Goal: Task Accomplishment & Management: Manage account settings

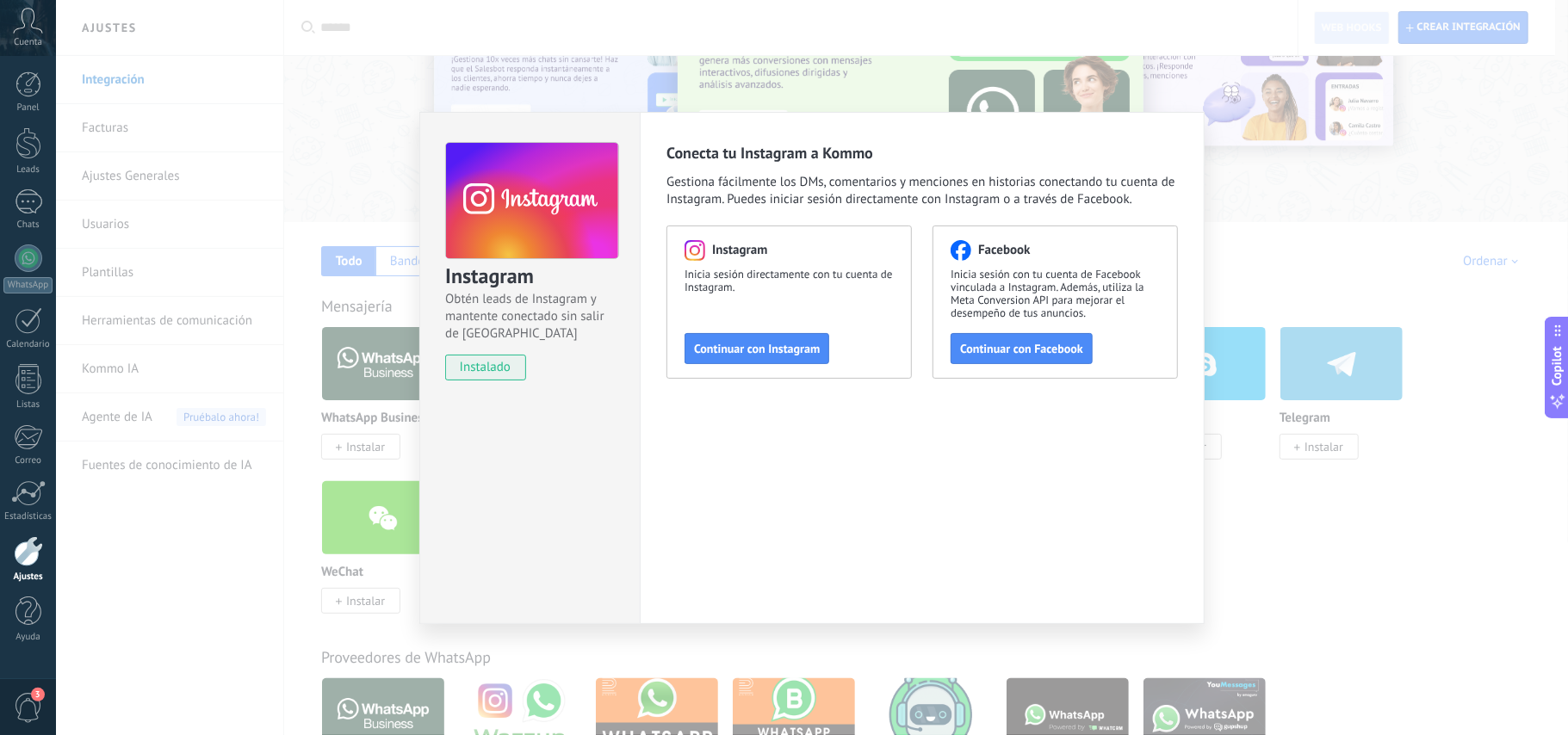
click at [249, 39] on div "Instagram Obtén leads de Instagram y mantente conectado sin salir de Kommo inst…" at bounding box center [811, 368] width 1512 height 735
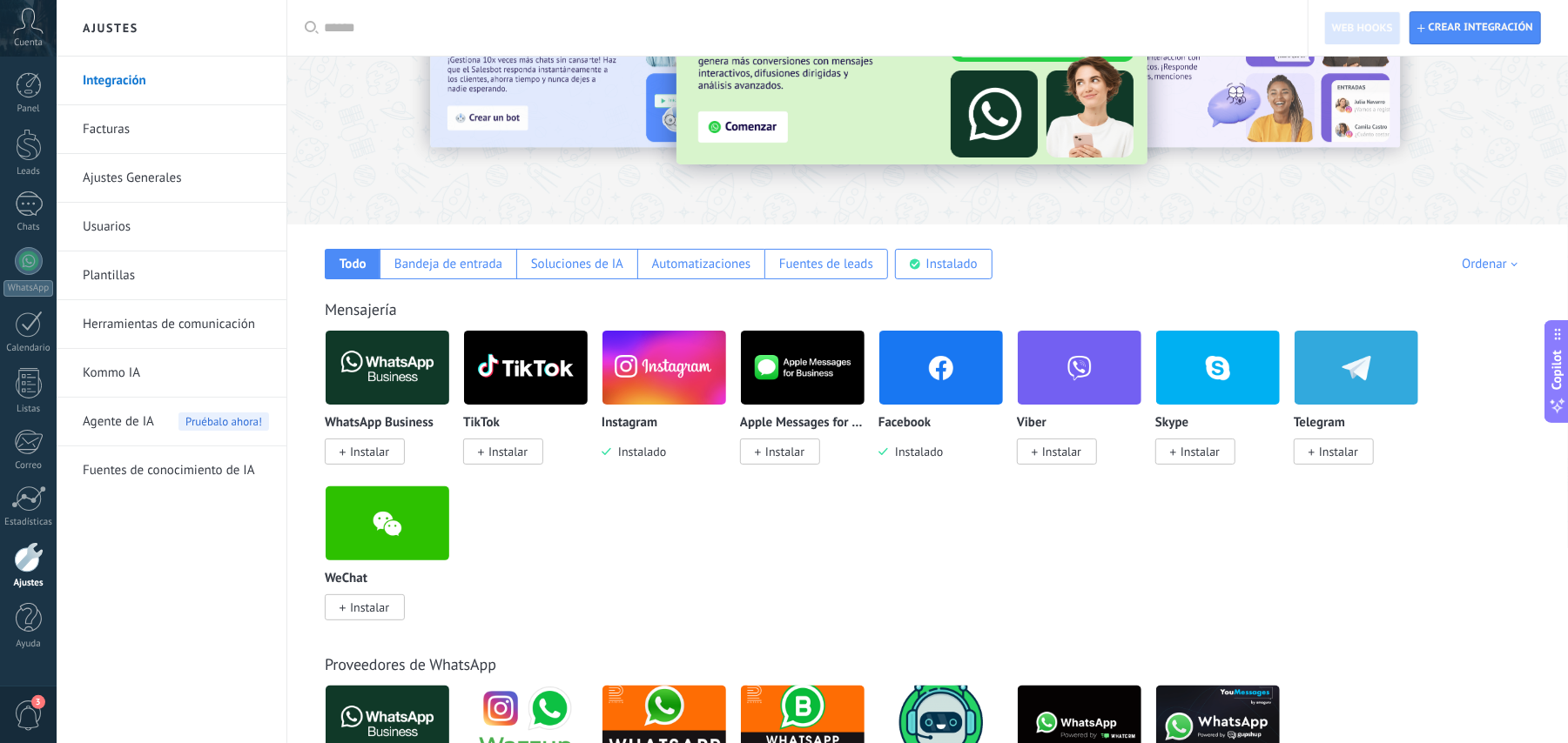
click at [701, 370] on img at bounding box center [664, 368] width 124 height 84
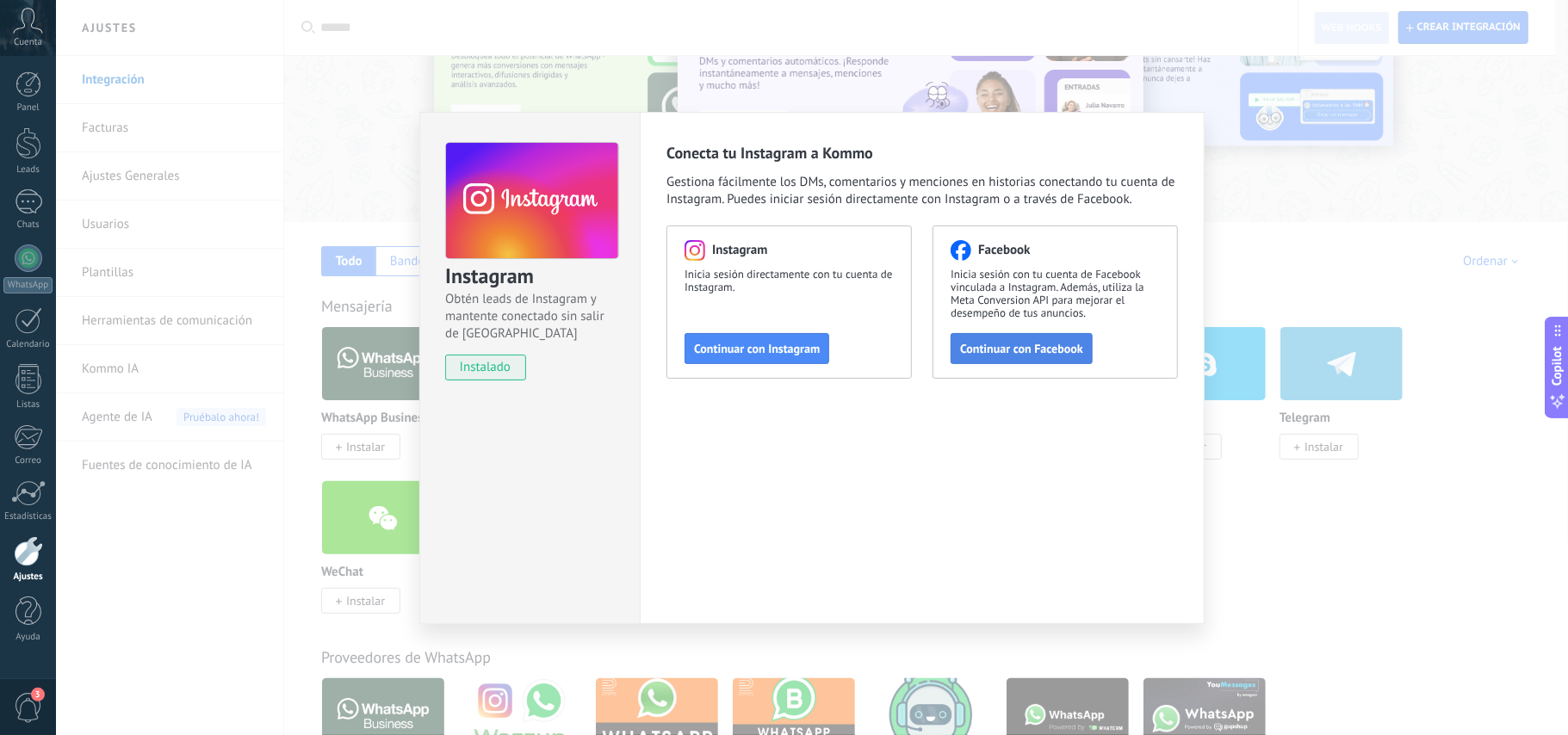
click at [997, 350] on span "Continuar con Facebook" at bounding box center [1021, 349] width 123 height 12
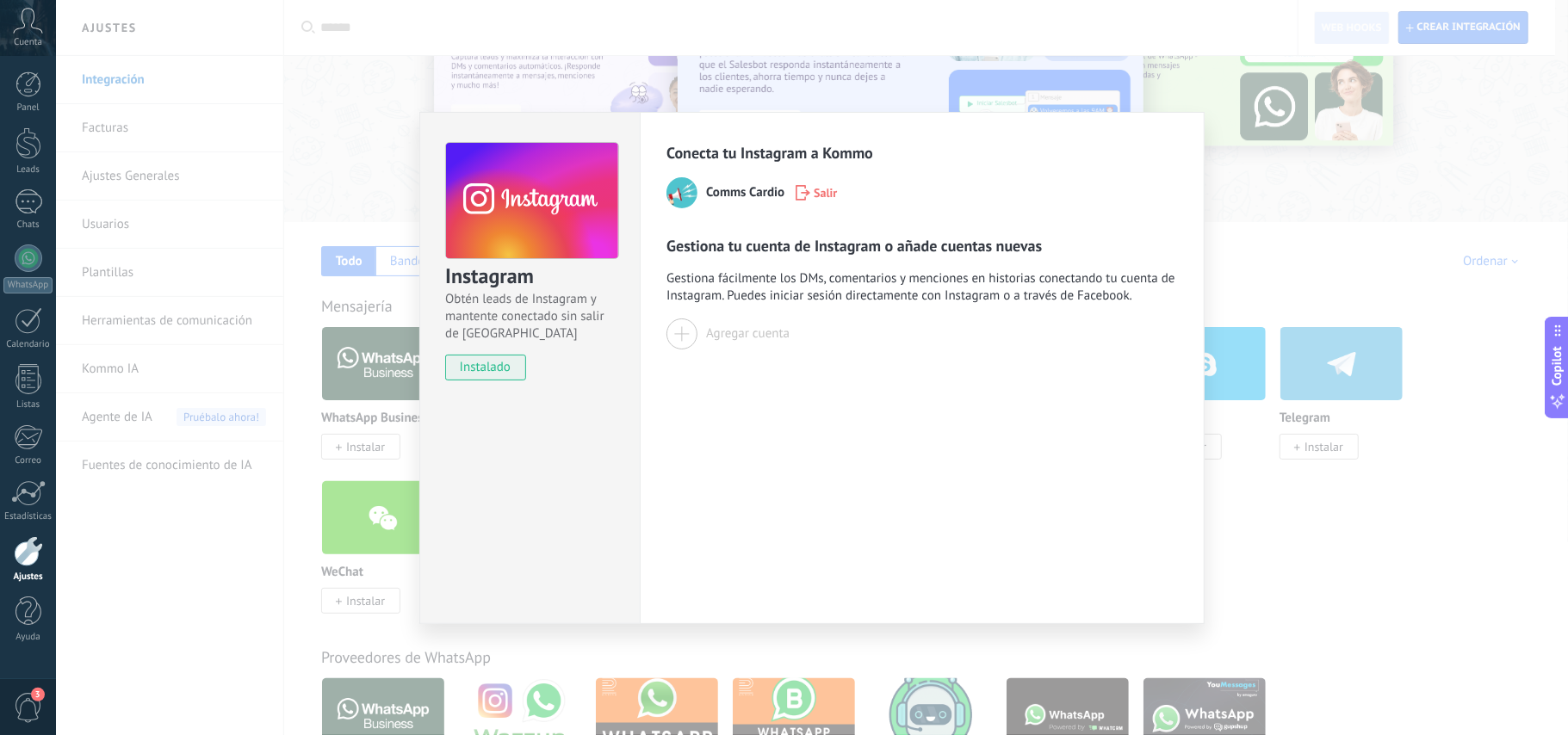
click at [682, 337] on div at bounding box center [681, 334] width 31 height 31
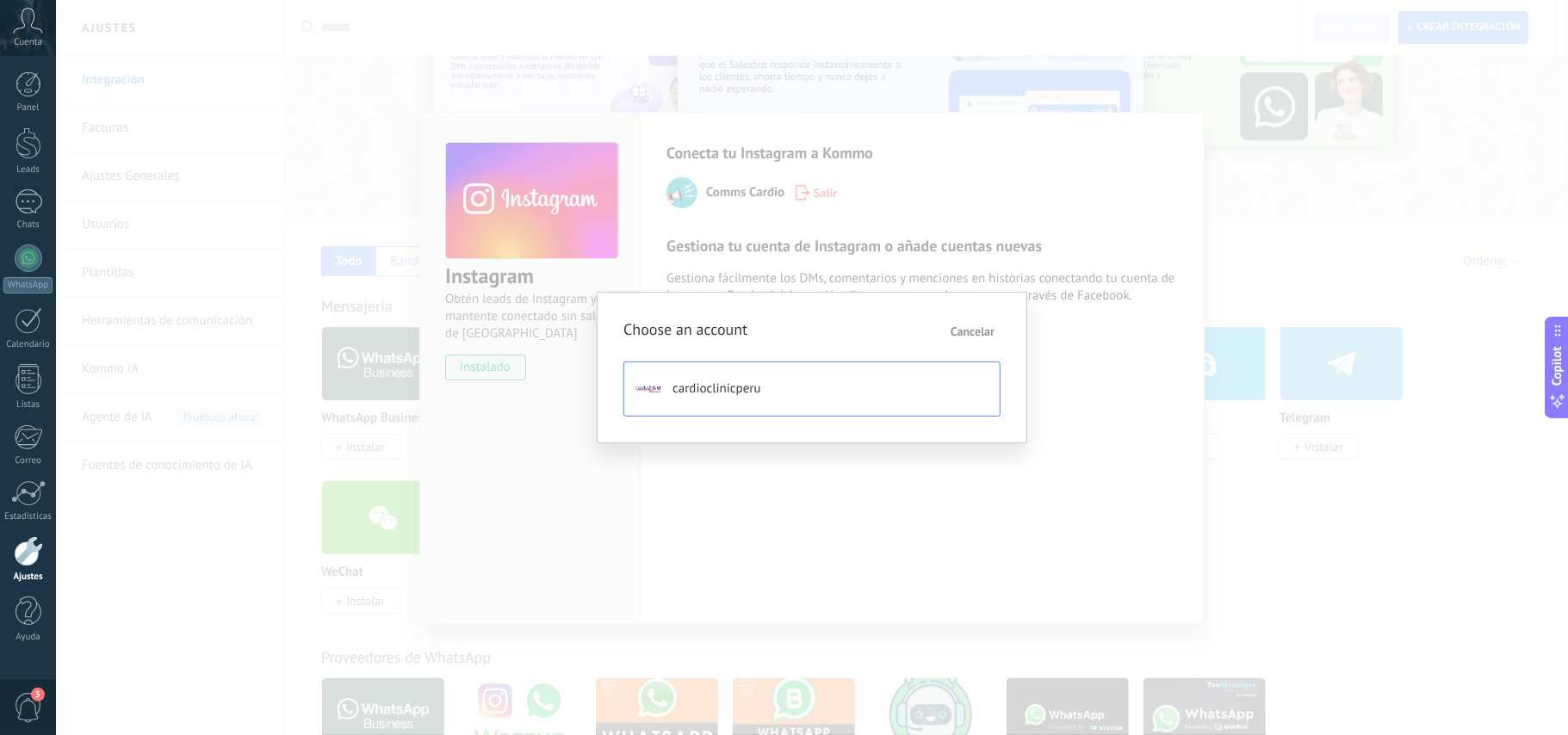
click at [738, 384] on span "cardioclinicperu" at bounding box center [717, 389] width 89 height 17
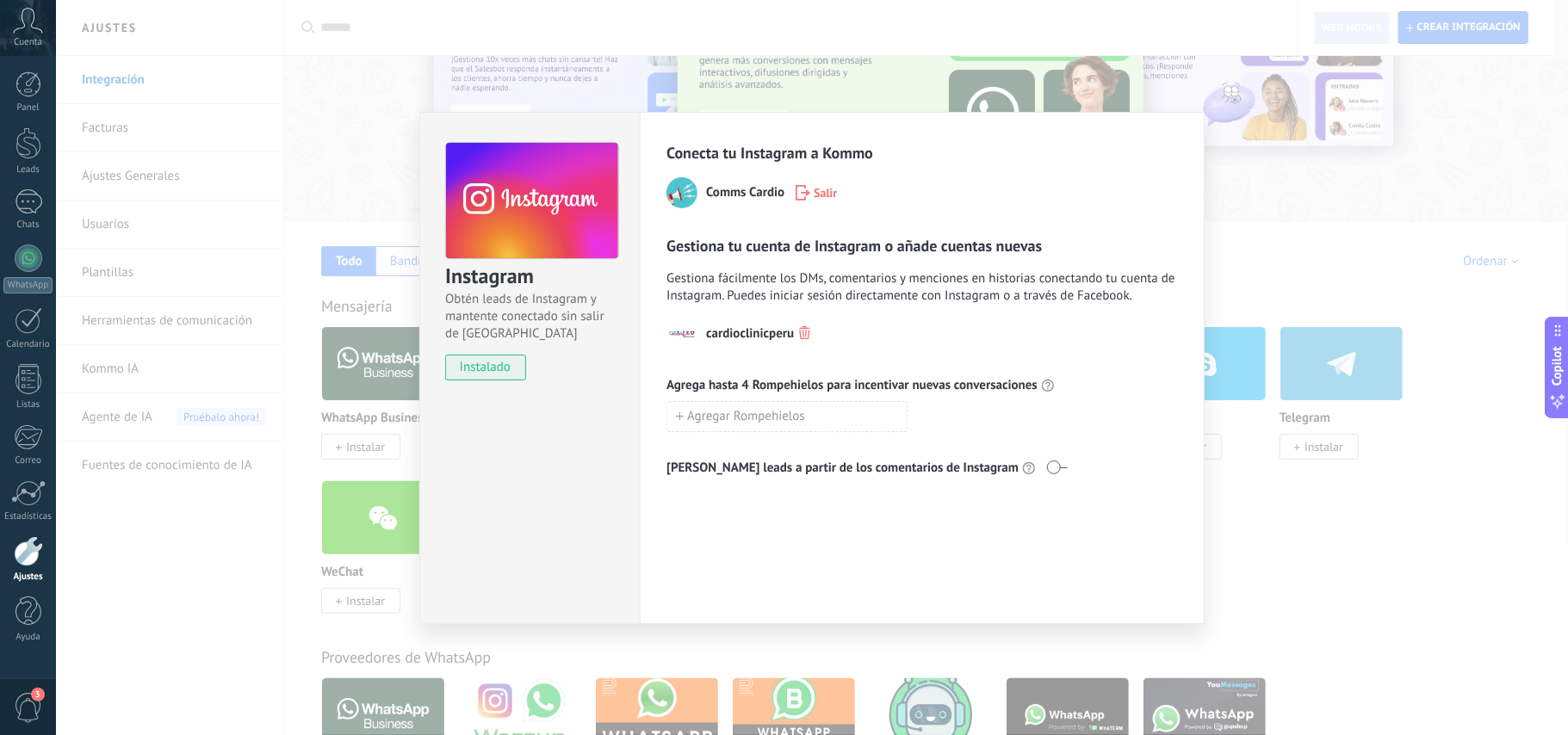
click at [237, 84] on div "Instagram Obtén leads de Instagram y mantente conectado sin salir de Kommo inst…" at bounding box center [811, 368] width 1512 height 735
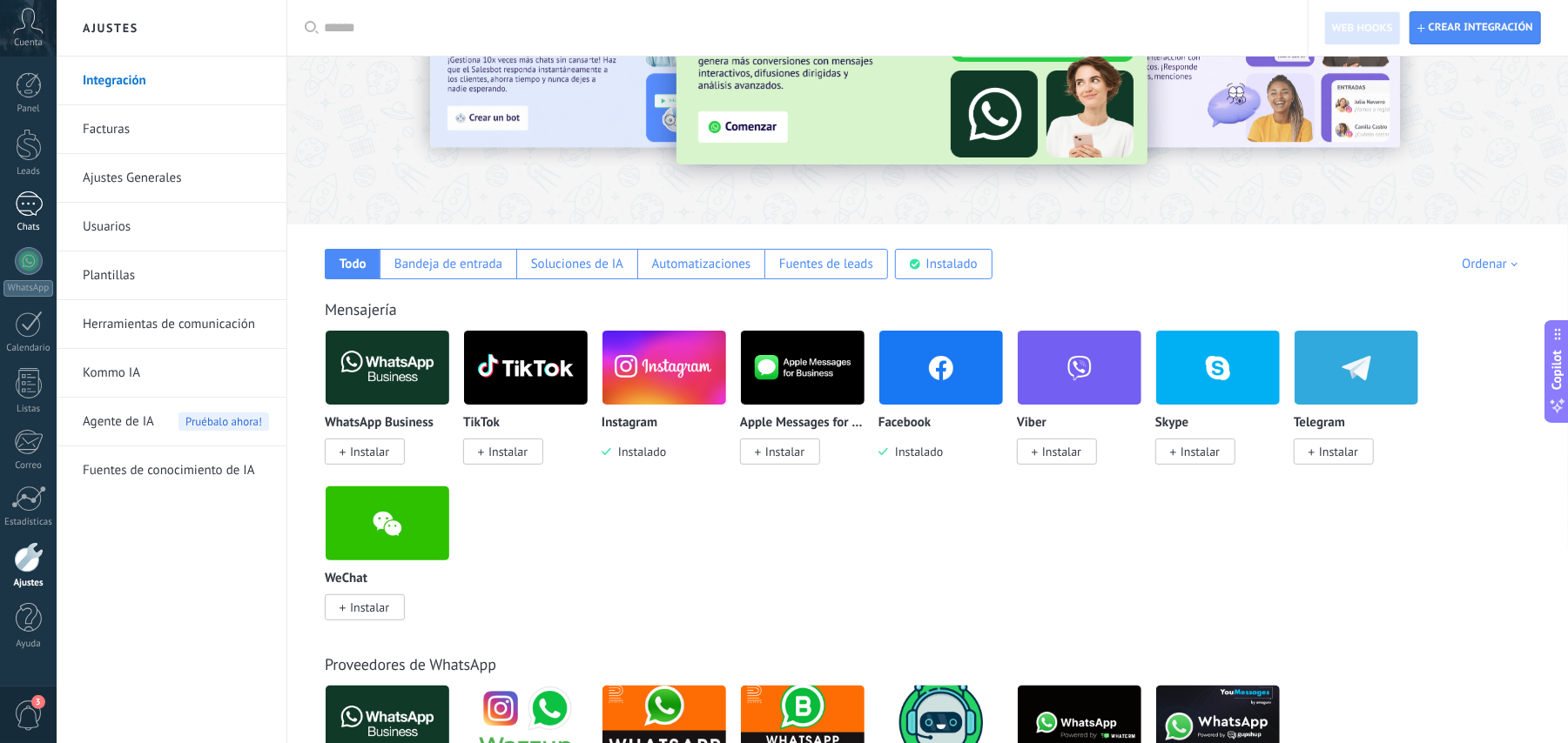
click at [31, 214] on div at bounding box center [29, 204] width 28 height 25
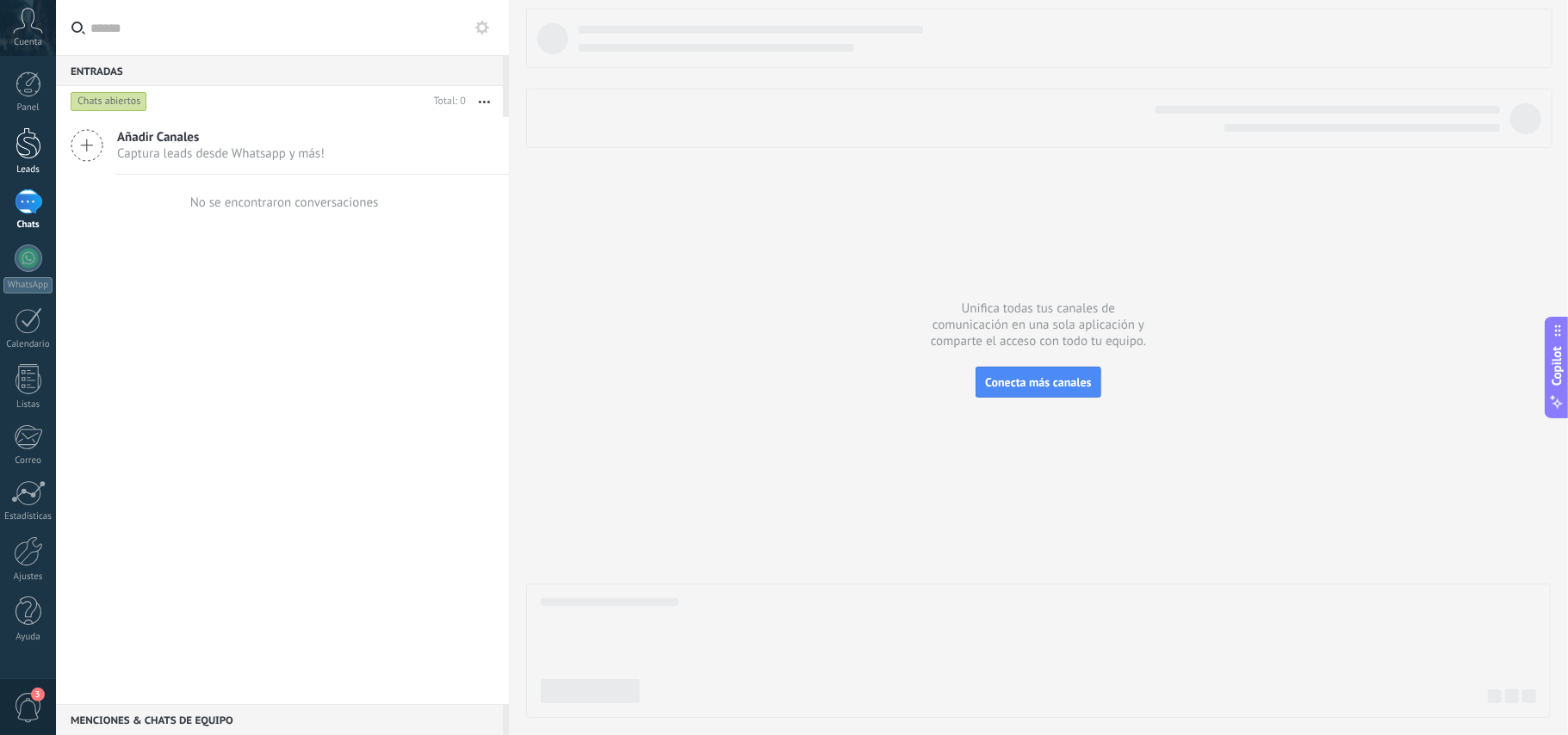
click at [26, 149] on div at bounding box center [27, 143] width 26 height 32
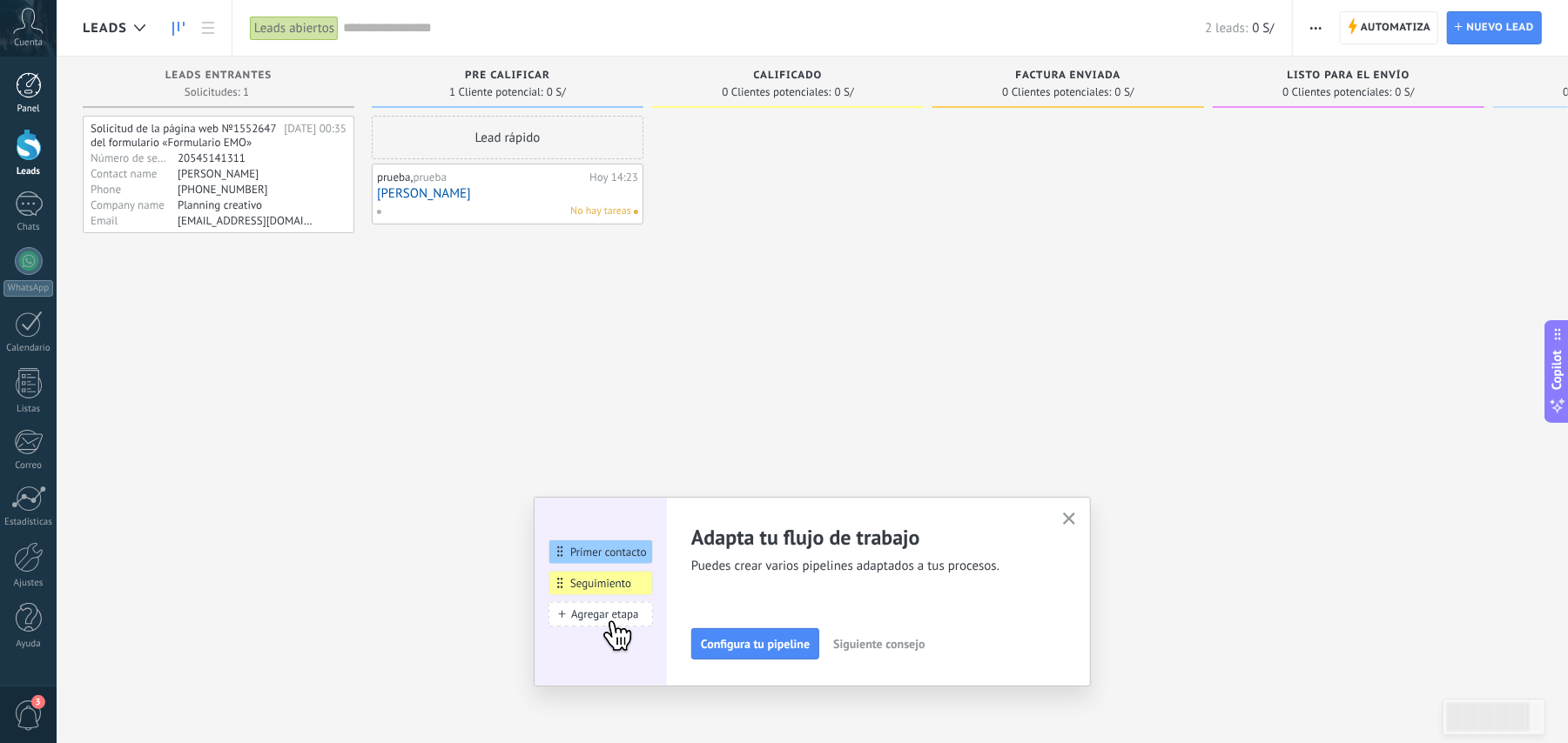
click at [25, 96] on div at bounding box center [28, 85] width 26 height 26
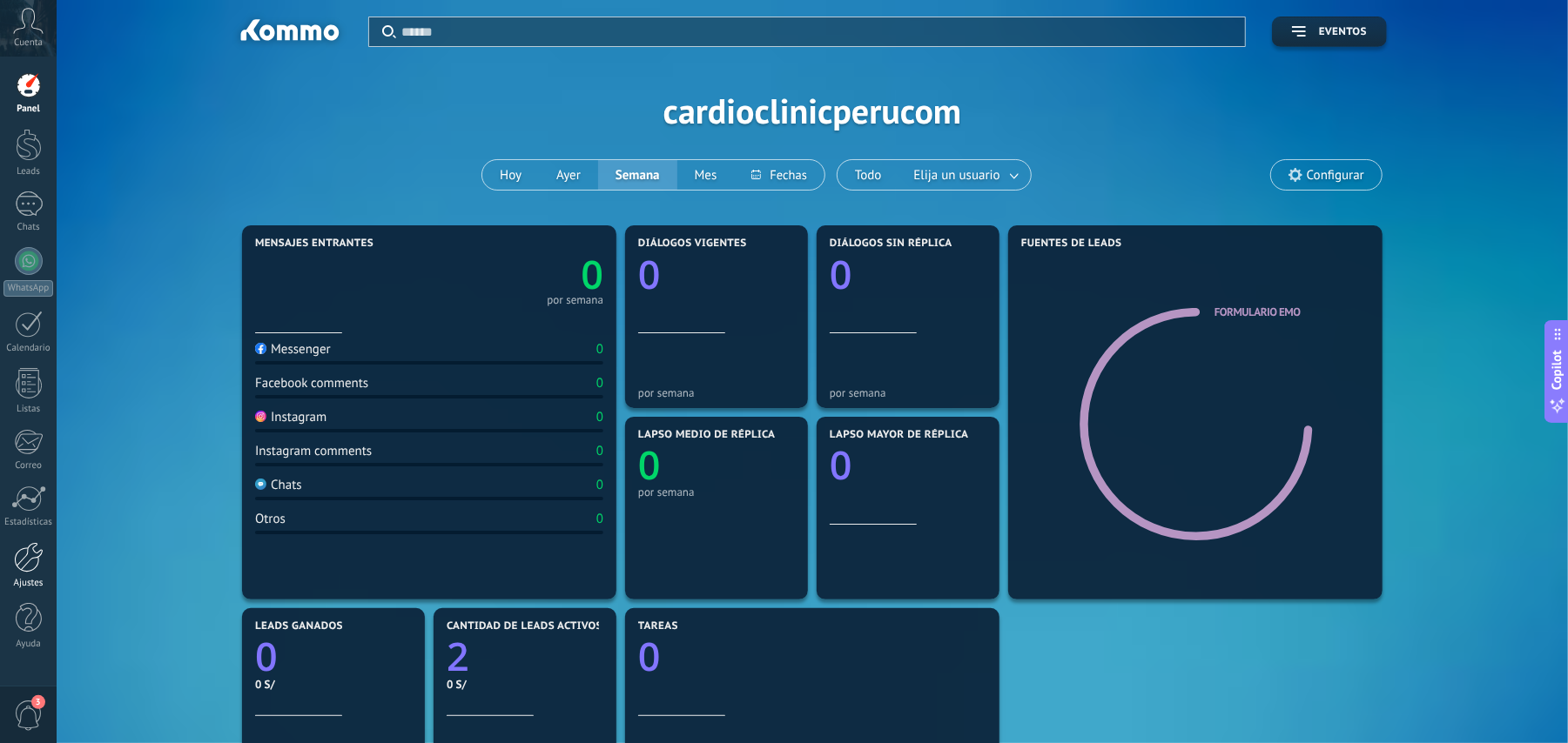
click at [31, 561] on div at bounding box center [29, 558] width 30 height 30
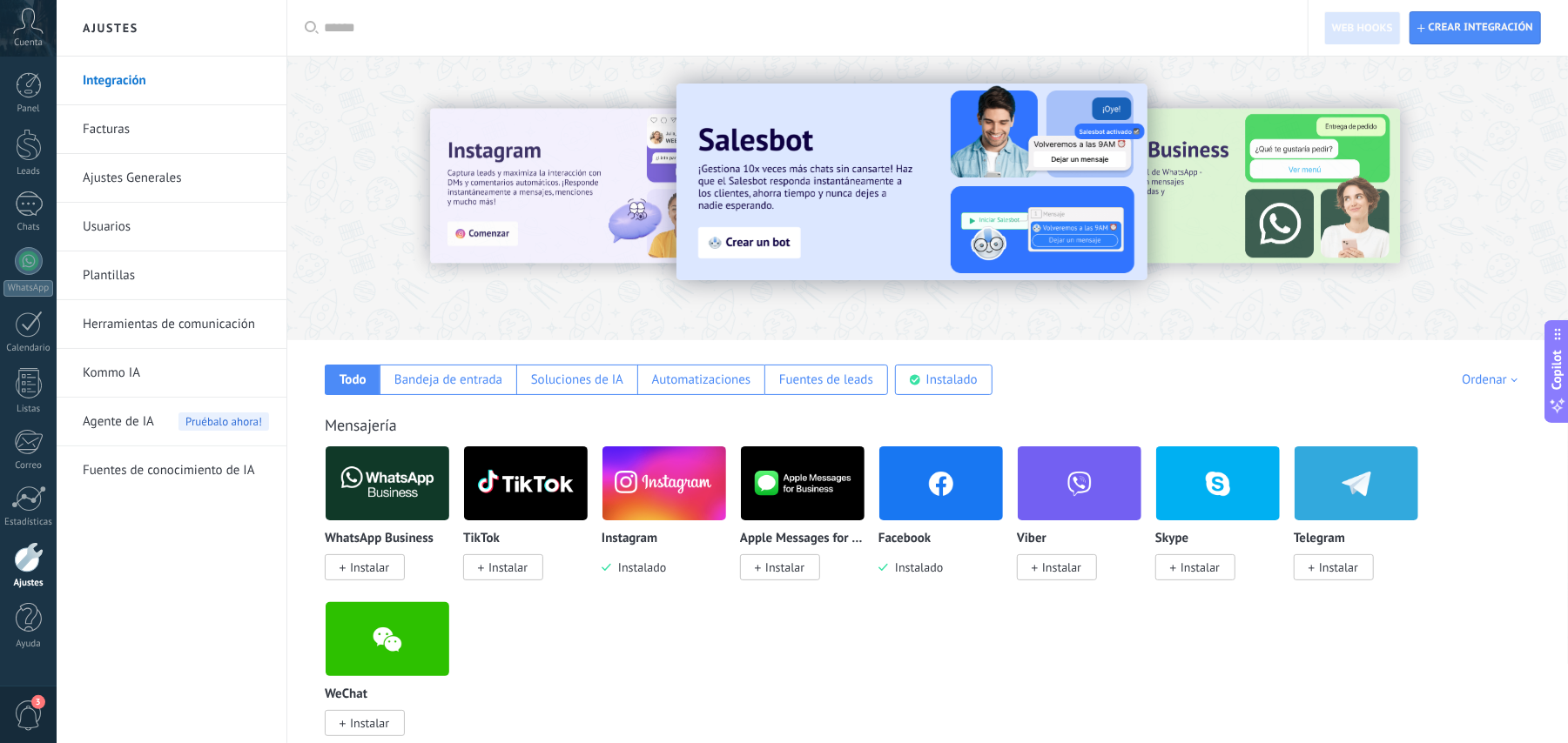
click at [935, 482] on img at bounding box center [941, 483] width 124 height 84
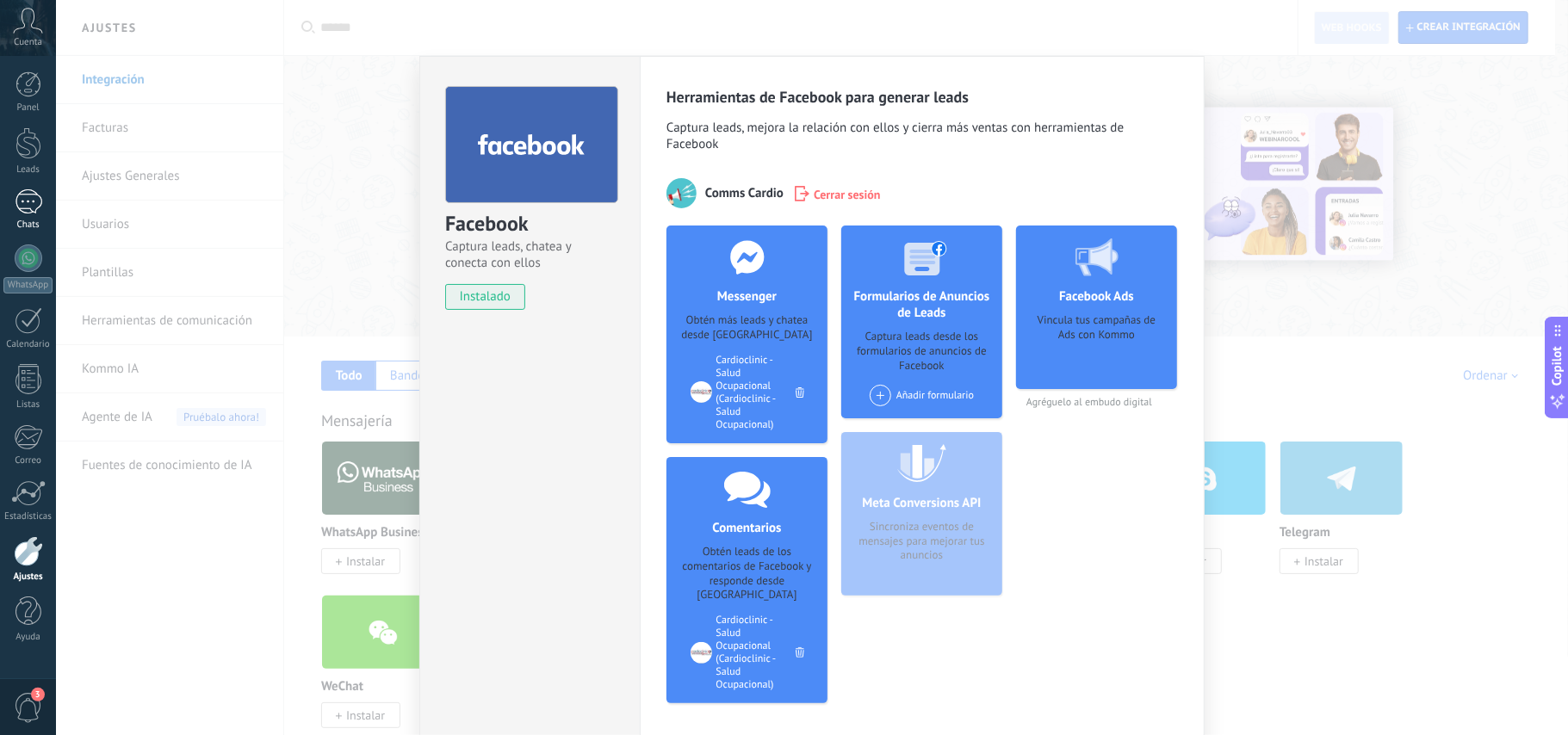
click at [33, 198] on div at bounding box center [28, 202] width 27 height 25
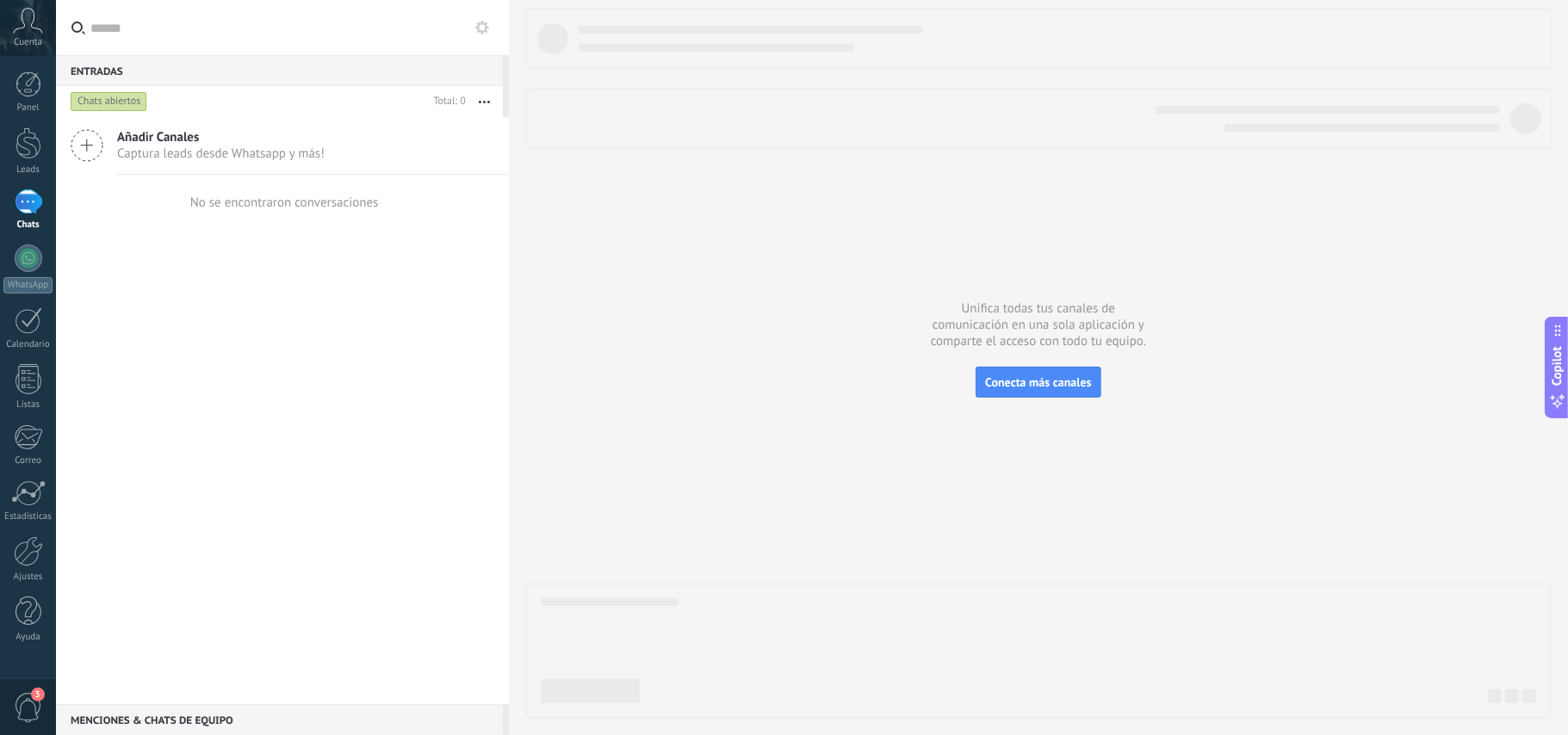
click at [104, 146] on icon at bounding box center [87, 145] width 33 height 33
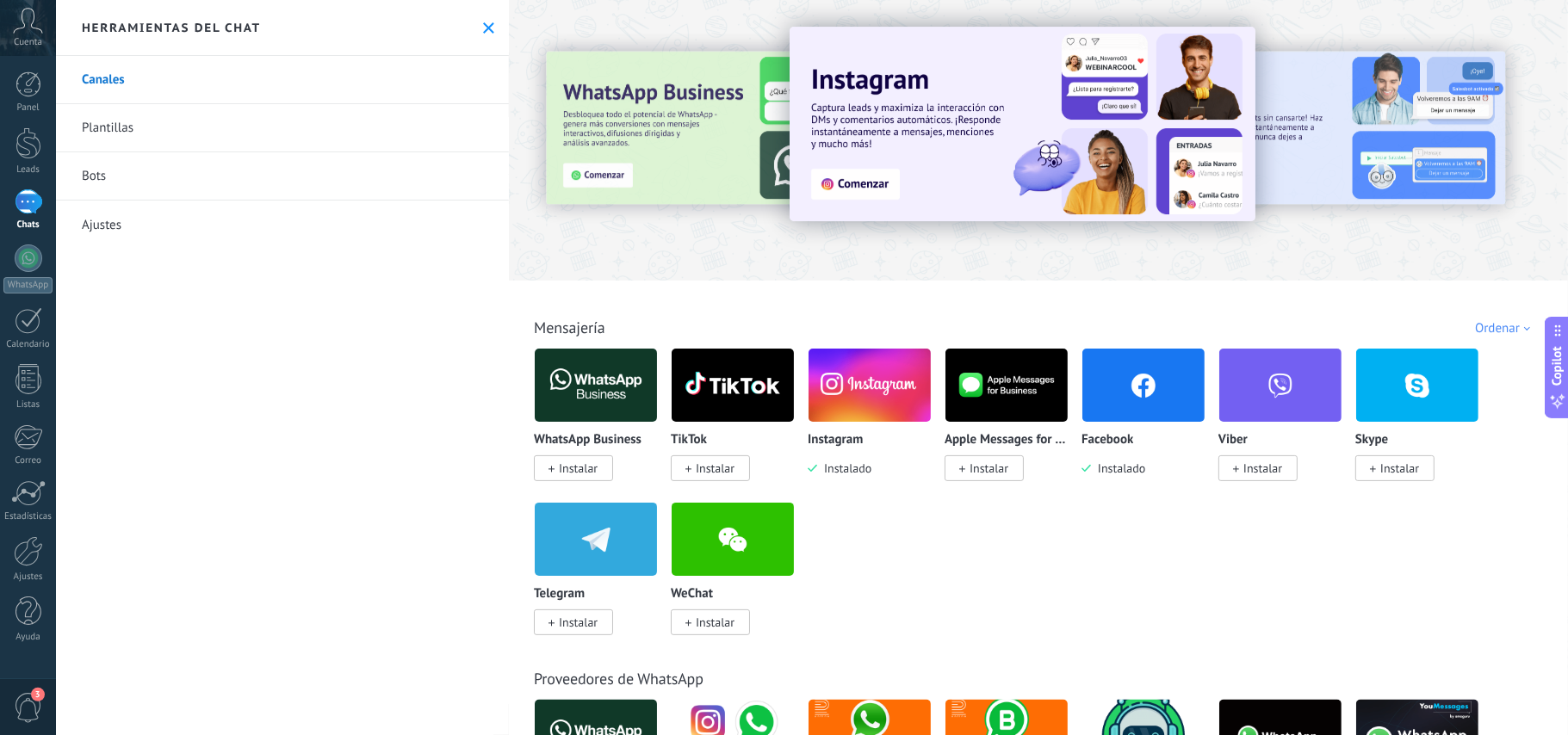
click at [879, 383] on img at bounding box center [870, 385] width 122 height 83
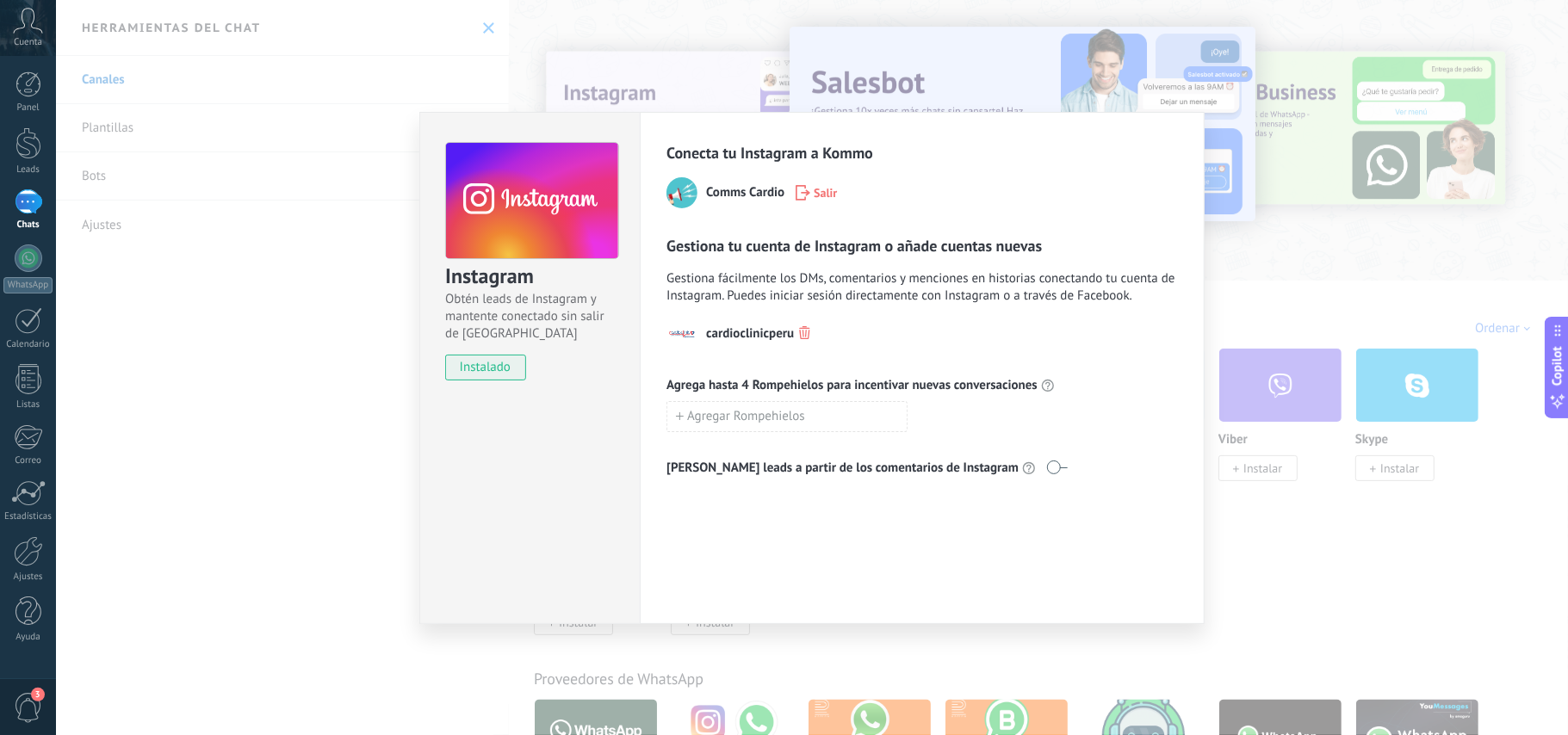
click at [42, 40] on span "Cuenta" at bounding box center [28, 43] width 28 height 12
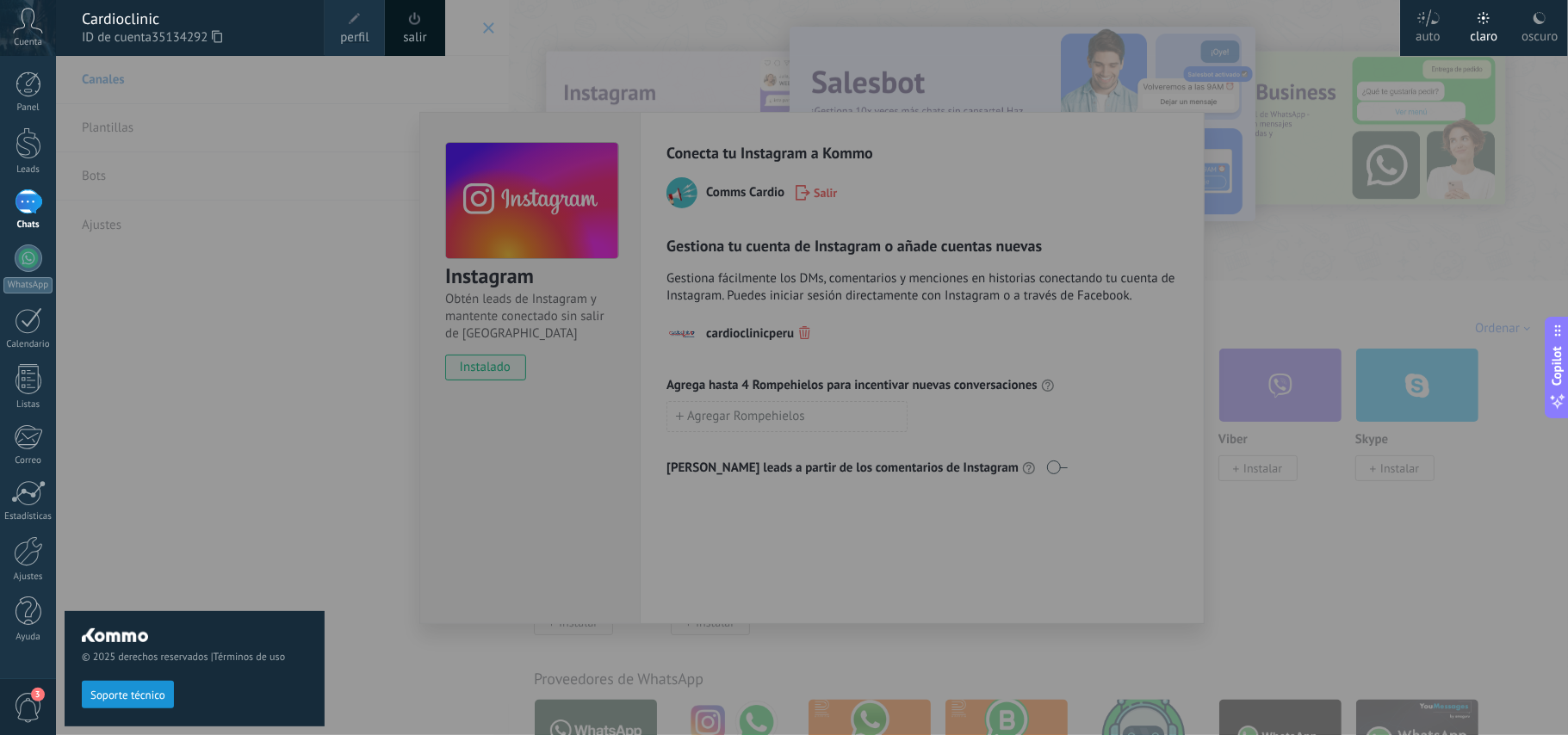
click at [353, 135] on div at bounding box center [840, 368] width 1568 height 735
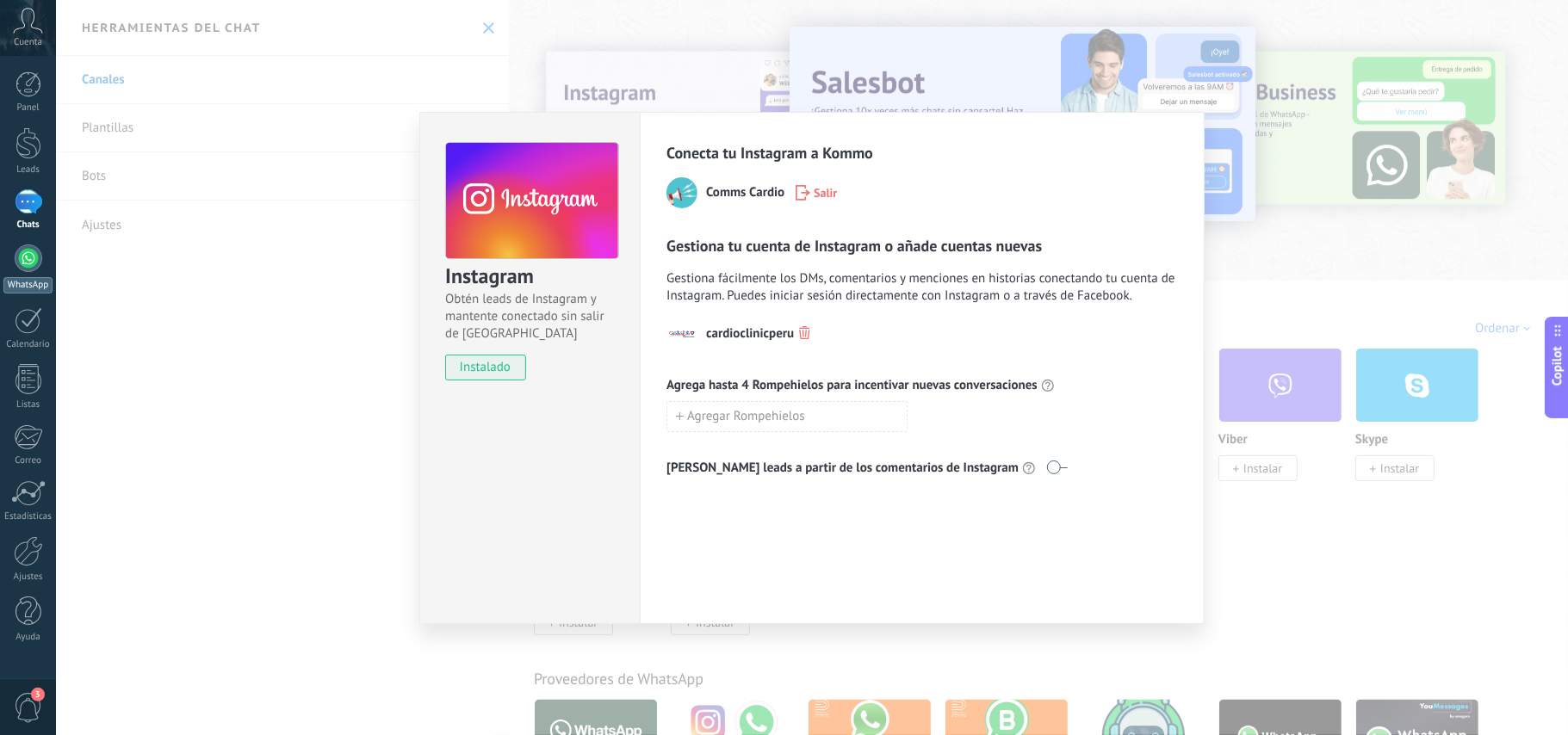
click at [24, 257] on div at bounding box center [28, 258] width 27 height 27
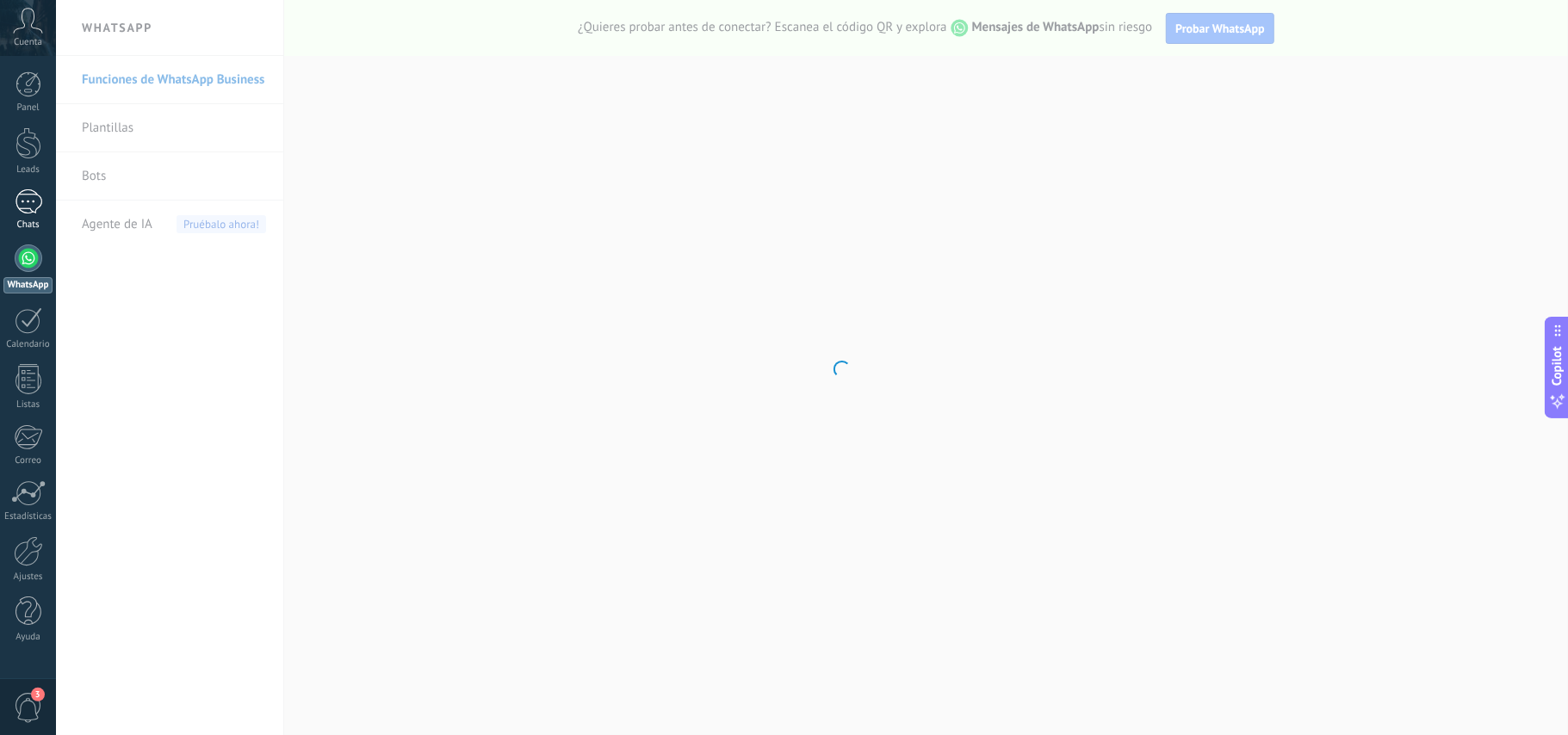
click at [29, 208] on div at bounding box center [28, 202] width 27 height 25
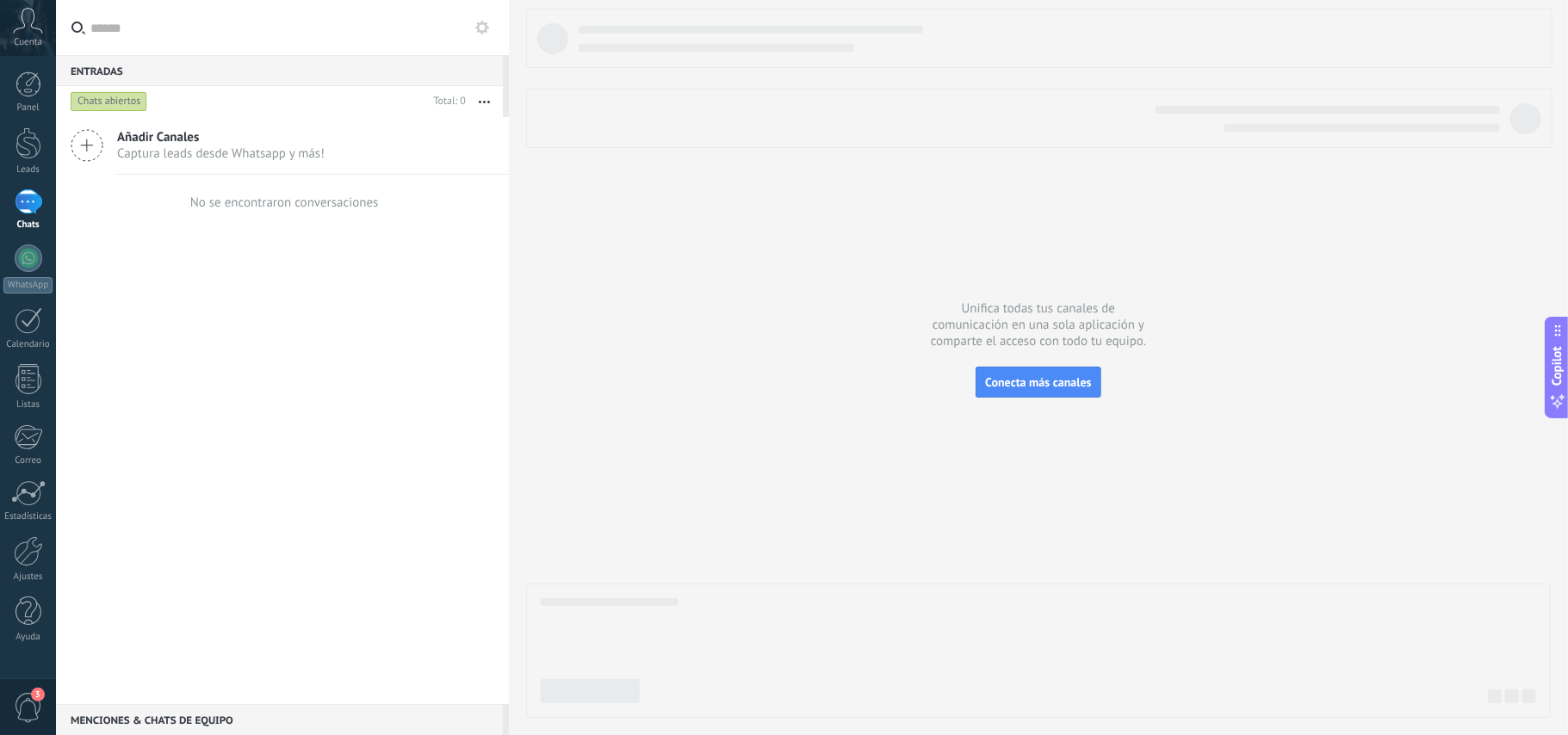
click at [294, 208] on div "No se encontraron conversaciones" at bounding box center [284, 203] width 189 height 16
click at [28, 165] on div "Leads" at bounding box center [28, 170] width 50 height 12
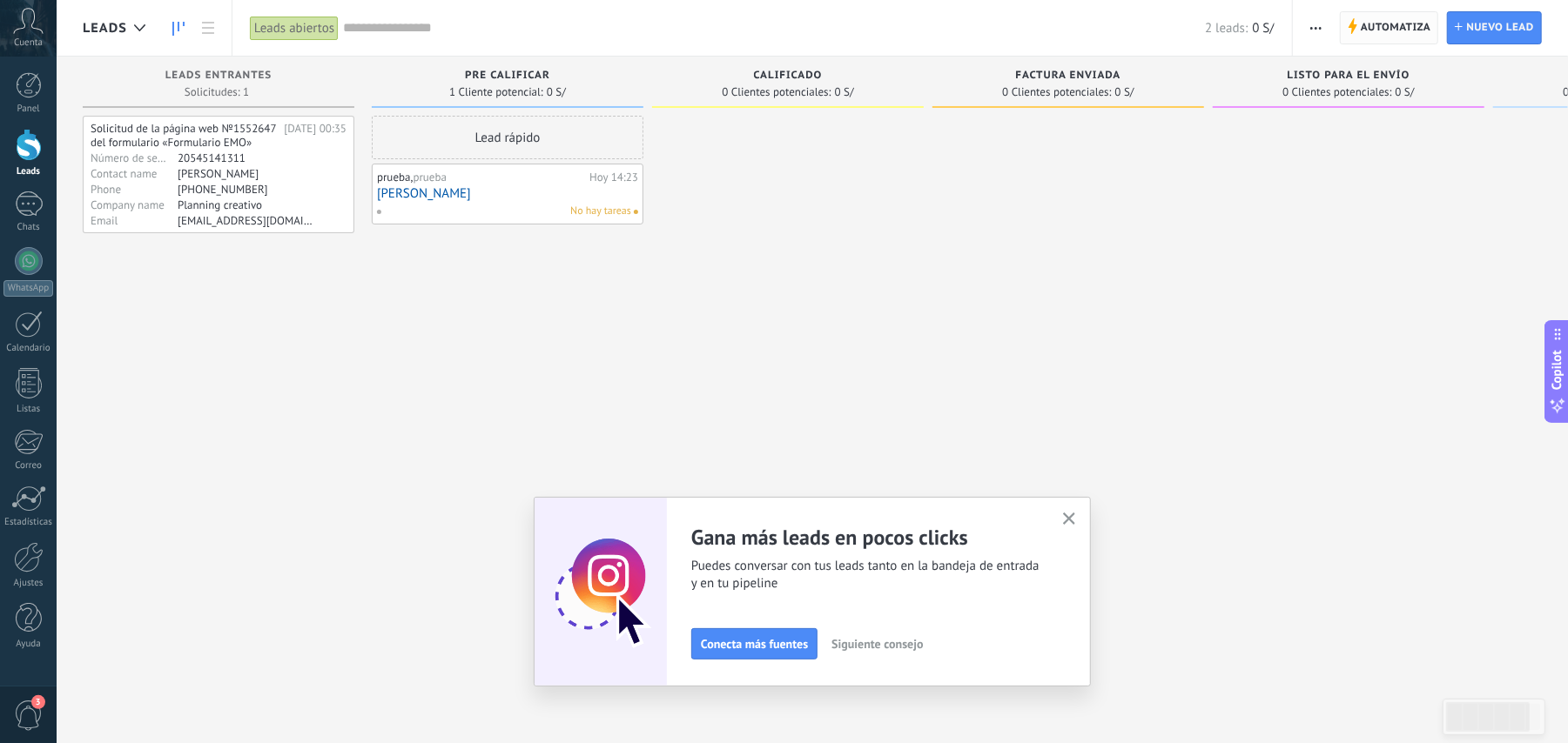
click at [1401, 21] on span "Automatiza" at bounding box center [1396, 28] width 71 height 31
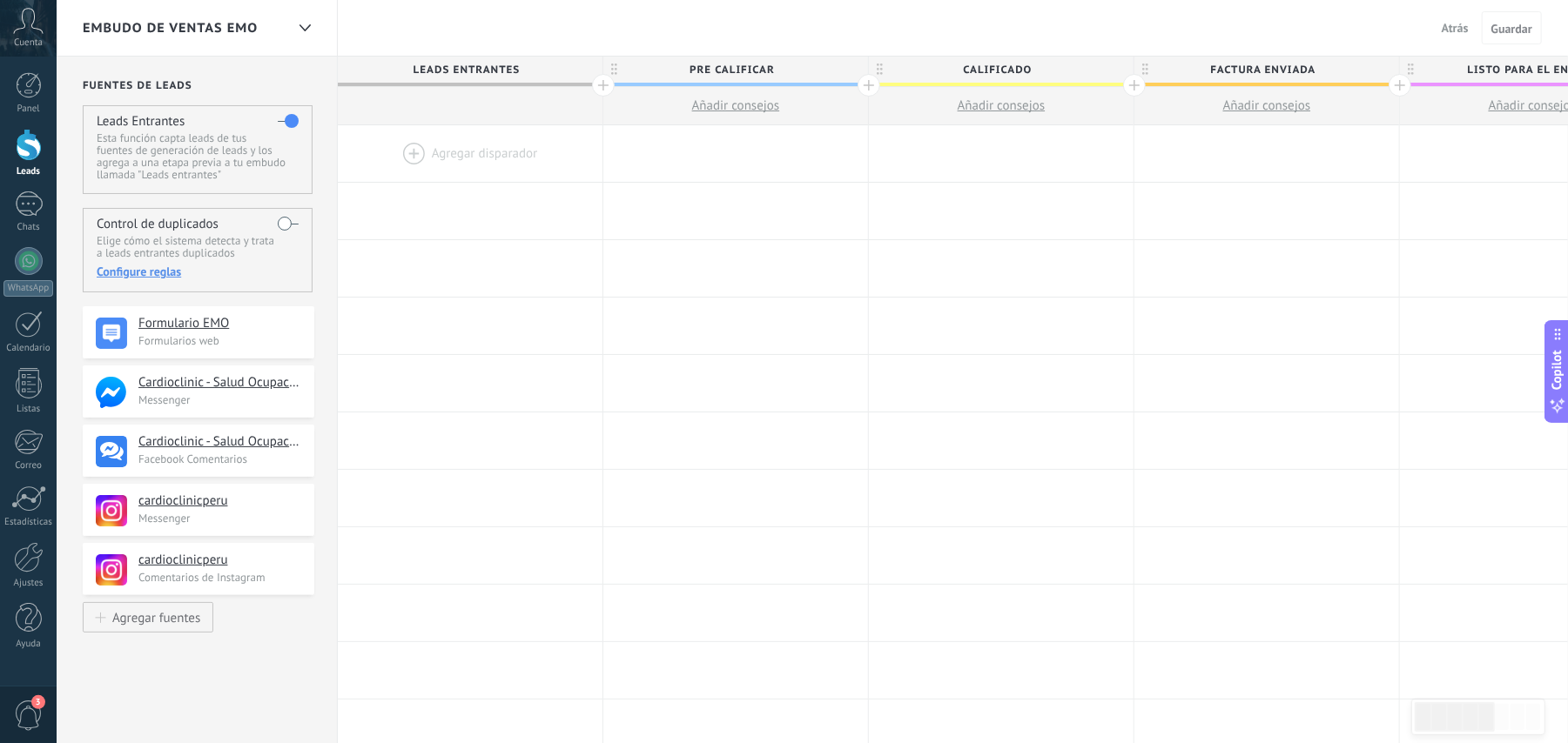
click at [760, 105] on span "Añadir consejos" at bounding box center [736, 106] width 88 height 16
type textarea "**********"
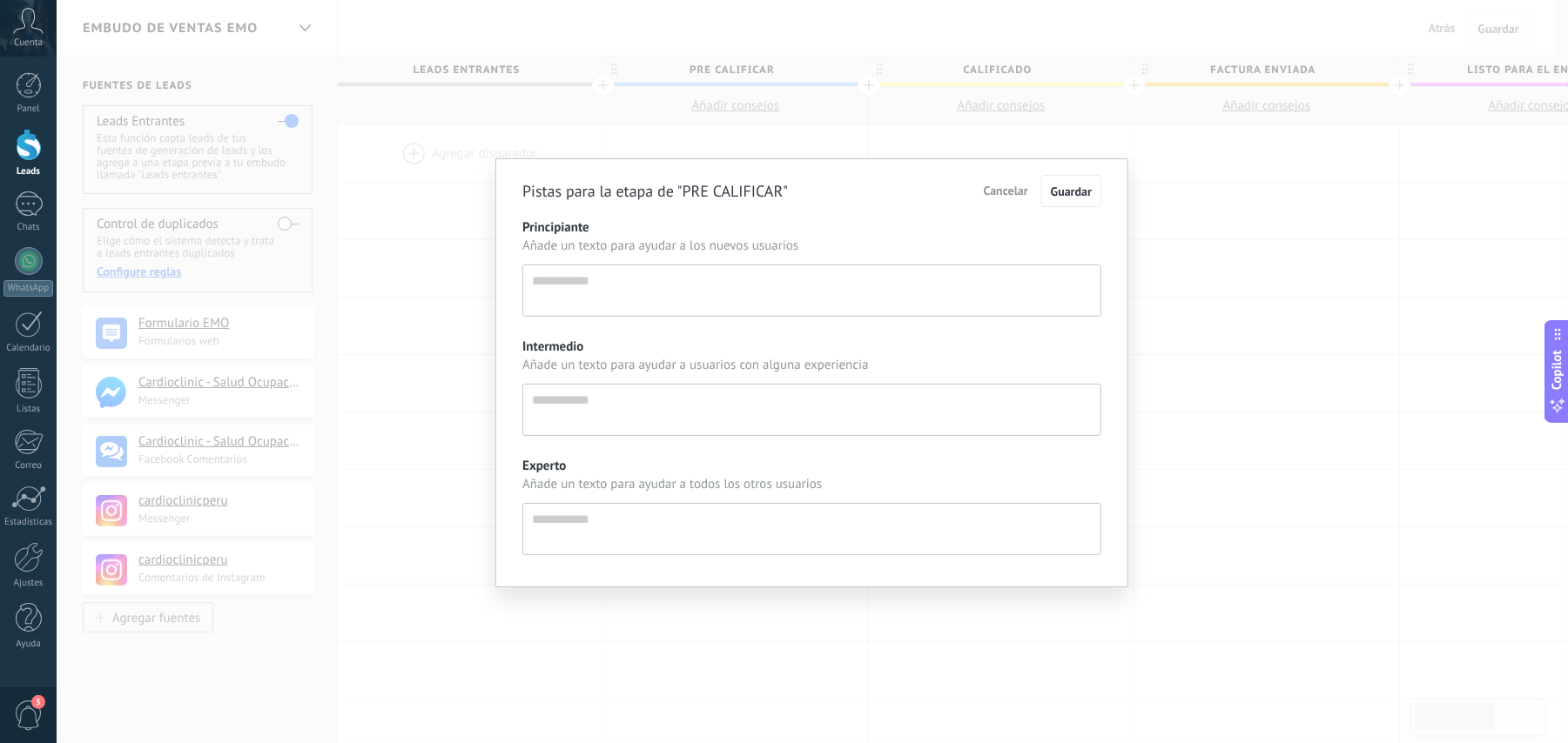
scroll to position [15, 0]
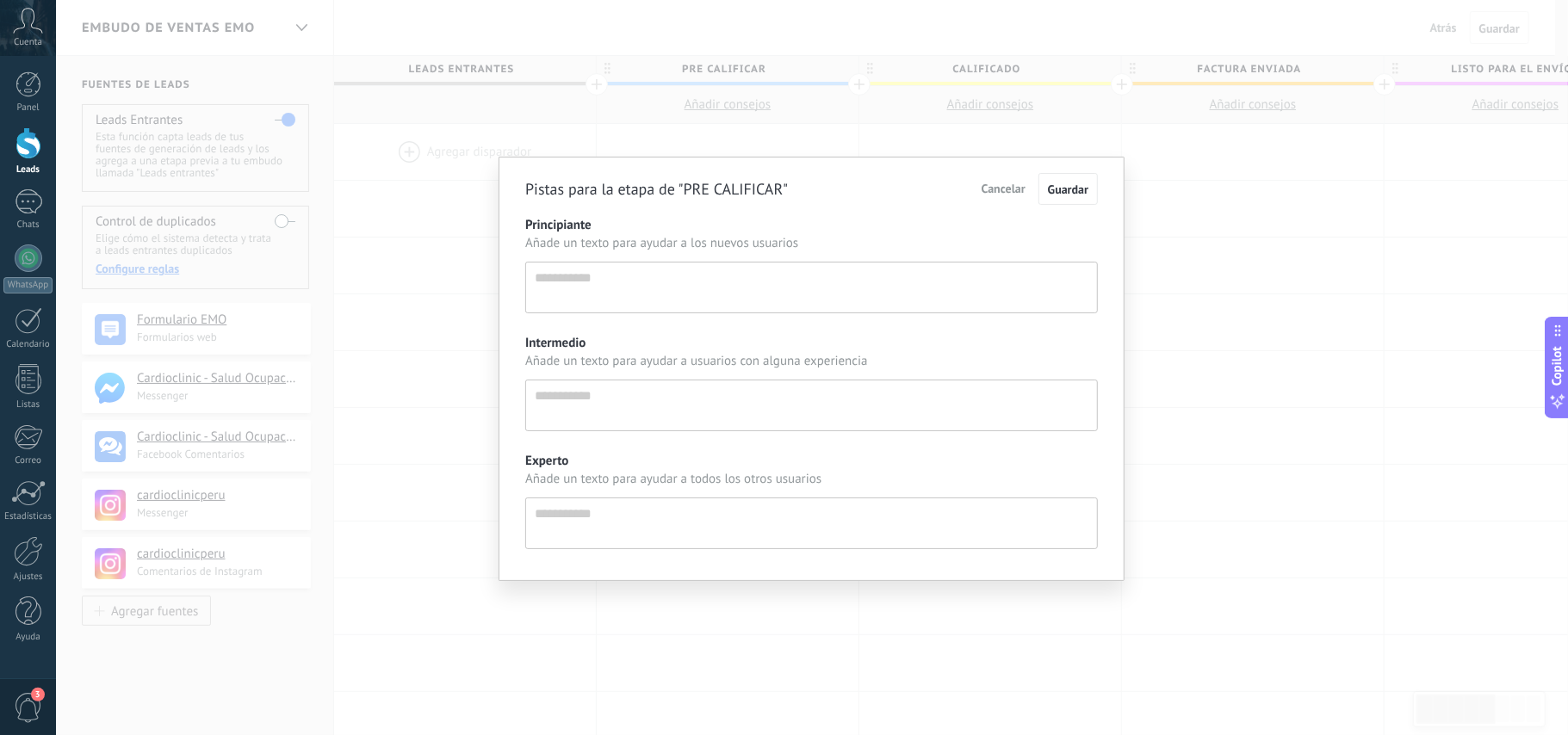
click at [1016, 193] on span "Cancelar" at bounding box center [1004, 188] width 44 height 15
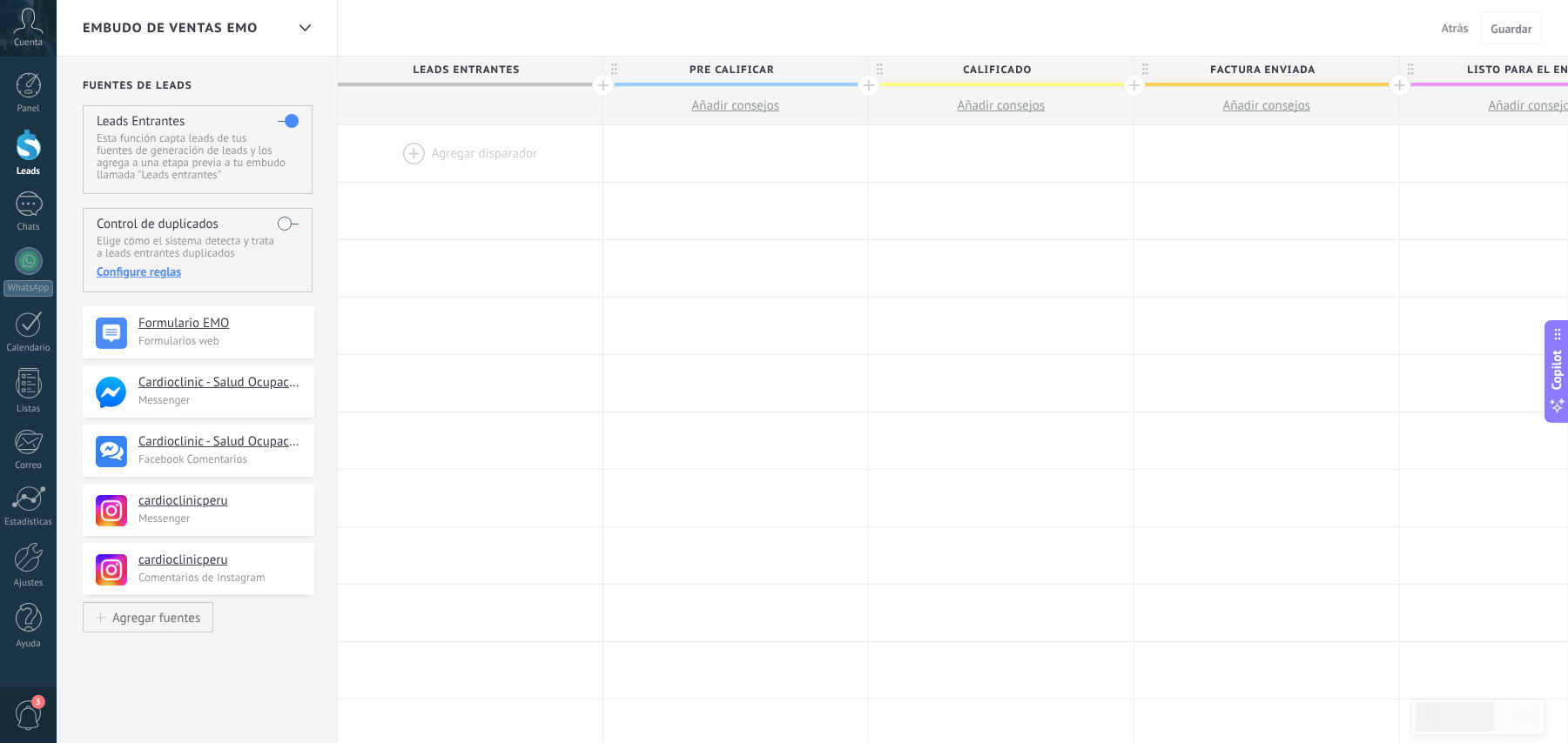
click at [1272, 71] on span "Factura enviada" at bounding box center [1263, 70] width 256 height 27
click at [1272, 71] on input "**********" at bounding box center [1263, 69] width 231 height 26
click at [1313, 72] on input "**********" at bounding box center [1263, 69] width 231 height 26
click at [1309, 72] on input "**********" at bounding box center [1263, 69] width 231 height 26
click at [1316, 67] on input "**********" at bounding box center [1263, 69] width 231 height 26
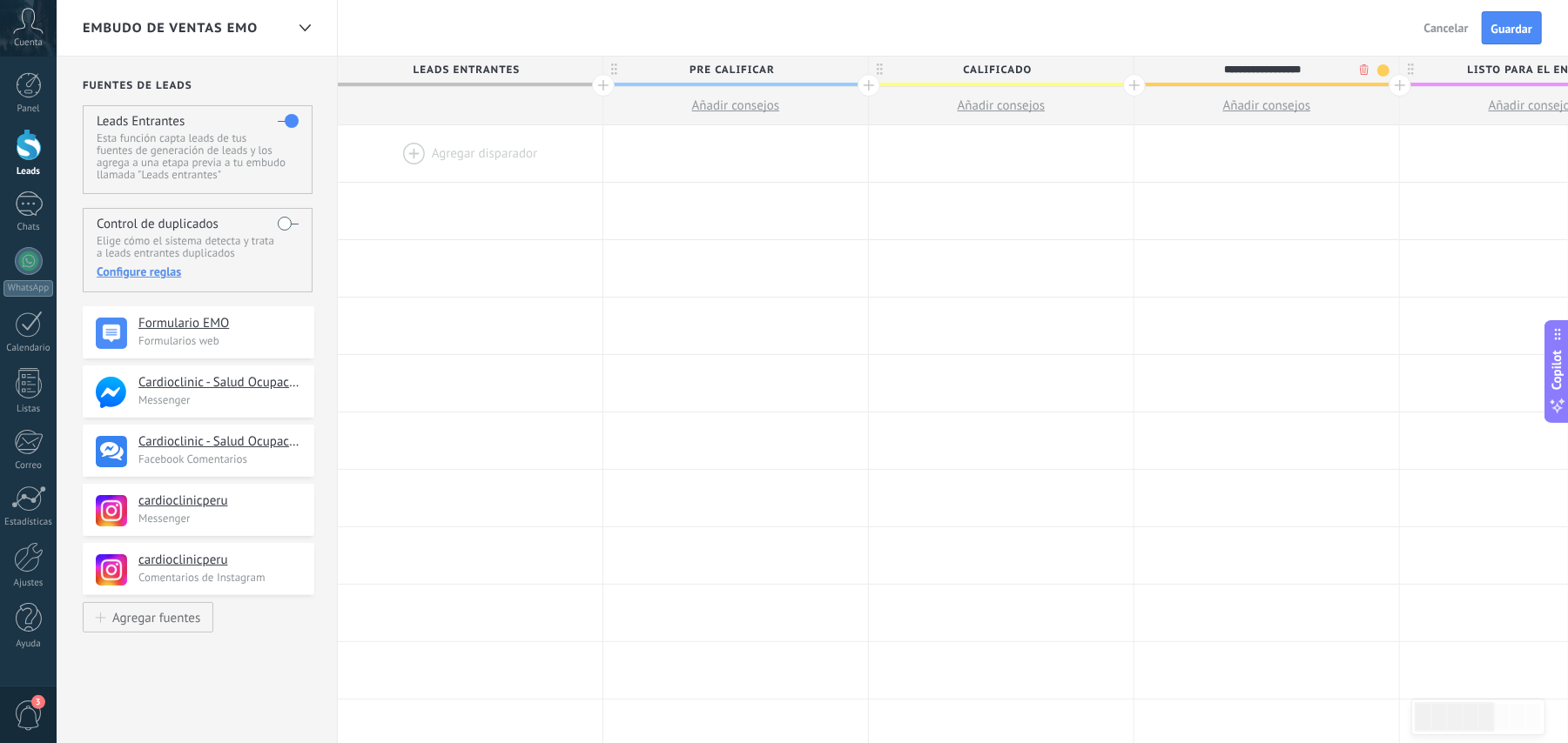
click at [1316, 67] on input "**********" at bounding box center [1263, 69] width 231 height 26
type input "**********"
click at [899, 733] on div at bounding box center [1001, 728] width 265 height 56
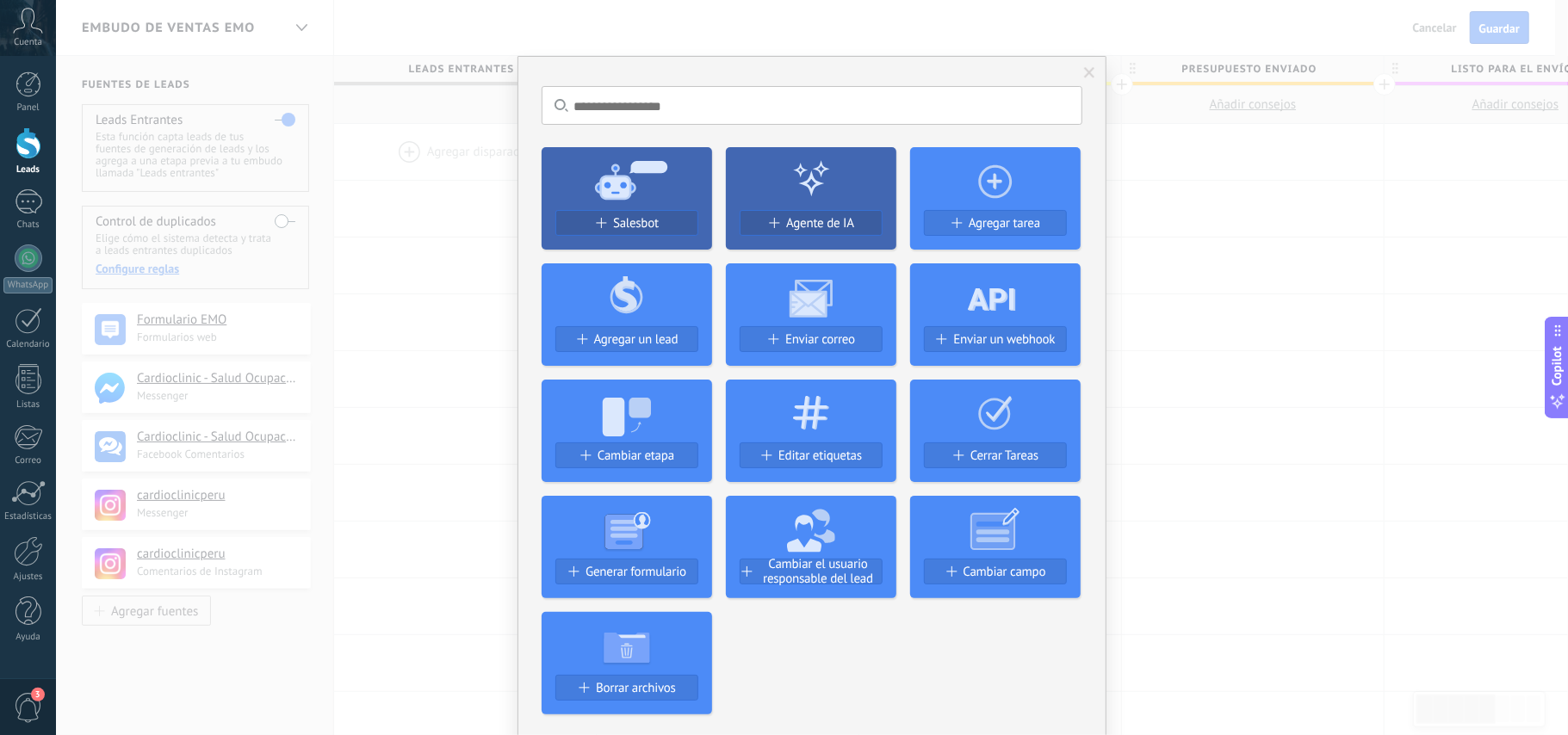
click at [1169, 213] on div "No hay resultados Salesbot Agente de IA Agregar tarea Agregar un lead Enviar co…" at bounding box center [811, 368] width 1512 height 735
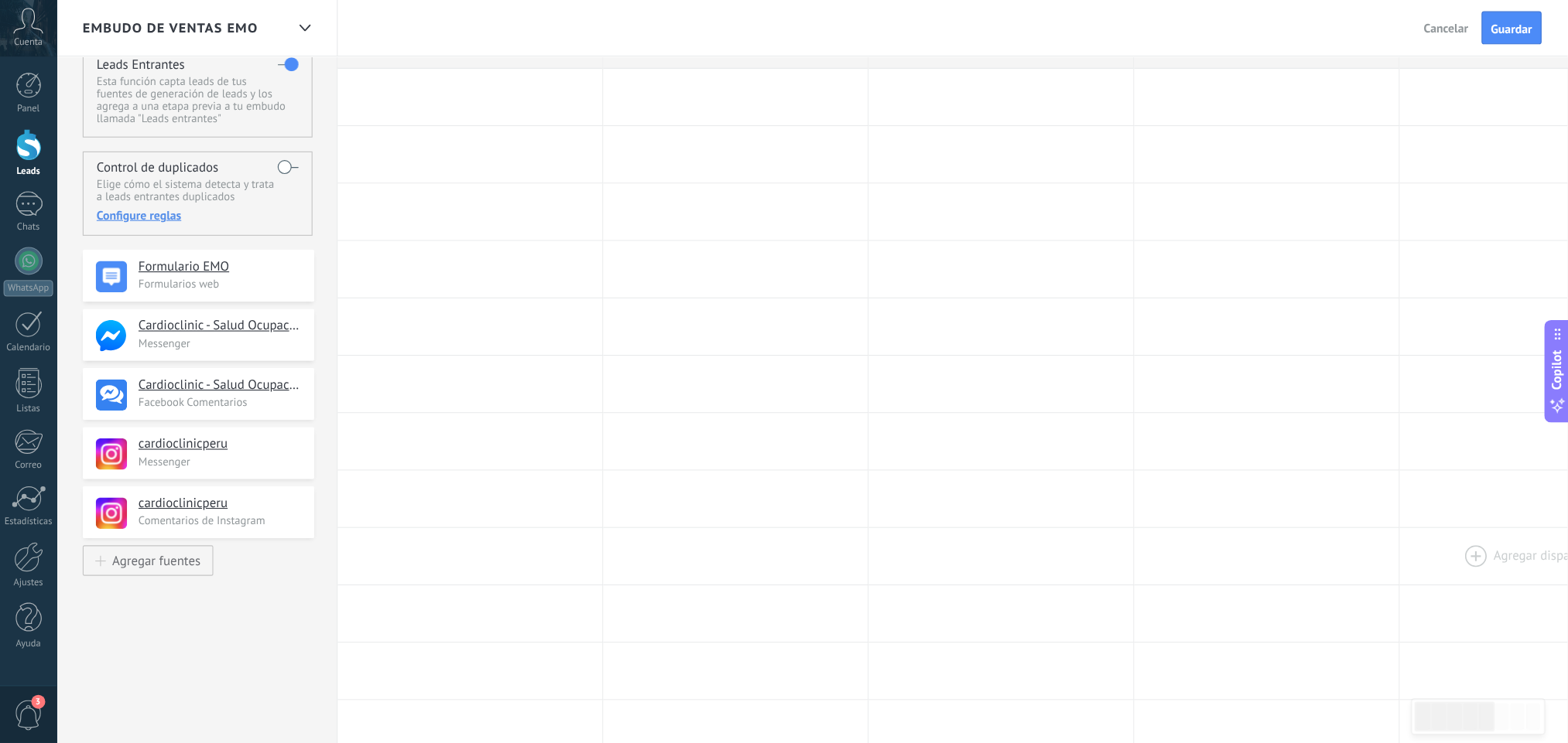
scroll to position [0, 0]
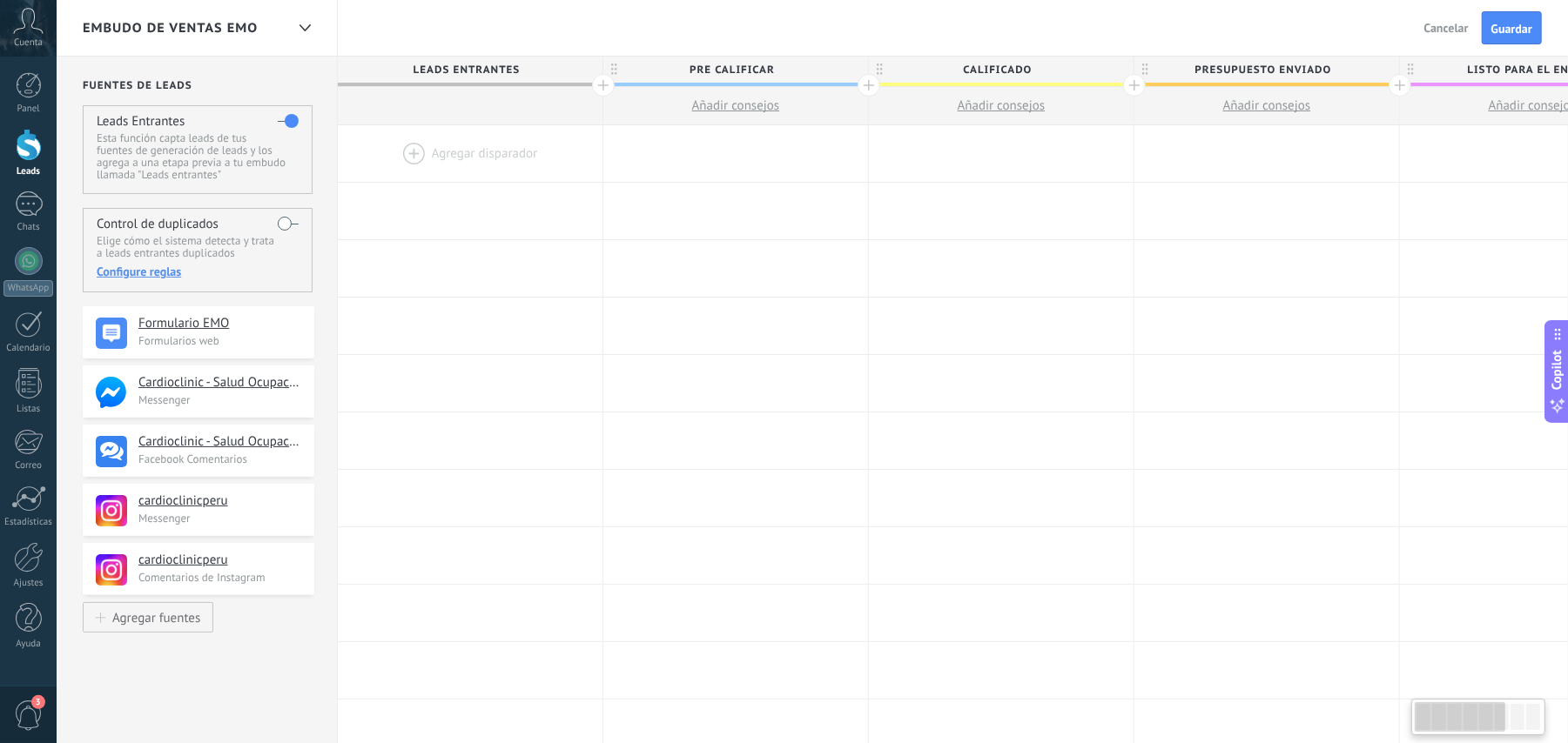
type textarea "**********"
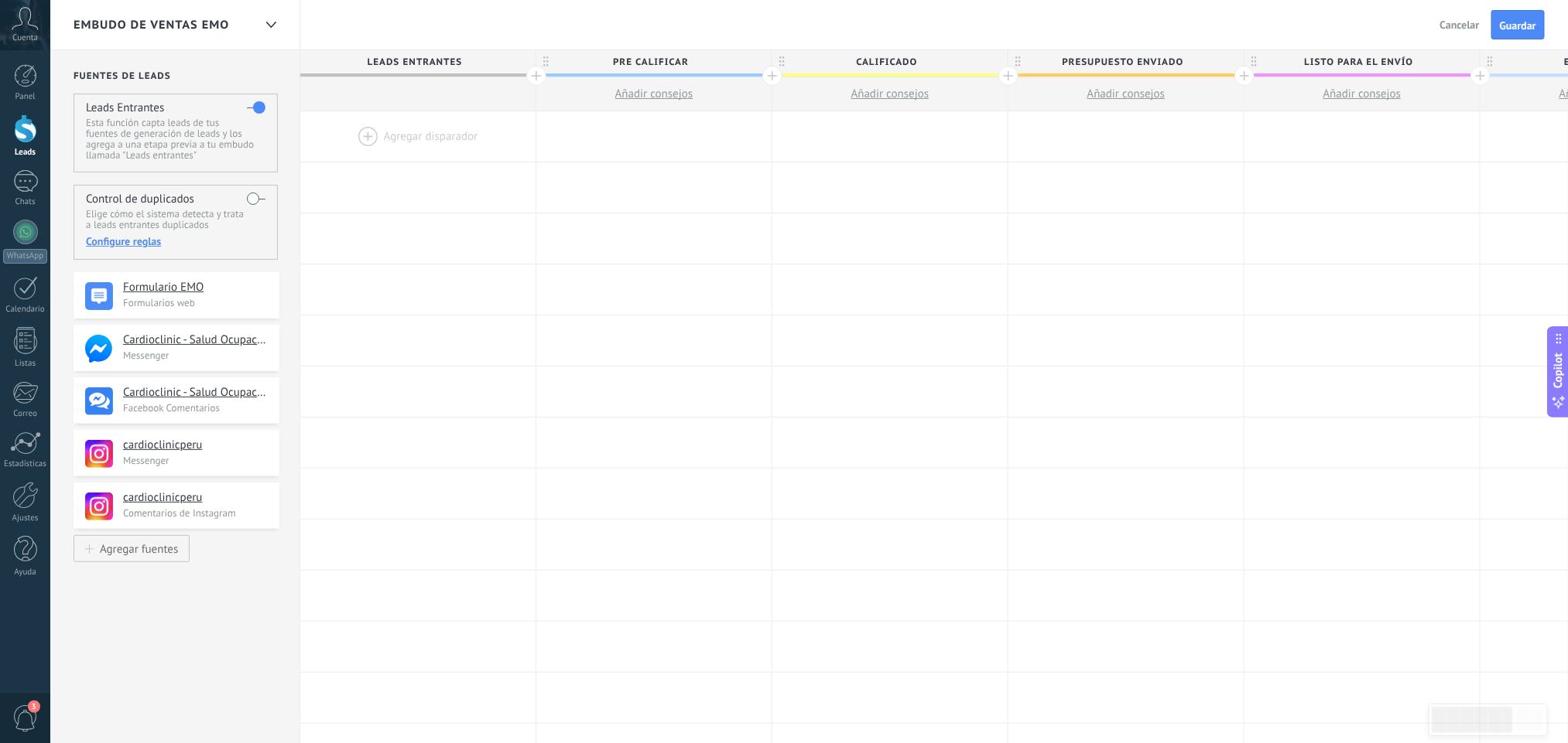
drag, startPoint x: 1289, startPoint y: 0, endPoint x: 349, endPoint y: 31, distance: 940.5
click at [349, 31] on div "Embudo de ventas EMO Atrás Cancelar Guardar" at bounding box center [809, 25] width 1518 height 50
click at [1408, 25] on span "Guardar" at bounding box center [1518, 25] width 37 height 11
click at [1408, 65] on span "Listo para el envío" at bounding box center [1358, 62] width 228 height 24
click at [1408, 61] on body ".abccls-1,.abccls-2{fill-rule:evenodd}.abccls-2{fill:#fff} .abfcls-1{fill:none}…" at bounding box center [784, 372] width 1568 height 743
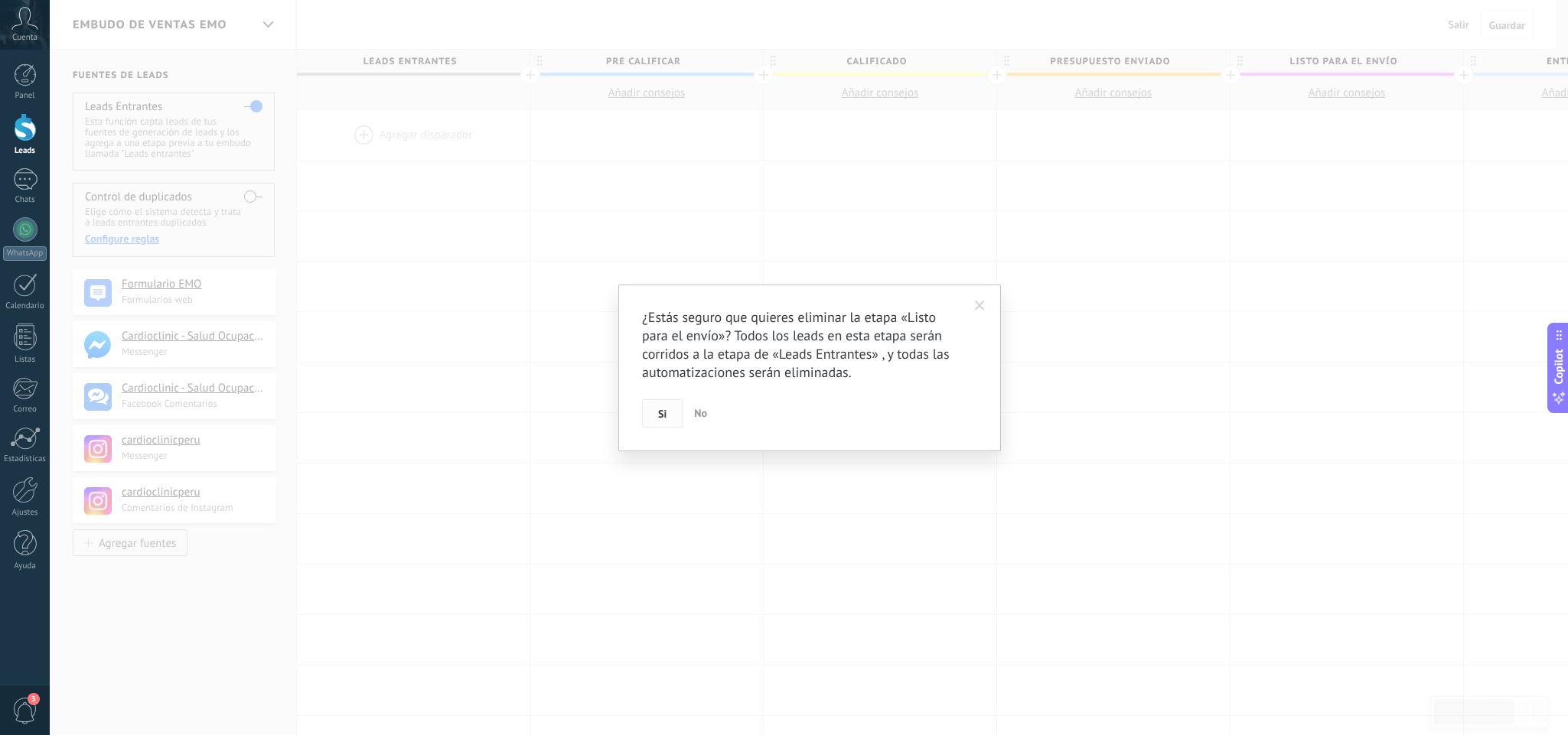
click at [667, 406] on button "Si" at bounding box center [663, 413] width 41 height 29
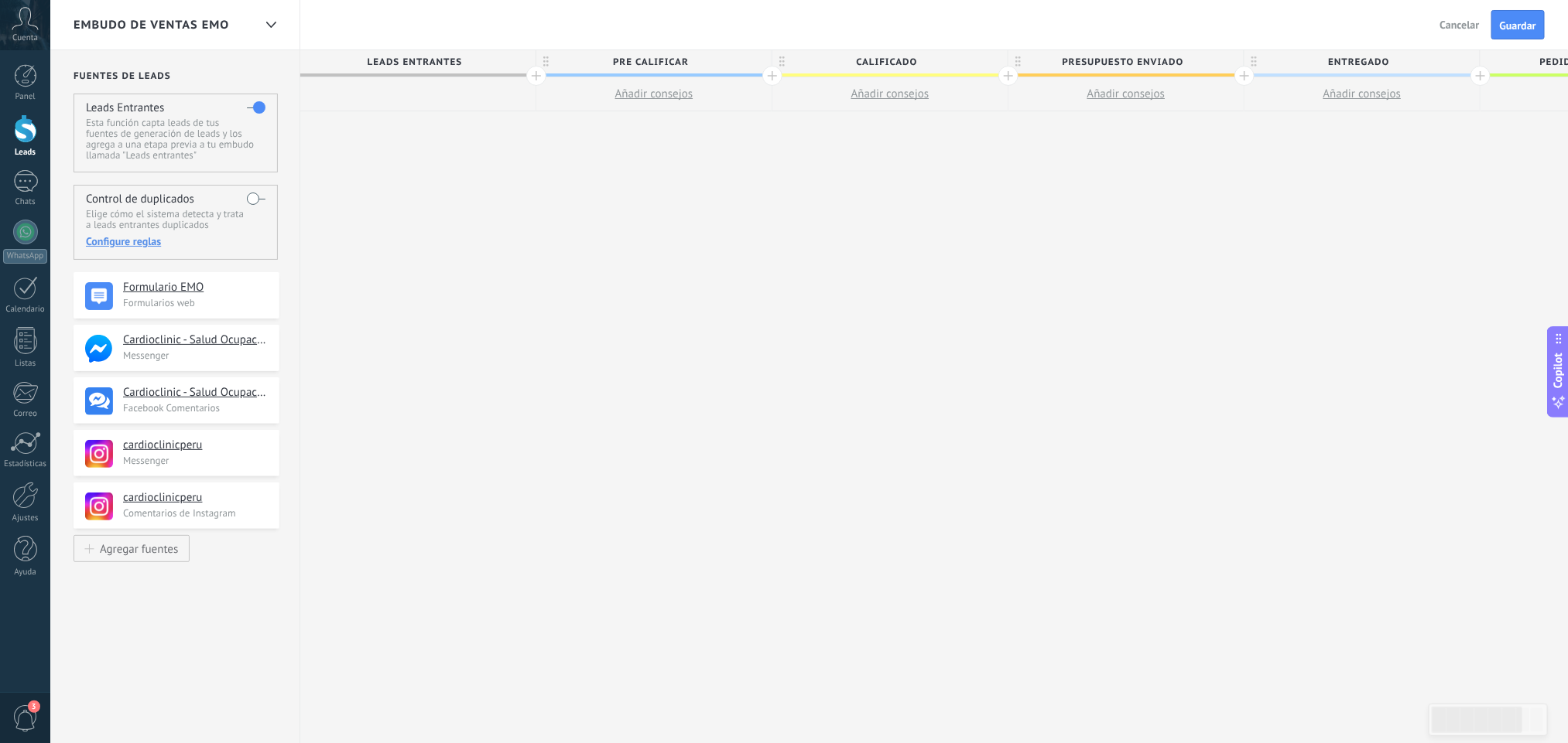
click at [1408, 63] on span "Entregado" at bounding box center [1358, 62] width 228 height 24
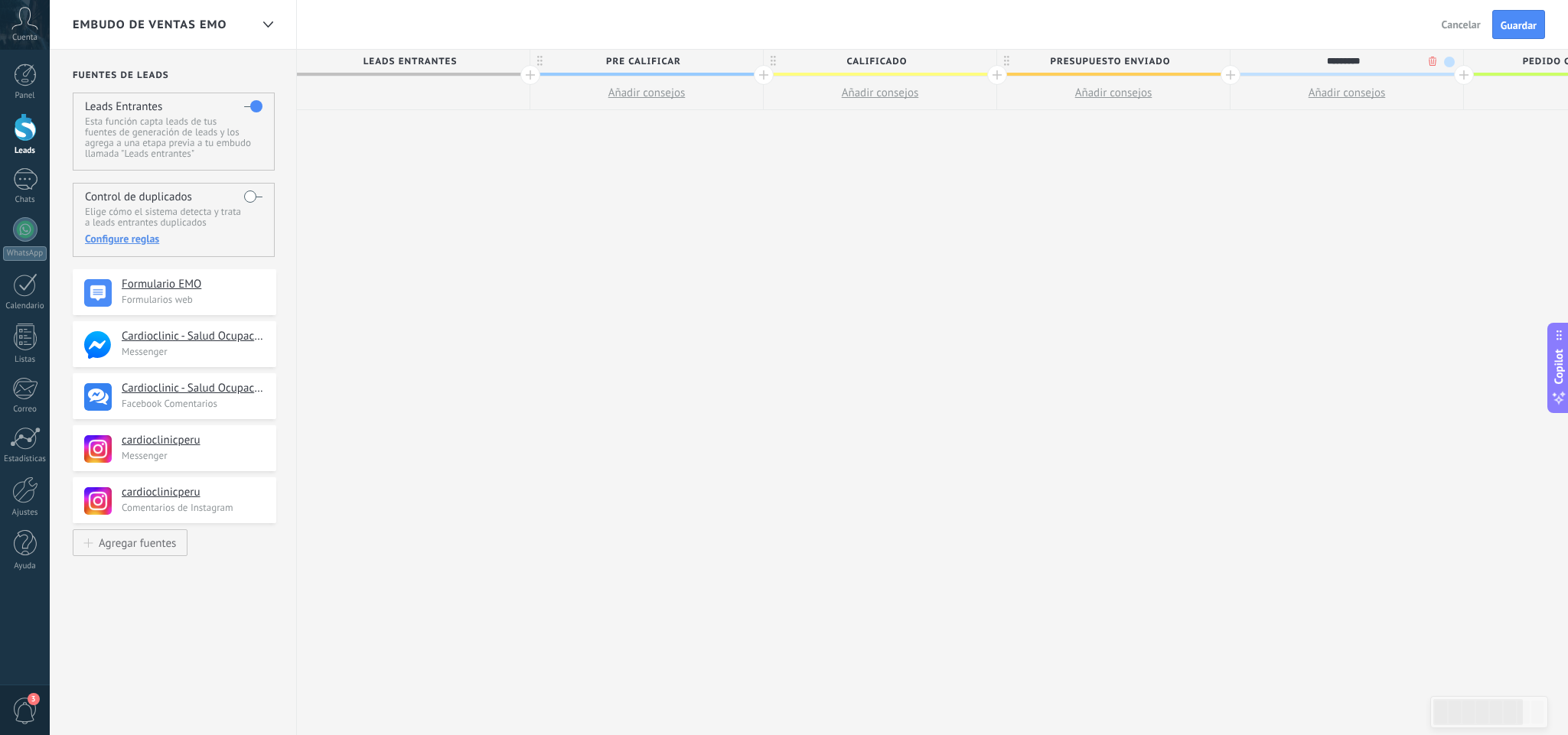
click at [1392, 61] on body ".abccls-1,.abccls-2{fill-rule:evenodd}.abccls-2{fill:#fff} .abfcls-1{fill:none}…" at bounding box center [784, 368] width 1568 height 735
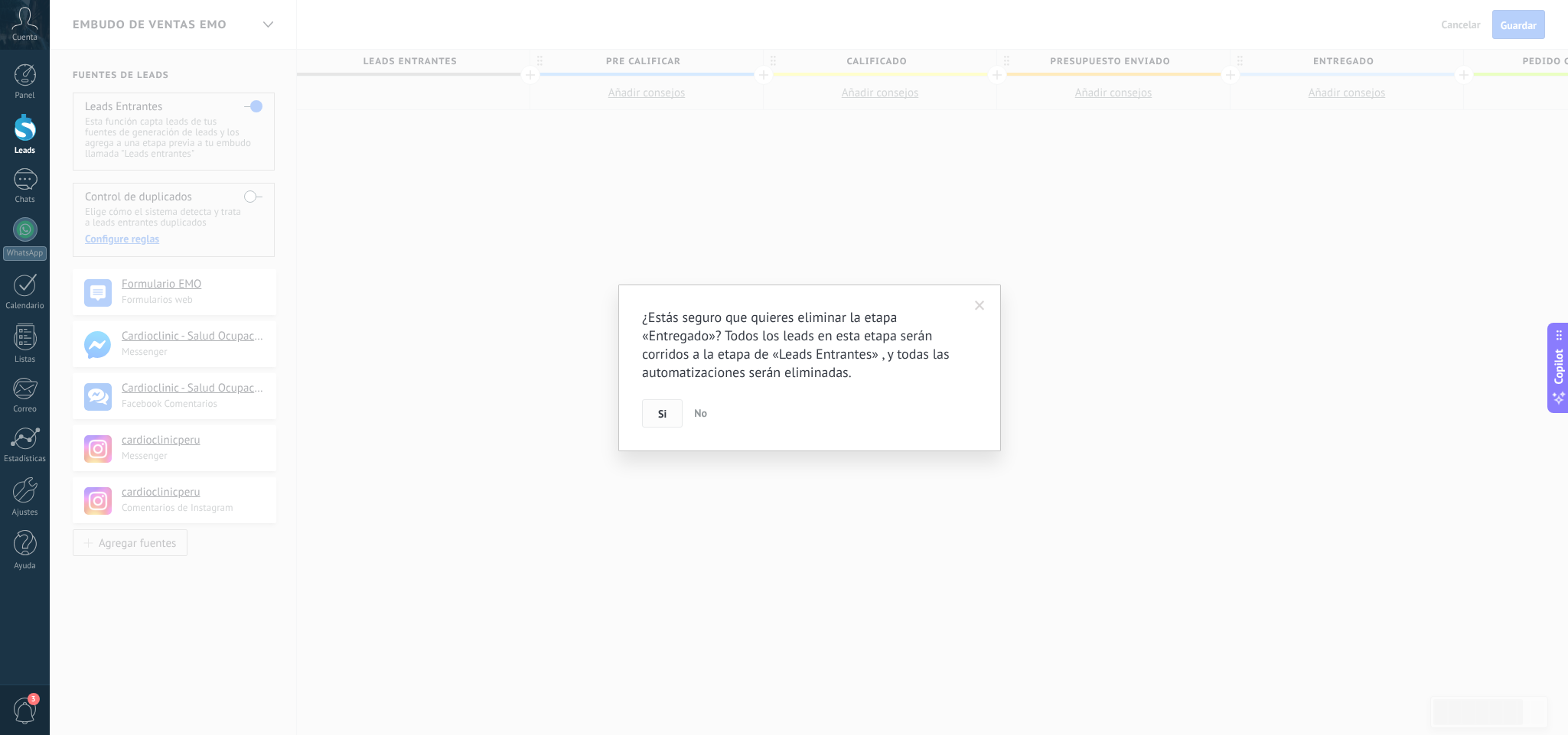
click at [664, 414] on span "Si" at bounding box center [662, 414] width 9 height 11
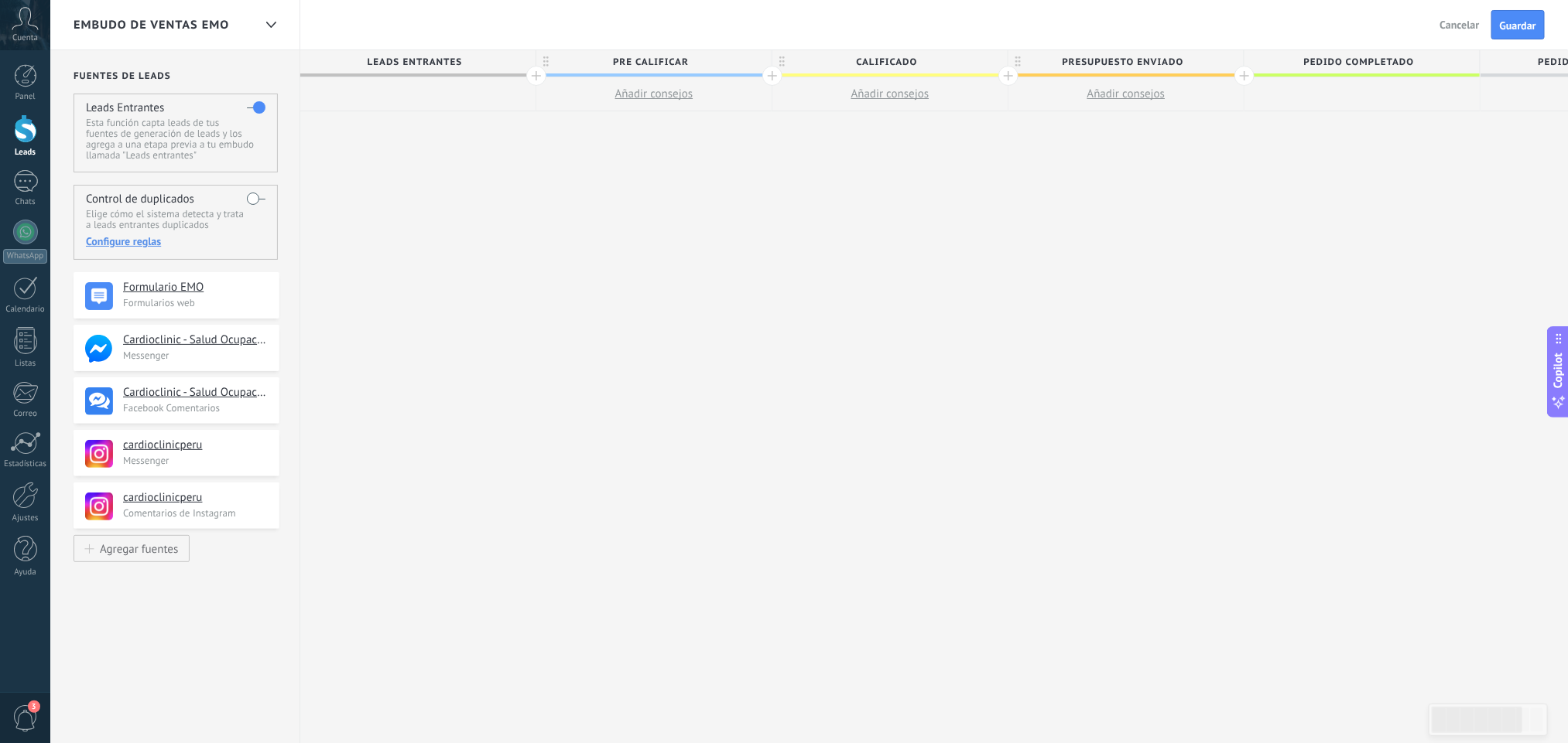
click at [1408, 61] on span "Pedido completado" at bounding box center [1358, 62] width 228 height 24
drag, startPoint x: 1553, startPoint y: 54, endPoint x: 1584, endPoint y: 51, distance: 31.1
click at [1408, 51] on html ".abccls-1,.abccls-2{fill-rule:evenodd}.abccls-2{fill:#fff} .abfcls-1{fill:none}…" at bounding box center [784, 372] width 1568 height 743
drag, startPoint x: 1533, startPoint y: 56, endPoint x: 1531, endPoint y: 65, distance: 9.2
click at [1408, 65] on html ".abccls-1,.abccls-2{fill-rule:evenodd}.abccls-2{fill:#fff} .abfcls-1{fill:none}…" at bounding box center [784, 372] width 1568 height 743
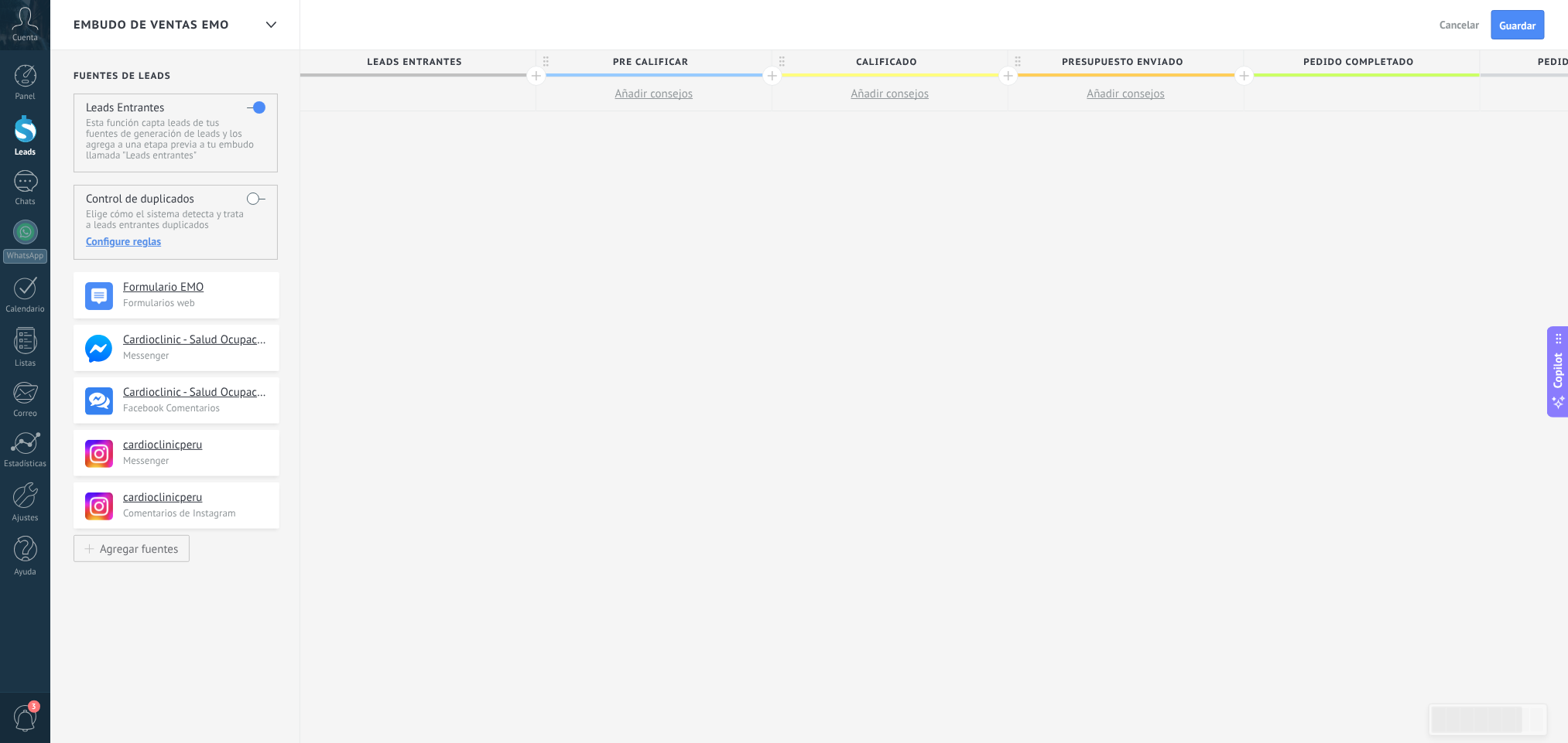
click at [1408, 64] on span "Pedido completado" at bounding box center [1358, 62] width 228 height 24
click at [271, 24] on icon at bounding box center [271, 25] width 10 height 6
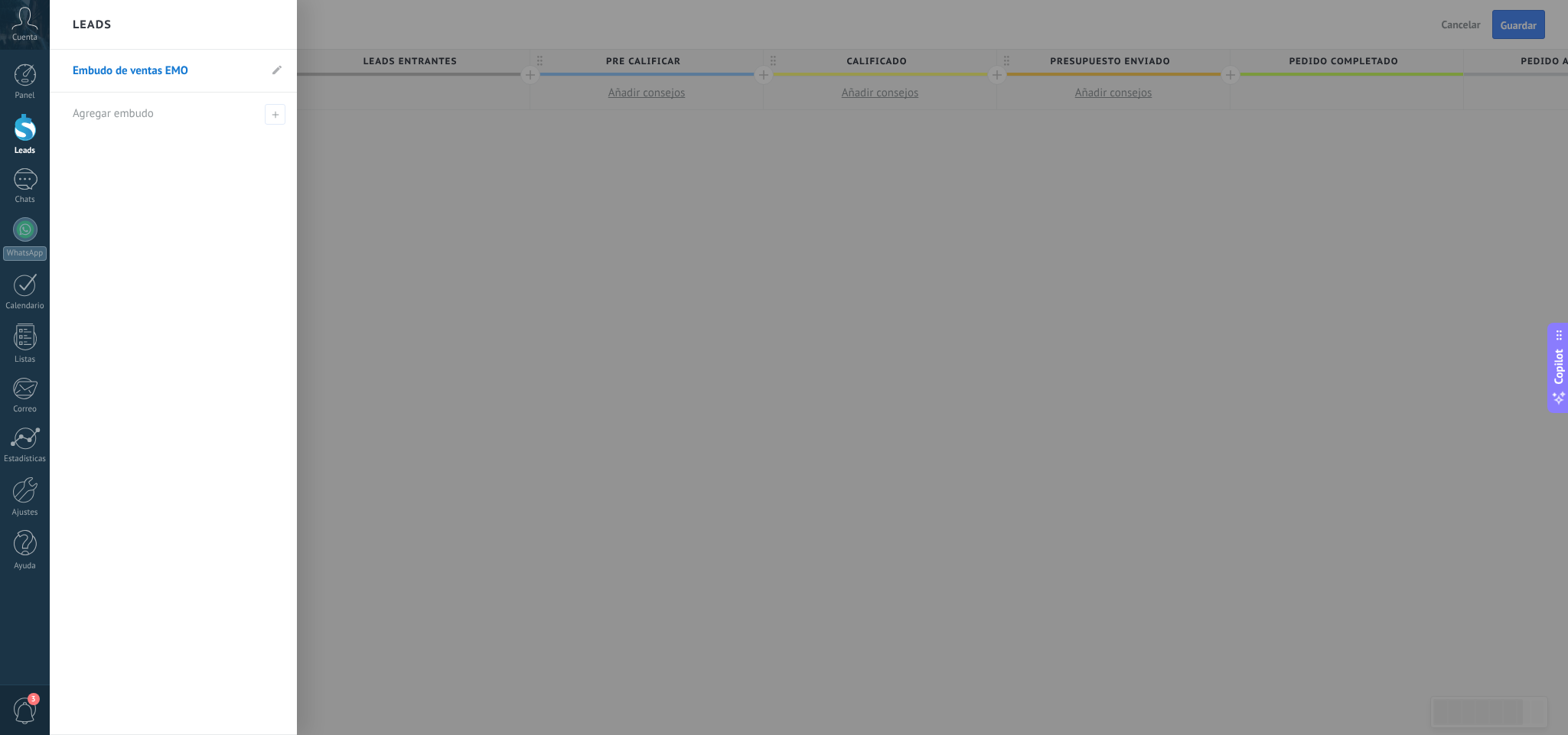
click at [268, 24] on div "Leads" at bounding box center [173, 24] width 247 height 50
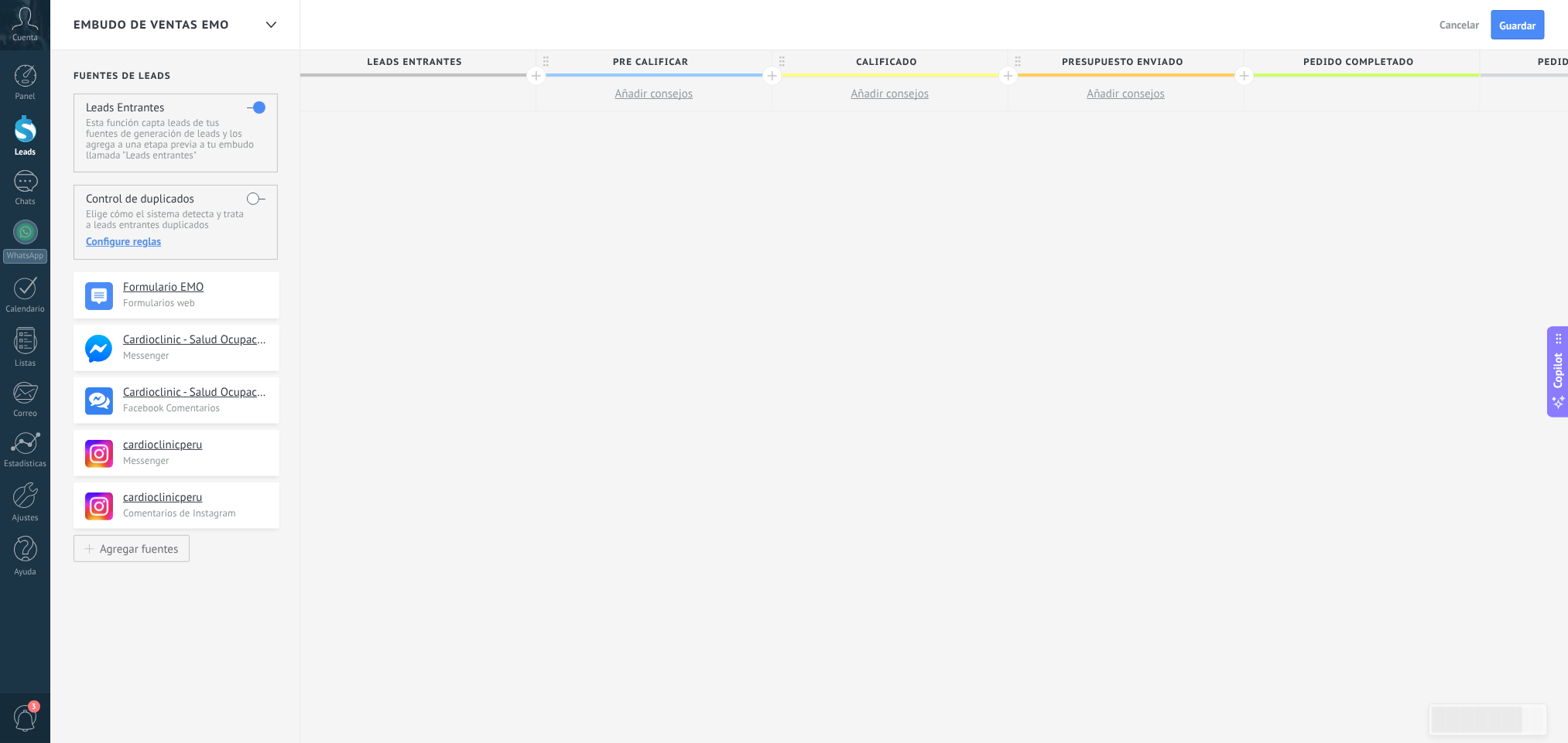
click at [1408, 60] on span "Pedido abandonado" at bounding box center [1594, 62] width 228 height 24
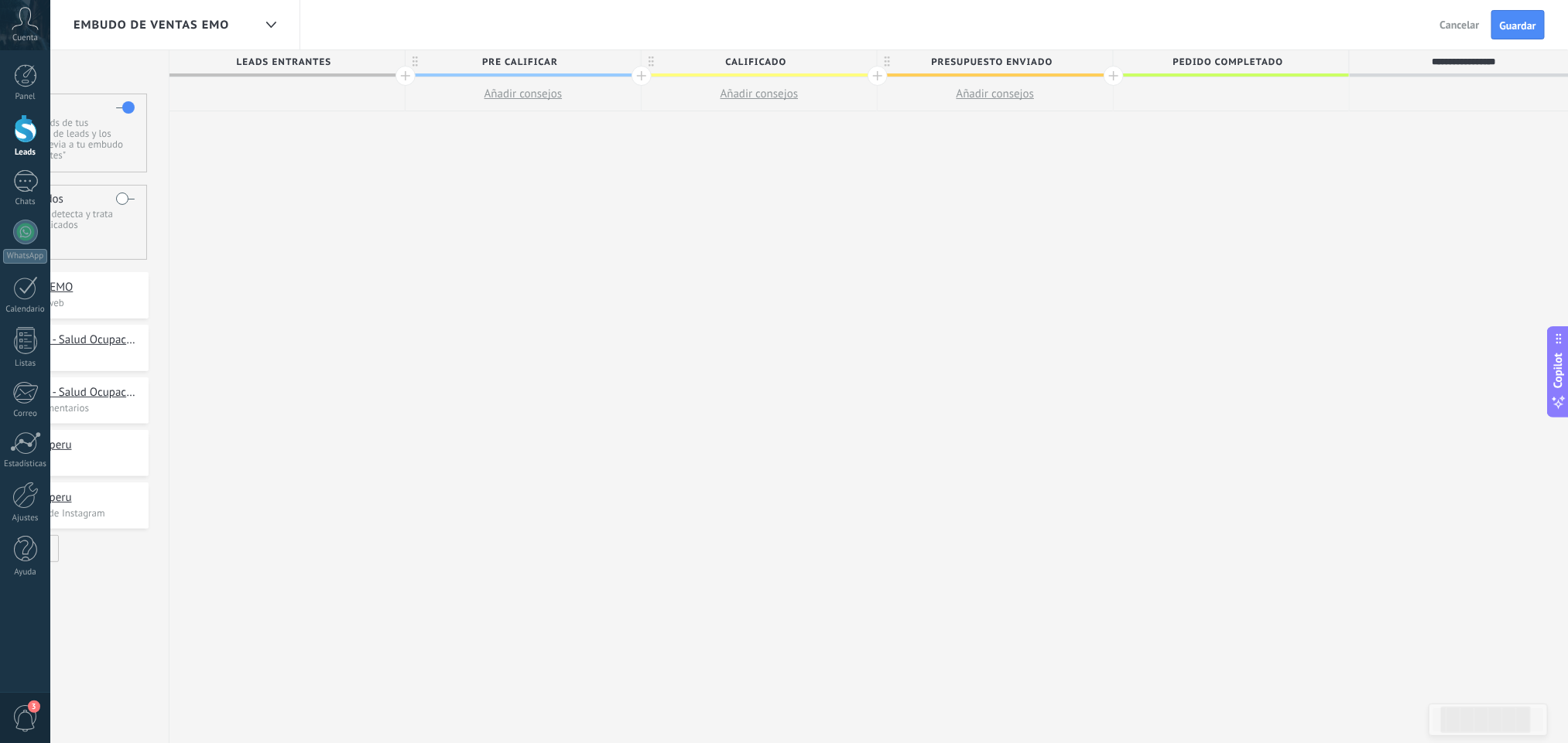
click at [1280, 58] on span "Pedido completado" at bounding box center [1227, 62] width 228 height 24
drag, startPoint x: 1293, startPoint y: 58, endPoint x: 1180, endPoint y: 64, distance: 113.2
click at [1168, 51] on input "**********" at bounding box center [1228, 61] width 205 height 23
type input "*"
click at [1229, 68] on input "**********" at bounding box center [1228, 61] width 205 height 23
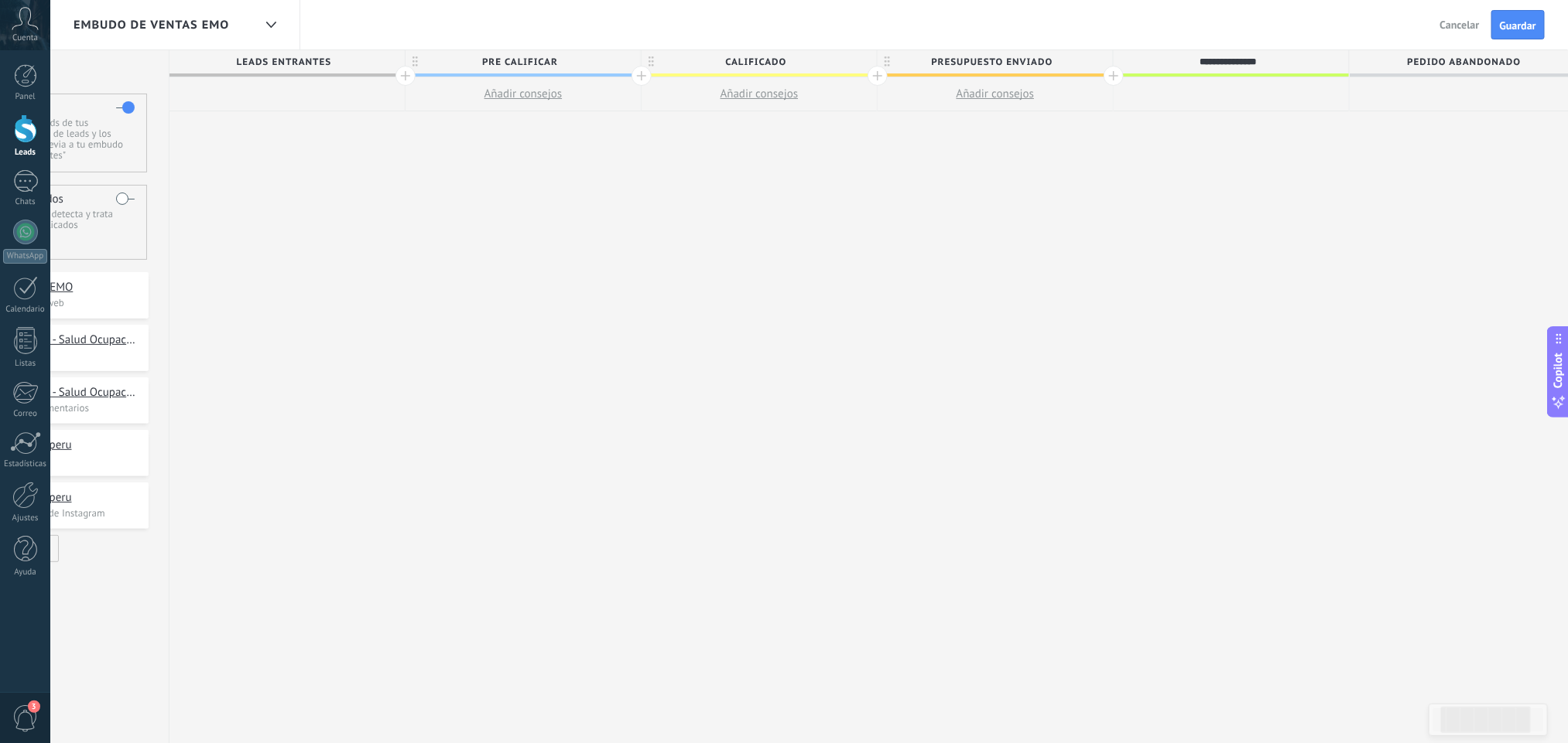
click at [1229, 68] on input "**********" at bounding box center [1228, 61] width 205 height 23
type input "**********"
click at [1403, 63] on span "Pedido abandonado" at bounding box center [1464, 62] width 228 height 24
click at [1403, 63] on input "**********" at bounding box center [1464, 61] width 205 height 23
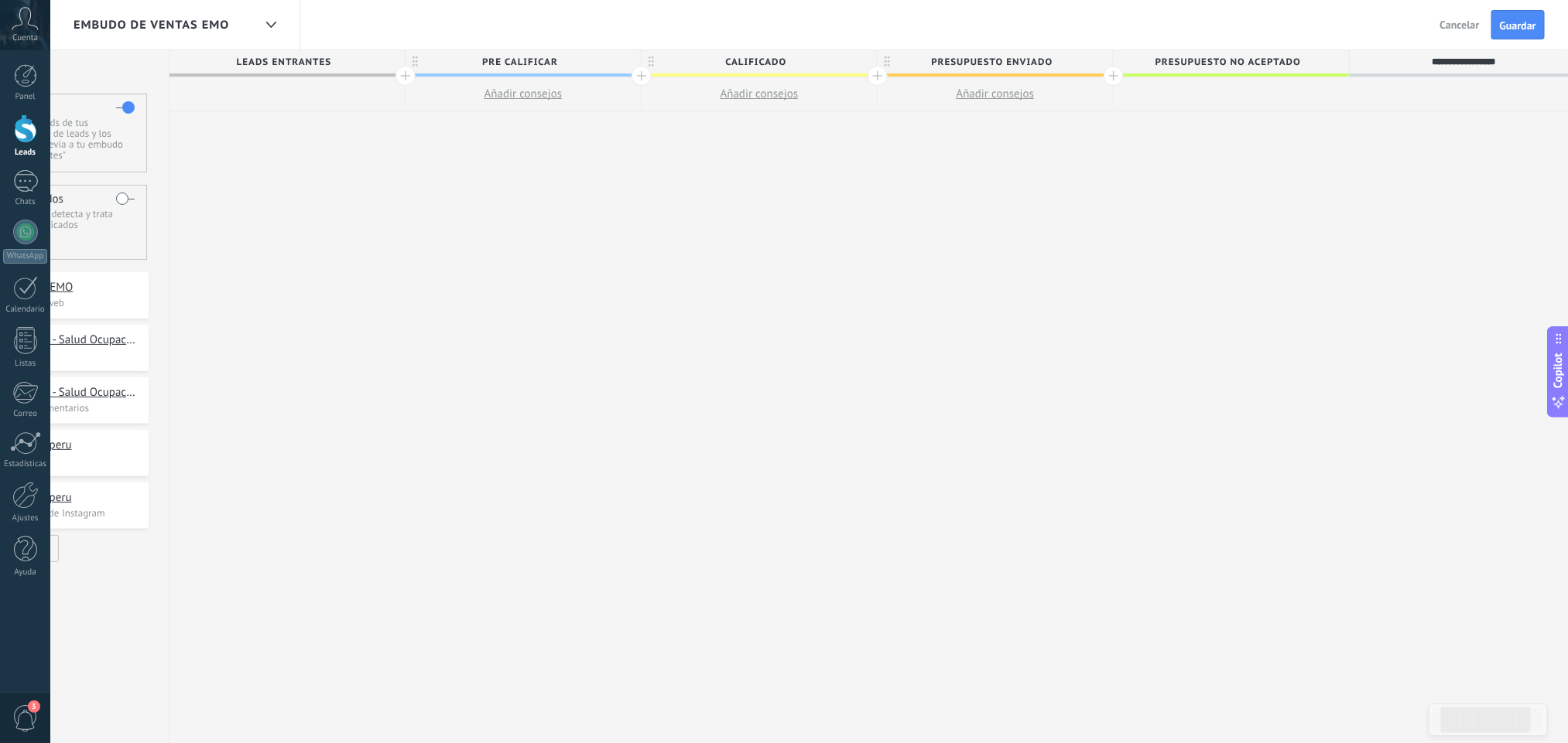
click at [1403, 63] on input "**********" at bounding box center [1464, 61] width 205 height 23
click at [1408, 54] on input "**********" at bounding box center [1464, 61] width 205 height 23
click at [1408, 70] on input "**********" at bounding box center [1464, 61] width 205 height 23
drag, startPoint x: 1535, startPoint y: 70, endPoint x: 1544, endPoint y: 70, distance: 9.0
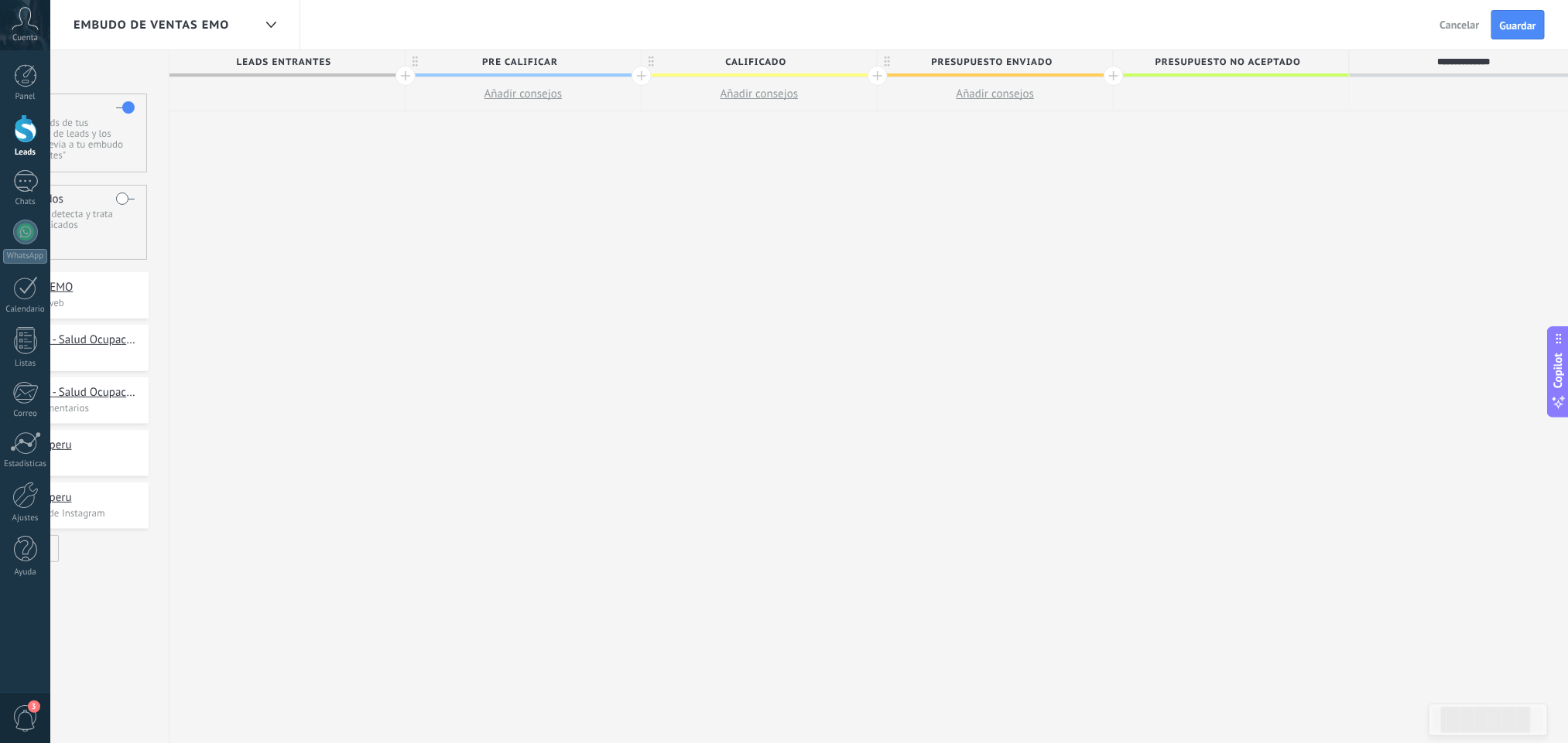
click at [1408, 70] on input "**********" at bounding box center [1464, 61] width 205 height 23
click at [1408, 60] on input "**********" at bounding box center [1464, 61] width 205 height 23
type input "**********"
click at [571, 65] on span "PRE CALIFICAR" at bounding box center [519, 62] width 228 height 24
click at [558, 63] on input "**********" at bounding box center [520, 61] width 205 height 23
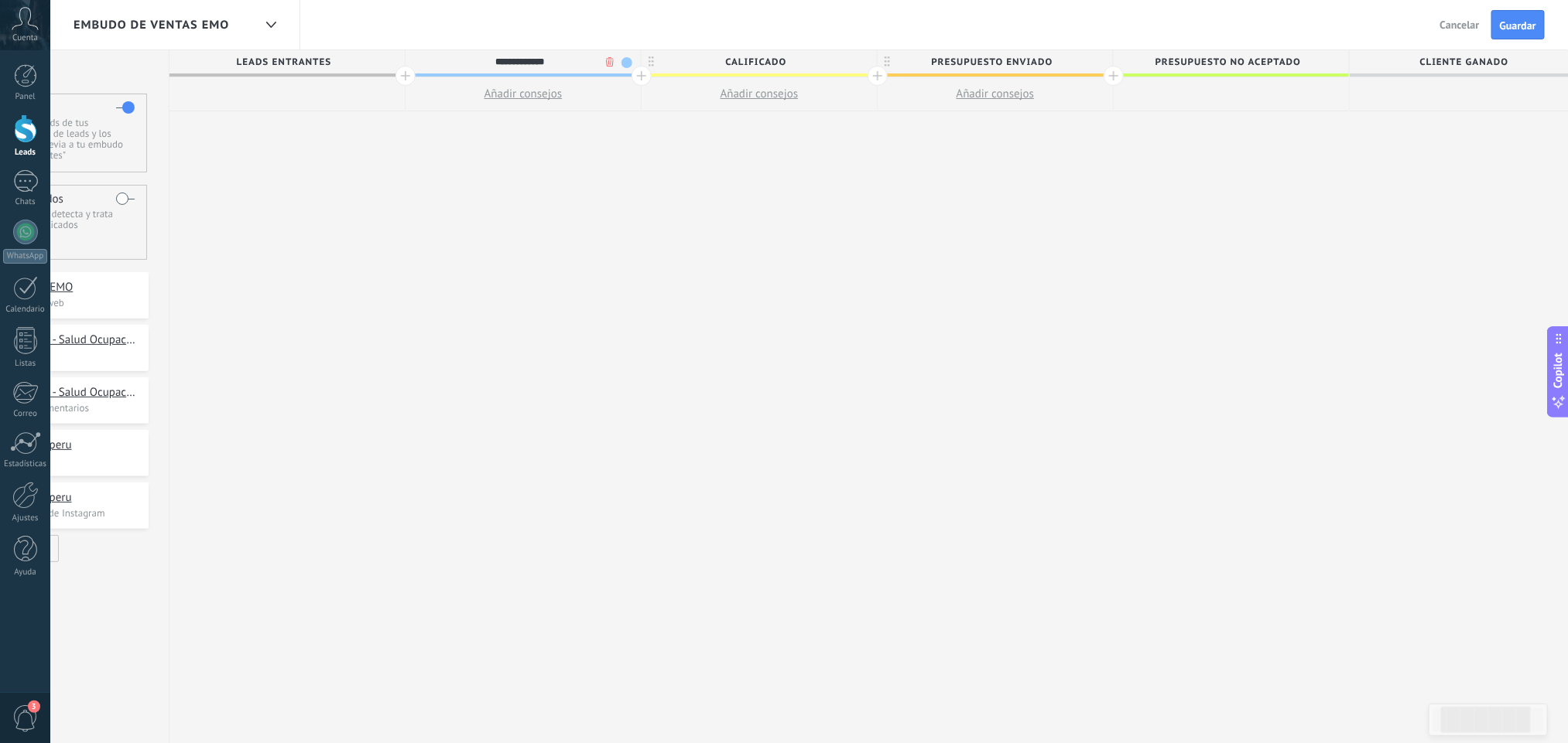
click at [558, 63] on input "**********" at bounding box center [520, 61] width 205 height 23
type input "**********"
click at [827, 63] on span "CALIFICADO" at bounding box center [755, 62] width 228 height 24
click at [1072, 66] on span "presupuesto enviado" at bounding box center [991, 62] width 228 height 24
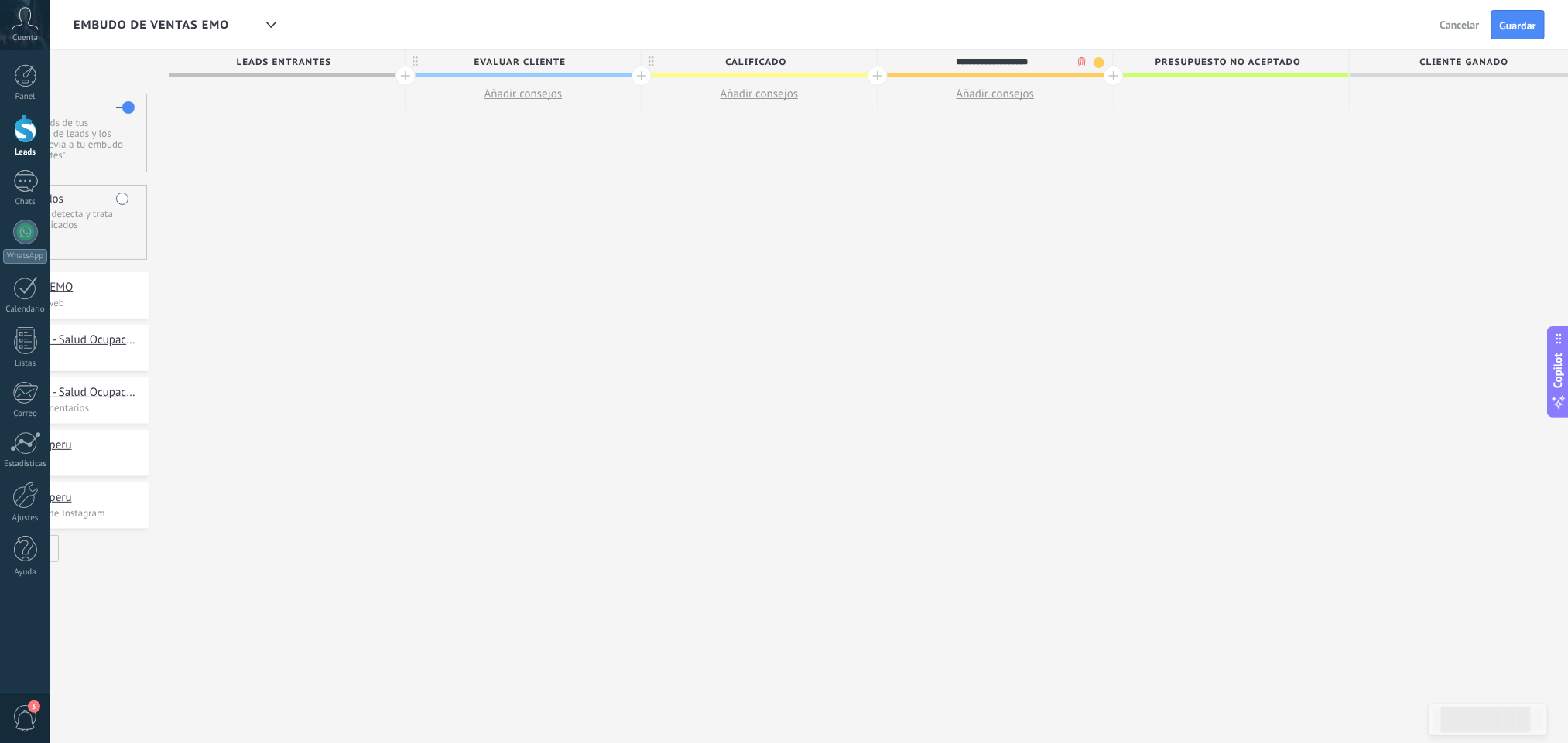
click at [1231, 61] on span "Presupuesto no aceptado" at bounding box center [1227, 62] width 228 height 24
click at [1231, 61] on input "**********" at bounding box center [1228, 61] width 205 height 23
click at [1229, 61] on input "**********" at bounding box center [1228, 61] width 205 height 23
drag, startPoint x: 1211, startPoint y: 61, endPoint x: 1156, endPoint y: 61, distance: 55.0
click at [1156, 61] on input "**********" at bounding box center [1228, 61] width 205 height 23
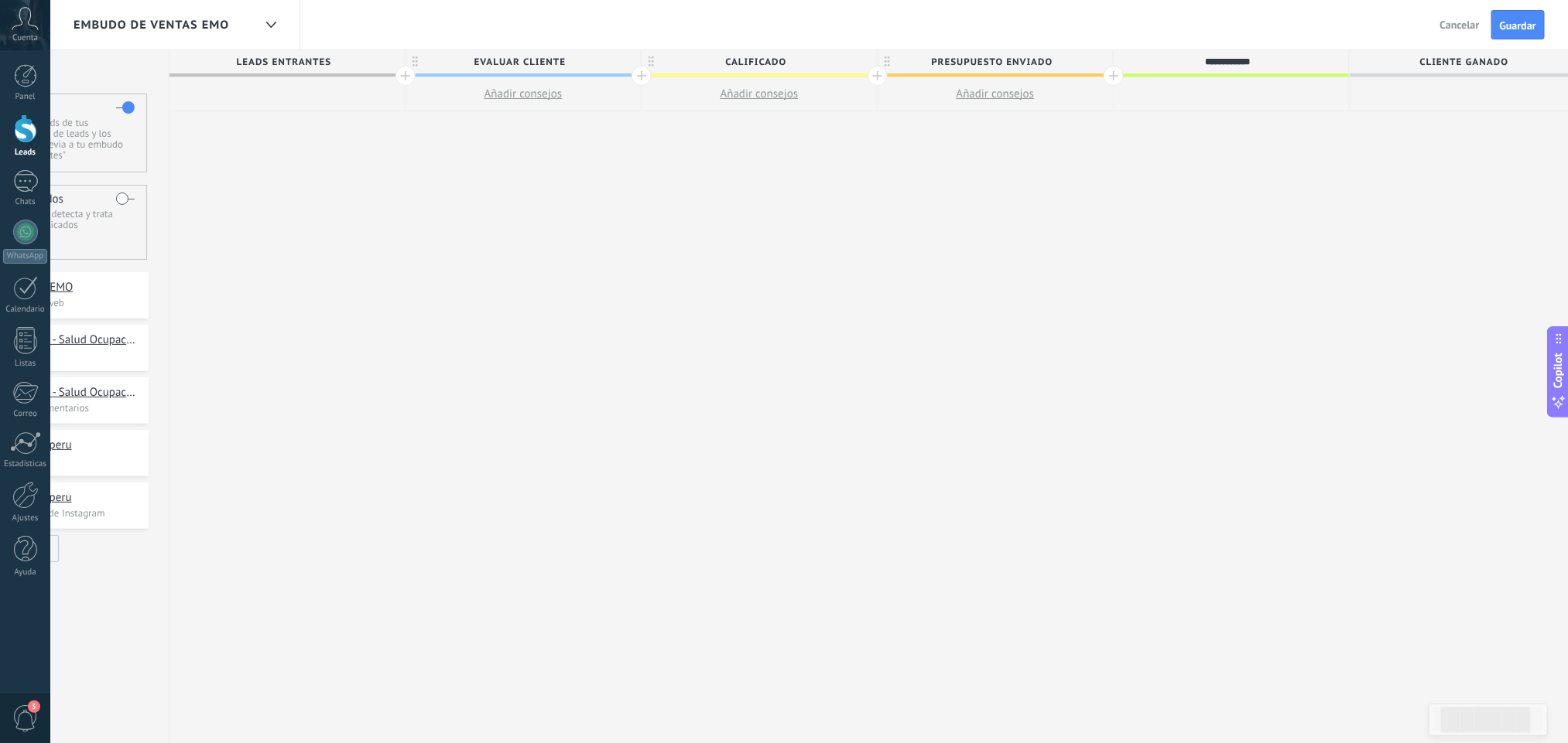
click at [1277, 58] on input "**********" at bounding box center [1228, 61] width 205 height 23
type input "**********"
click at [1408, 60] on span "Cliente ganado" at bounding box center [1464, 62] width 228 height 24
click at [1242, 190] on div "**********" at bounding box center [877, 397] width 1416 height 694
click at [291, 145] on div "**********" at bounding box center [877, 397] width 1416 height 694
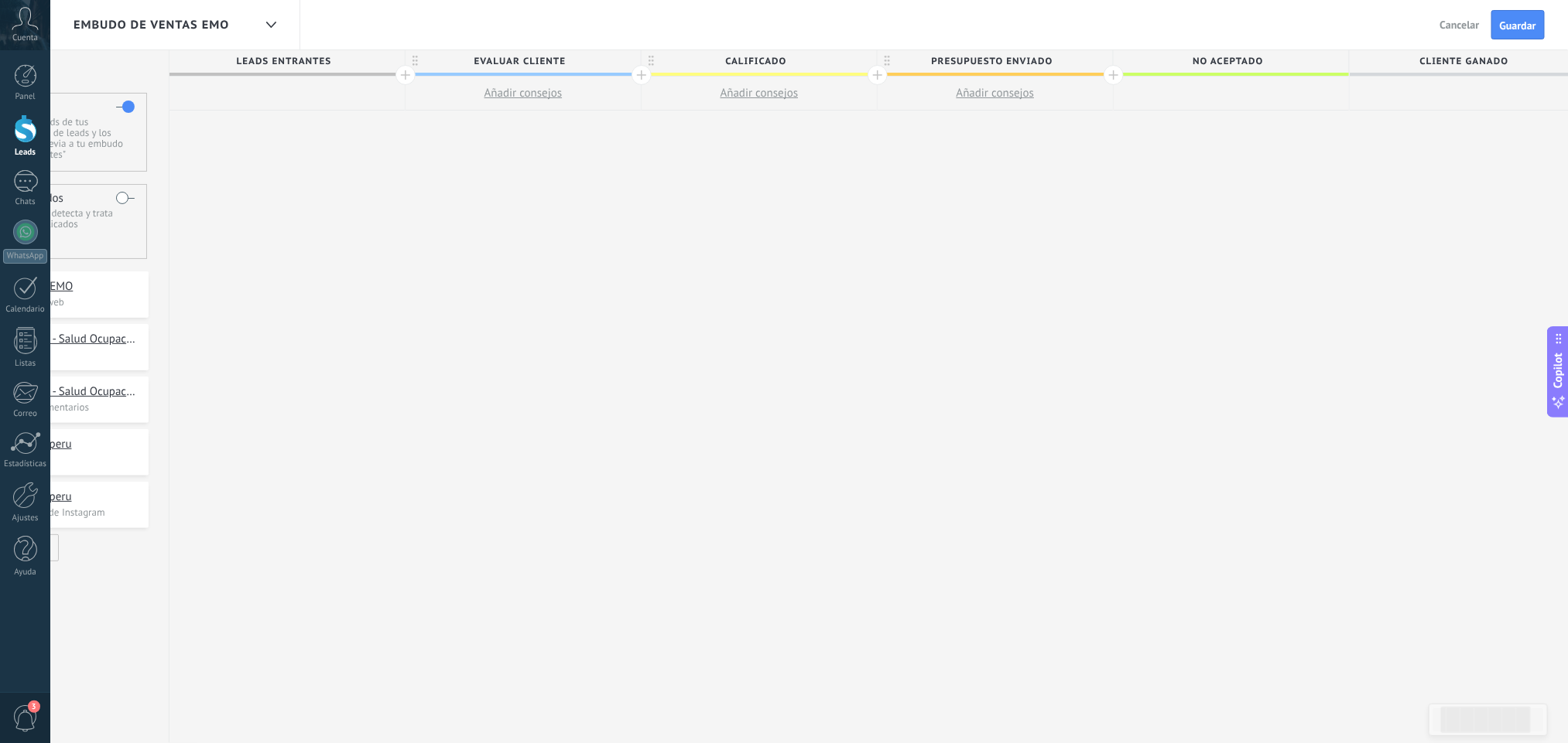
scroll to position [0, 0]
click at [109, 58] on div "**********" at bounding box center [45, 397] width 250 height 694
drag, startPoint x: 49, startPoint y: 58, endPoint x: 97, endPoint y: 68, distance: 49.0
click at [49, 59] on div "Panel Leads Chats WhatsApp Clientes" at bounding box center [50, 372] width 100 height 643
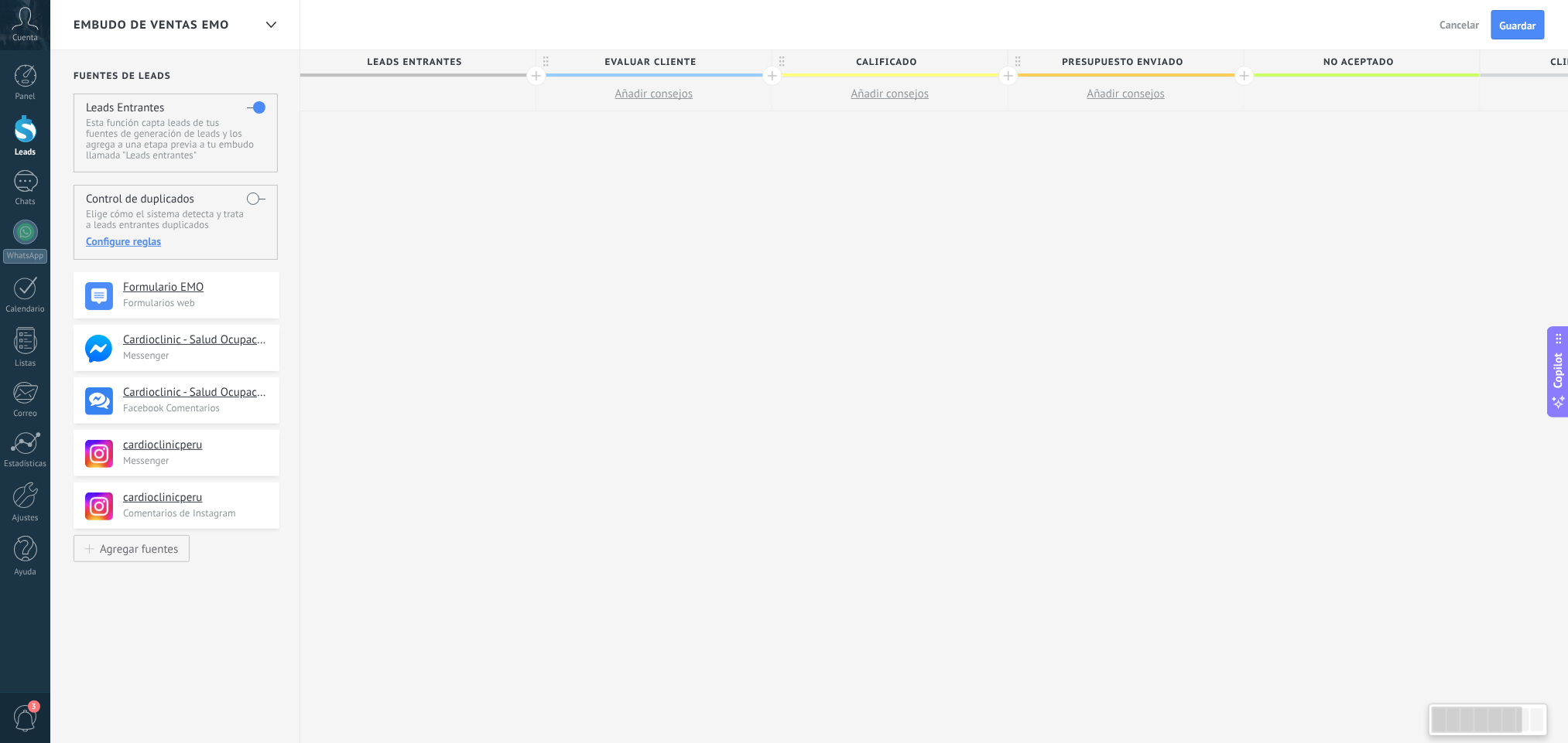
drag, startPoint x: 130, startPoint y: 66, endPoint x: 598, endPoint y: 80, distance: 468.2
click at [598, 80] on div "**********" at bounding box center [883, 397] width 1666 height 694
drag, startPoint x: 1039, startPoint y: 107, endPoint x: 945, endPoint y: 107, distance: 94.0
click at [945, 107] on div "Leads Entrantes evaluar cliente Añadir consejos CALIFICADO Añadir consejos pres…" at bounding box center [1008, 80] width 1416 height 61
drag, startPoint x: 1024, startPoint y: 75, endPoint x: 1226, endPoint y: 94, distance: 202.9
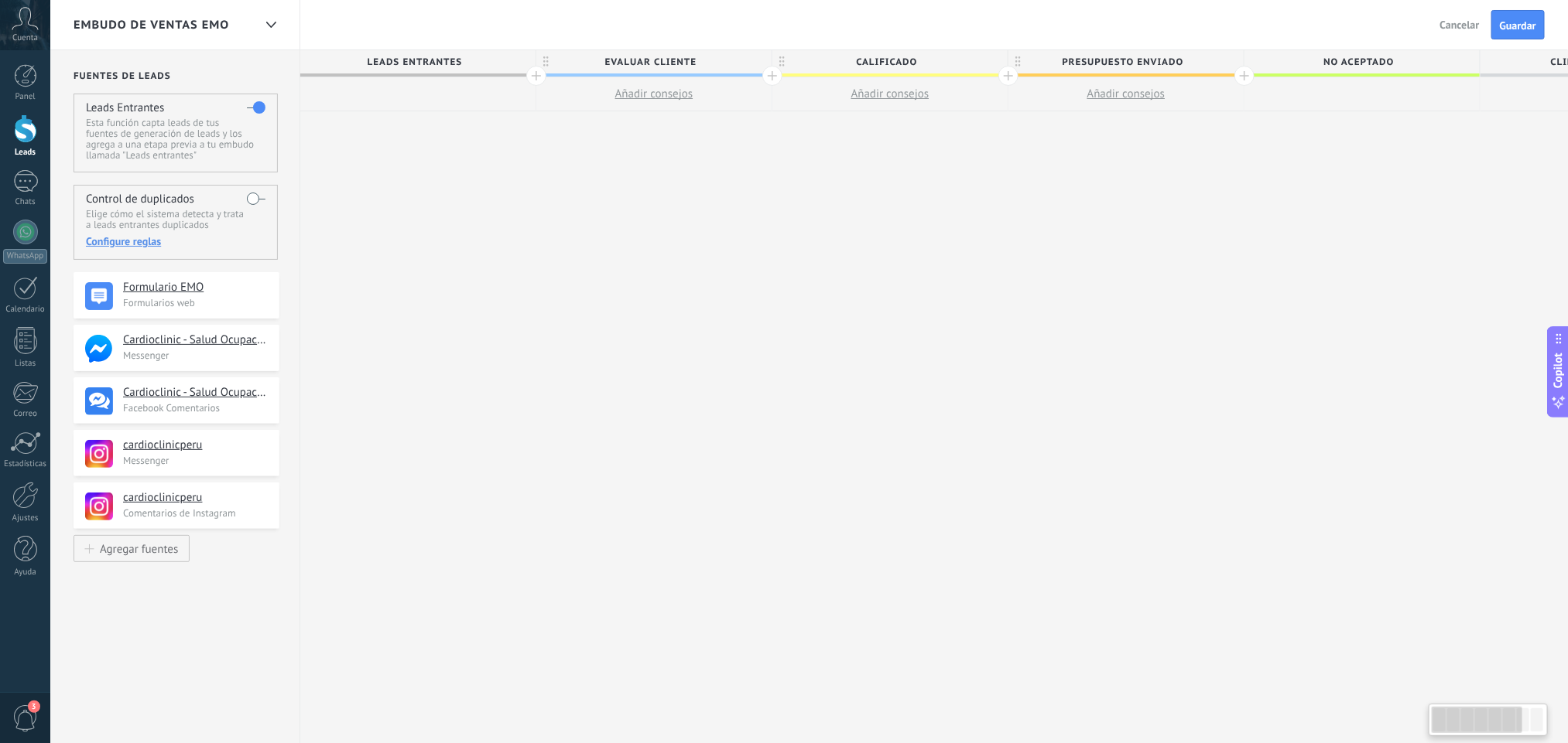
click at [1226, 94] on div "presupuesto enviado Añadir consejos" at bounding box center [1126, 80] width 236 height 61
click at [1408, 24] on span "Guardar" at bounding box center [1518, 25] width 37 height 11
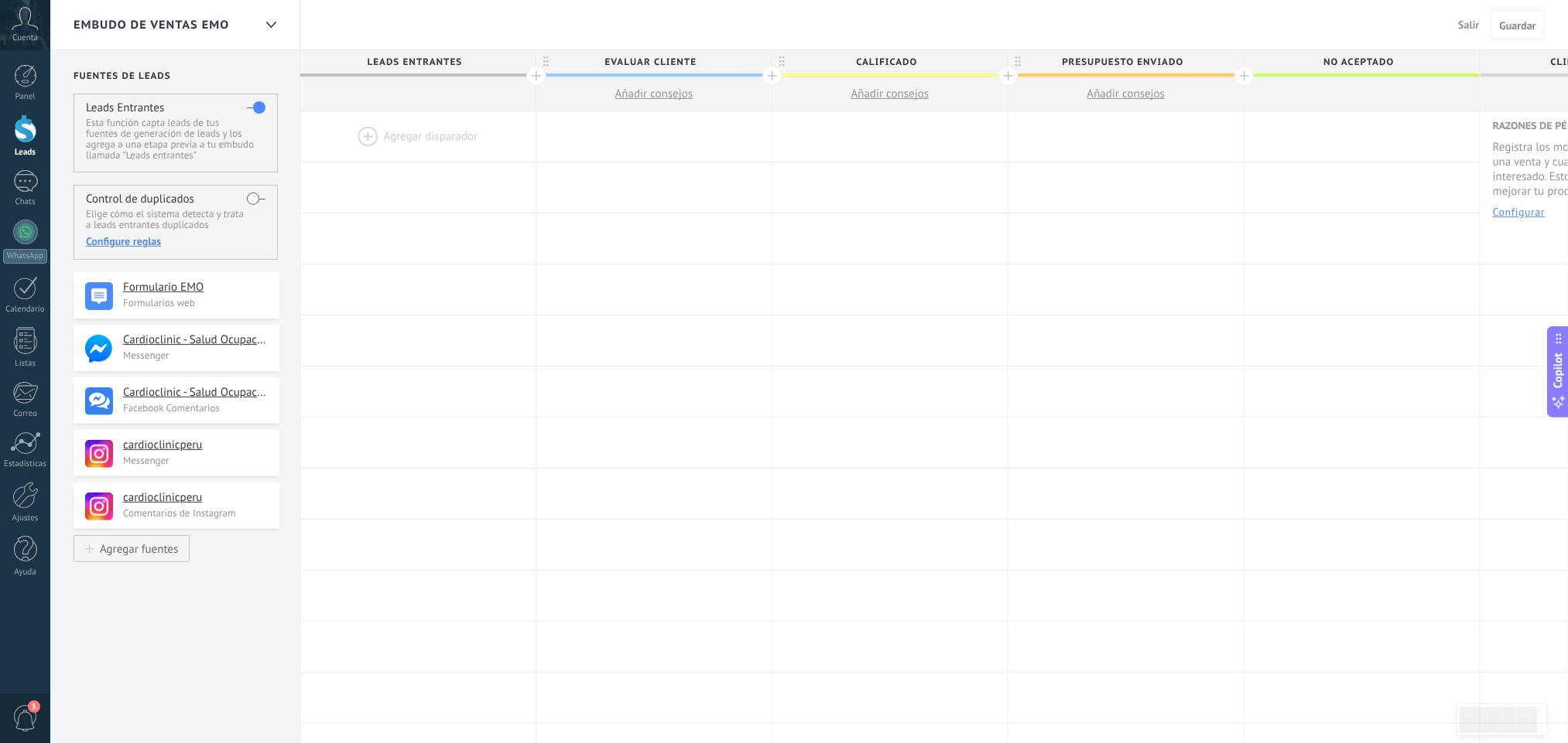
click at [144, 142] on p "Esta función capta leads de tus fuentes de generación de leads y los agrega a u…" at bounding box center [175, 139] width 179 height 43
click at [21, 137] on div at bounding box center [25, 129] width 23 height 29
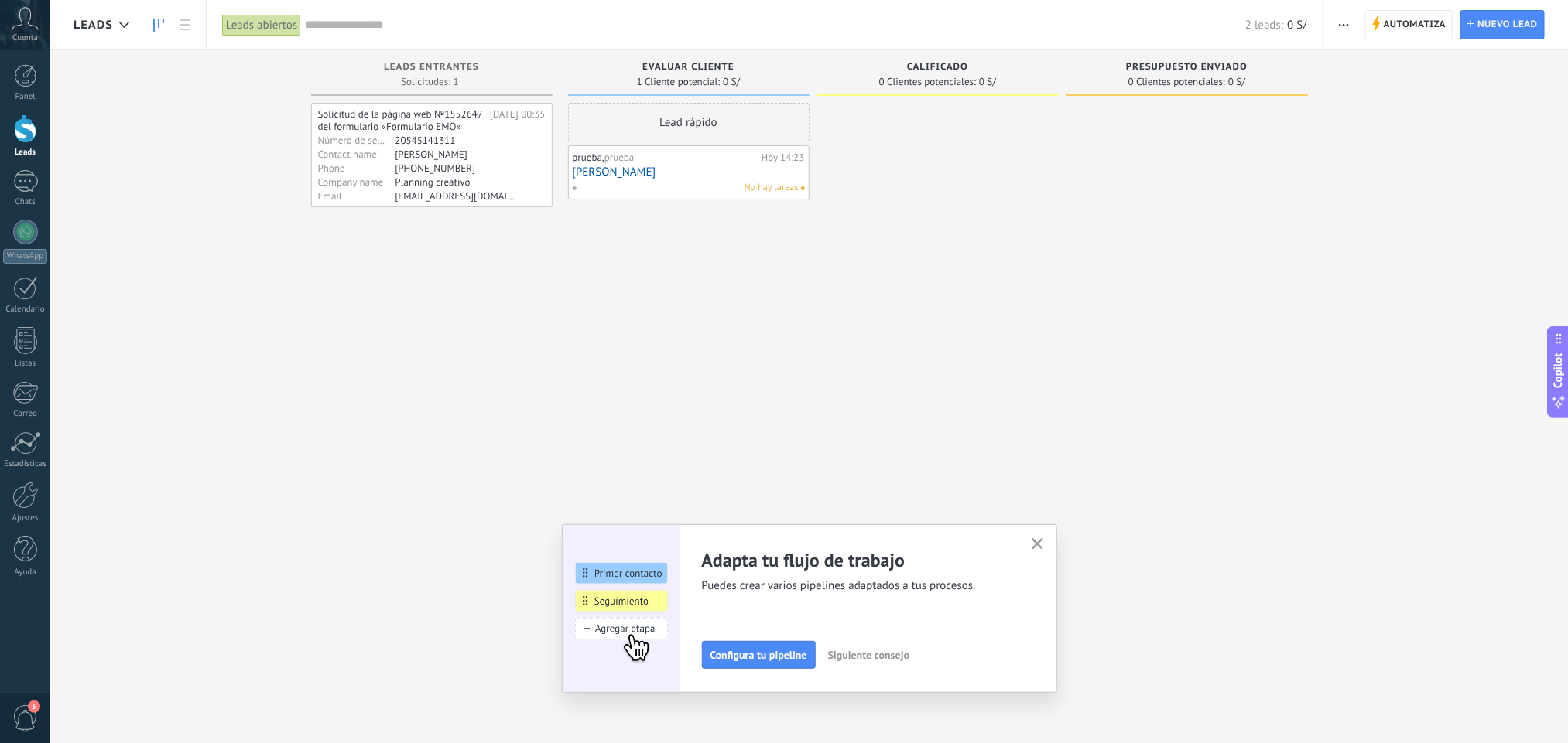
click at [276, 29] on div "Leads abiertos" at bounding box center [261, 25] width 79 height 22
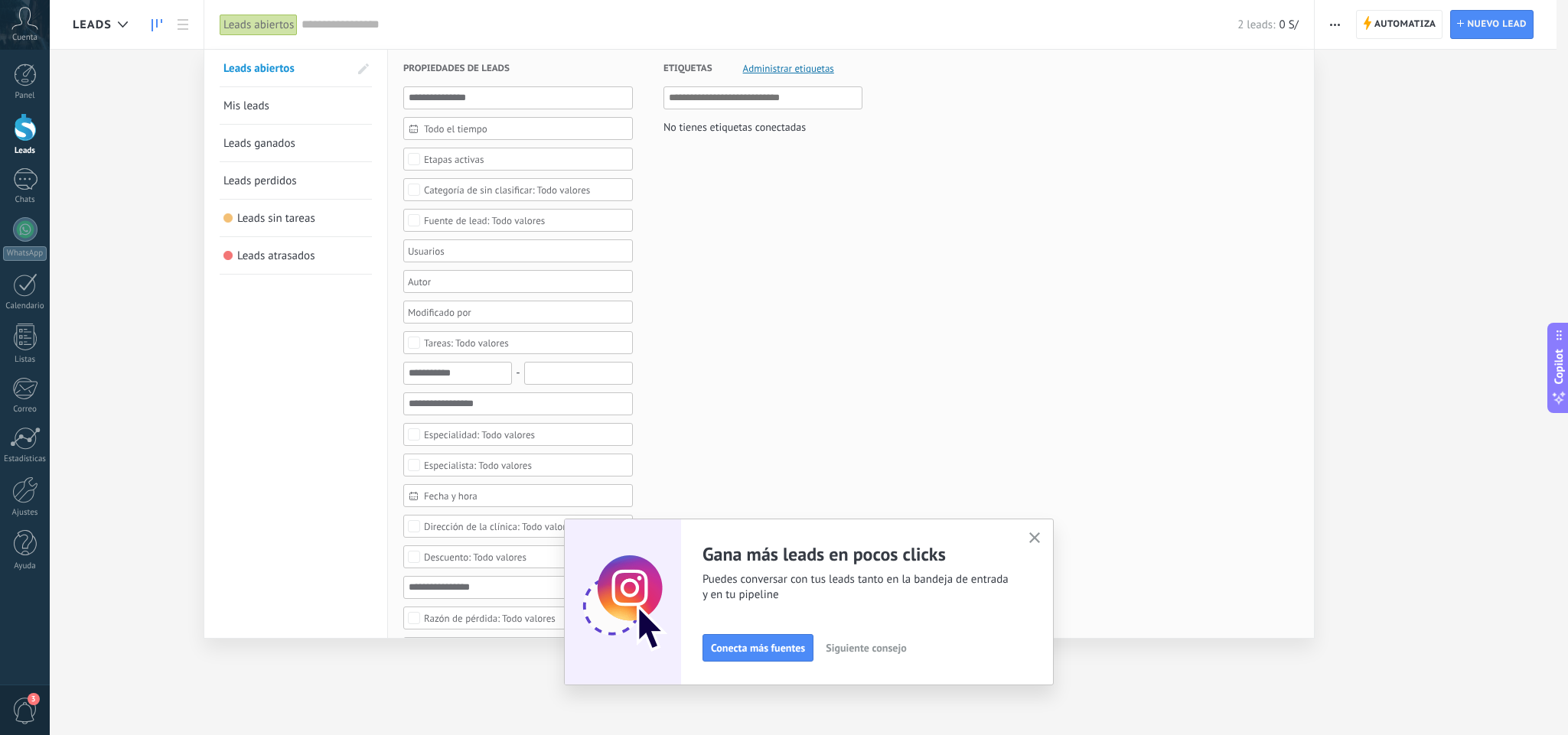
click at [273, 28] on div "Leads abiertos" at bounding box center [258, 24] width 78 height 22
click at [175, 24] on div at bounding box center [784, 368] width 1568 height 735
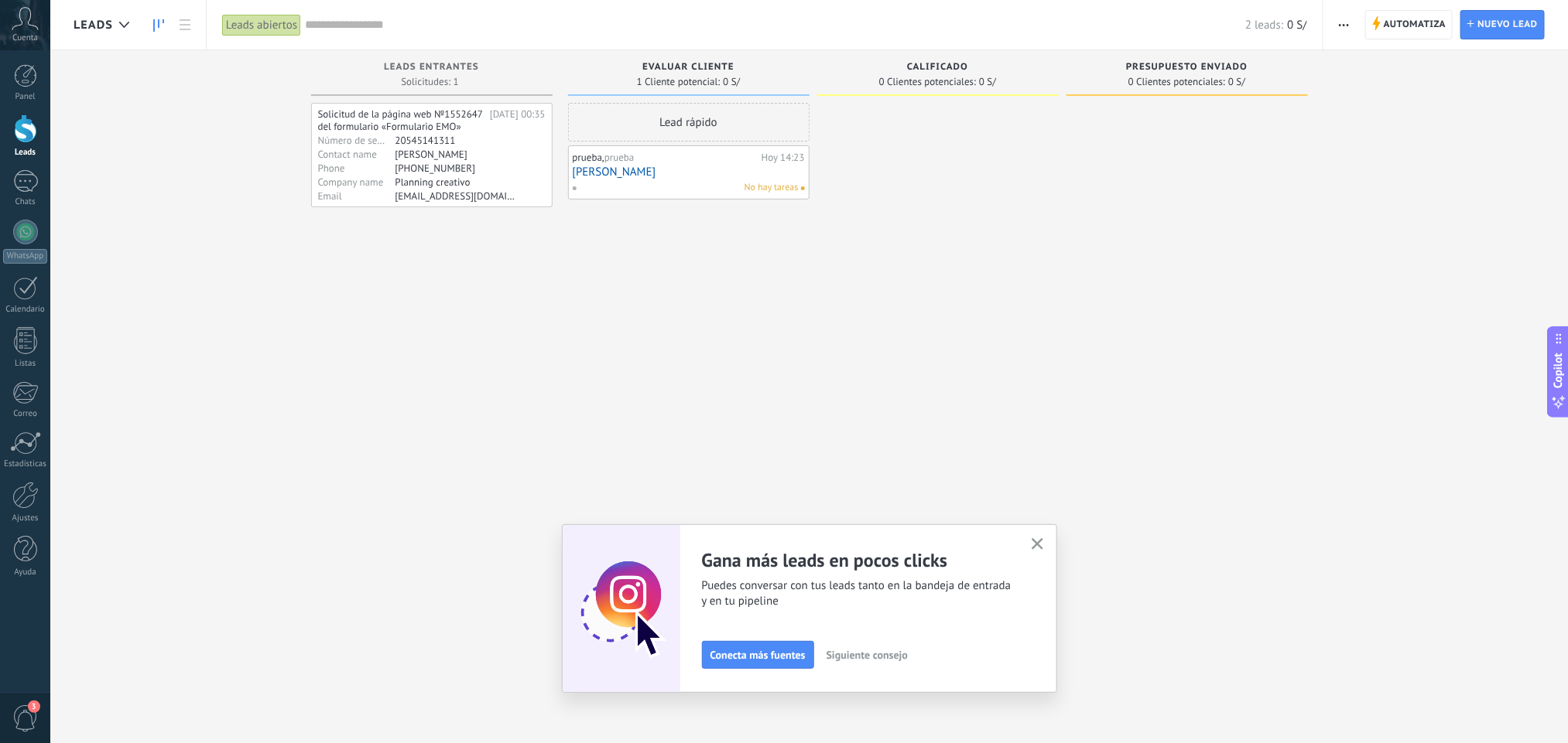
click at [139, 18] on div "Leads" at bounding box center [108, 25] width 71 height 49
click at [125, 24] on icon at bounding box center [124, 25] width 10 height 6
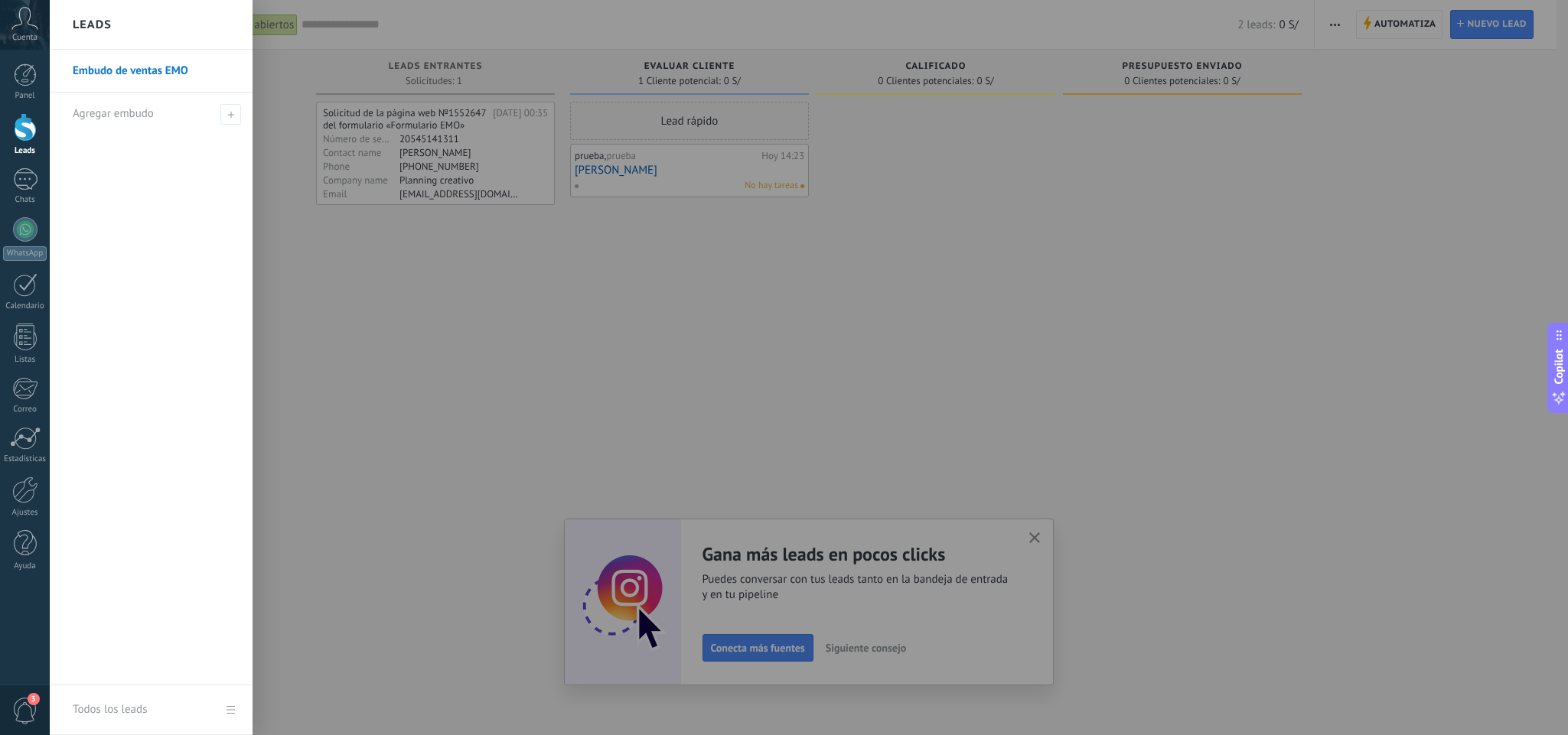
click at [124, 71] on link "Embudo de ventas EMO" at bounding box center [154, 71] width 165 height 42
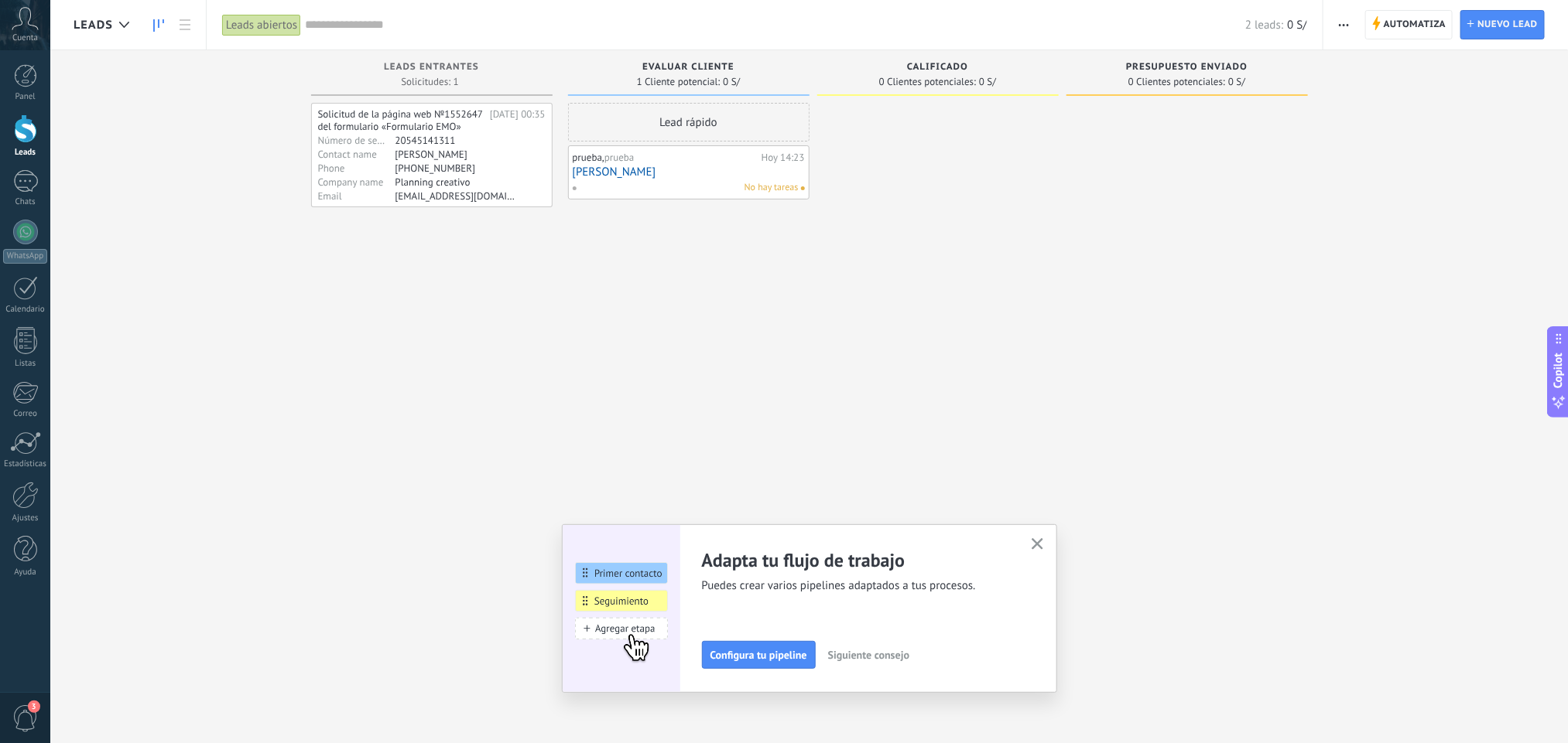
click at [1043, 542] on icon "button" at bounding box center [1037, 544] width 12 height 12
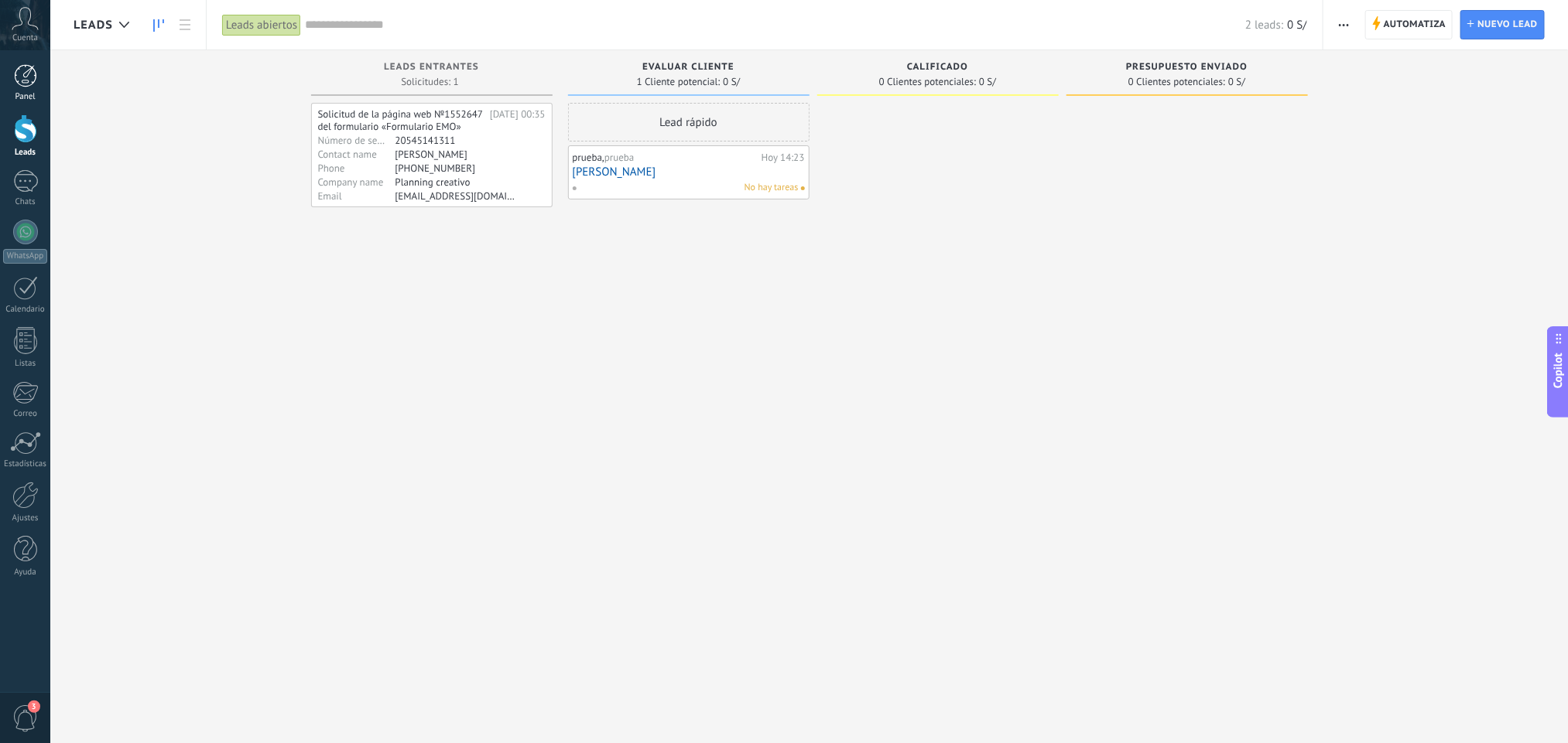
click at [24, 76] on div at bounding box center [25, 76] width 23 height 23
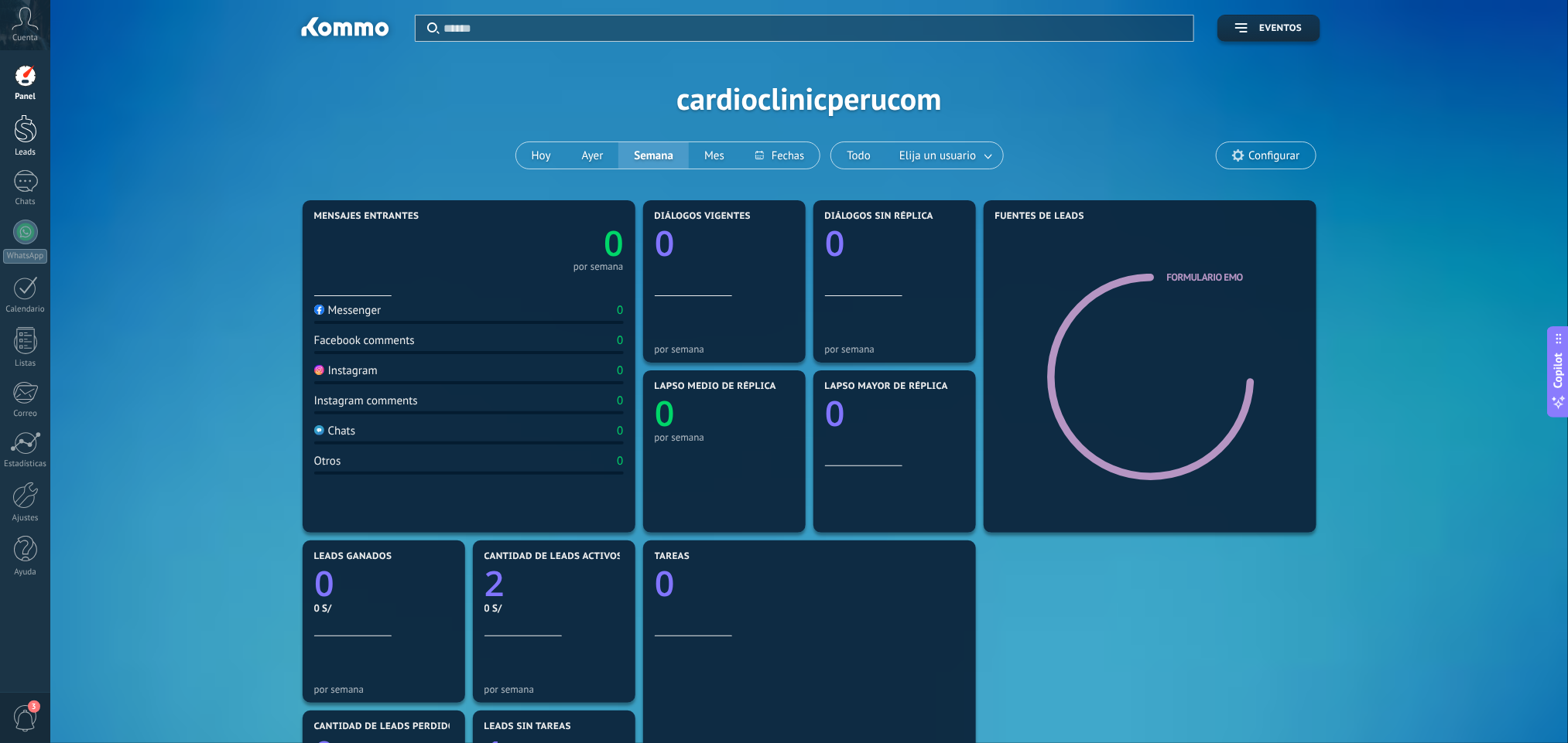
click at [19, 134] on div at bounding box center [25, 129] width 23 height 29
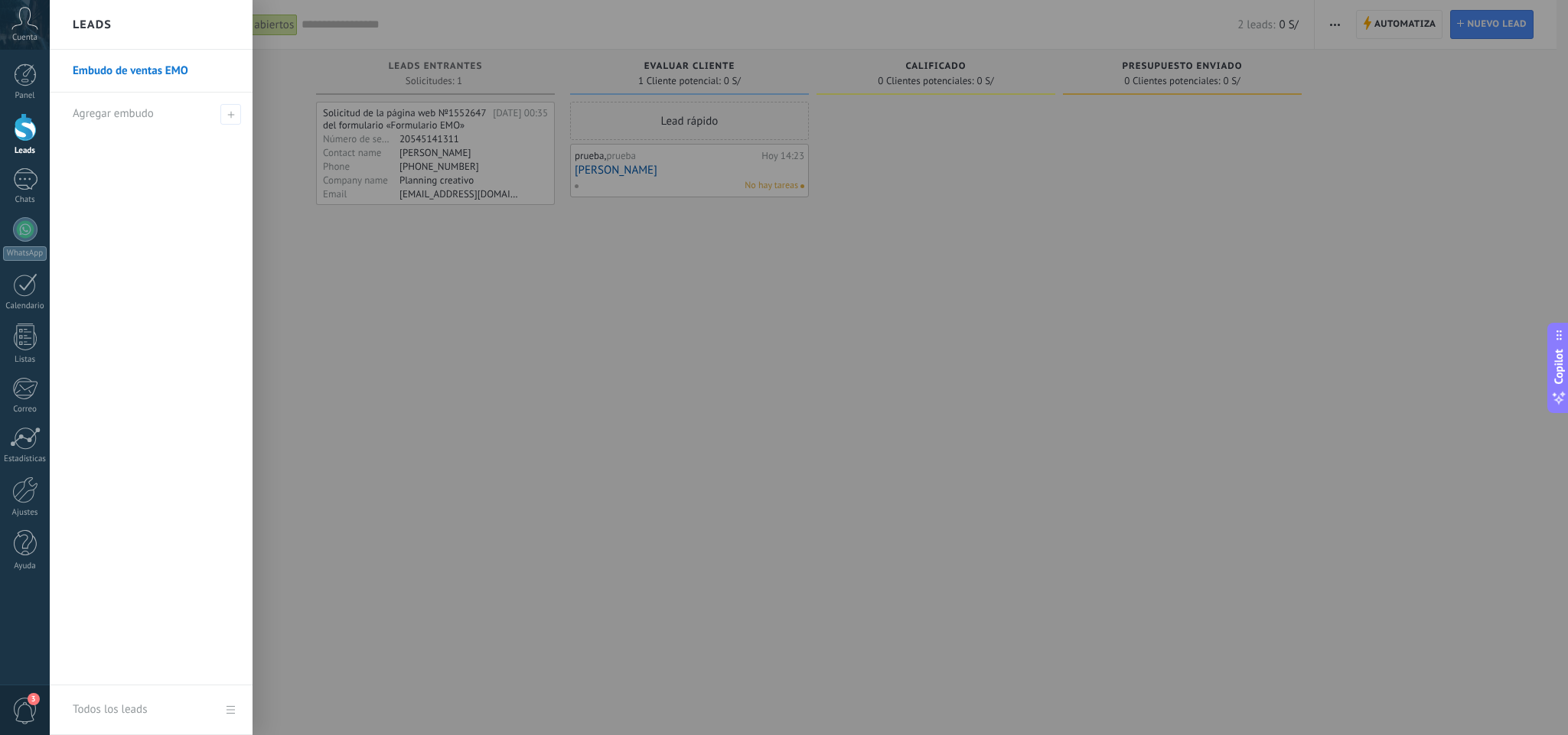
click at [141, 76] on link "Embudo de ventas EMO" at bounding box center [154, 71] width 165 height 42
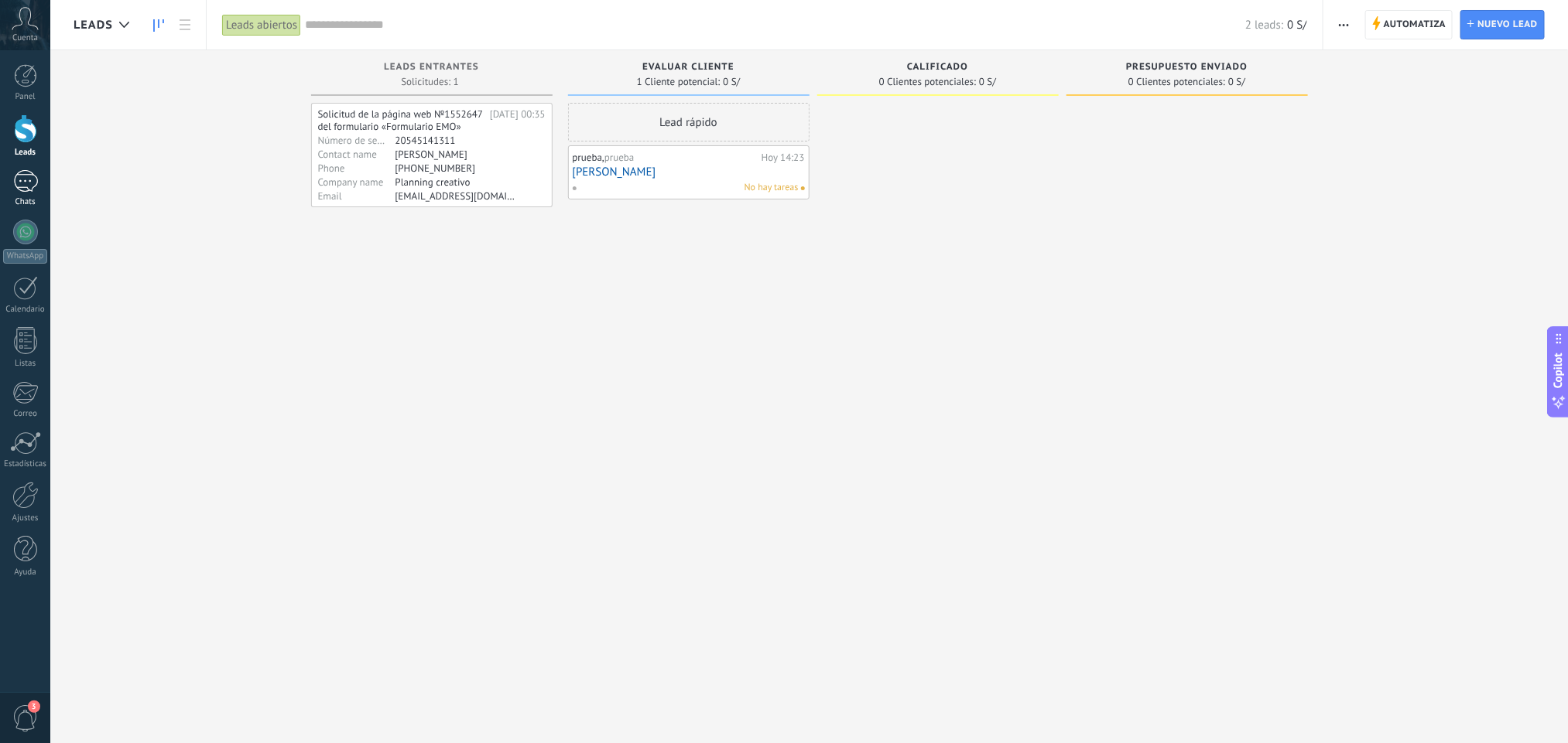
click at [26, 184] on div at bounding box center [25, 181] width 25 height 22
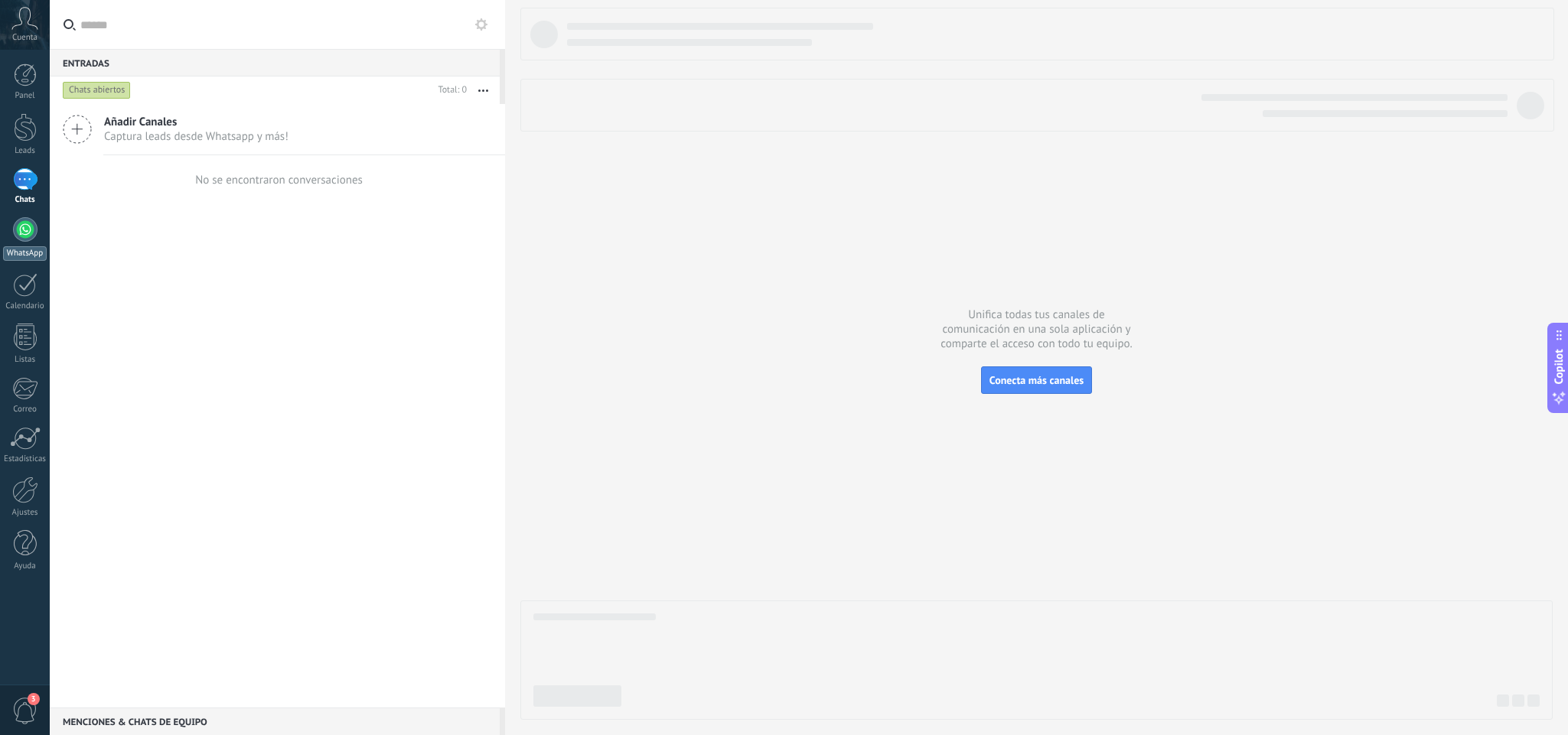
click at [24, 241] on div at bounding box center [25, 229] width 24 height 24
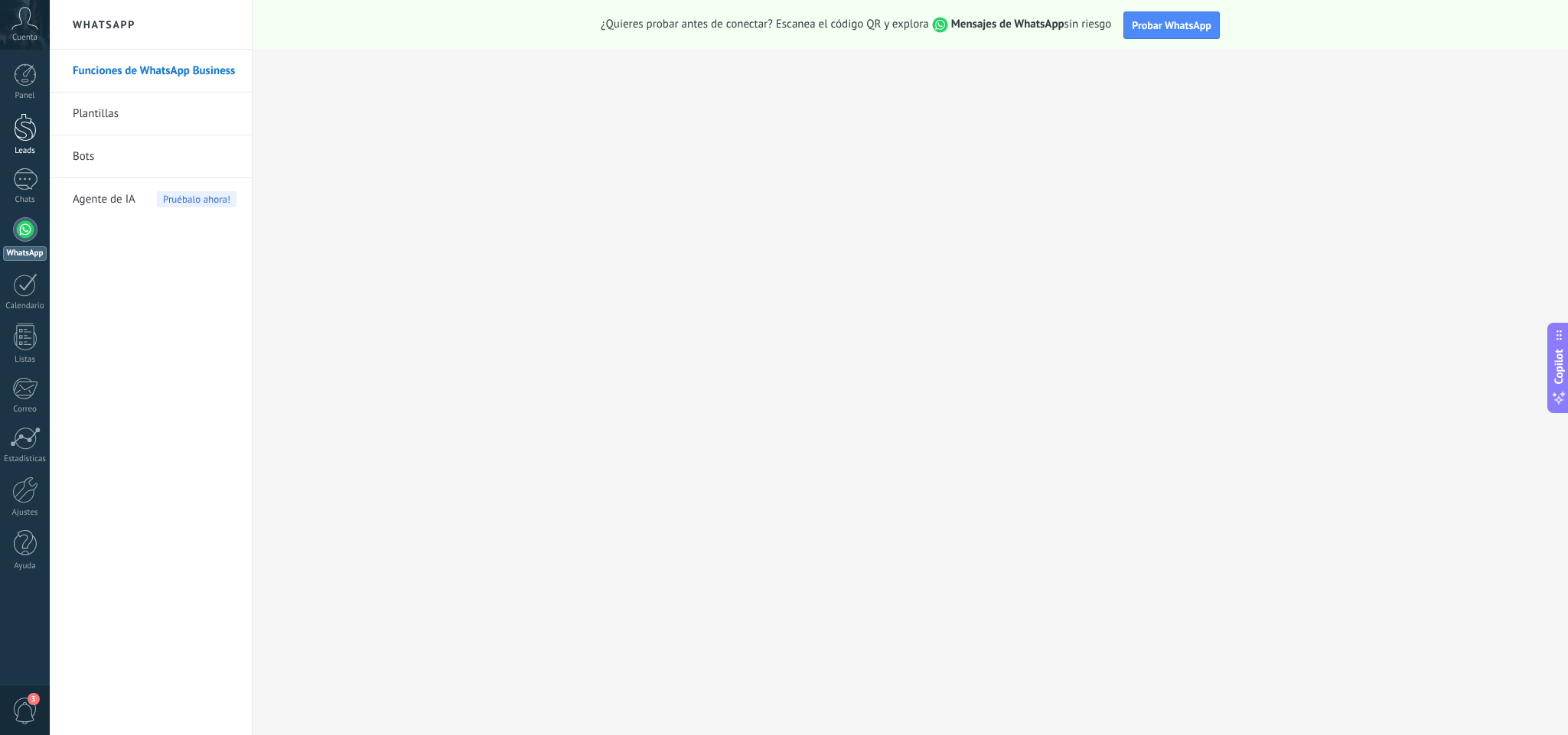
click at [25, 122] on div at bounding box center [24, 127] width 23 height 28
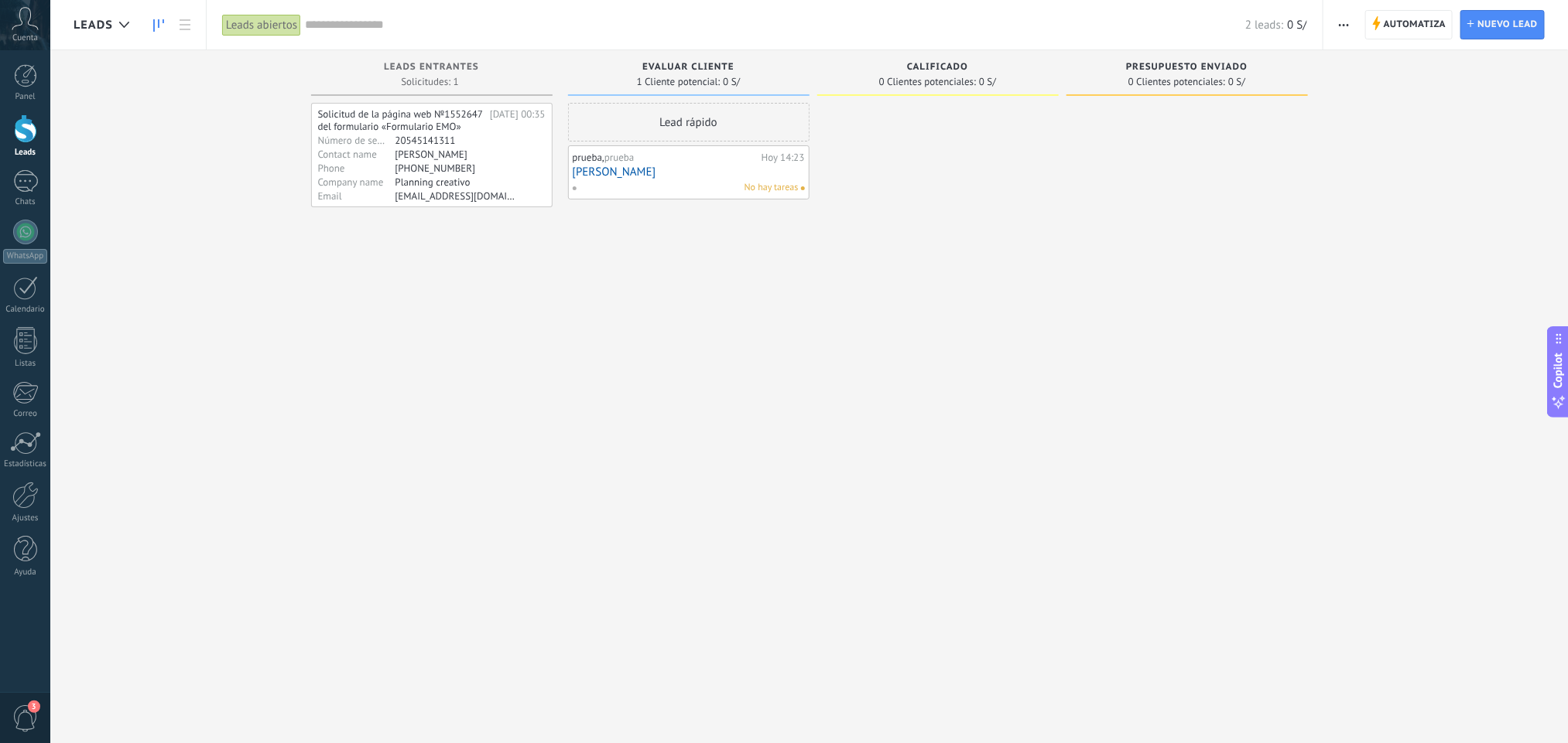
click at [99, 31] on span "Leads" at bounding box center [93, 25] width 40 height 14
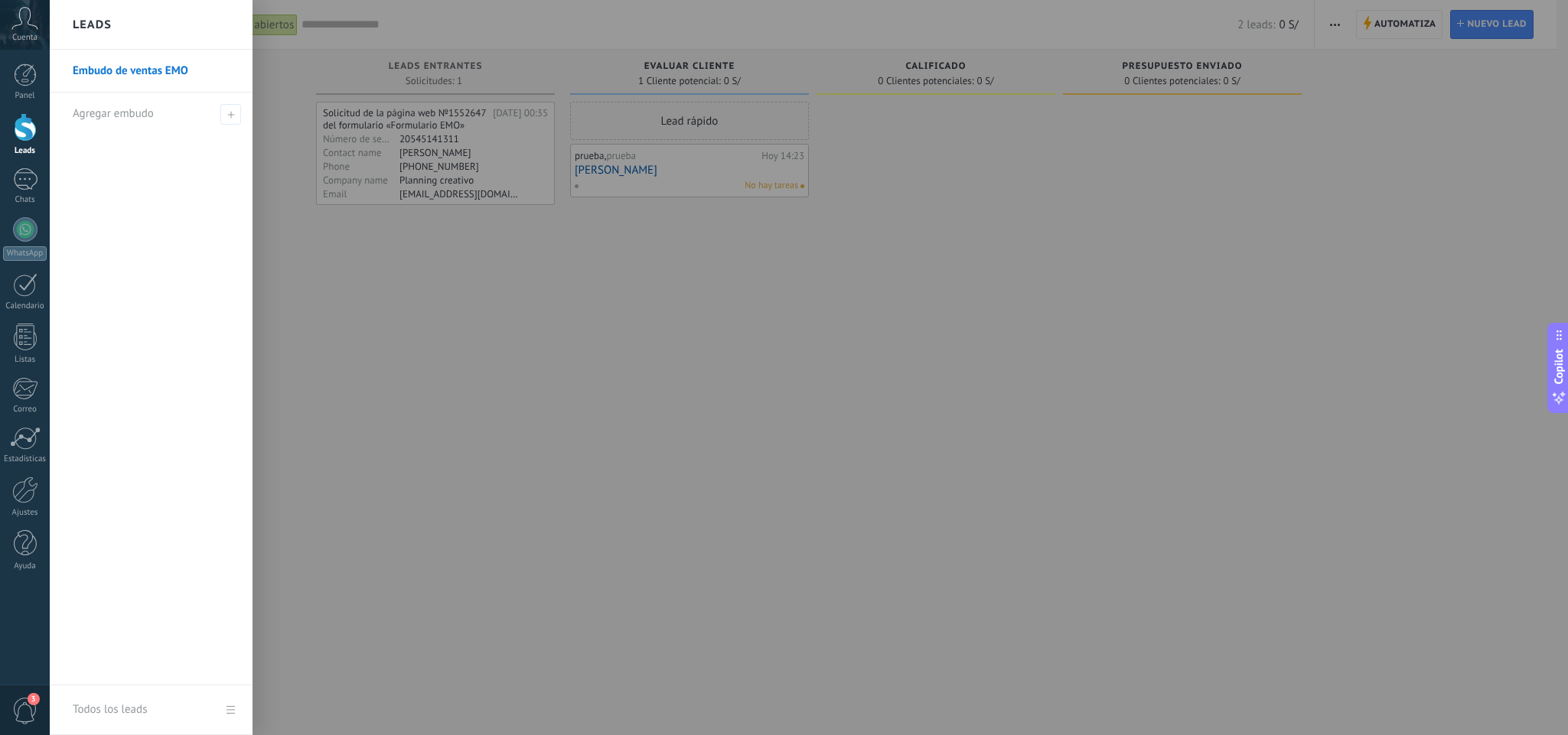
click at [108, 60] on link "Embudo de ventas EMO" at bounding box center [154, 71] width 165 height 42
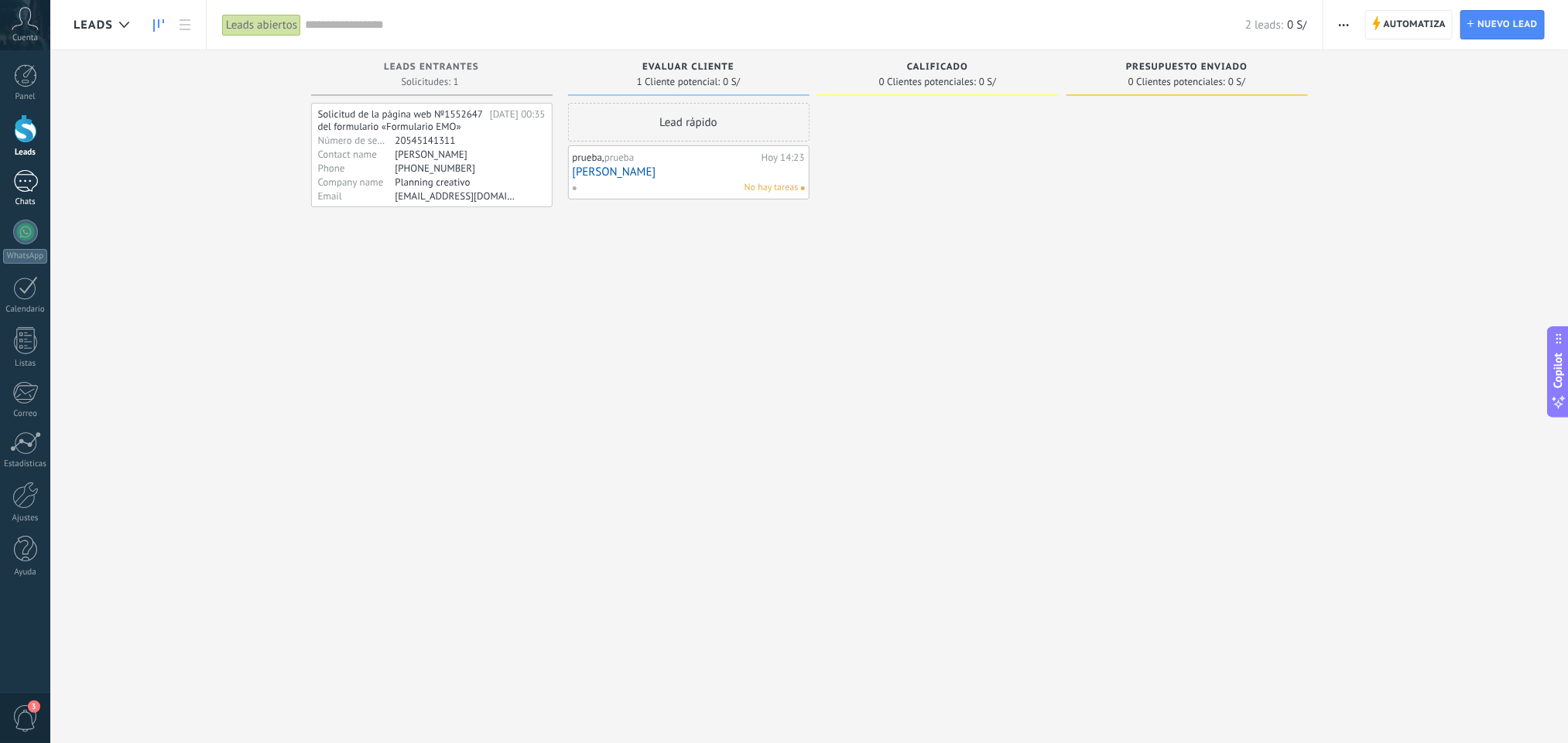
click at [23, 189] on div at bounding box center [25, 181] width 25 height 22
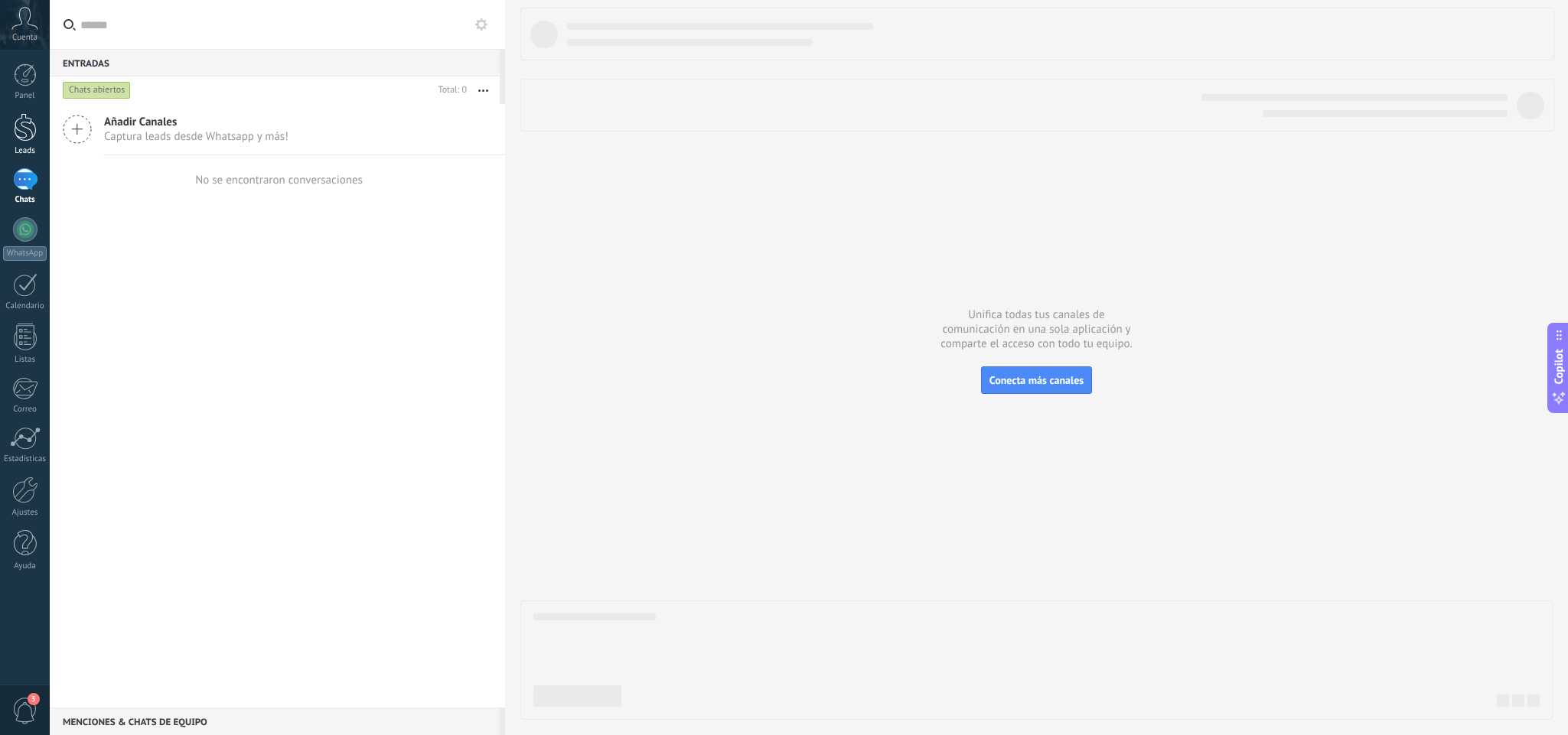
click at [28, 133] on div at bounding box center [24, 127] width 23 height 28
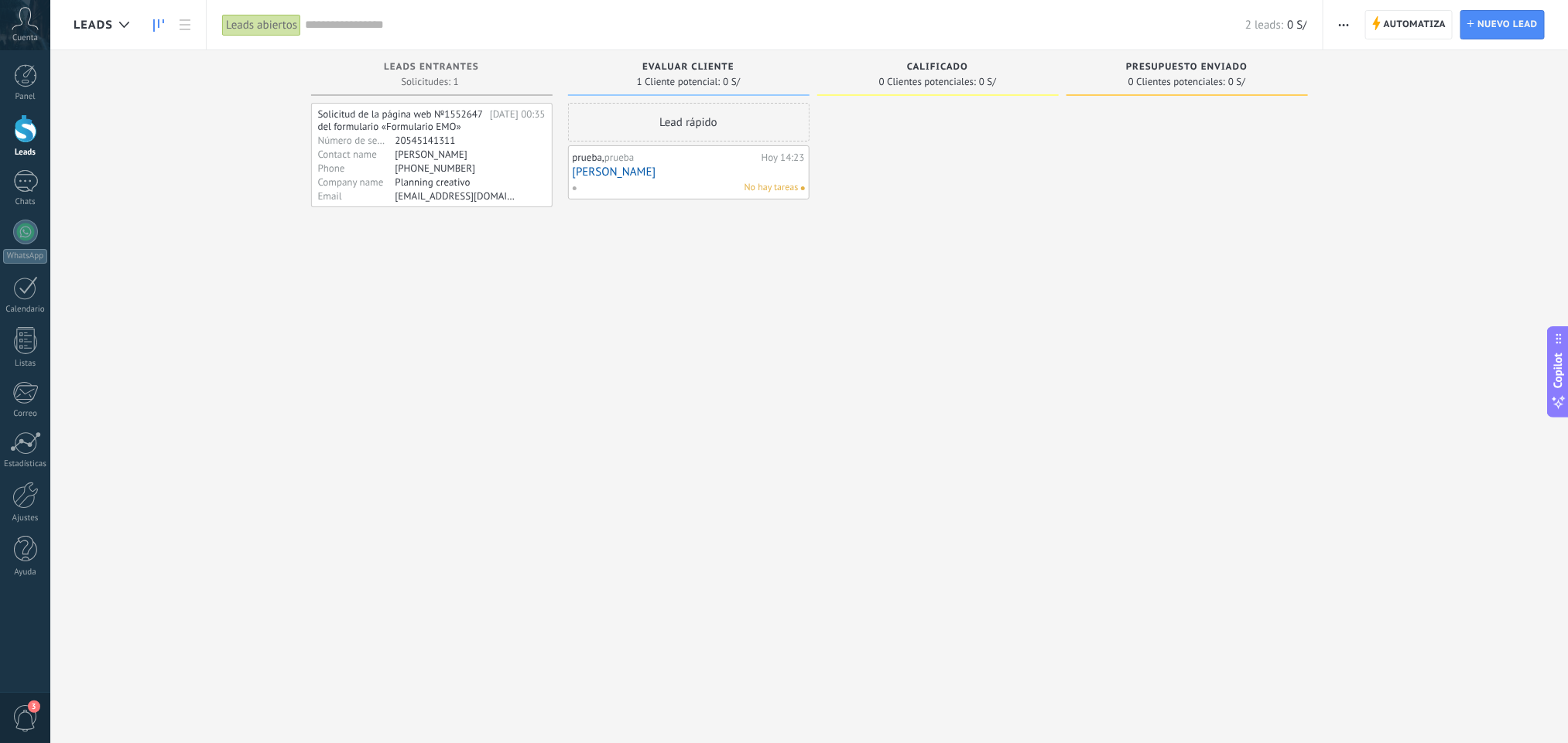
click at [989, 325] on div at bounding box center [938, 373] width 241 height 542
click at [1408, 31] on span "Automatiza" at bounding box center [1414, 25] width 63 height 28
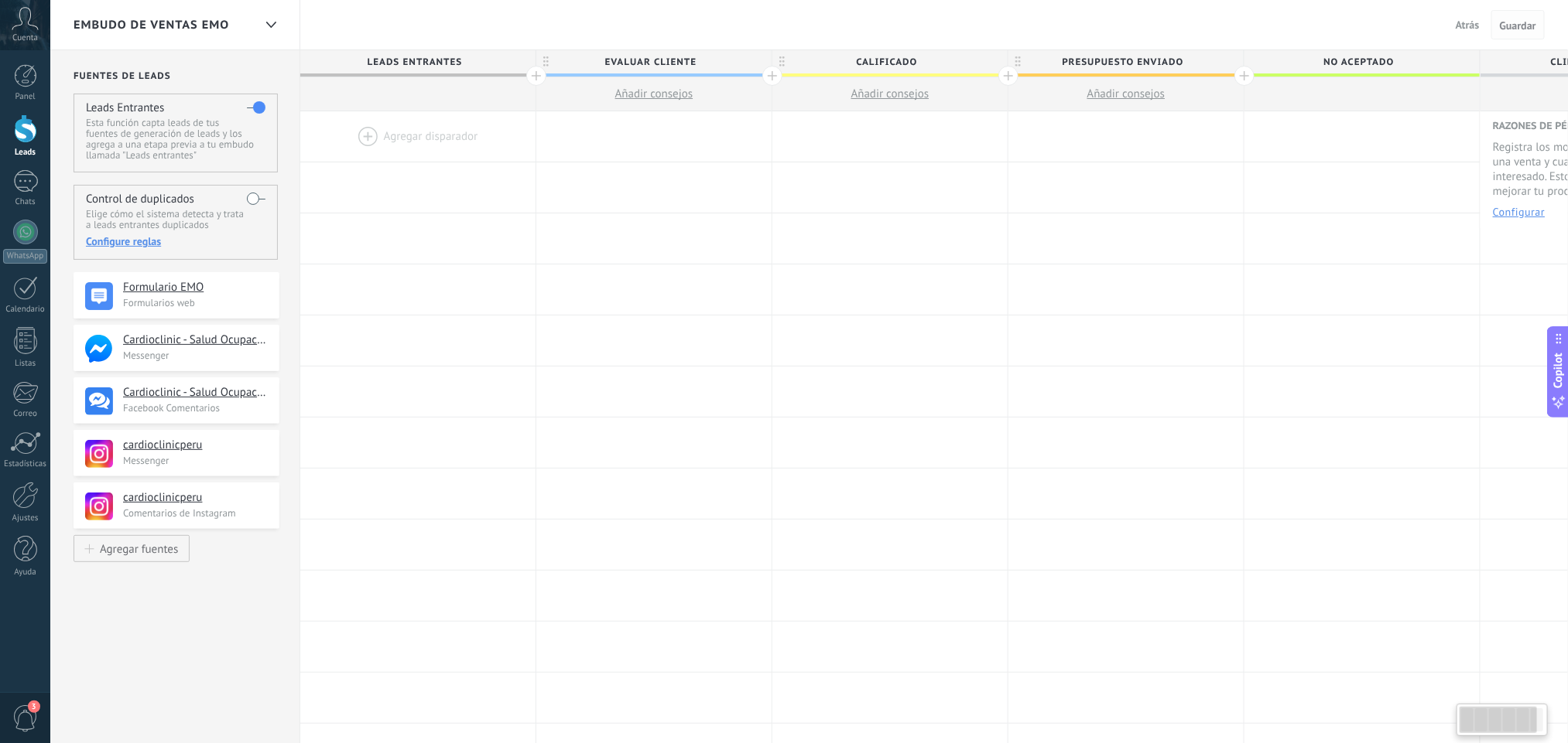
click at [1408, 23] on span "Guardar" at bounding box center [1518, 25] width 37 height 11
drag, startPoint x: 1365, startPoint y: 77, endPoint x: 1368, endPoint y: 142, distance: 65.1
click at [1408, 115] on div "**********" at bounding box center [1008, 617] width 1416 height 1133
click at [353, 130] on div at bounding box center [418, 136] width 236 height 50
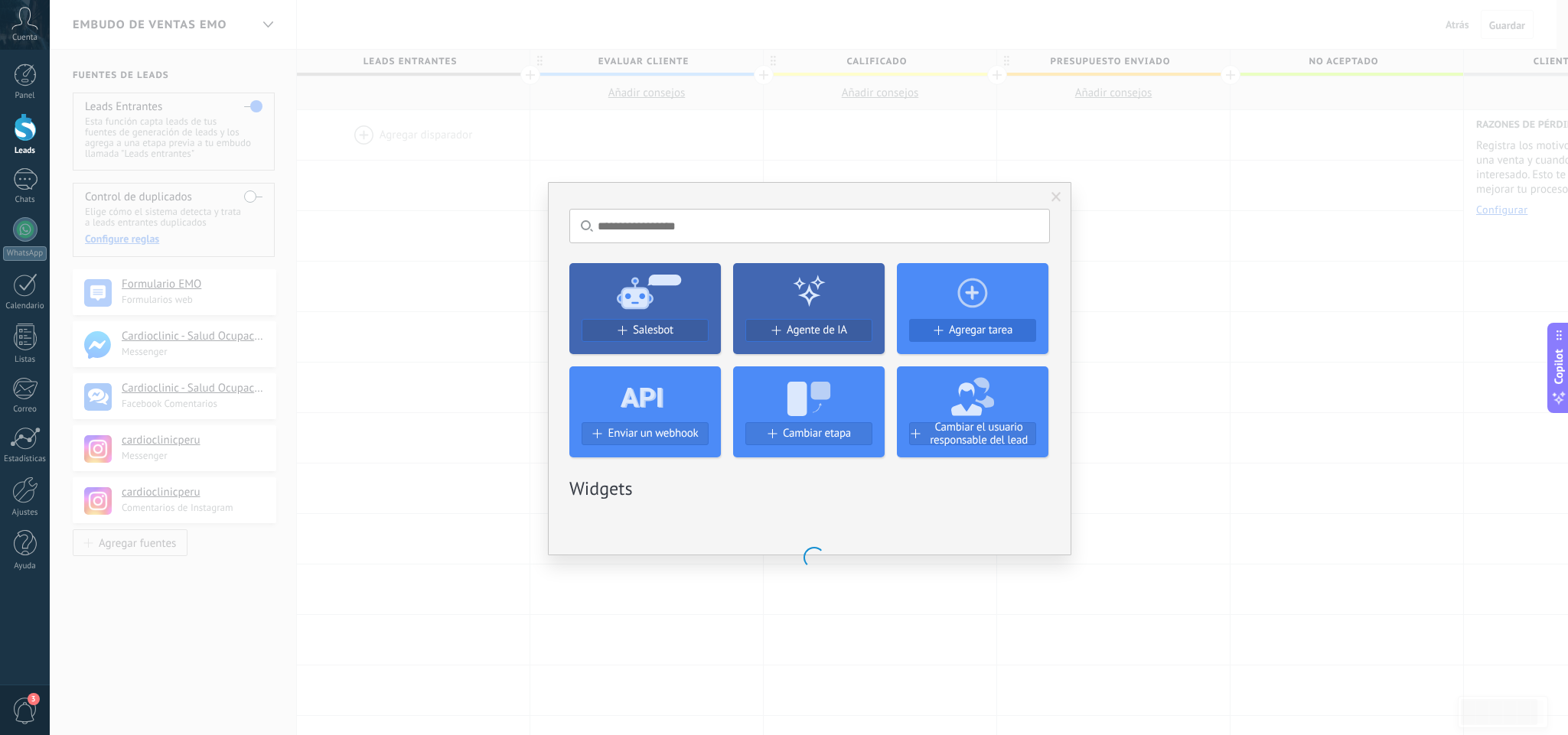
click at [963, 329] on span "Agregar tarea" at bounding box center [981, 330] width 64 height 13
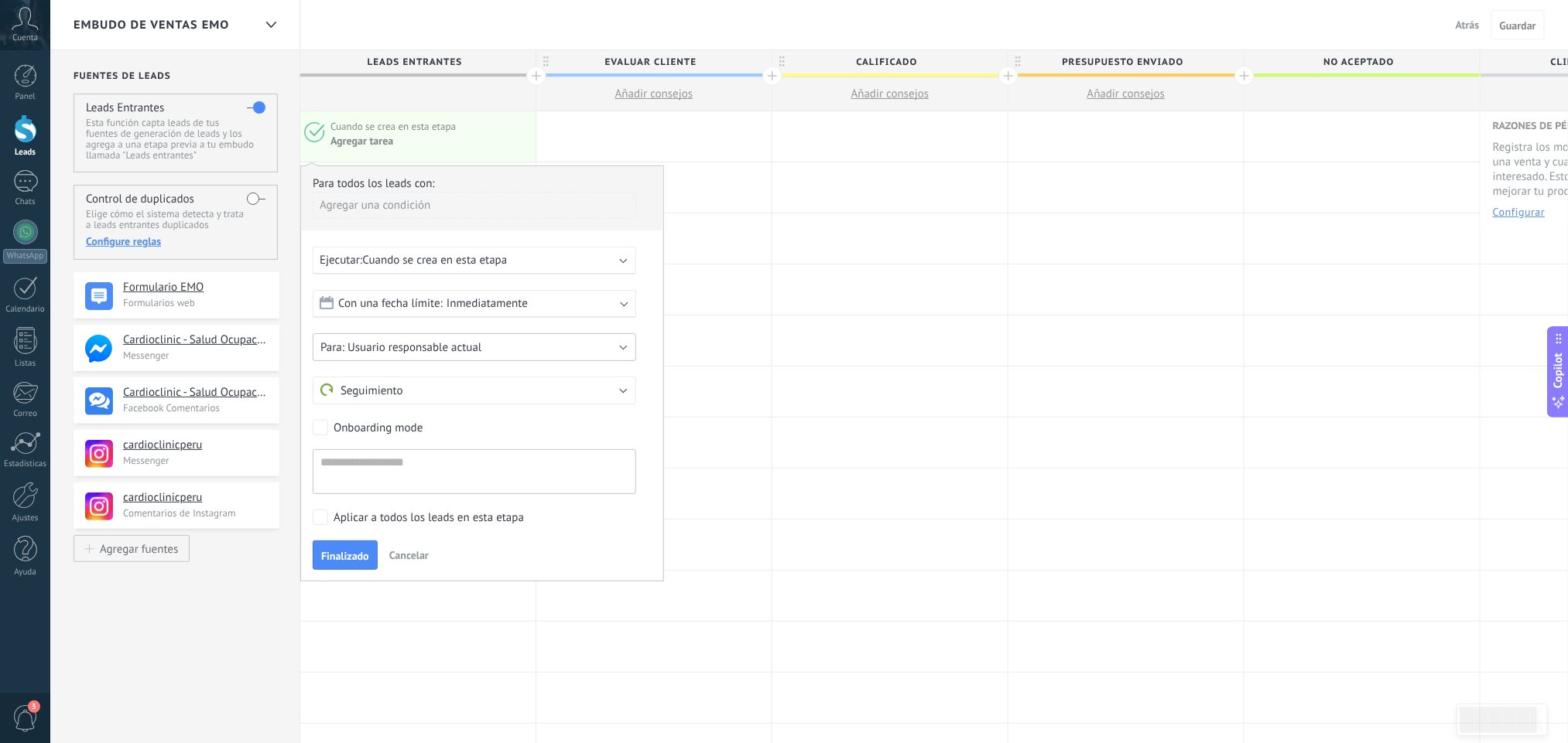
click at [623, 352] on button "Usuario responsable actual" at bounding box center [474, 347] width 323 height 28
drag, startPoint x: 365, startPoint y: 403, endPoint x: 375, endPoint y: 403, distance: 10.0
click at [369, 403] on span "Cardioclinic" at bounding box center [466, 400] width 327 height 14
click at [420, 558] on span "Cancelar" at bounding box center [409, 554] width 40 height 14
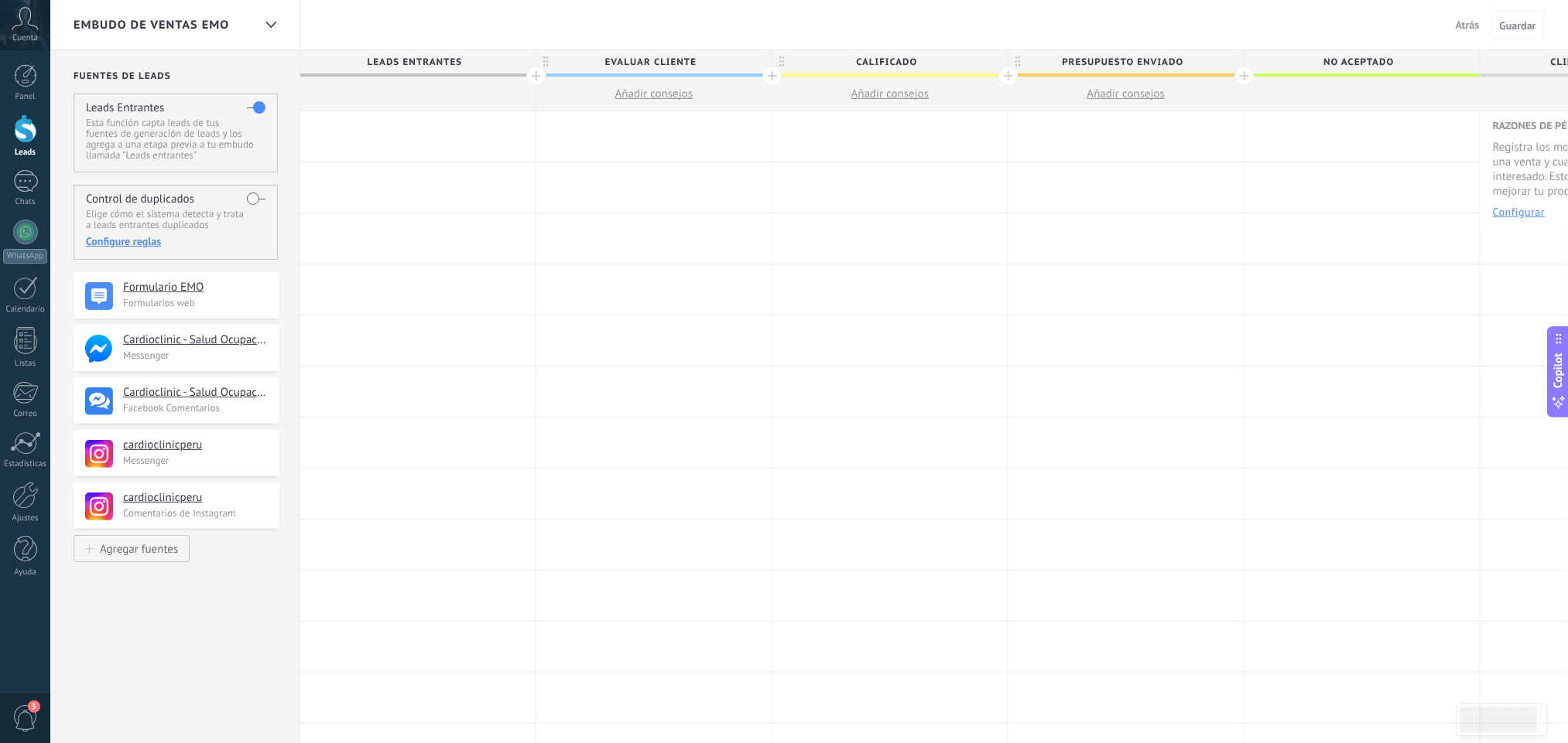
click at [406, 140] on div at bounding box center [418, 136] width 236 height 50
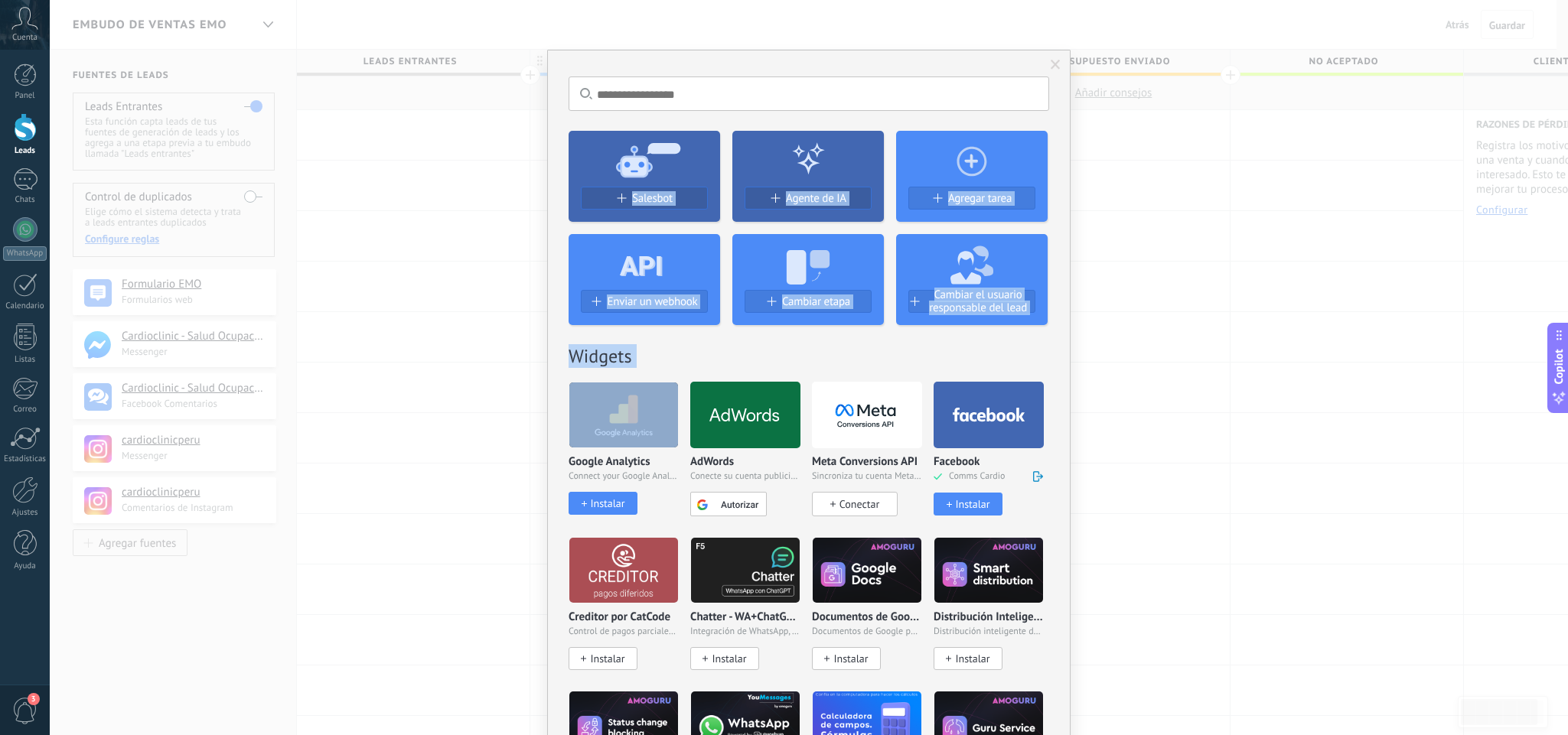
drag, startPoint x: 425, startPoint y: 301, endPoint x: 439, endPoint y: 396, distance: 96.0
click at [439, 396] on div "No hay resultados Salesbot Agente de IA Agregar tarea Enviar un webhook Cambiar…" at bounding box center [808, 368] width 1518 height 735
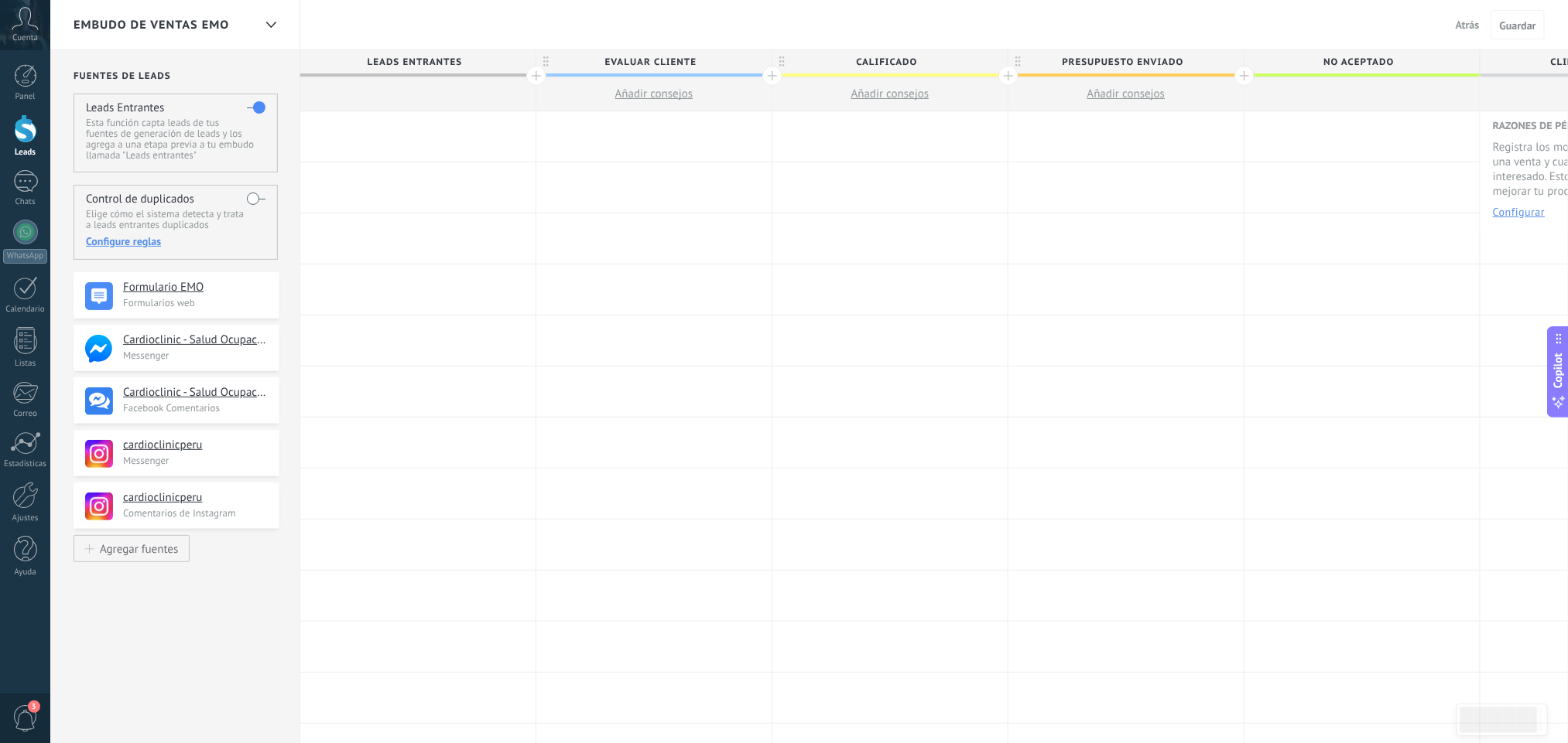
click at [406, 64] on span "Leads Entrantes" at bounding box center [414, 62] width 228 height 24
click at [423, 104] on div at bounding box center [418, 94] width 236 height 34
click at [205, 111] on div "Leads Entrantes Esta función capta leads de tus fuentes de generación de leads …" at bounding box center [175, 133] width 205 height 79
click at [431, 58] on span "Leads Entrantes" at bounding box center [414, 62] width 228 height 24
click at [395, 284] on div at bounding box center [418, 289] width 236 height 50
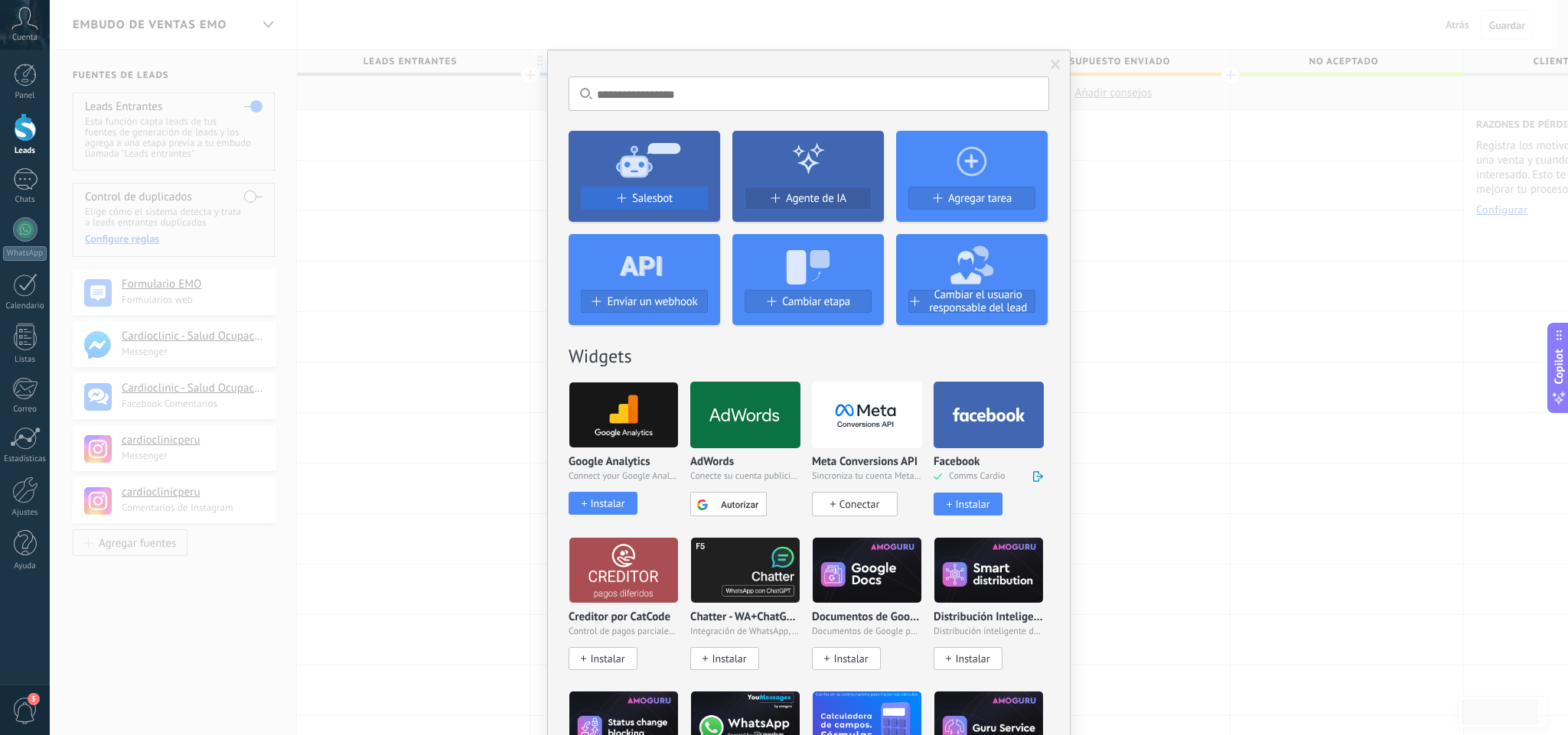
click at [632, 198] on span "Salesbot" at bounding box center [653, 198] width 41 height 13
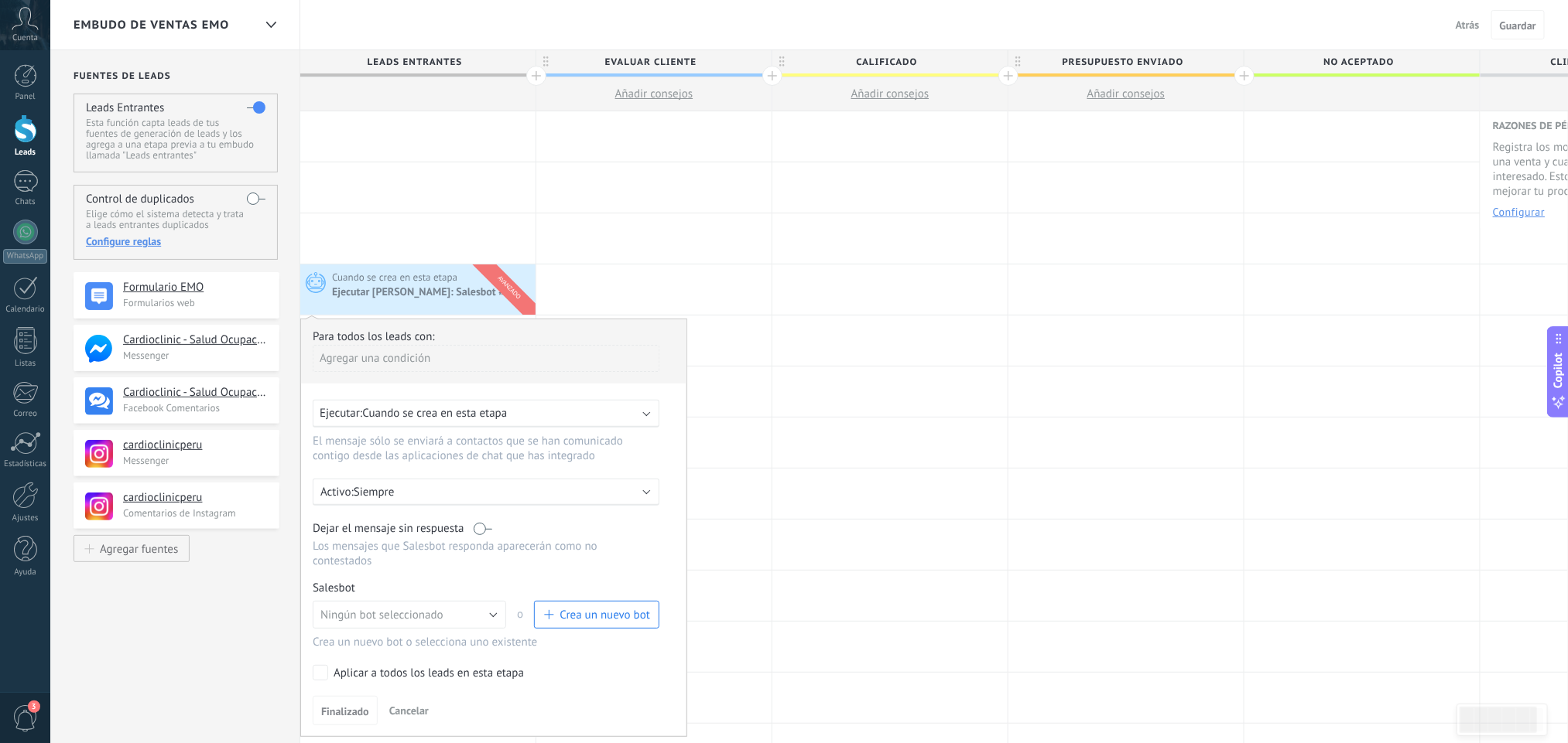
click at [488, 154] on div at bounding box center [418, 136] width 236 height 50
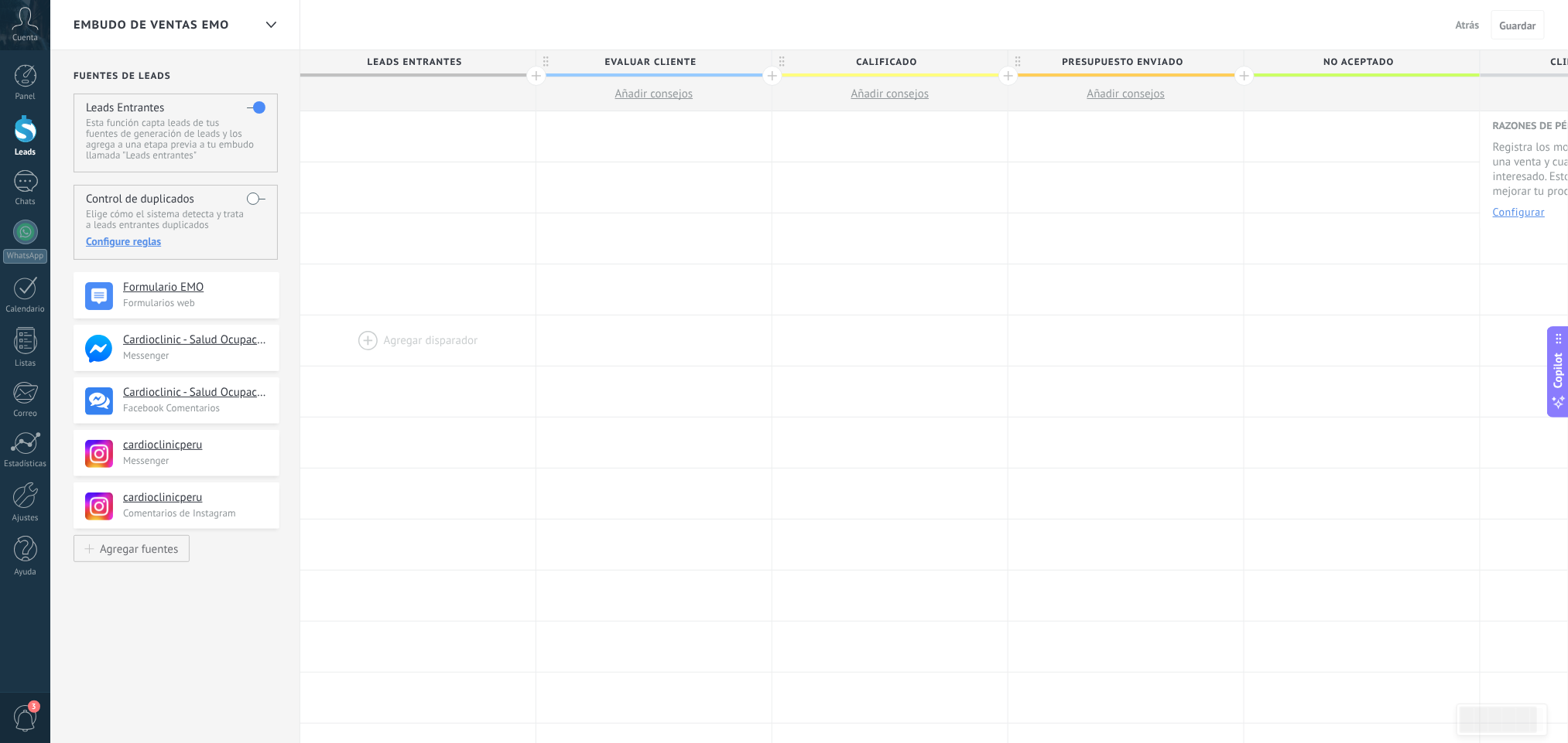
click at [362, 337] on div at bounding box center [418, 340] width 236 height 50
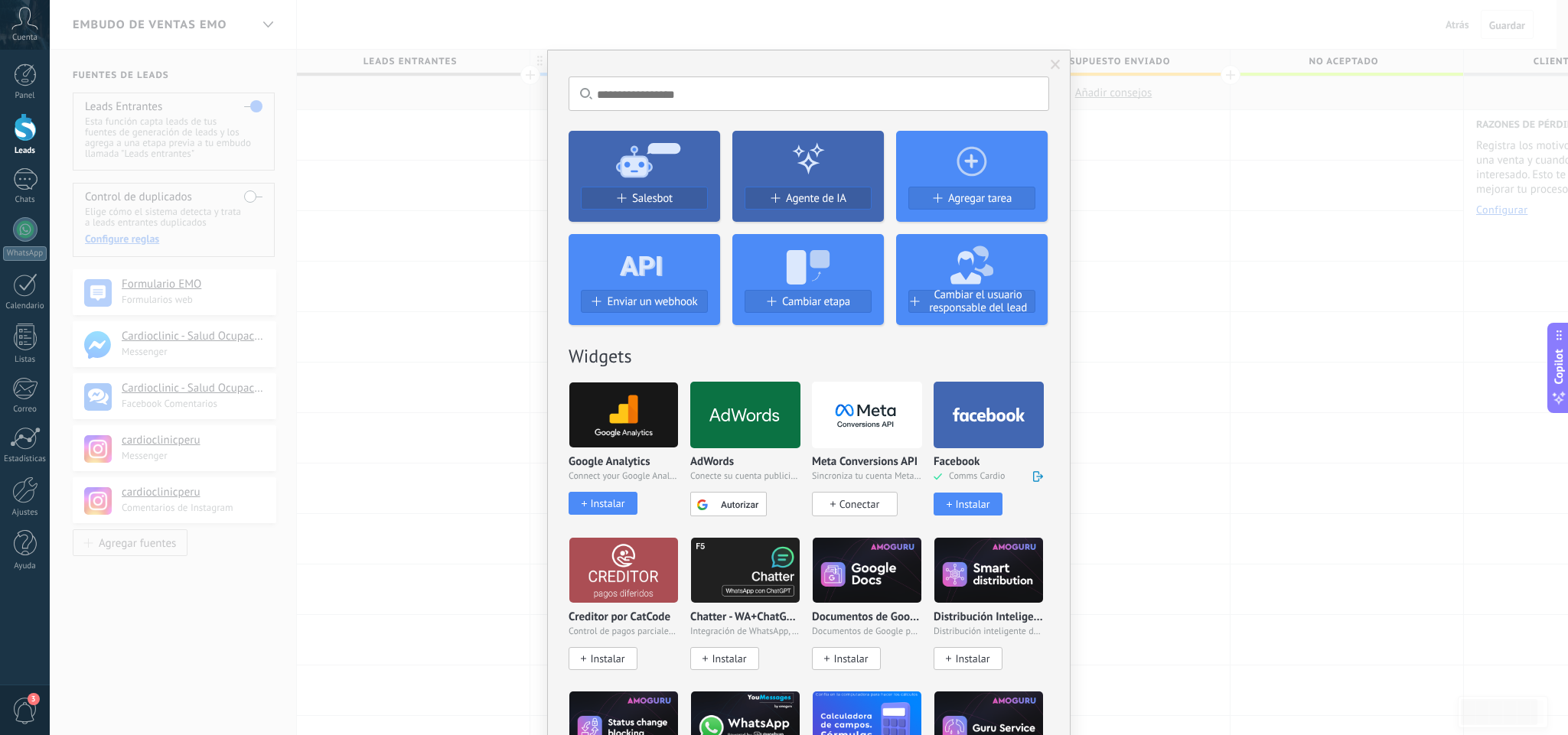
click at [970, 164] on use at bounding box center [972, 161] width 30 height 30
click at [972, 200] on span "Agregar tarea" at bounding box center [980, 198] width 64 height 13
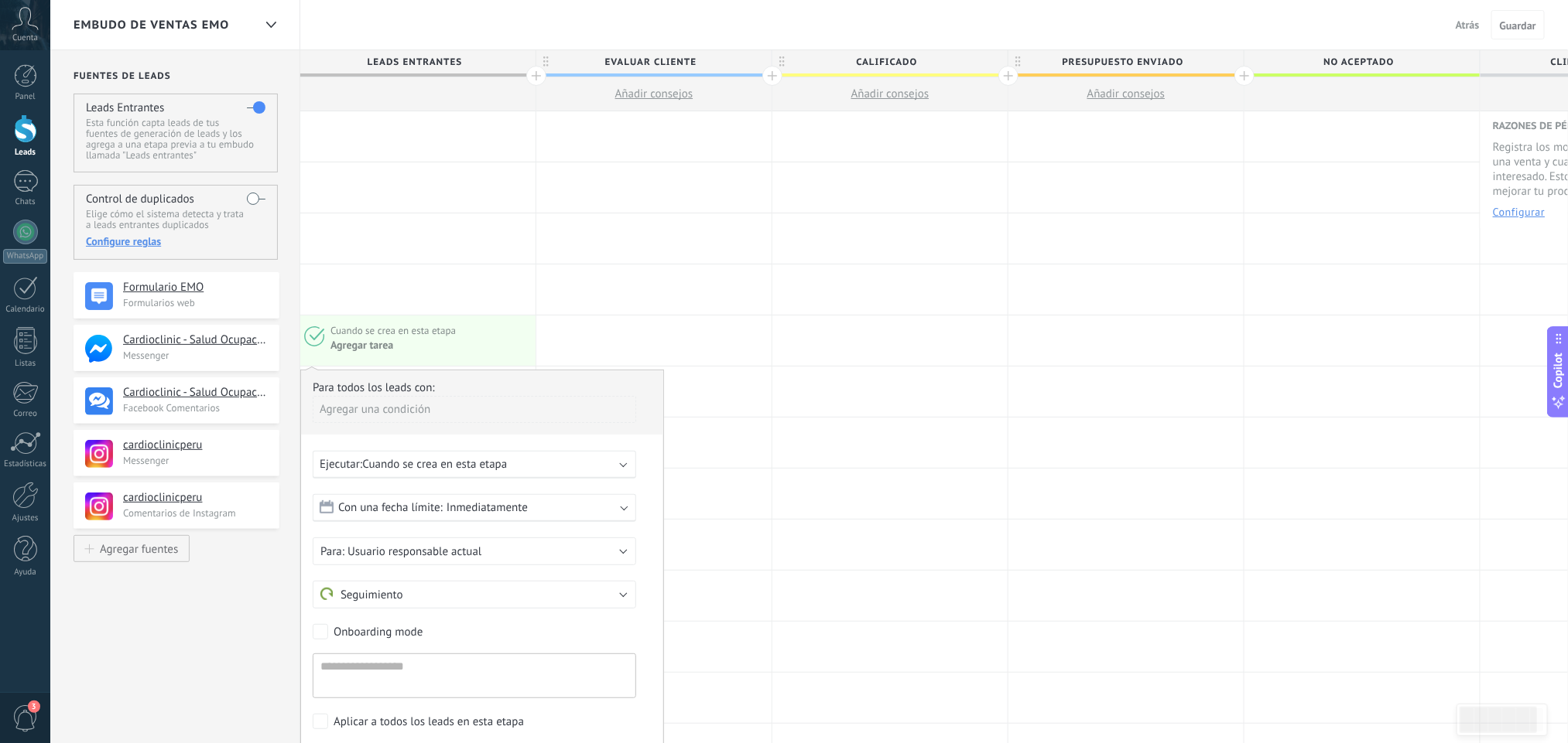
click at [623, 466] on b at bounding box center [624, 463] width 8 height 8
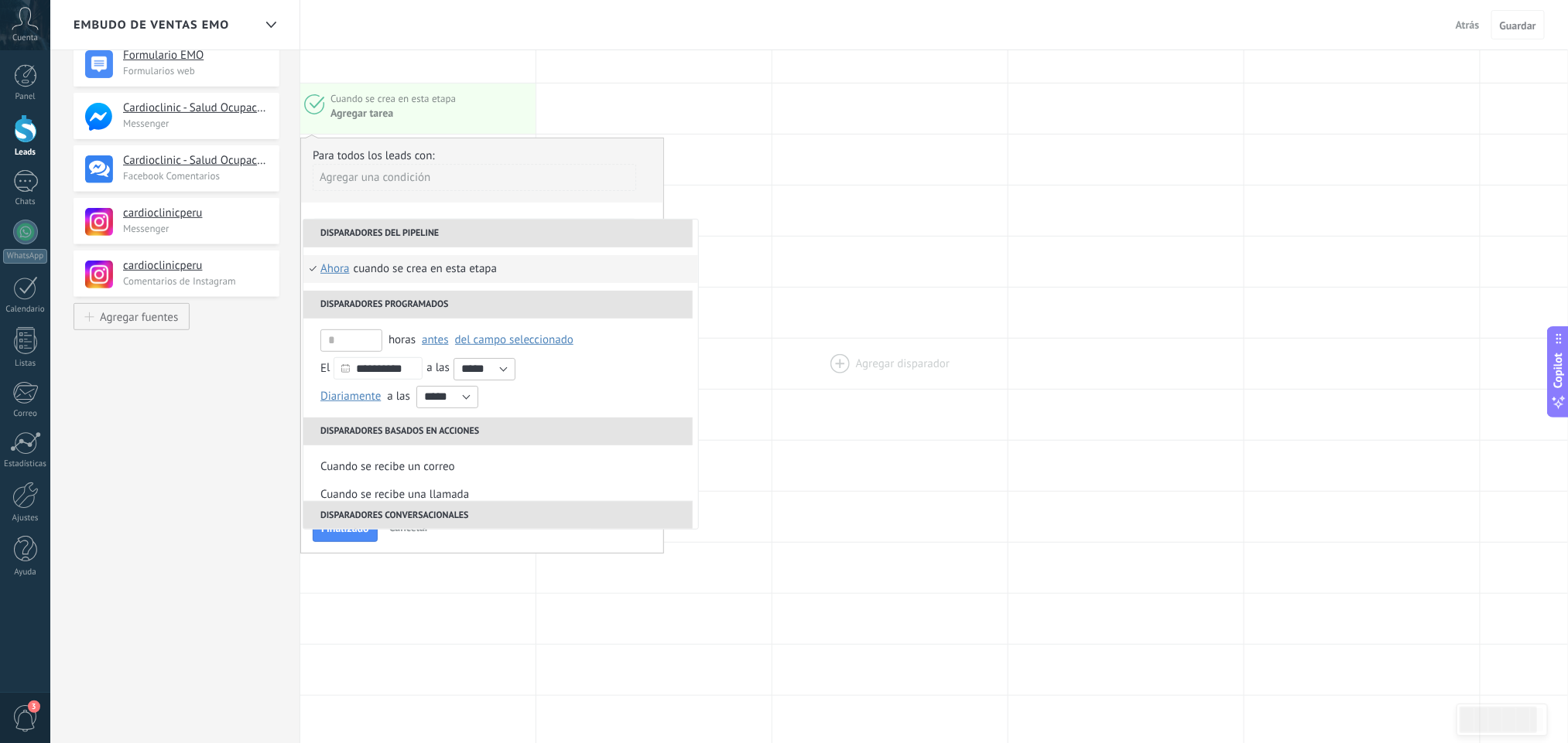
click at [773, 378] on div at bounding box center [890, 364] width 236 height 50
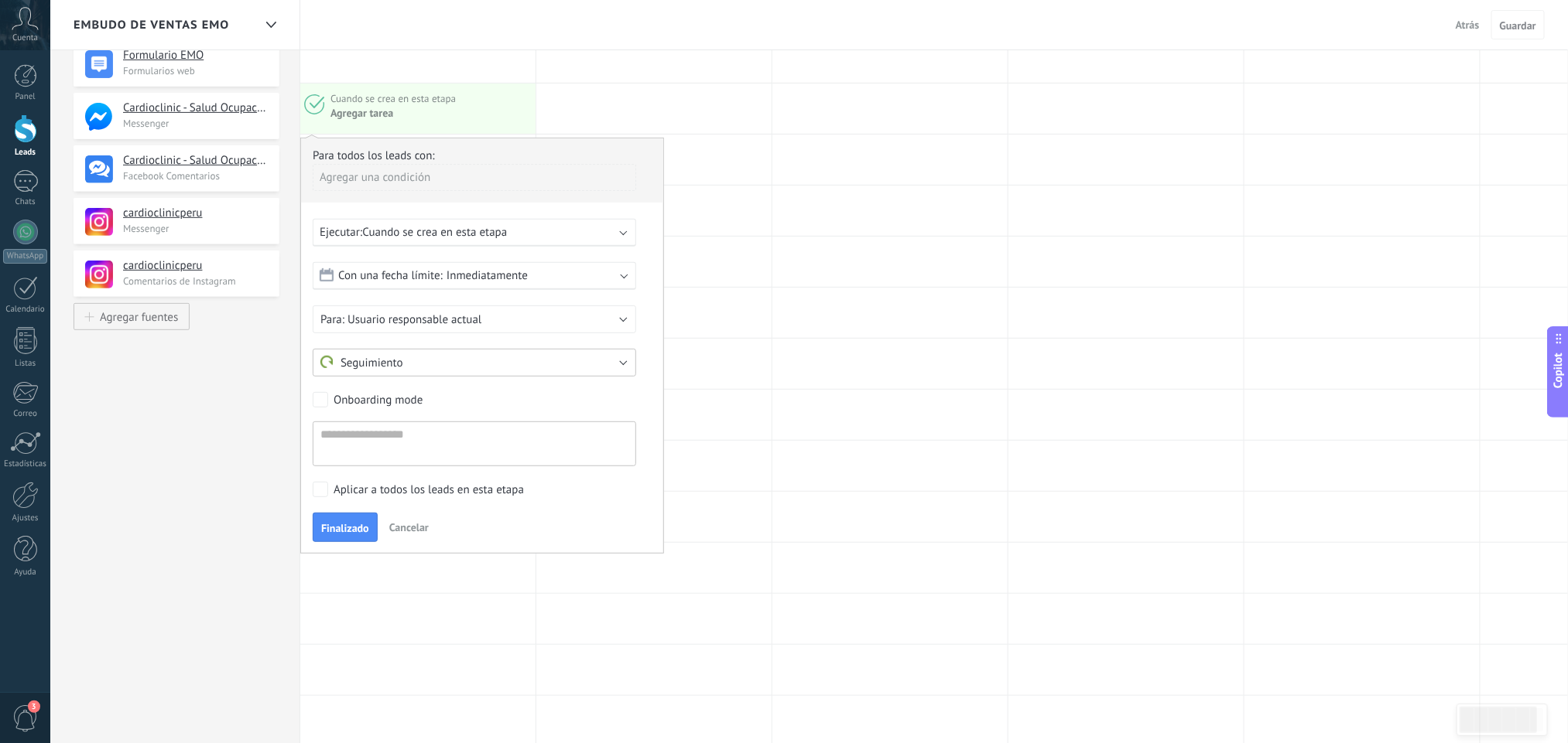
click at [622, 372] on button "Seguimiento" at bounding box center [474, 362] width 323 height 28
click at [729, 312] on div at bounding box center [654, 313] width 236 height 50
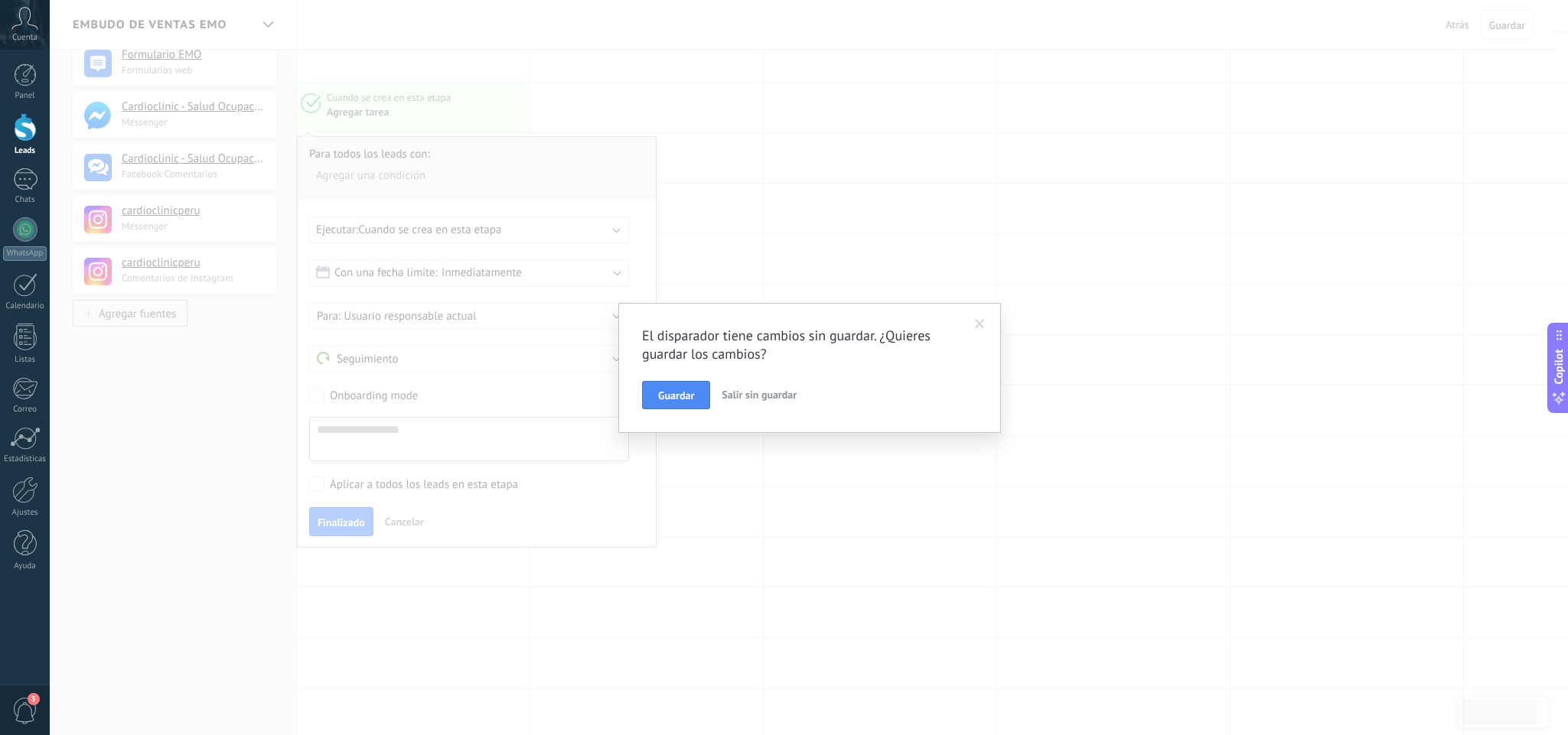
click at [1073, 371] on div "El disparador tiene cambios sin guardar. ¿Quieres guardar los cambios? Guardar …" at bounding box center [808, 368] width 1518 height 735
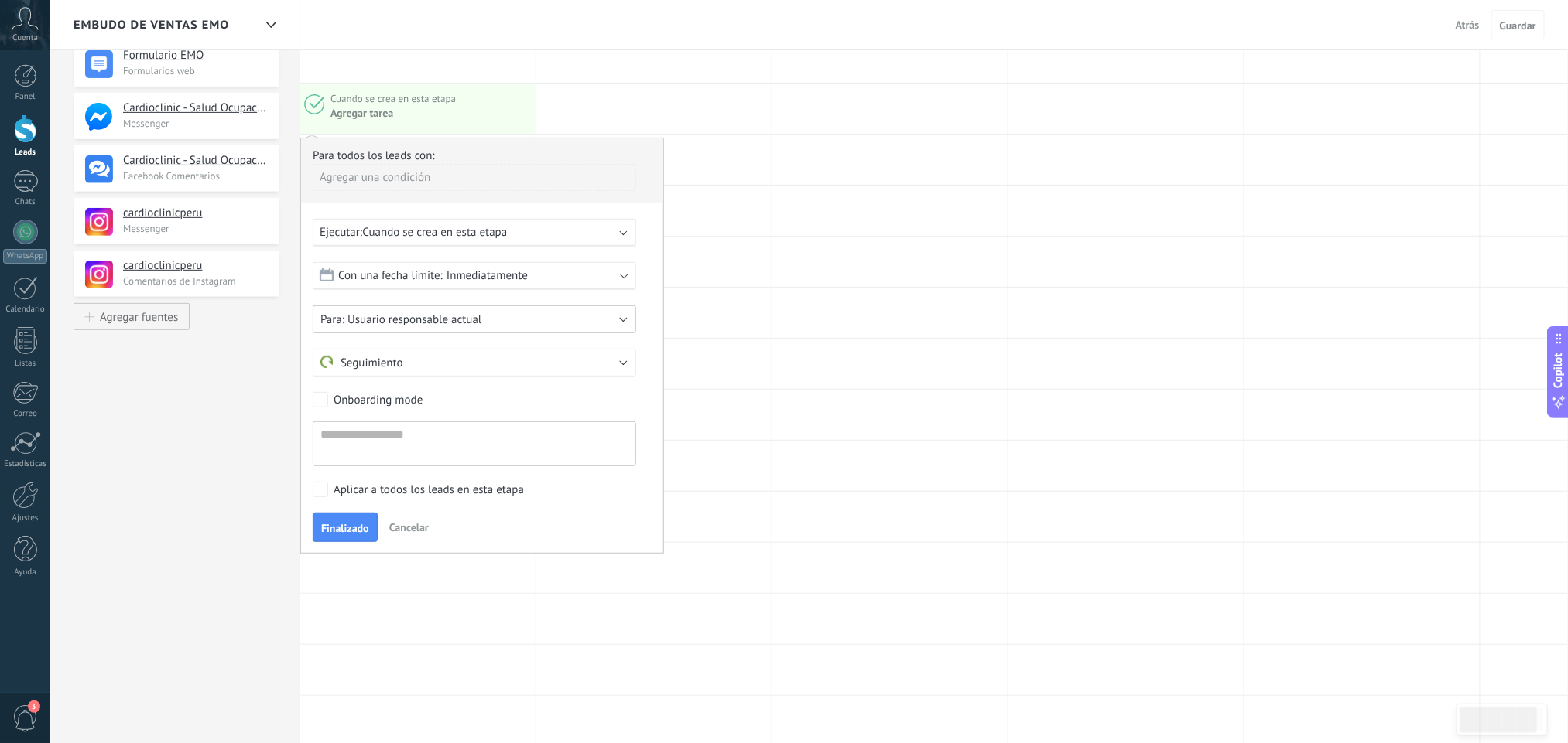
click at [627, 323] on button "Usuario responsable actual" at bounding box center [474, 319] width 323 height 28
click at [353, 379] on span "Cardioclinic" at bounding box center [466, 372] width 327 height 14
click at [432, 403] on div "Onboarding mode" at bounding box center [482, 402] width 339 height 19
click at [608, 367] on button "Seguimiento" at bounding box center [474, 362] width 323 height 28
click at [646, 342] on form "Con una fecha límite: Inmediatamente Inmediatamente Fin [PERSON_NAME][DATE] En …" at bounding box center [482, 364] width 339 height 204
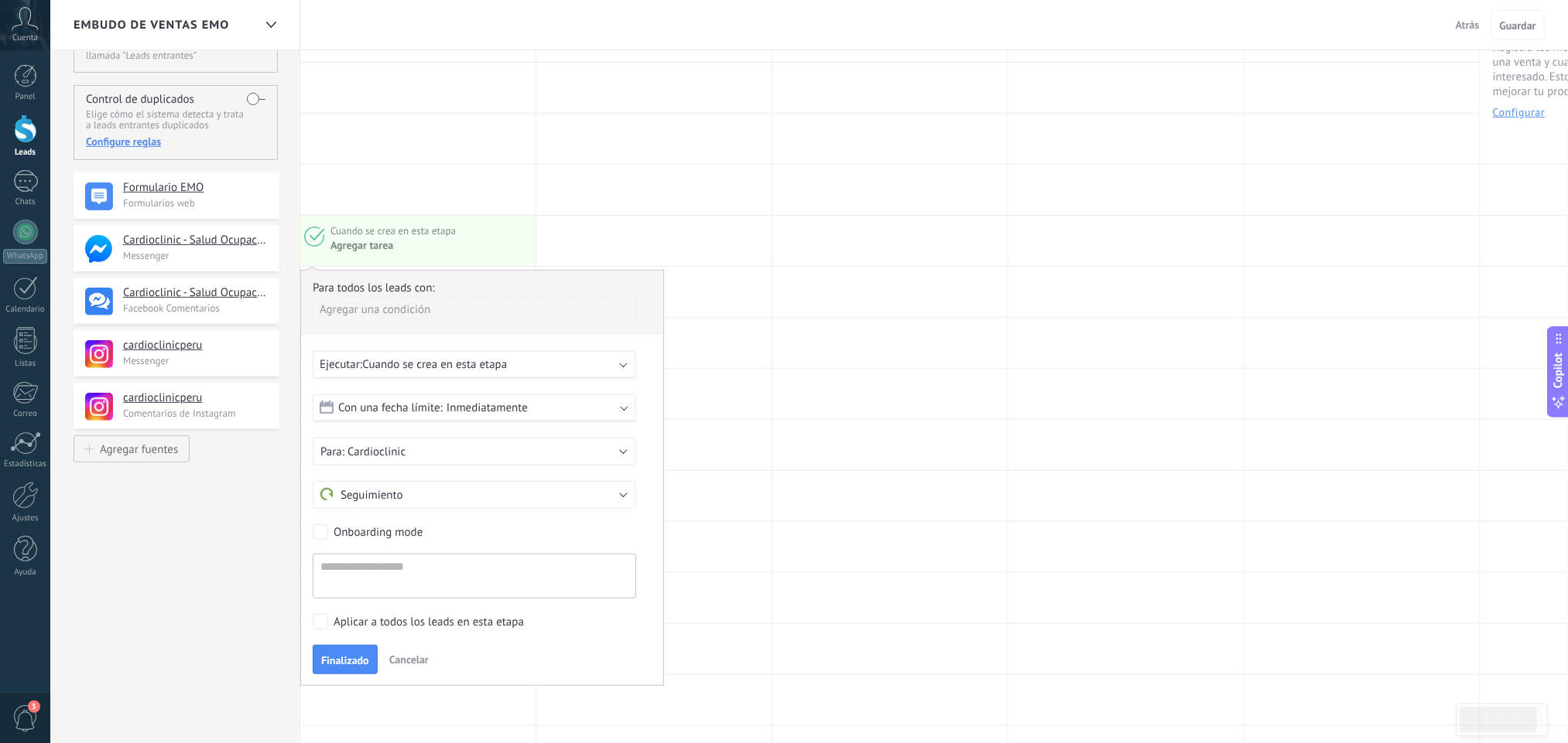
scroll to position [232, 0]
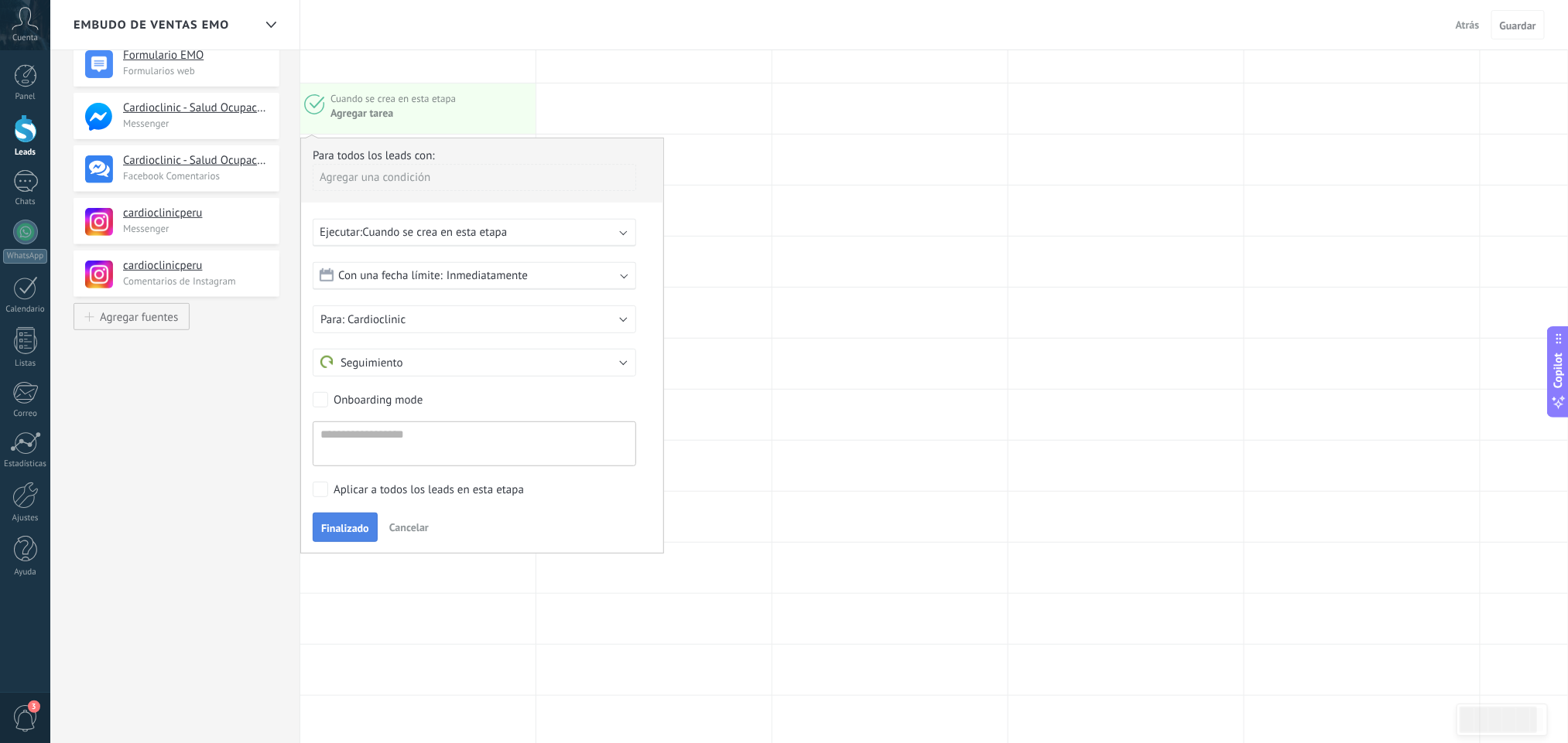
click at [375, 530] on button "Finalizado" at bounding box center [345, 527] width 65 height 29
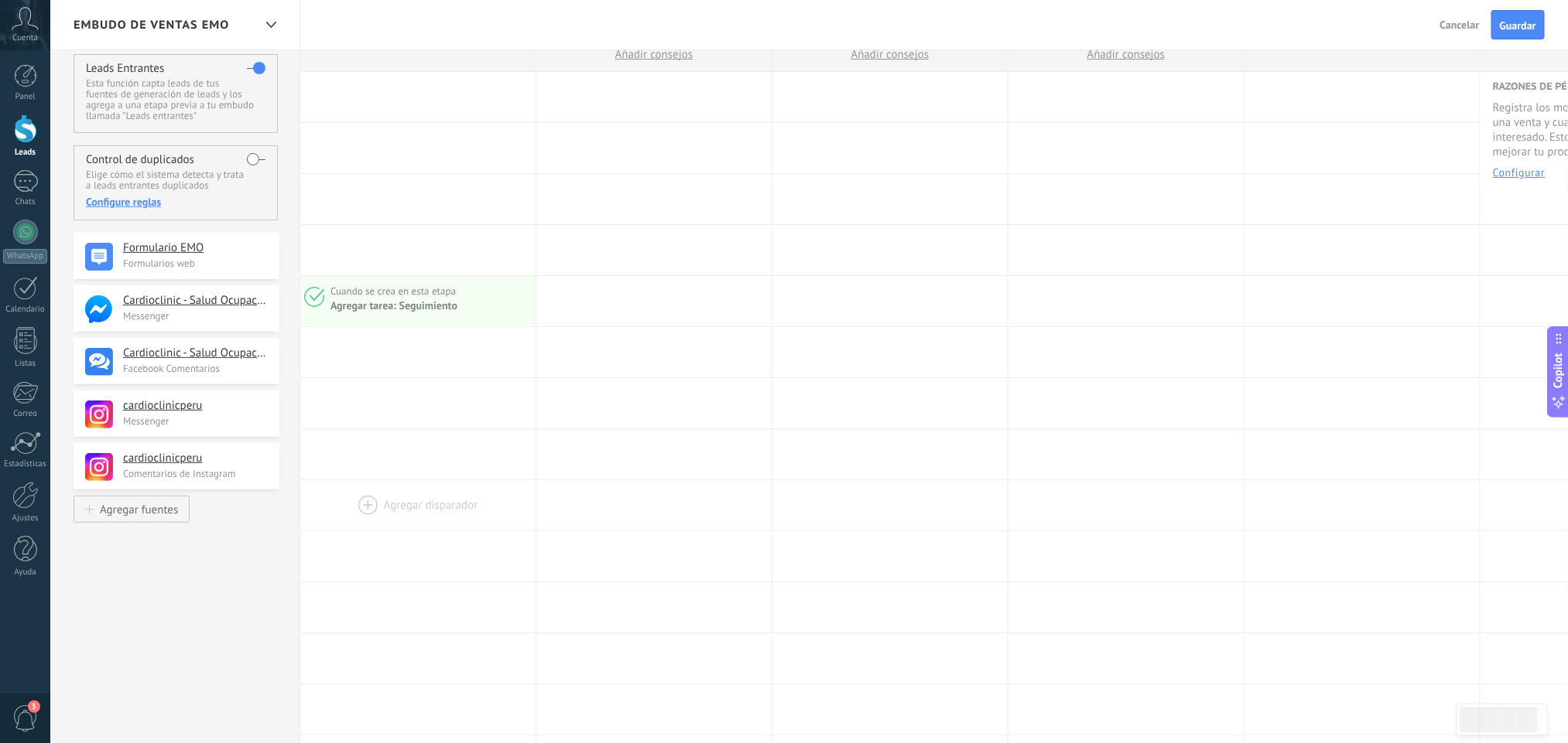
scroll to position [0, 0]
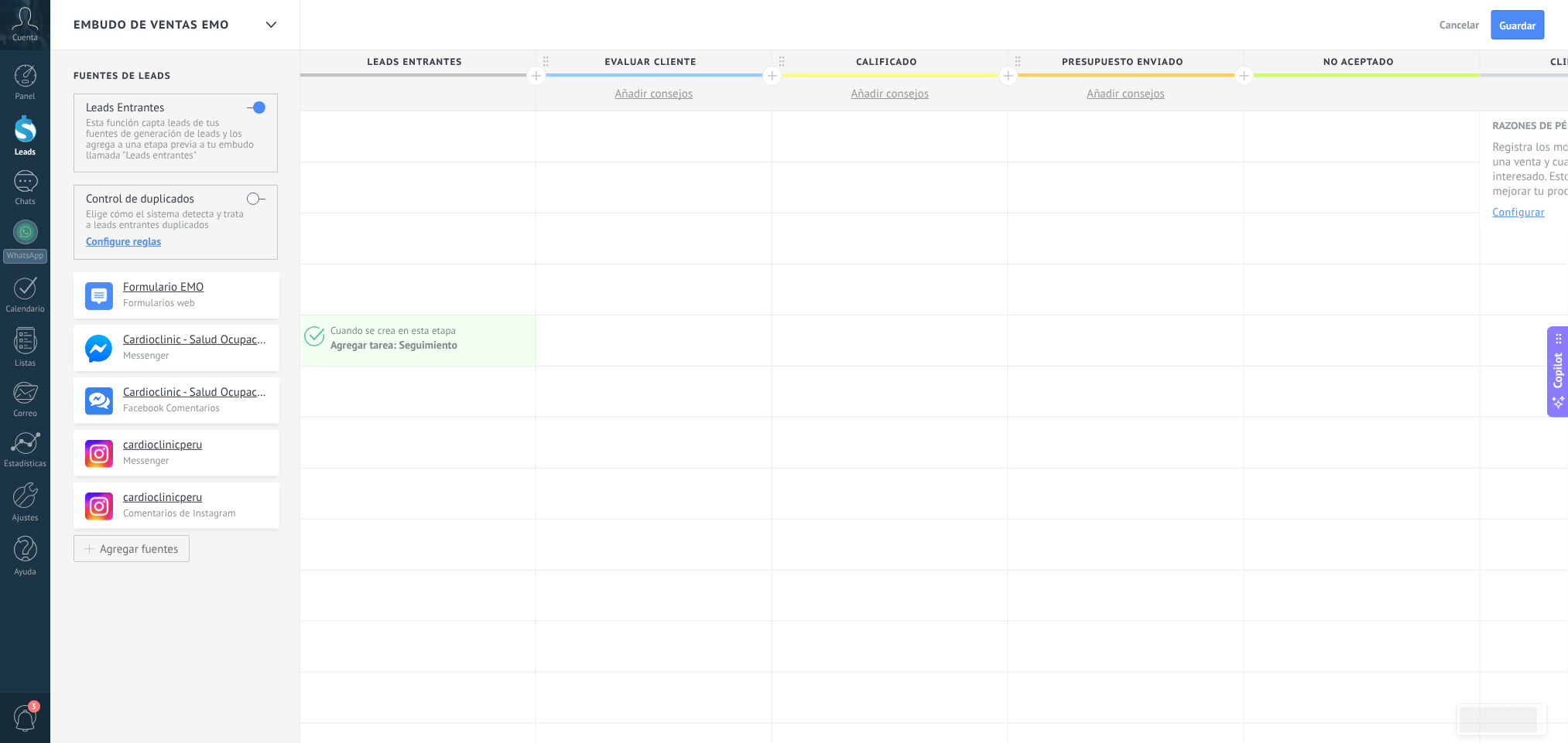
click at [29, 125] on div at bounding box center [25, 129] width 23 height 29
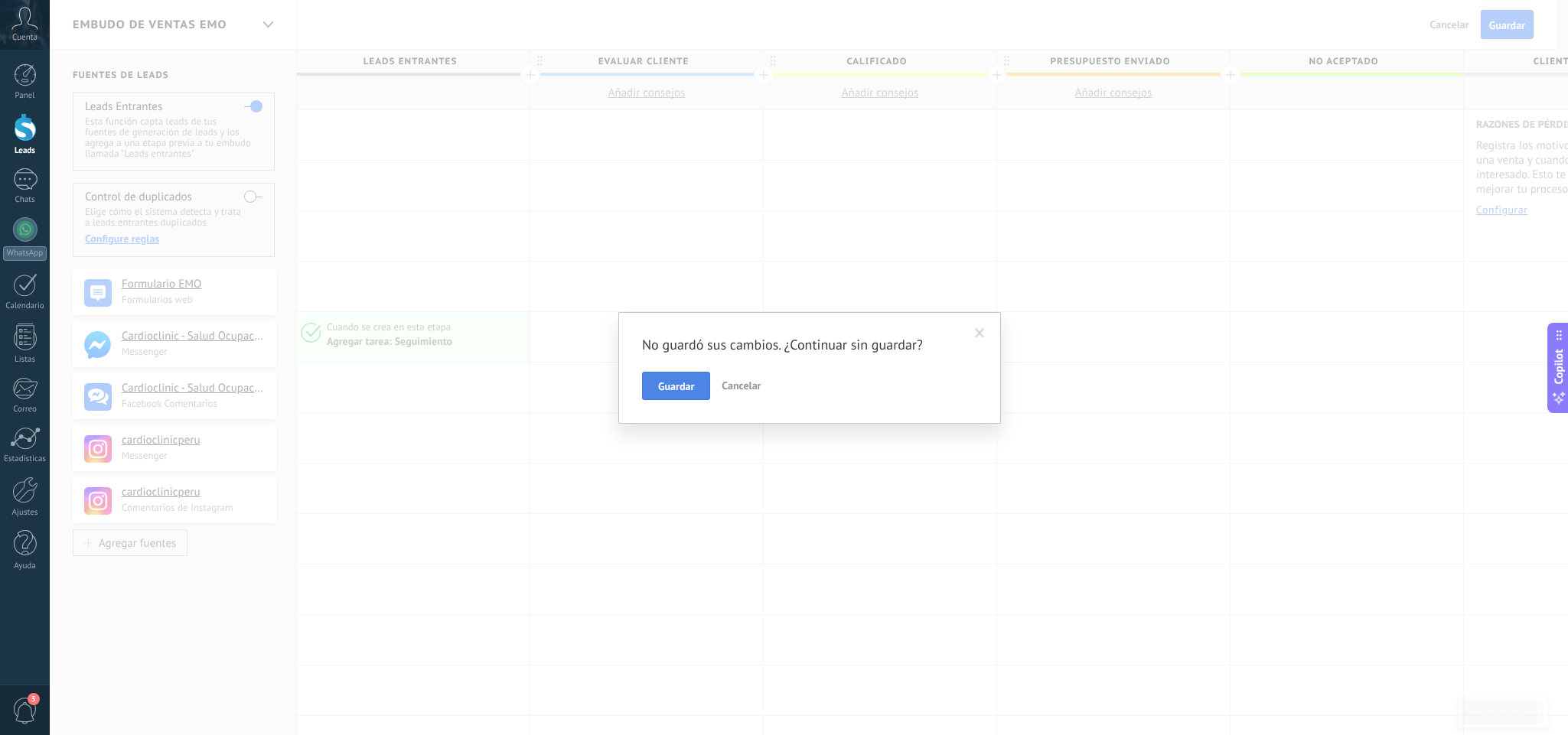
click at [677, 381] on span "Guardar" at bounding box center [676, 386] width 36 height 11
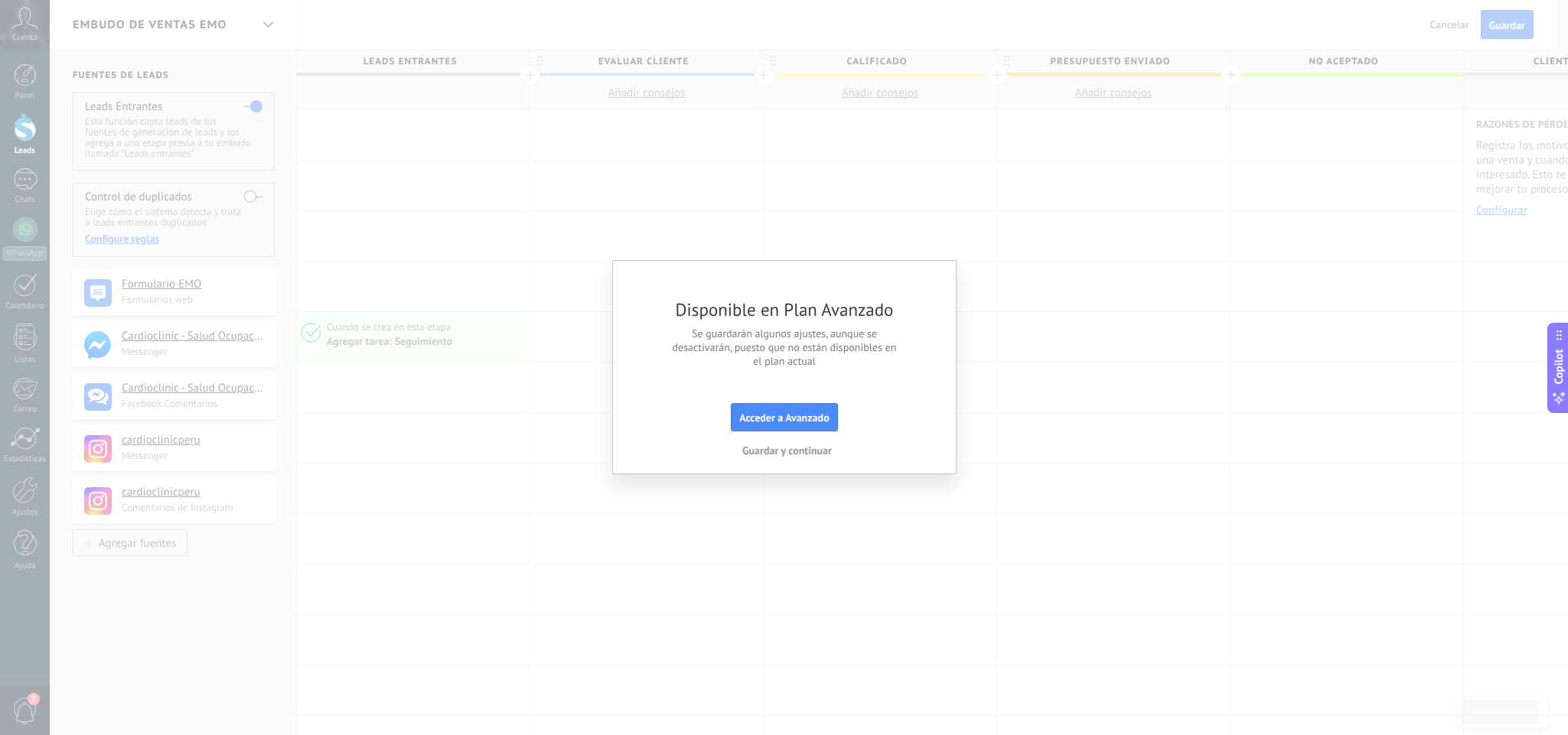
click at [760, 452] on span "Guardar y continuar" at bounding box center [787, 450] width 90 height 13
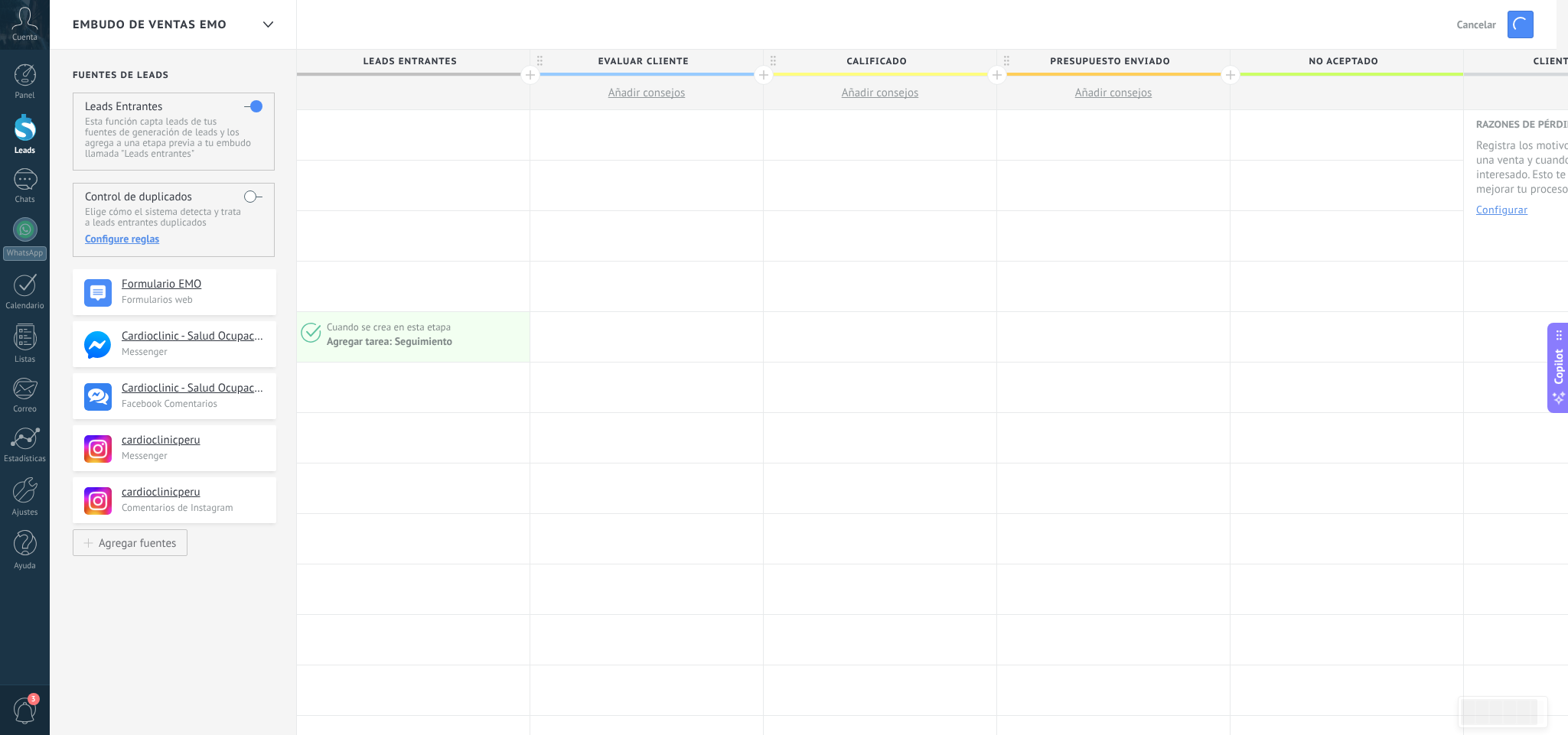
click at [760, 452] on div at bounding box center [784, 368] width 1568 height 735
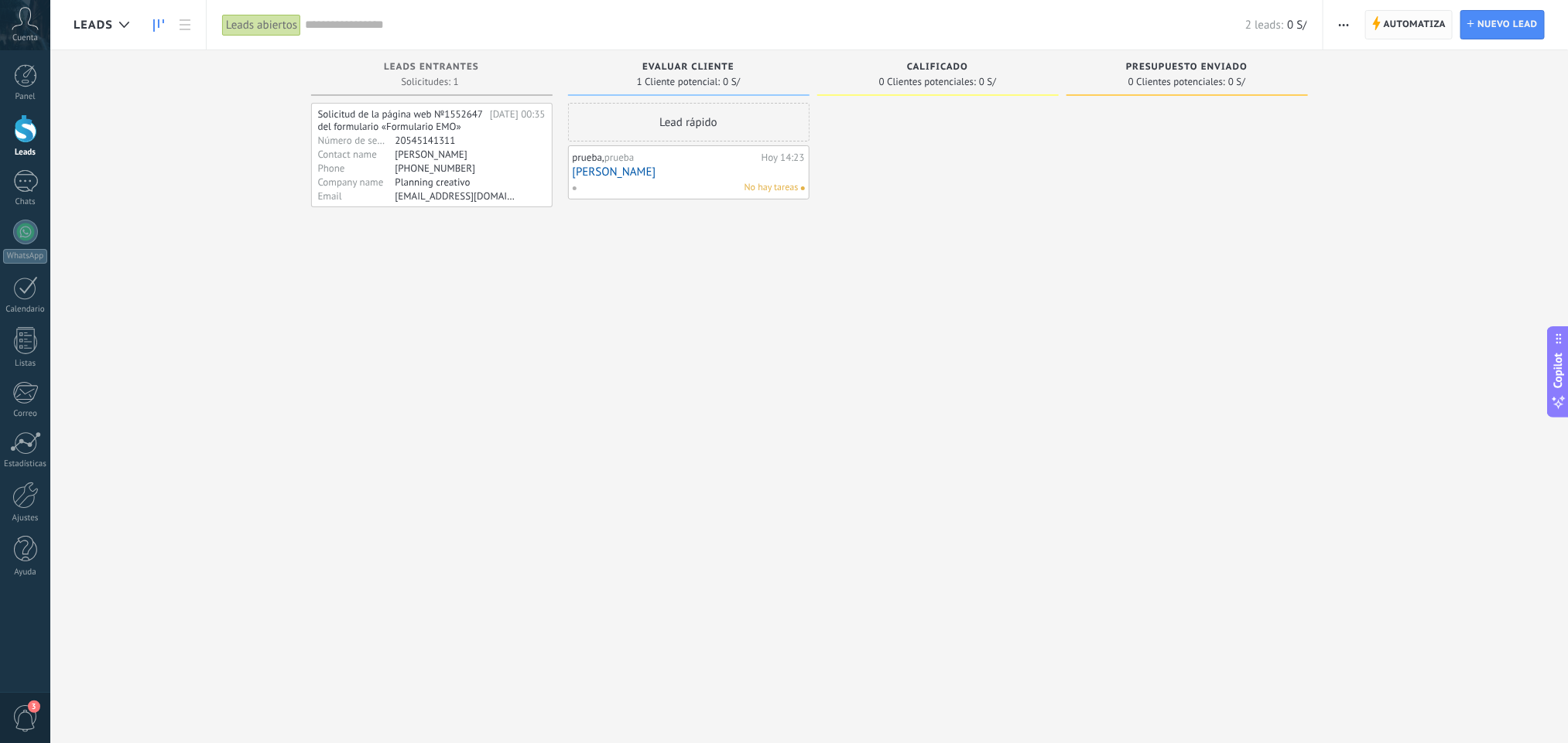
click at [1403, 29] on span "Automatiza" at bounding box center [1414, 25] width 63 height 28
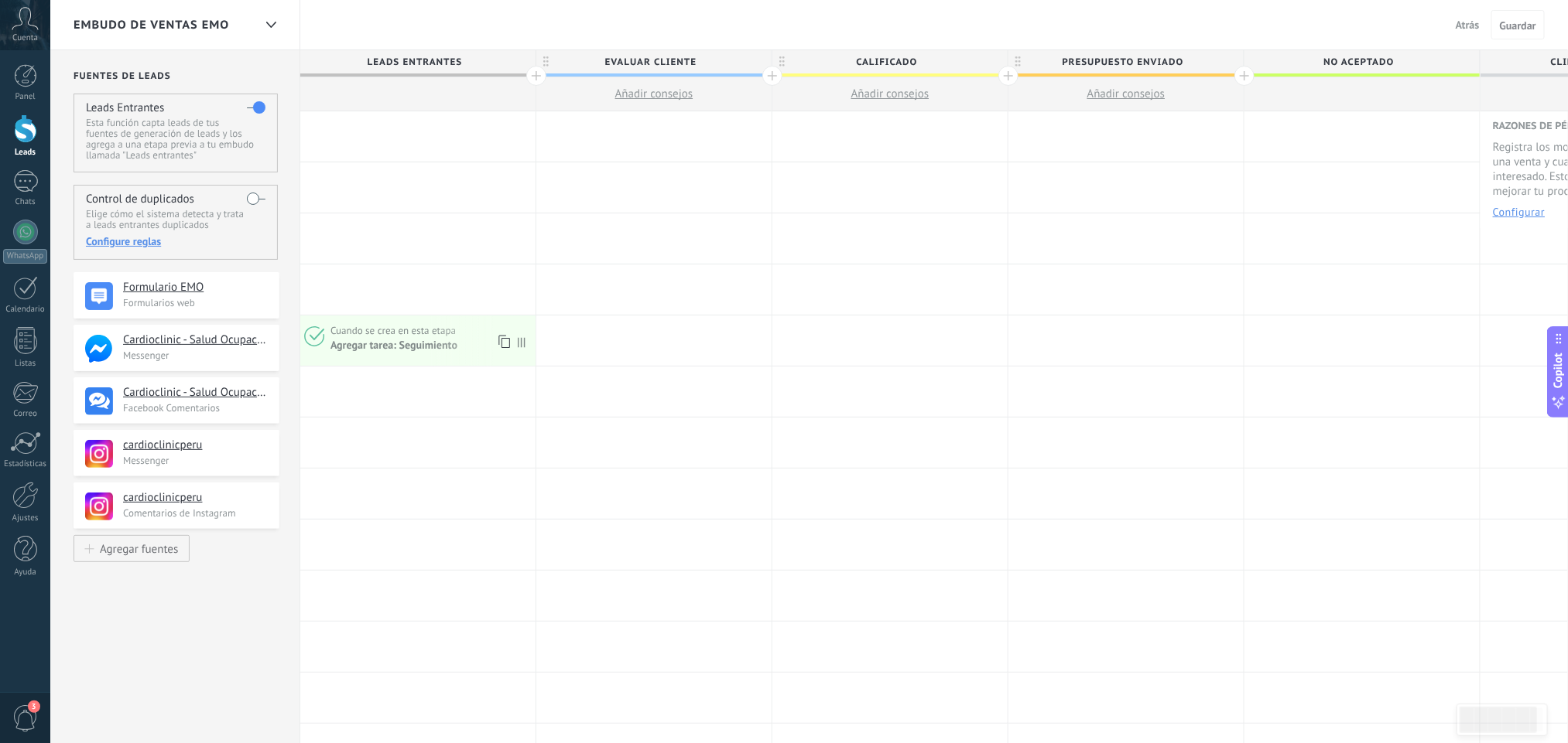
click at [504, 342] on icon at bounding box center [502, 341] width 15 height 20
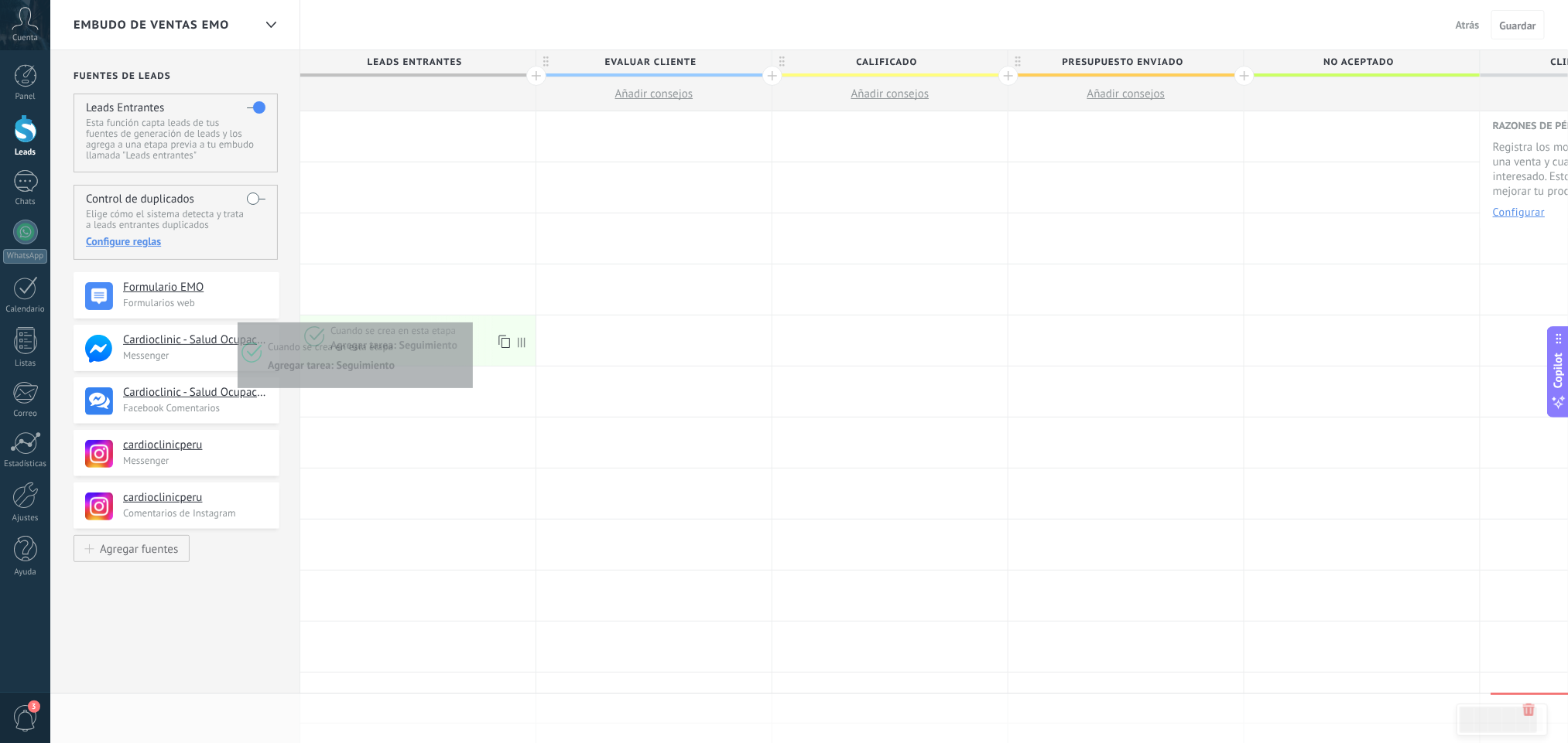
click at [469, 321] on div "Cuando se crea en esta etapa Agregar tarea: Seguimiento" at bounding box center [418, 340] width 236 height 50
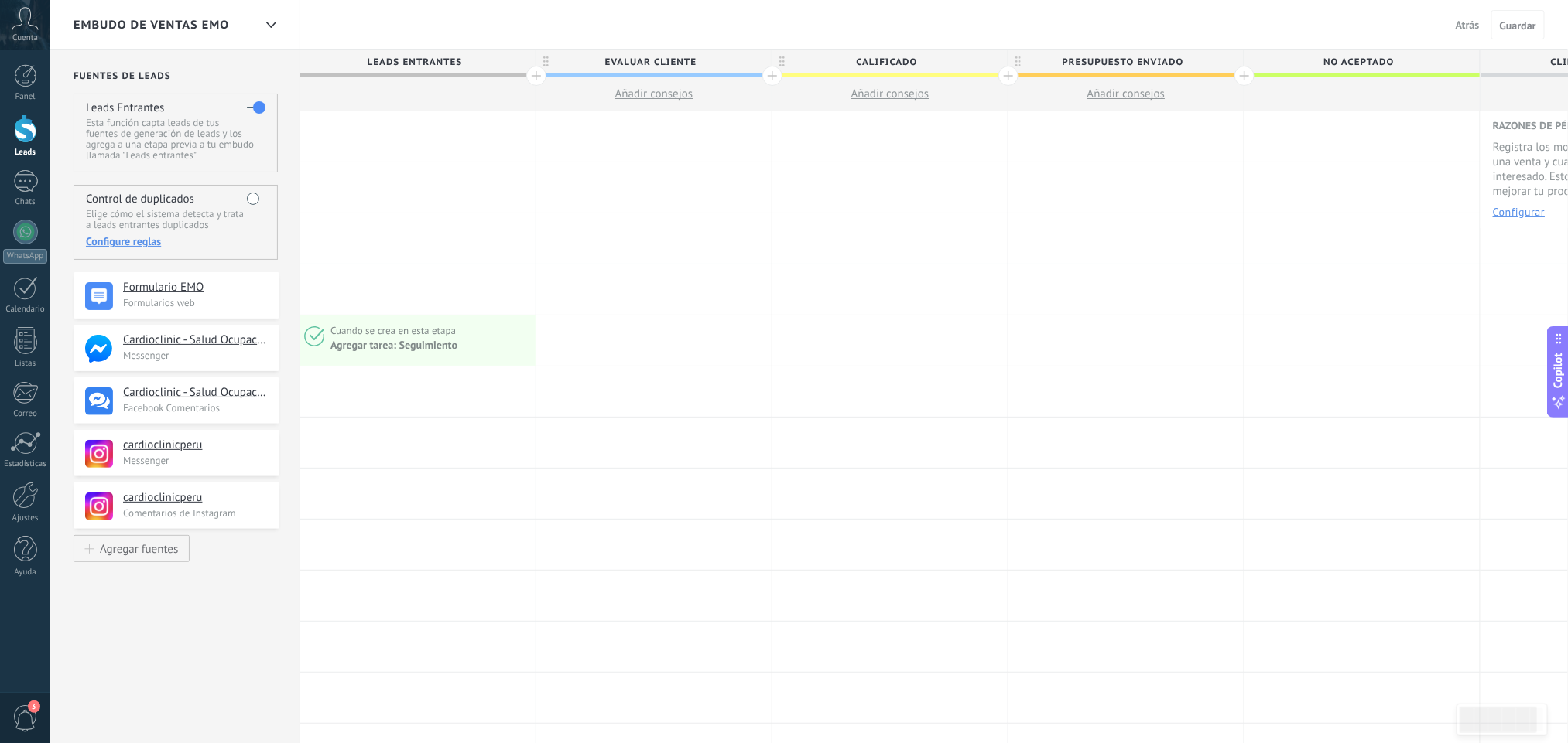
click at [486, 344] on div "Agregar tarea: Seguimiento" at bounding box center [430, 345] width 200 height 14
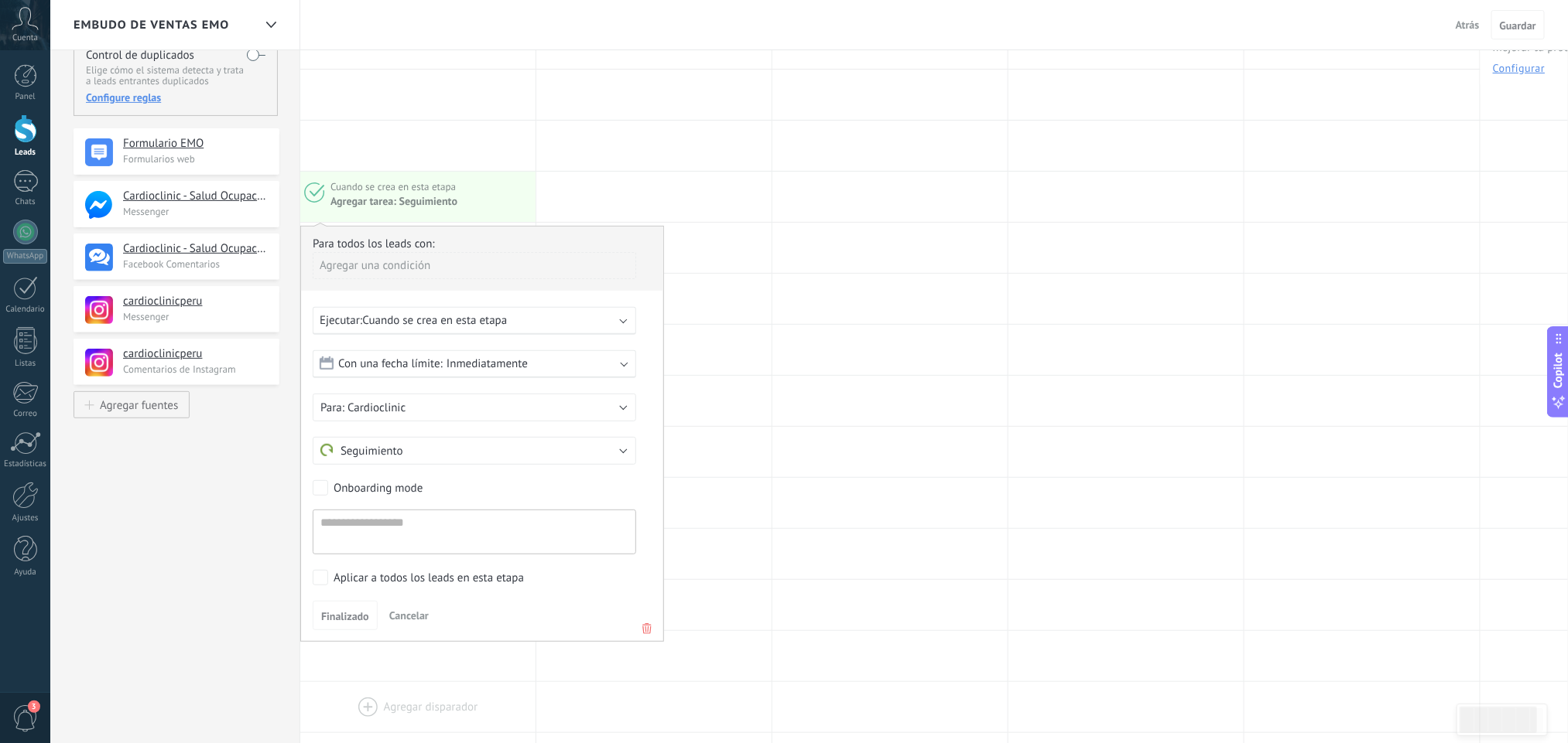
scroll to position [348, 0]
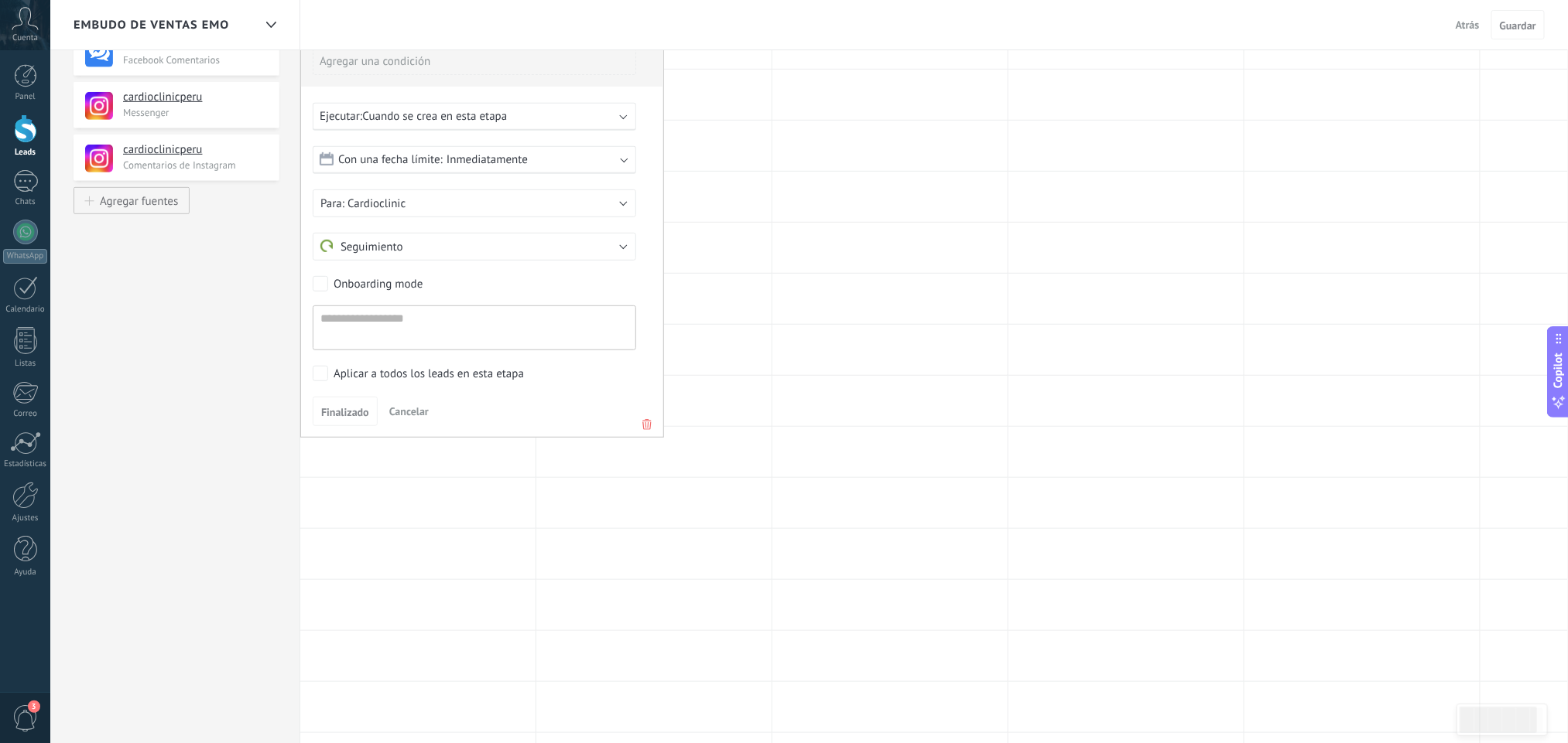
click at [643, 428] on icon at bounding box center [646, 424] width 17 height 18
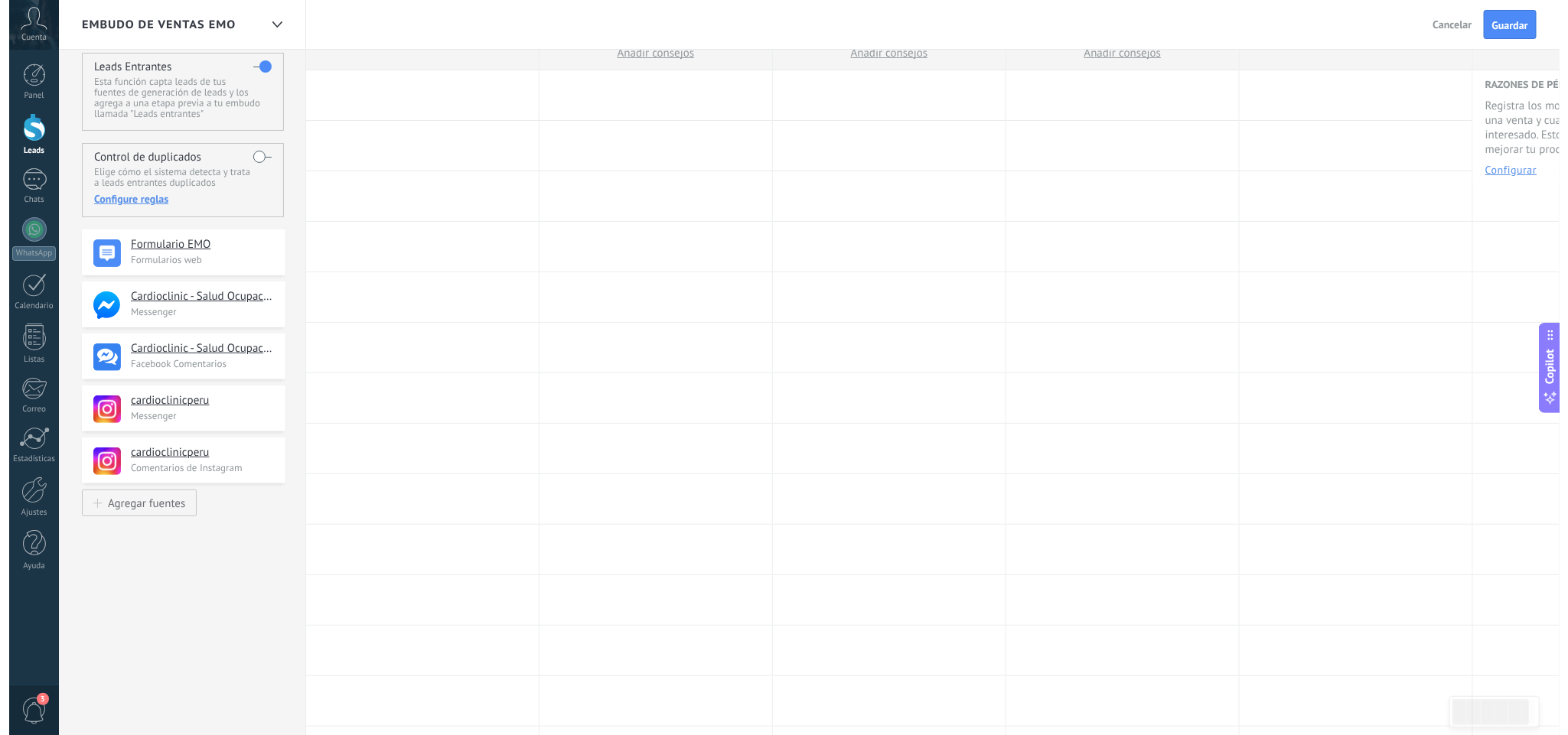
scroll to position [0, 0]
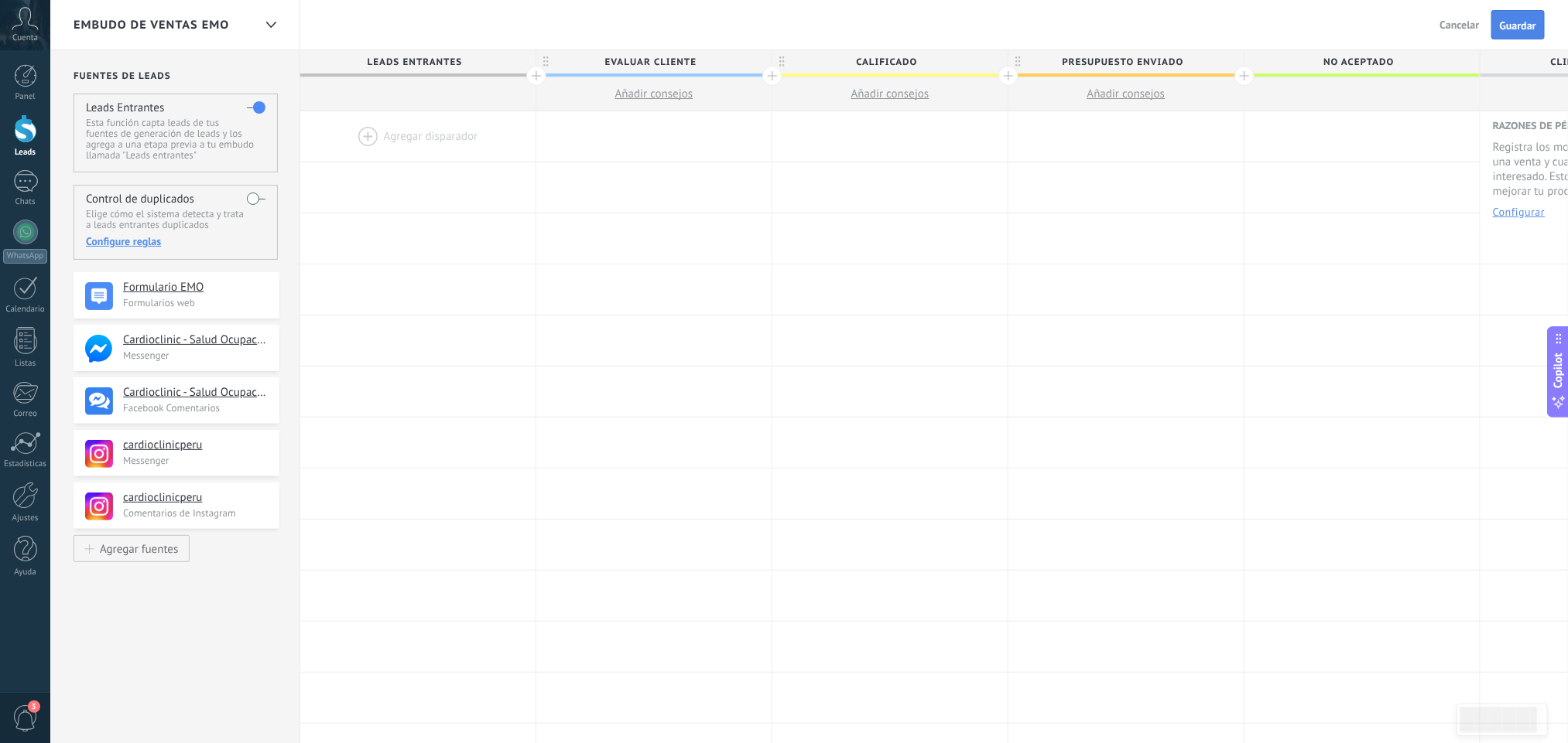
click at [1408, 24] on span "Guardar" at bounding box center [1518, 25] width 37 height 11
click at [33, 179] on span "1" at bounding box center [37, 175] width 13 height 13
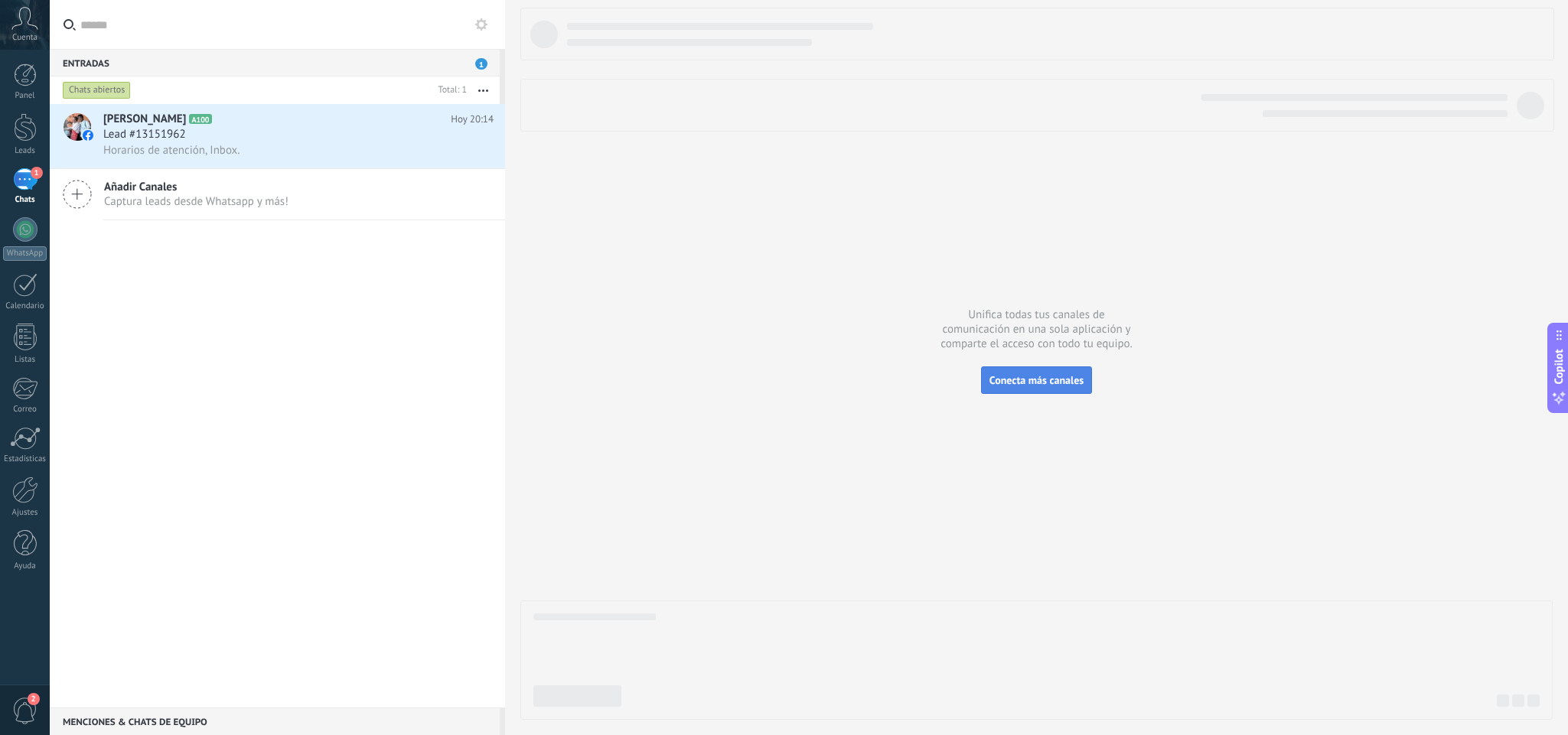
click at [1041, 379] on span "Conecta más canales" at bounding box center [1037, 379] width 94 height 13
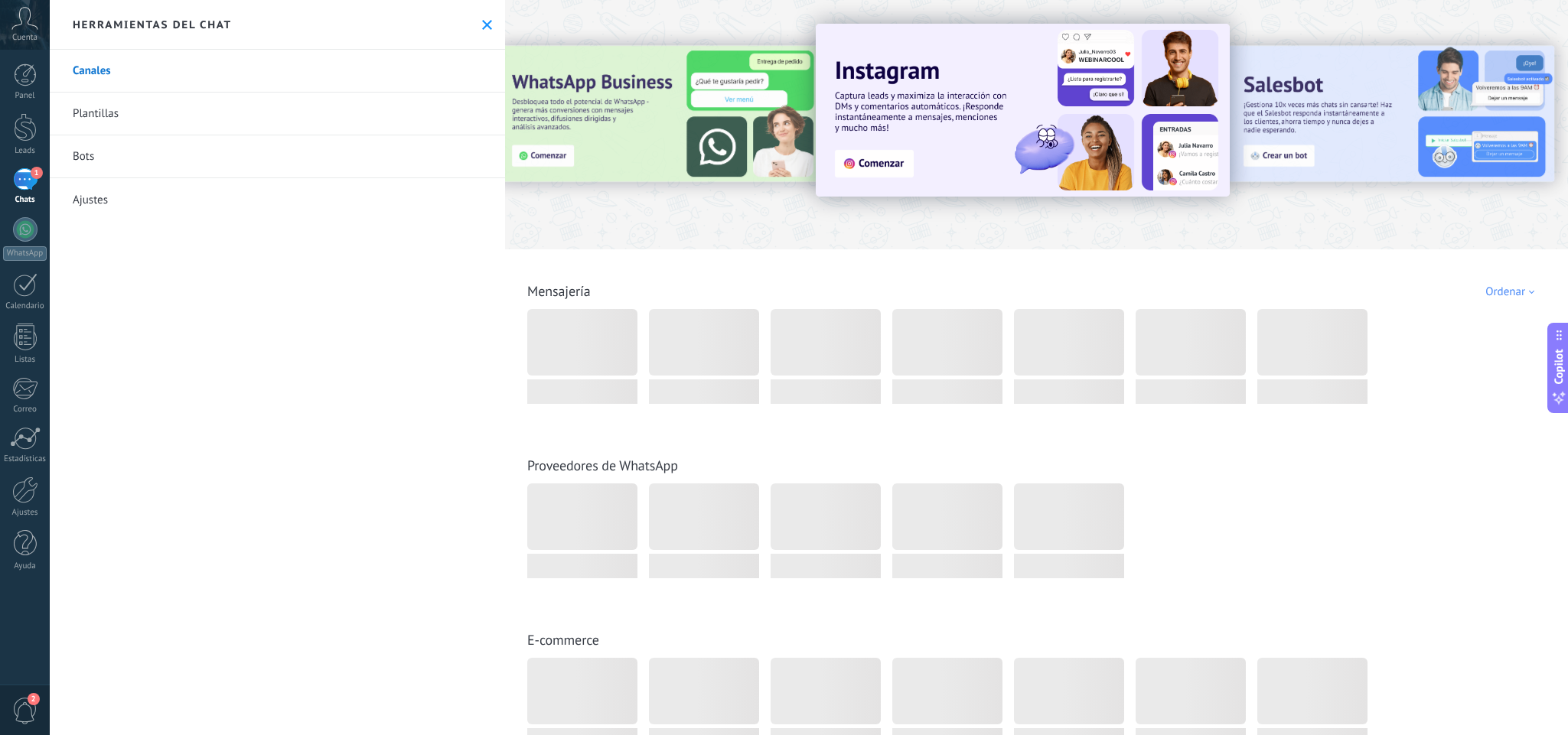
click at [1392, 294] on div "Ordenar" at bounding box center [1512, 292] width 54 height 14
click at [662, 309] on div at bounding box center [704, 342] width 110 height 67
click at [922, 143] on img at bounding box center [1023, 110] width 414 height 173
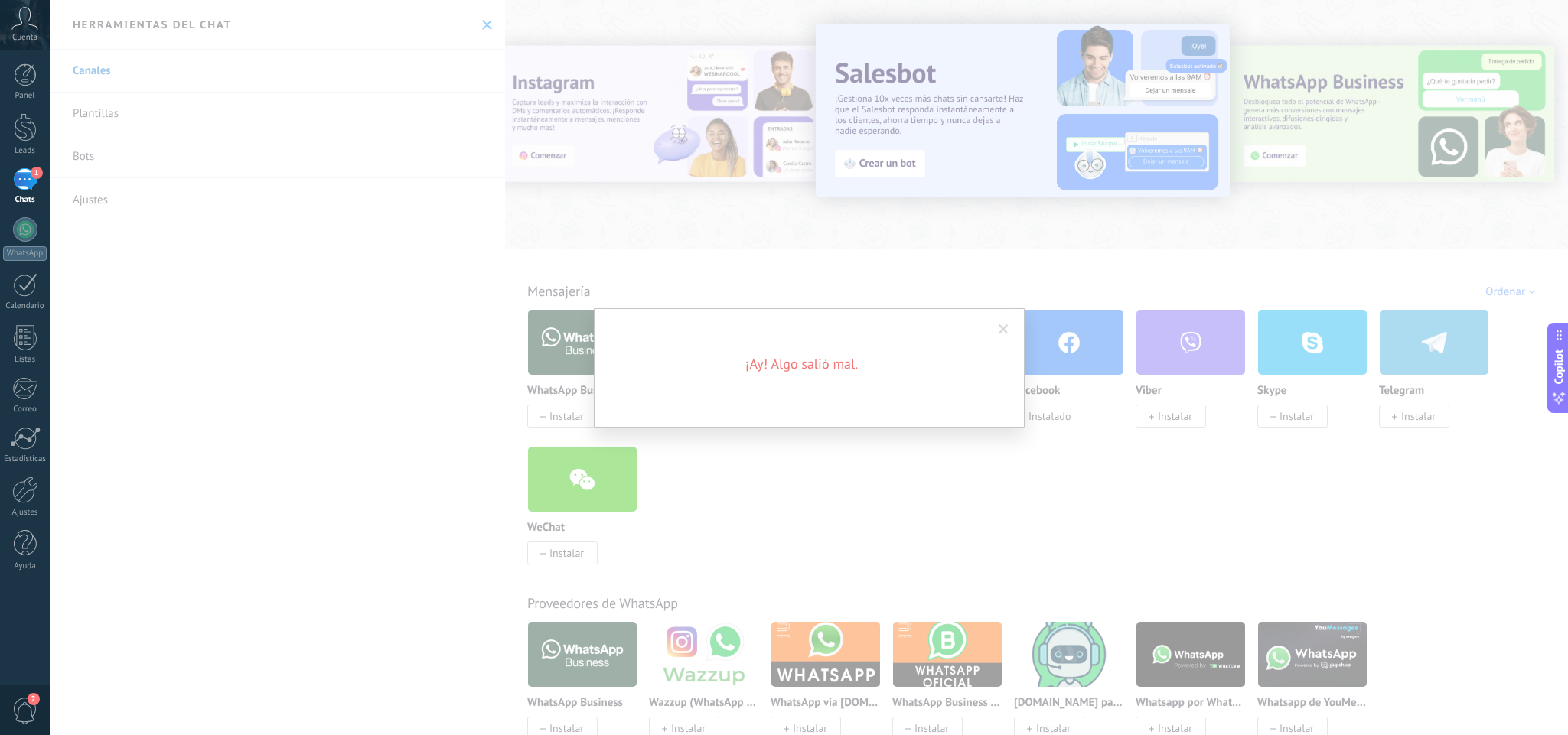
click at [907, 266] on div "¡Ay! Algo salió mal." at bounding box center [808, 368] width 1518 height 735
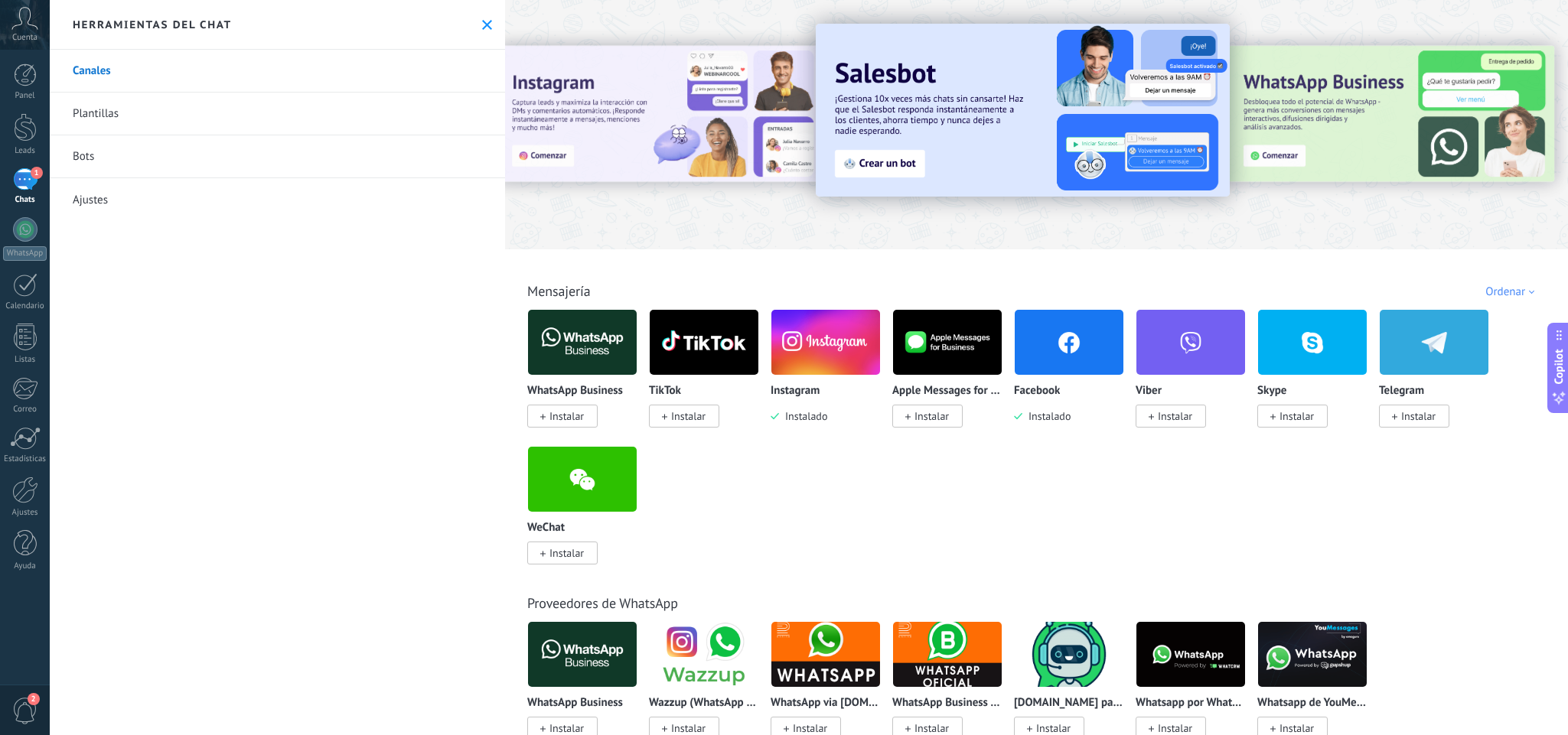
click at [127, 68] on link "Canales" at bounding box center [277, 71] width 455 height 42
click at [482, 21] on icon at bounding box center [486, 24] width 10 height 10
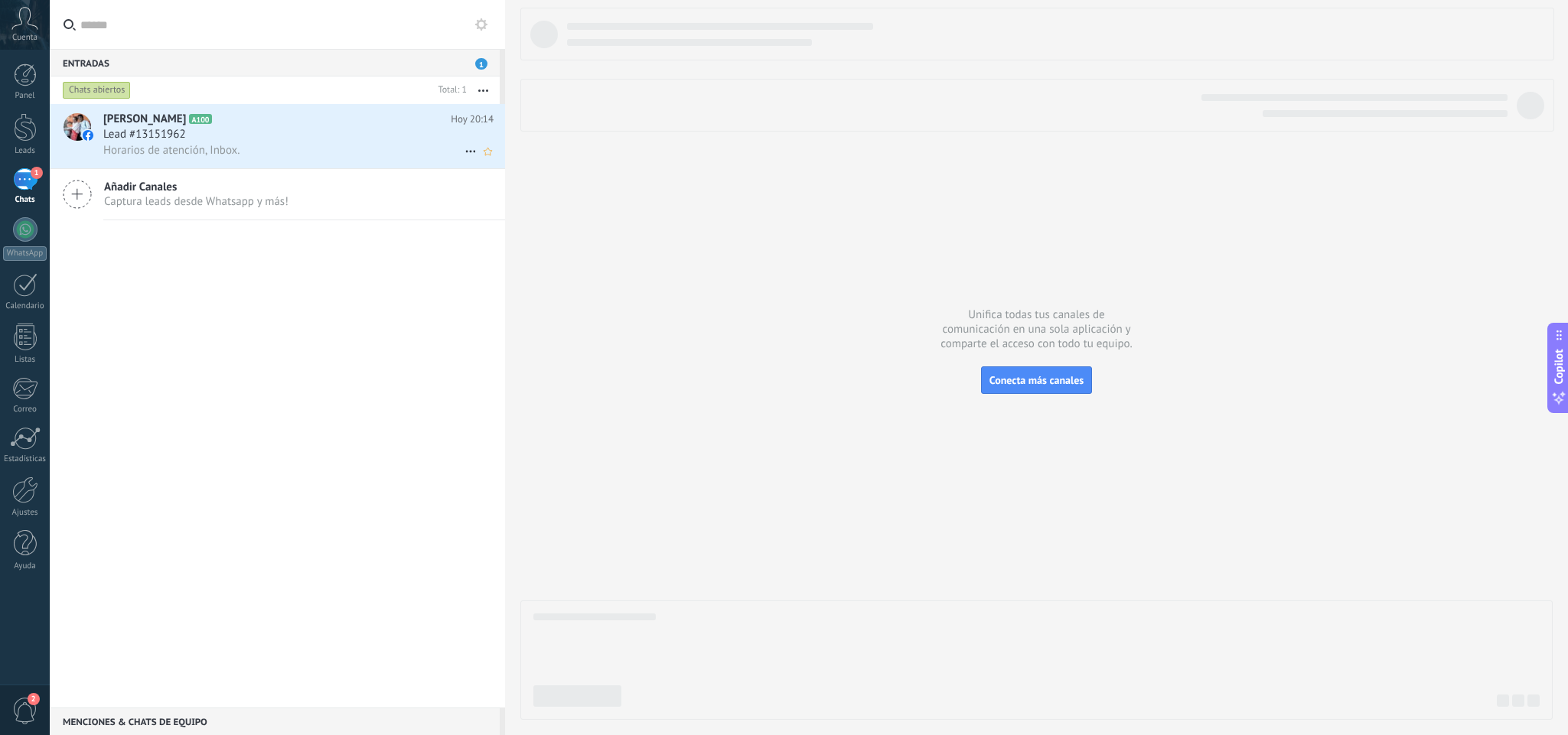
click at [301, 124] on h2 "[PERSON_NAME] A100" at bounding box center [276, 119] width 347 height 15
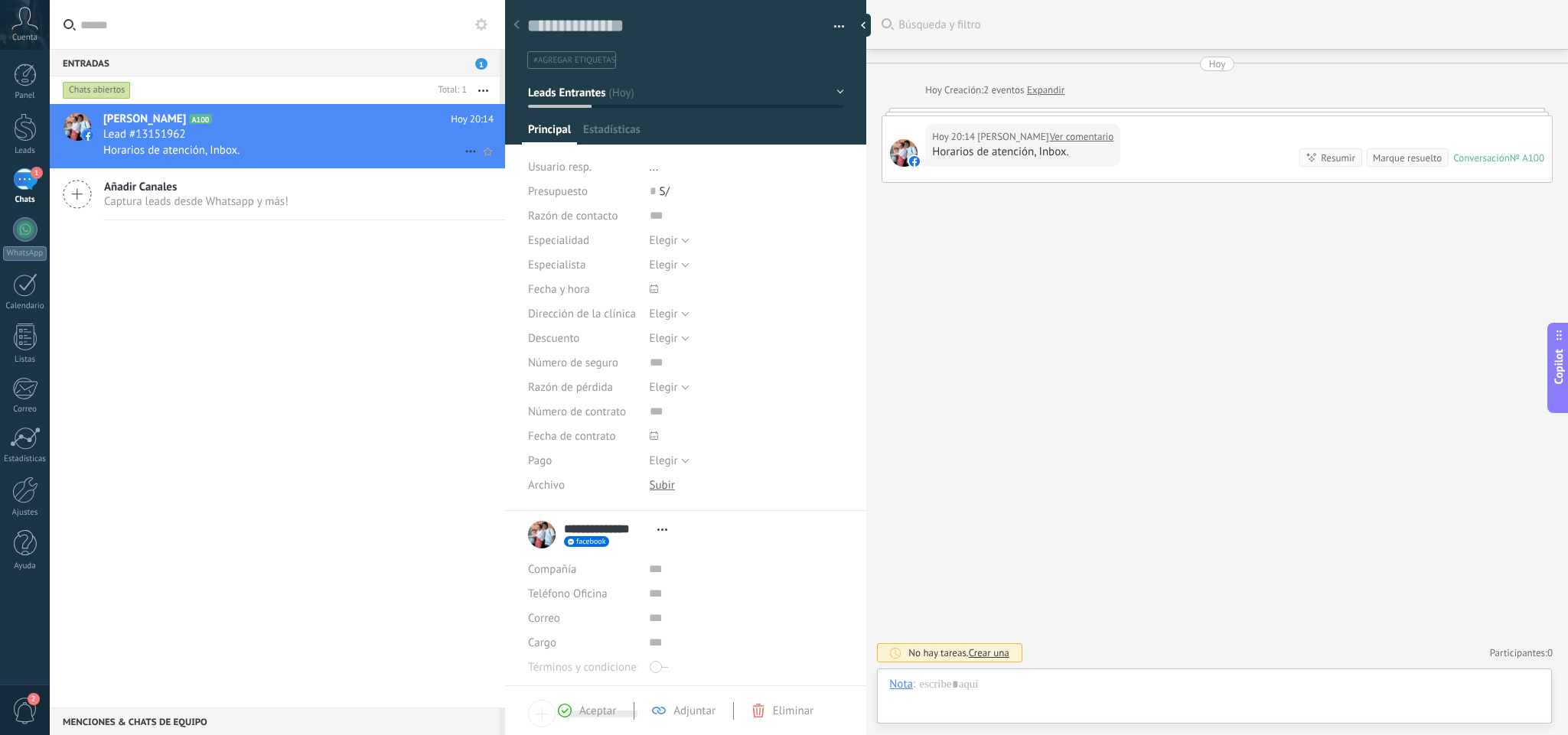
scroll to position [23, 0]
click at [18, 124] on div at bounding box center [24, 127] width 23 height 28
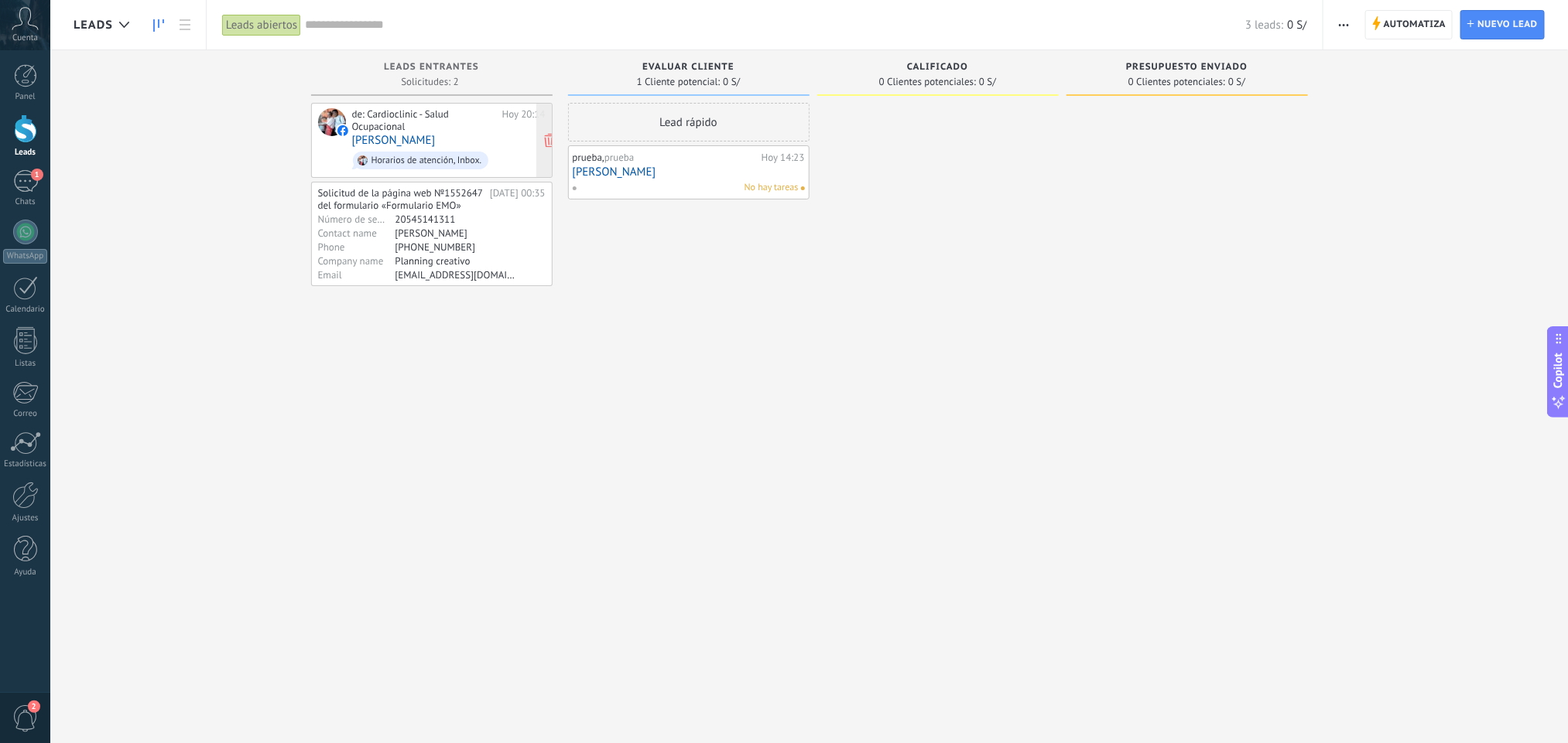
click at [488, 130] on div "de: Cardioclinic - Salud Ocupacional" at bounding box center [424, 120] width 145 height 24
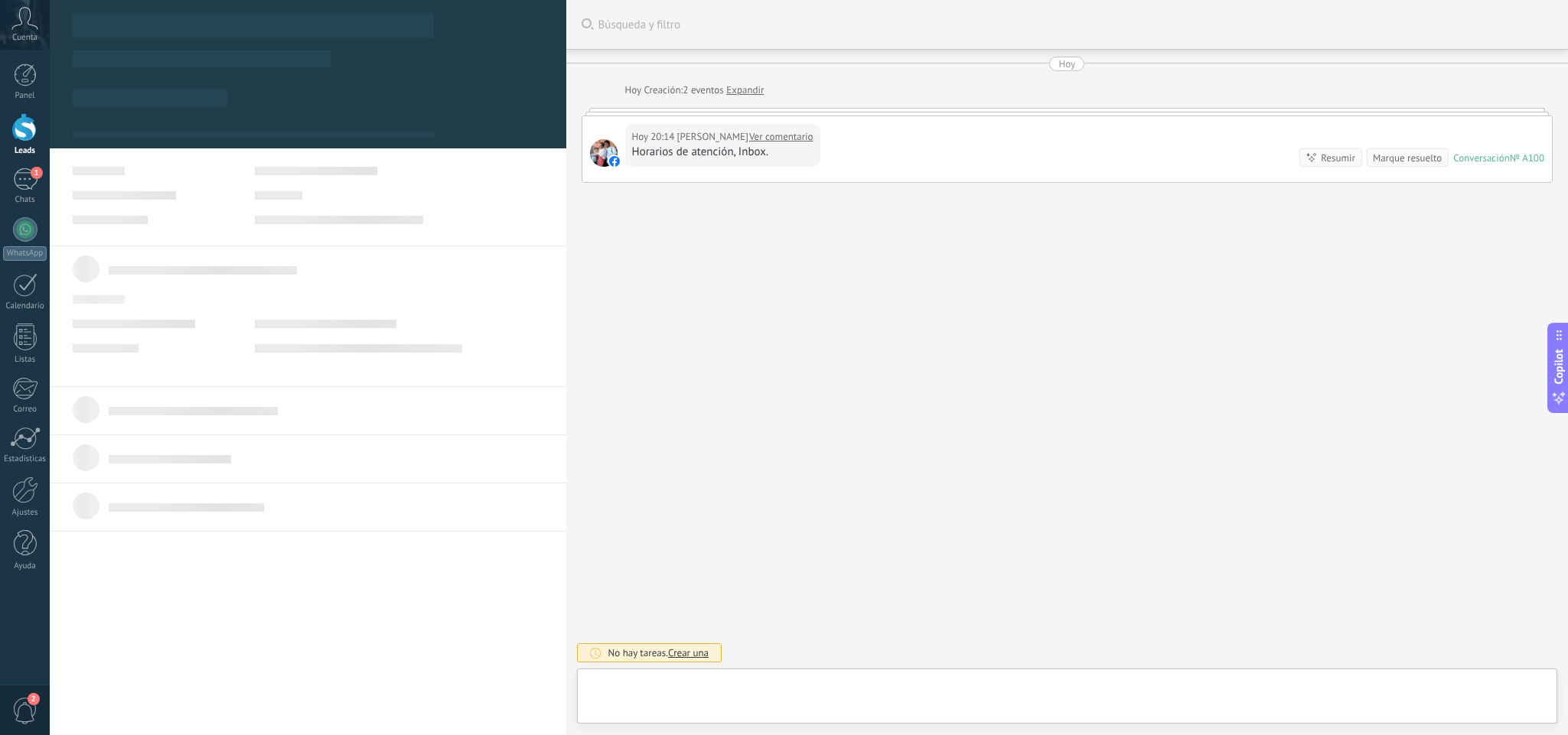
type textarea "**********"
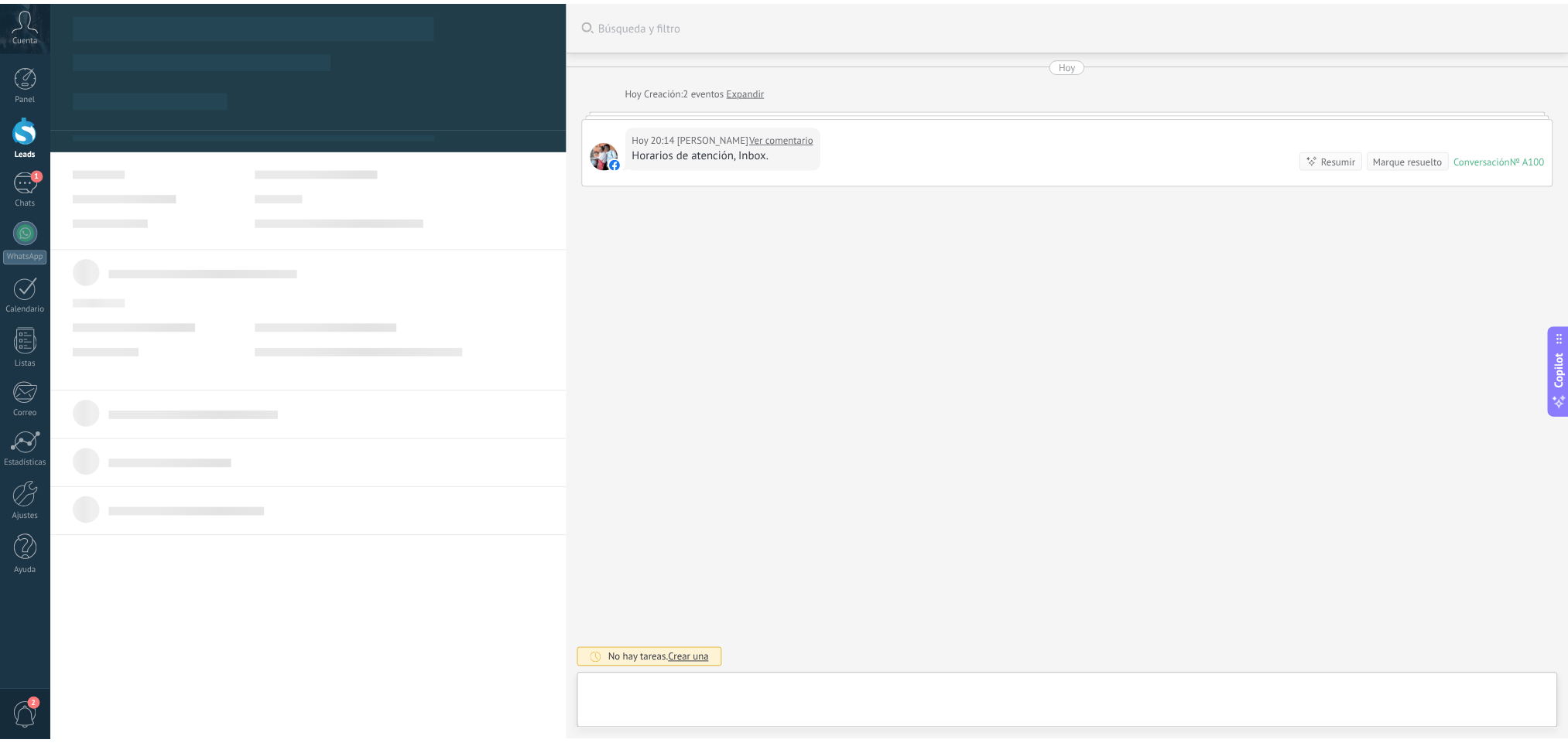
scroll to position [23, 0]
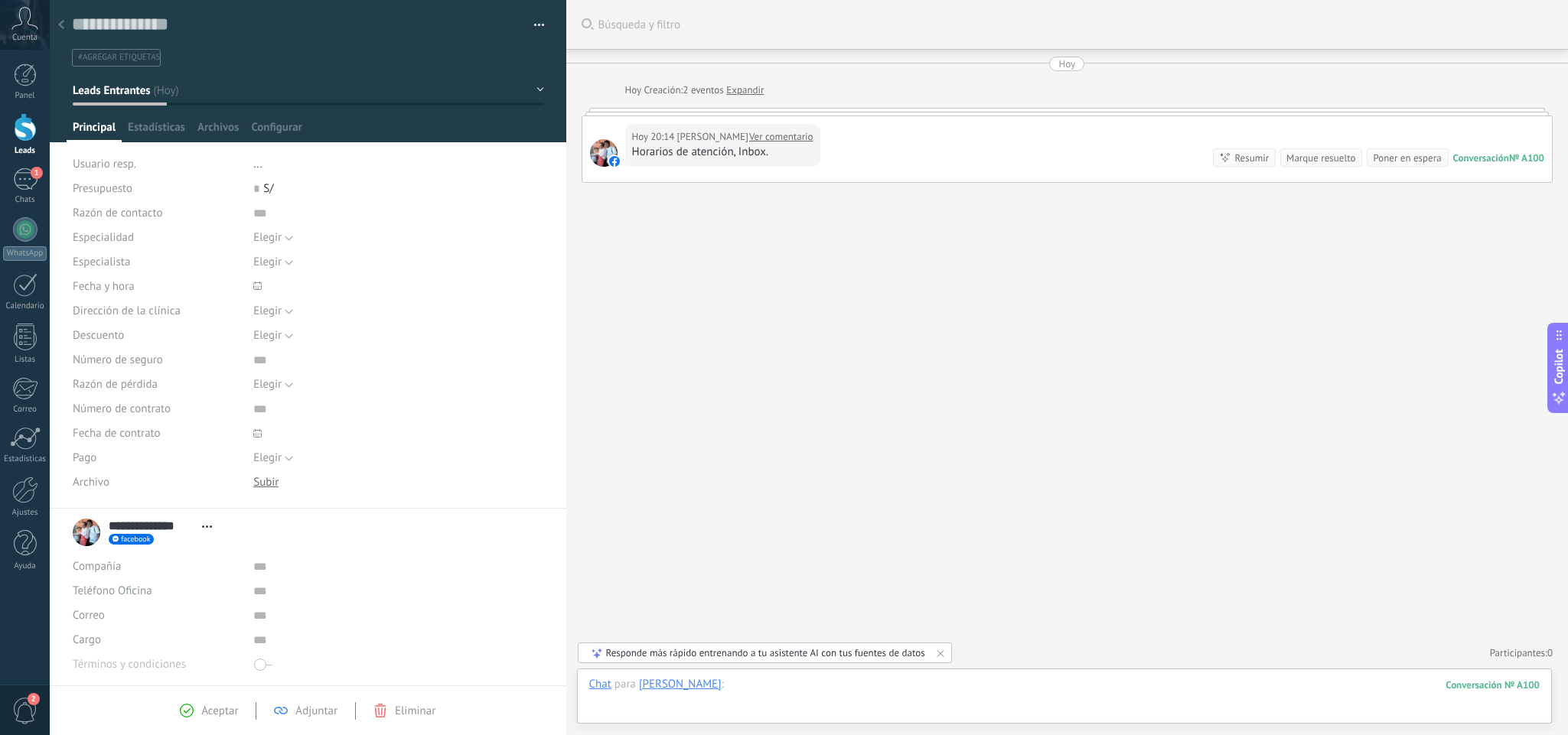
click at [836, 652] on div at bounding box center [1064, 700] width 950 height 46
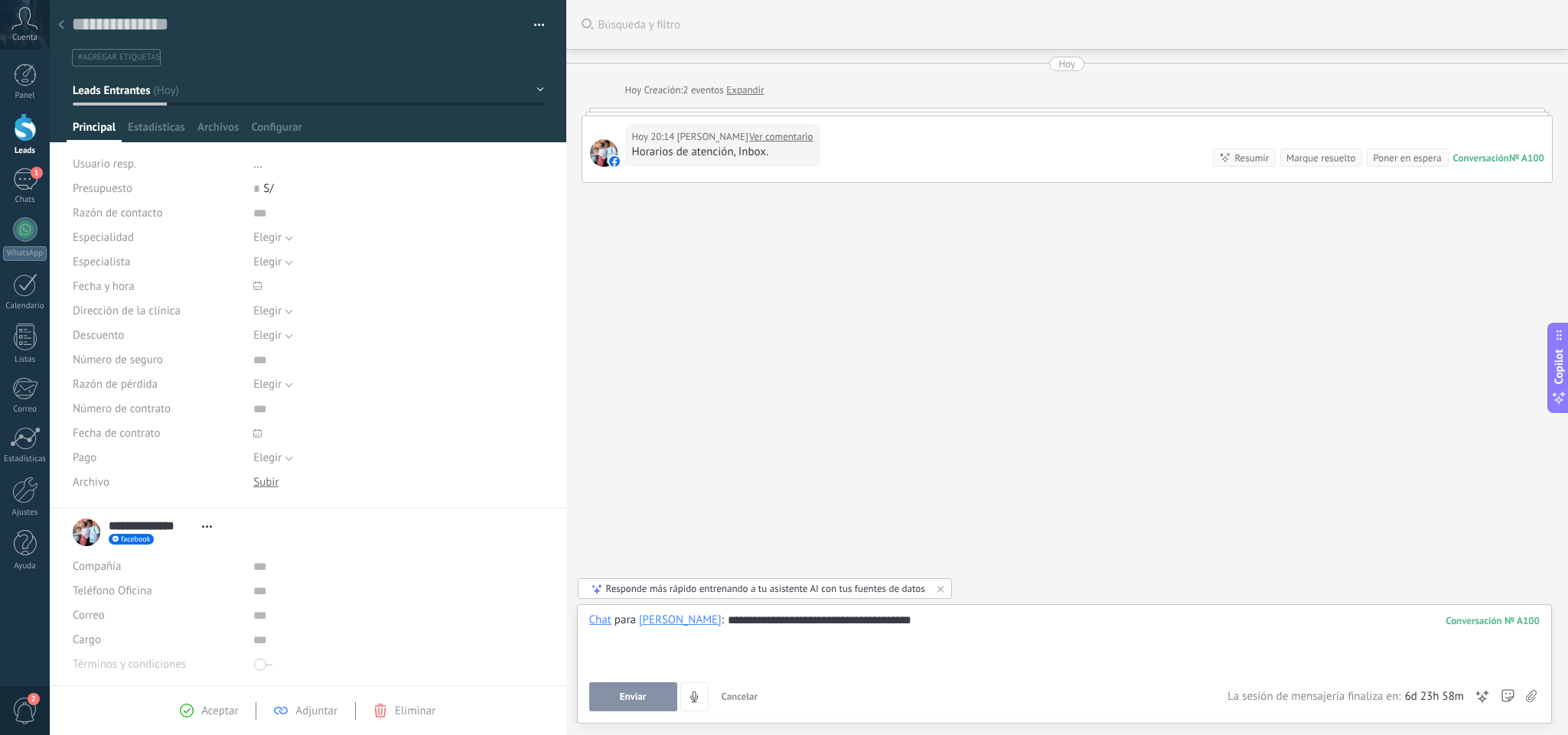
click at [752, 619] on div "**********" at bounding box center [1064, 642] width 950 height 58
click at [1130, 638] on div "**********" at bounding box center [1064, 642] width 950 height 58
click at [649, 652] on button "Enviar" at bounding box center [634, 696] width 88 height 29
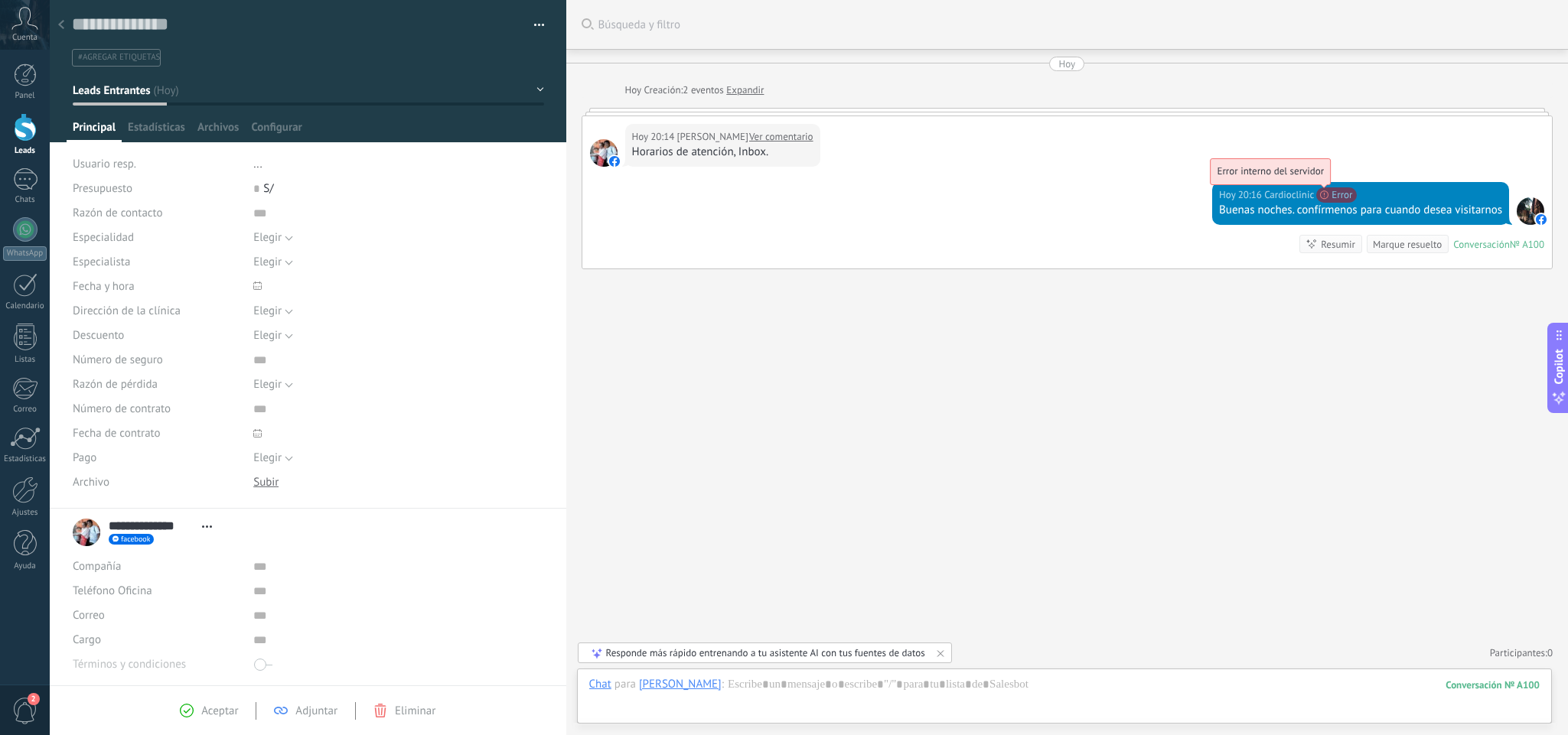
click at [1324, 178] on span "Error interno del servidor" at bounding box center [1270, 171] width 107 height 13
click at [770, 652] on div "Responde más rápido entrenando a tu asistente AI con tus fuentes de datos" at bounding box center [765, 653] width 319 height 13
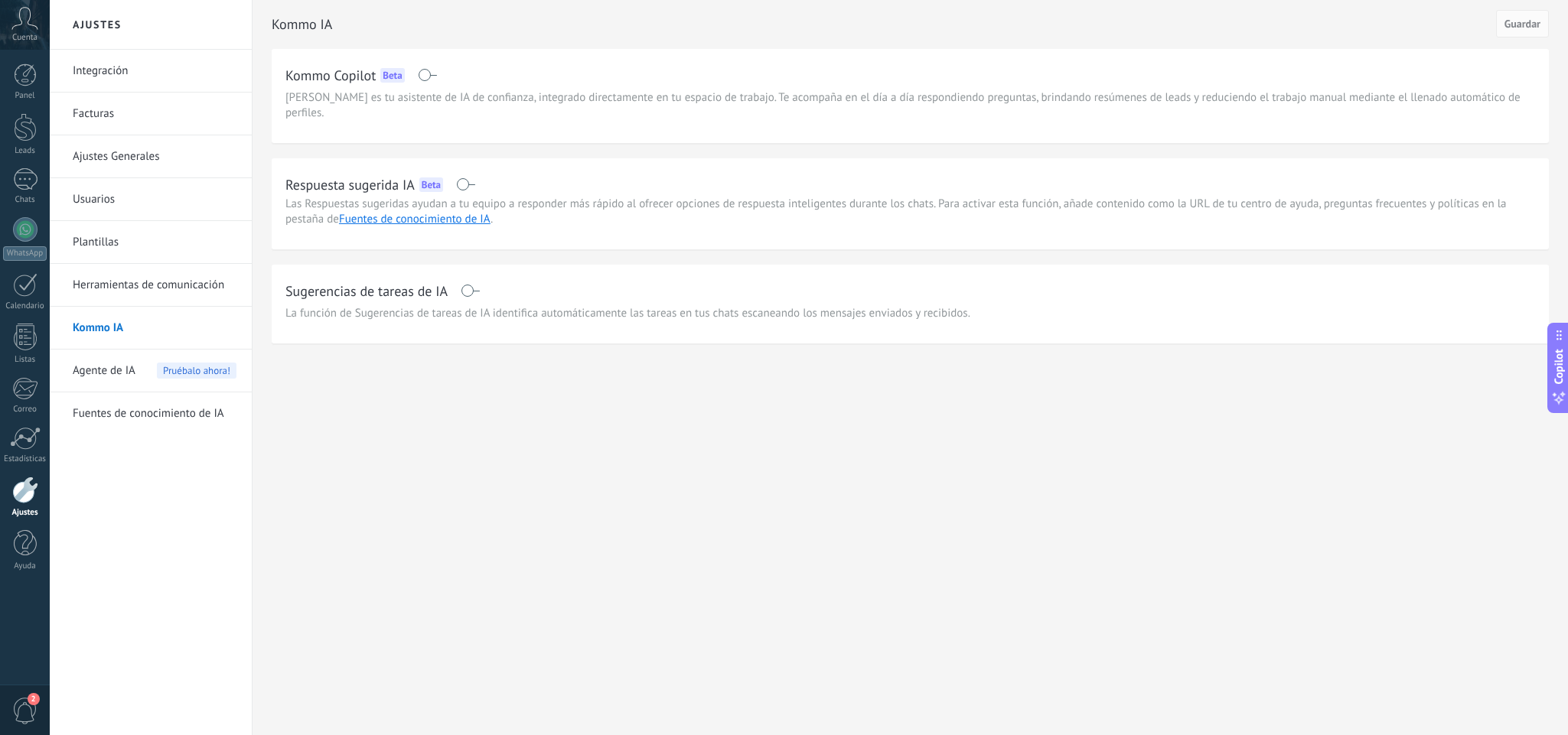
click at [113, 71] on link "Integración" at bounding box center [154, 71] width 164 height 42
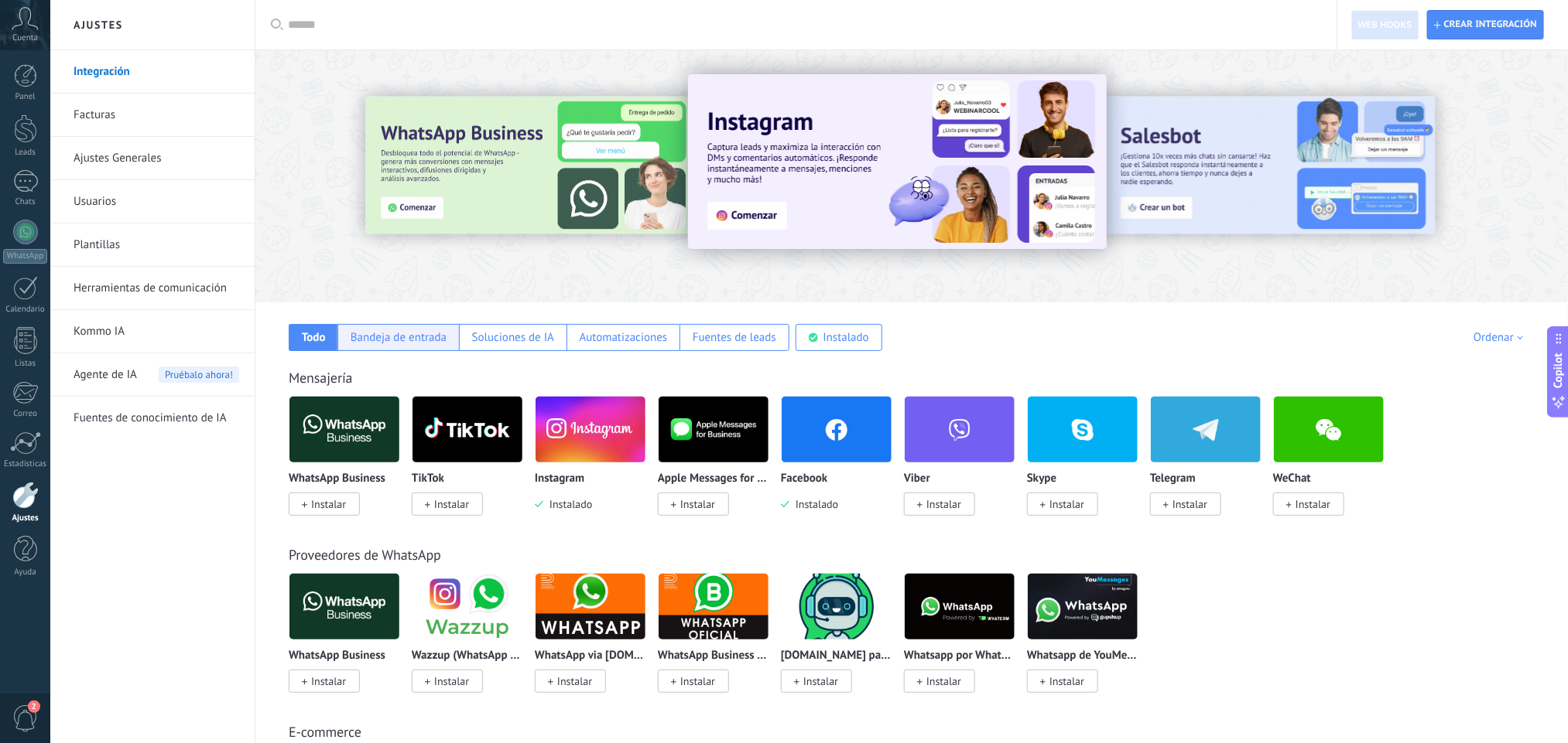
click at [403, 348] on div "Bandeja de entrada" at bounding box center [398, 337] width 122 height 27
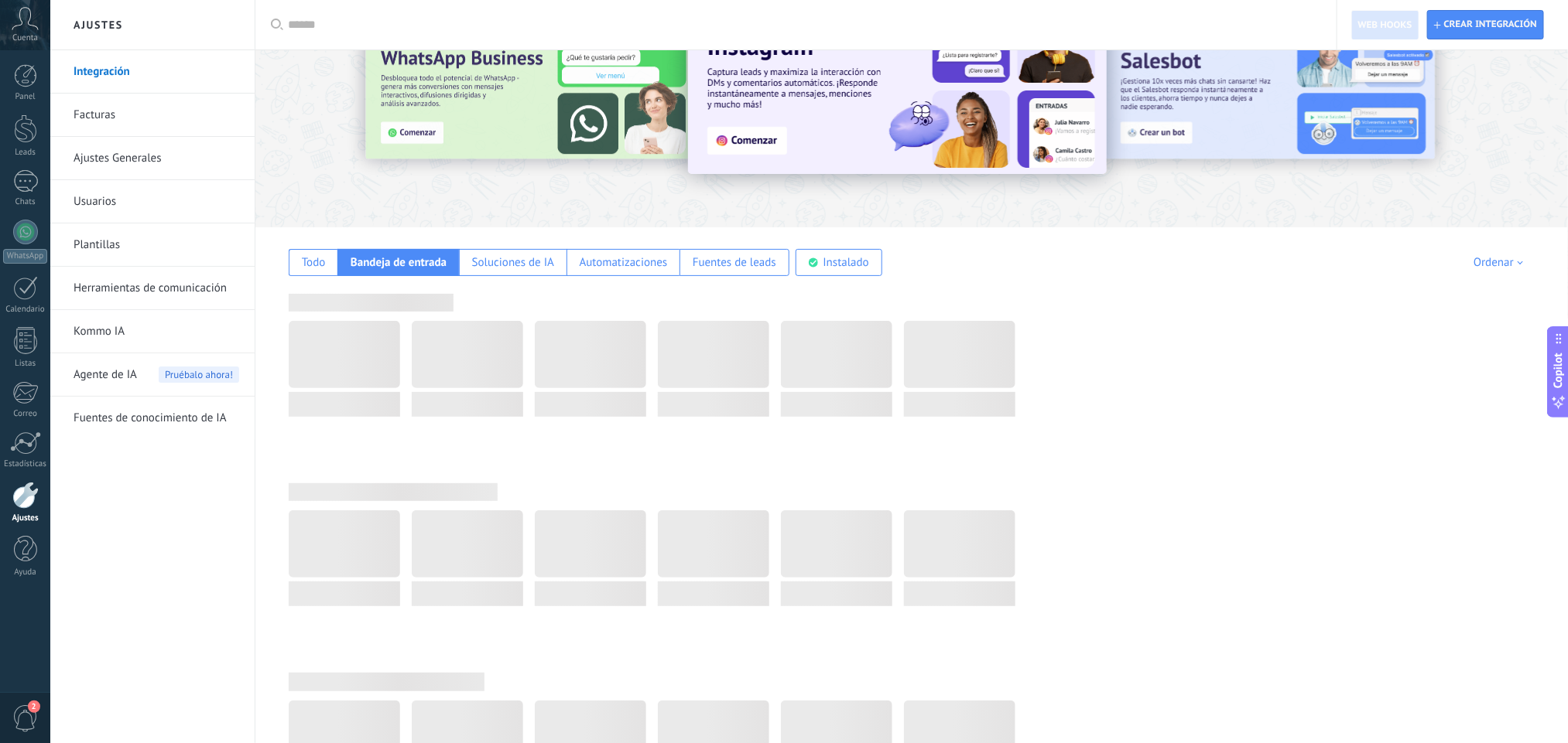
scroll to position [116, 0]
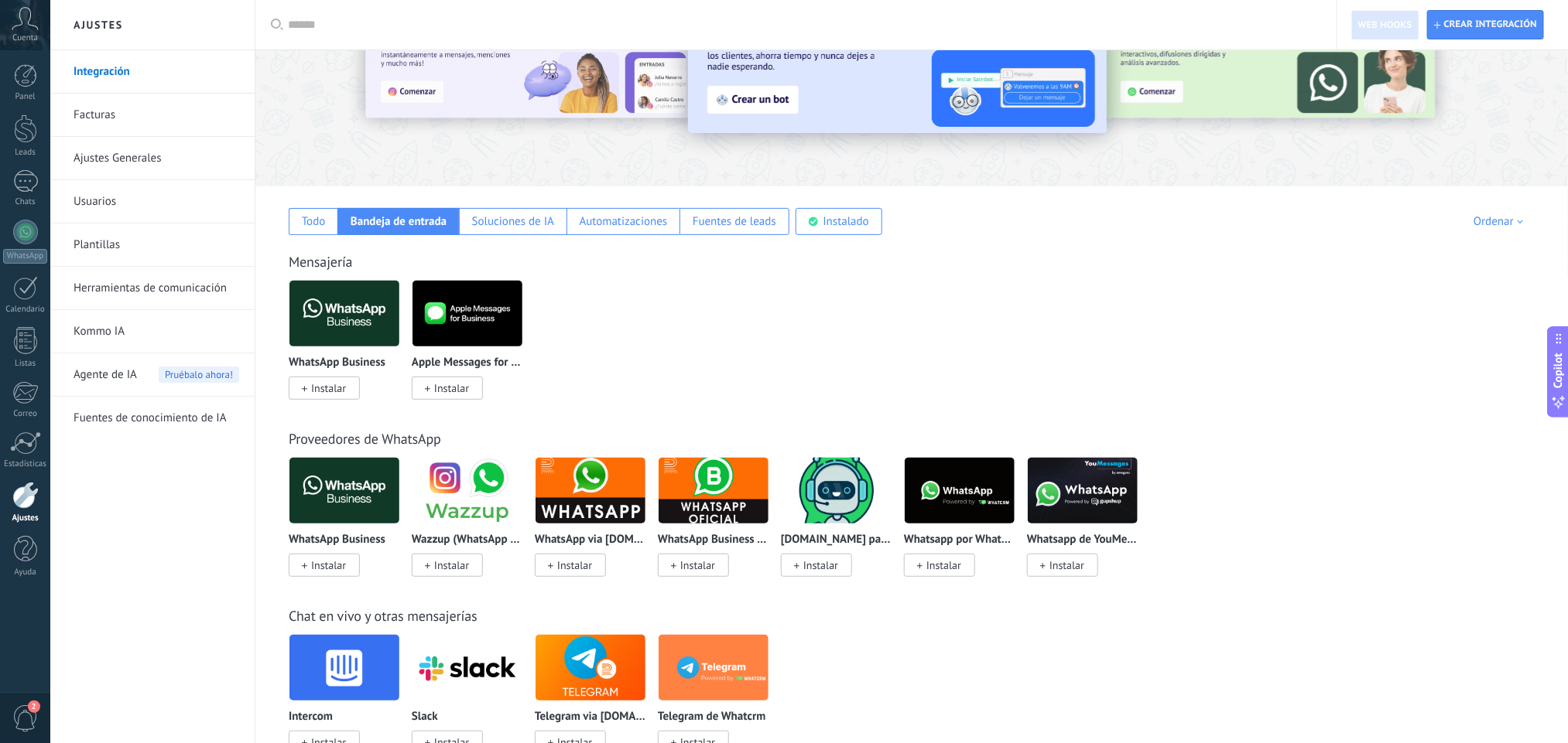
click at [117, 158] on link "Ajustes Generales" at bounding box center [156, 158] width 166 height 43
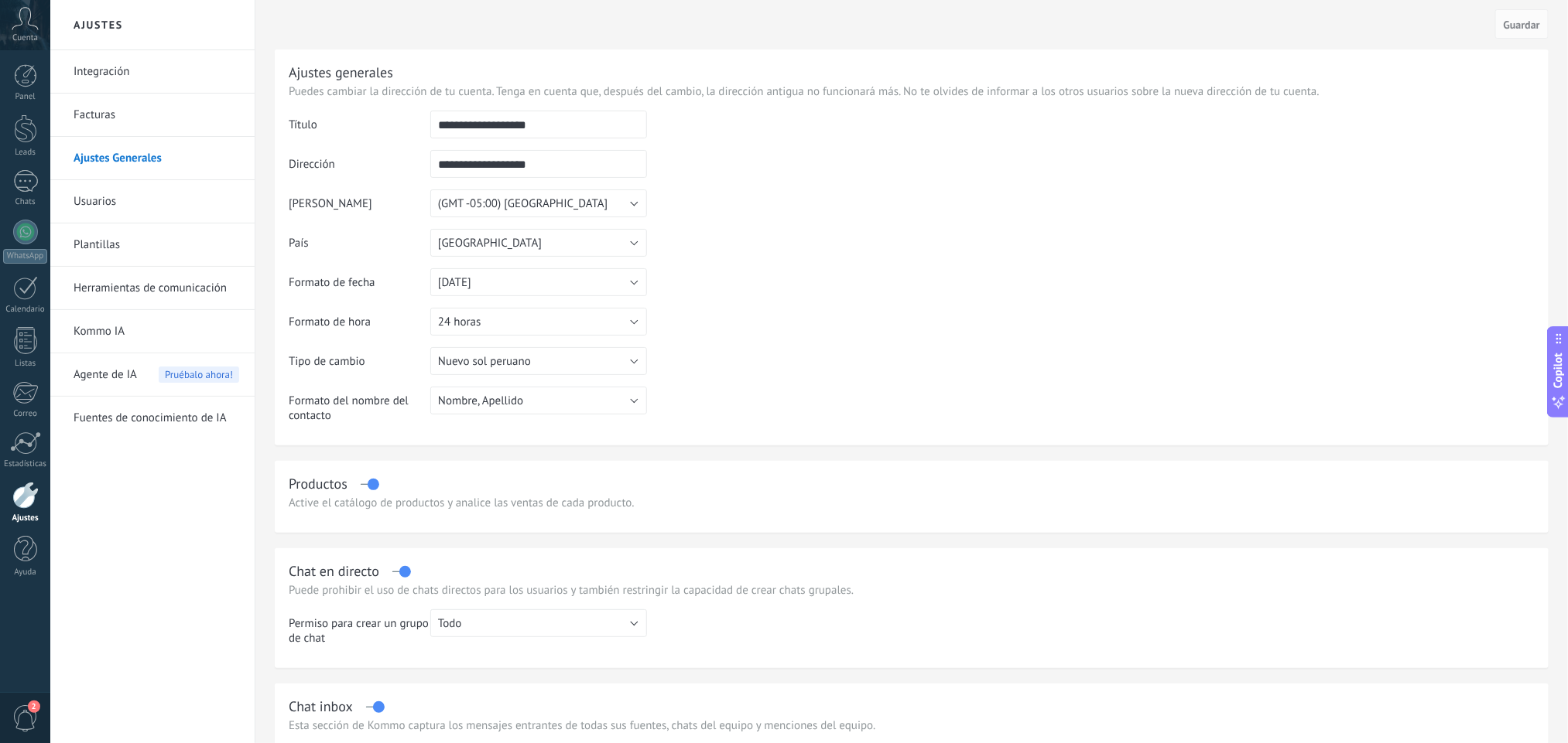
click at [107, 208] on link "Usuarios" at bounding box center [156, 202] width 166 height 43
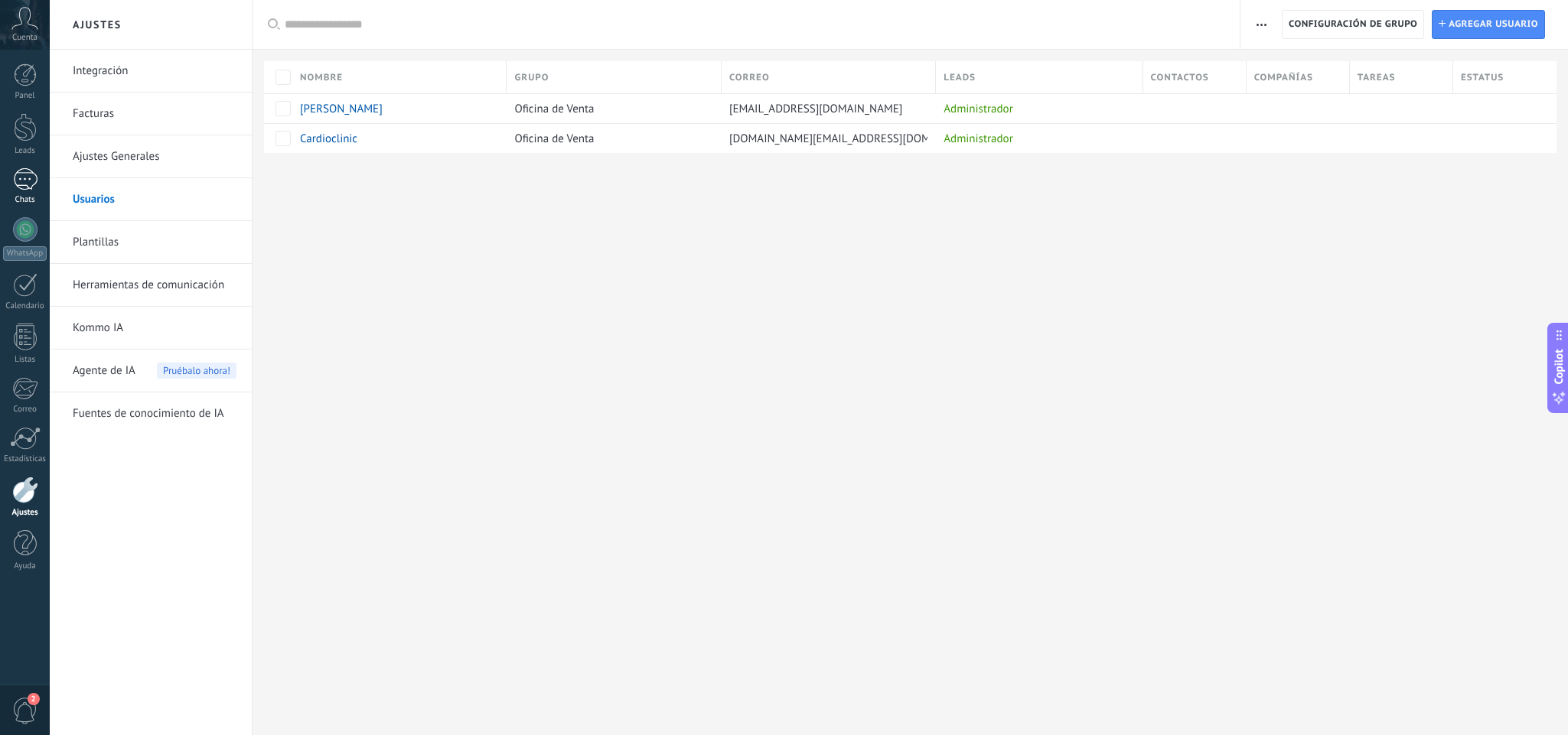
click at [31, 173] on div "1" at bounding box center [25, 179] width 24 height 22
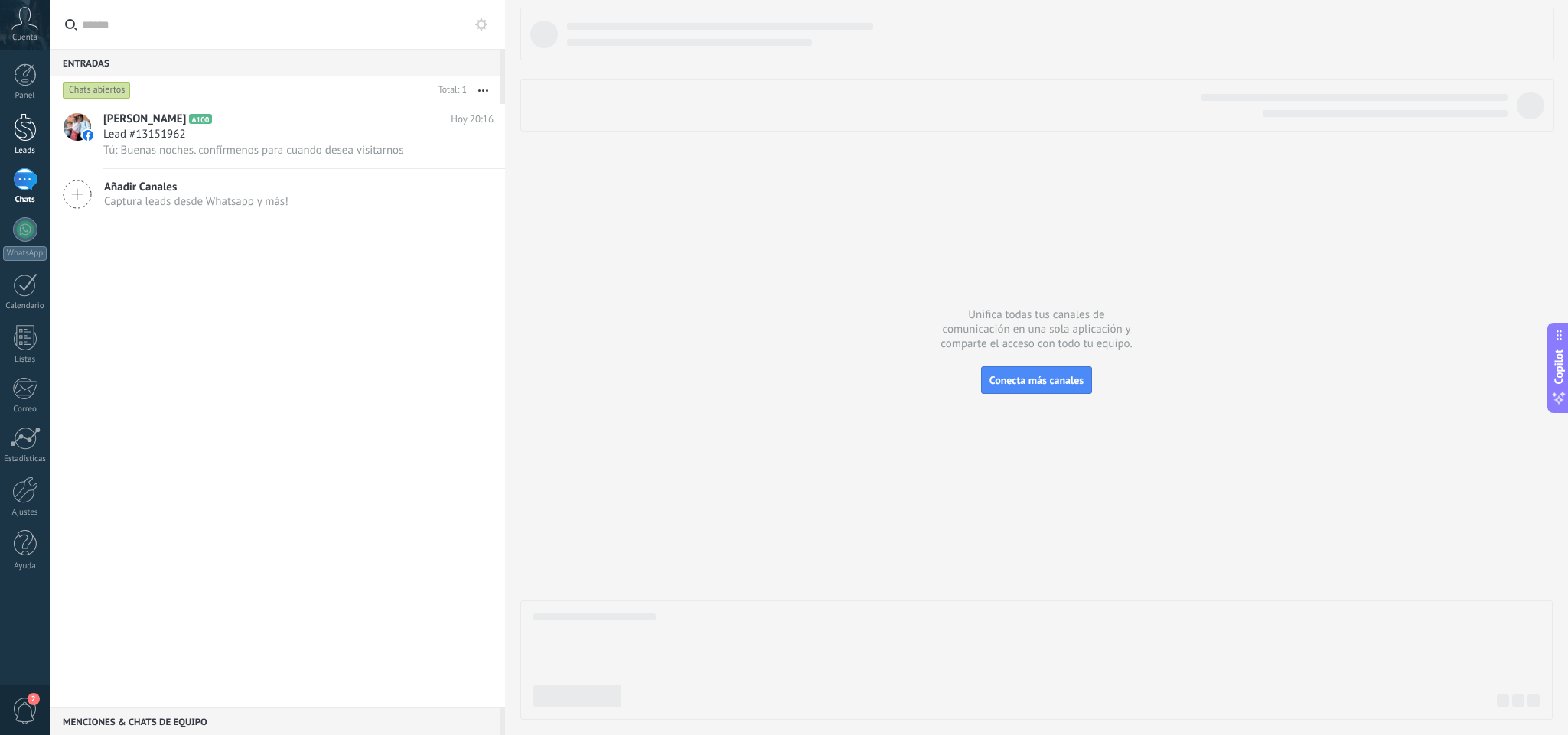
click at [23, 124] on div at bounding box center [24, 127] width 23 height 28
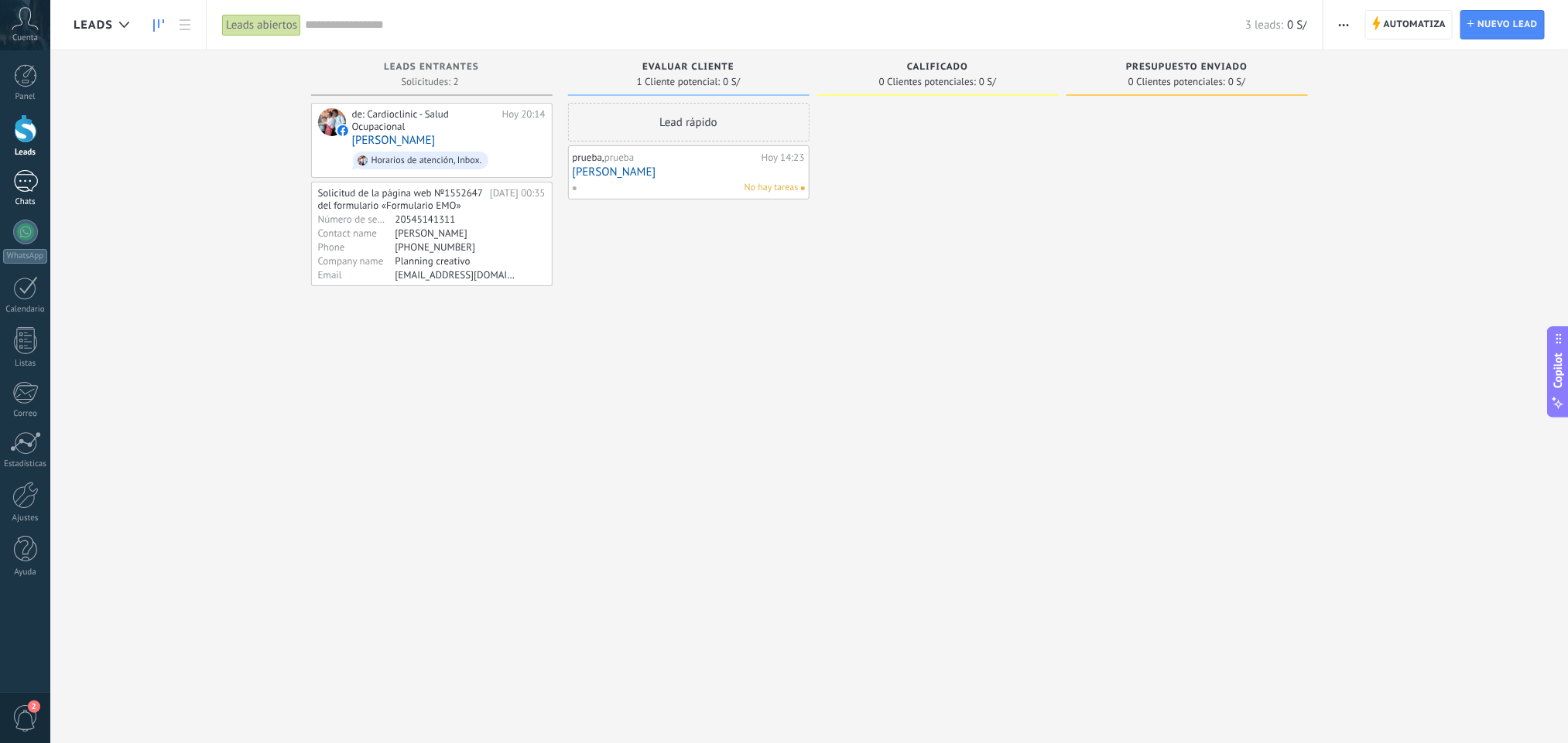
click at [29, 175] on div "1" at bounding box center [25, 181] width 25 height 22
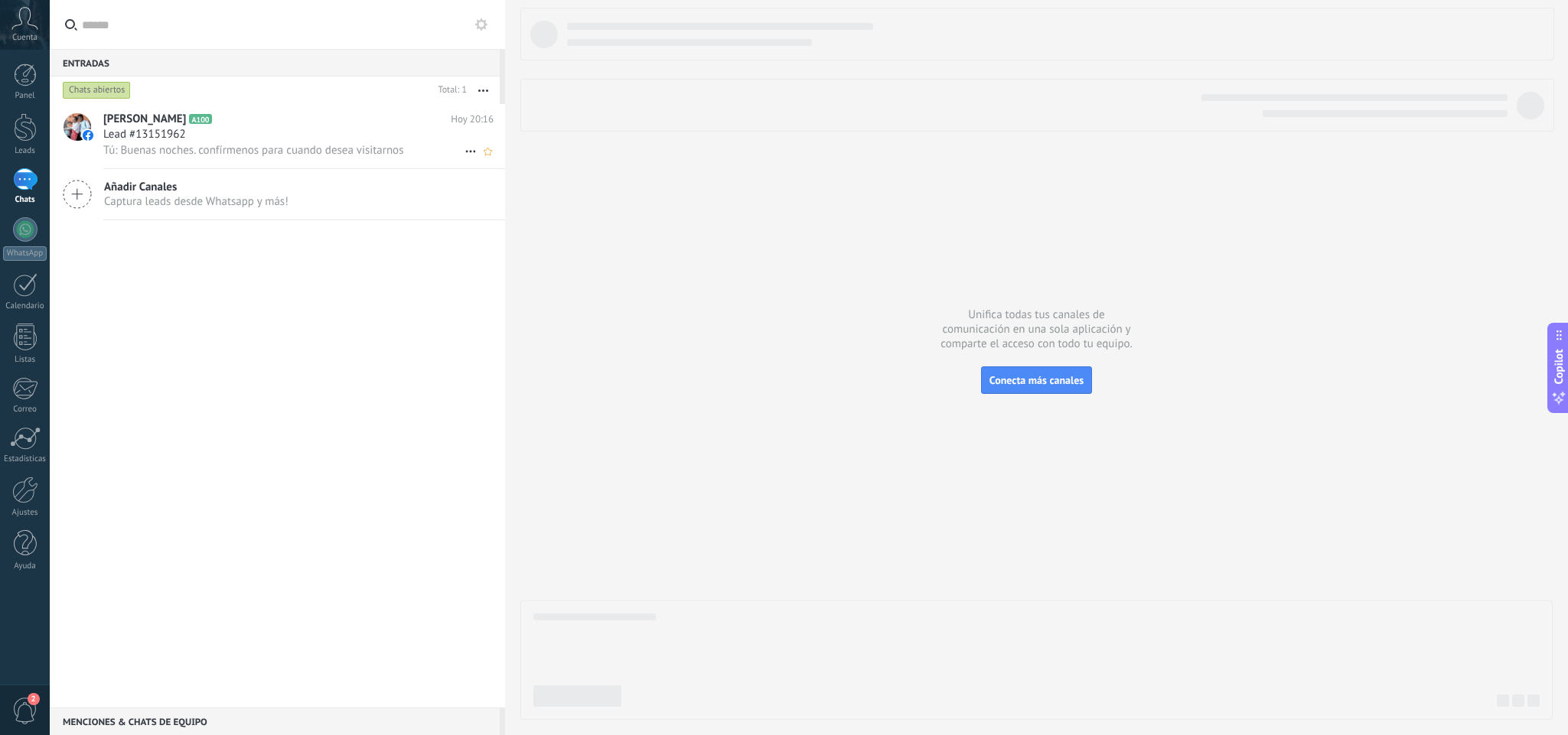
click at [321, 142] on div "Lead #13151962" at bounding box center [298, 134] width 390 height 15
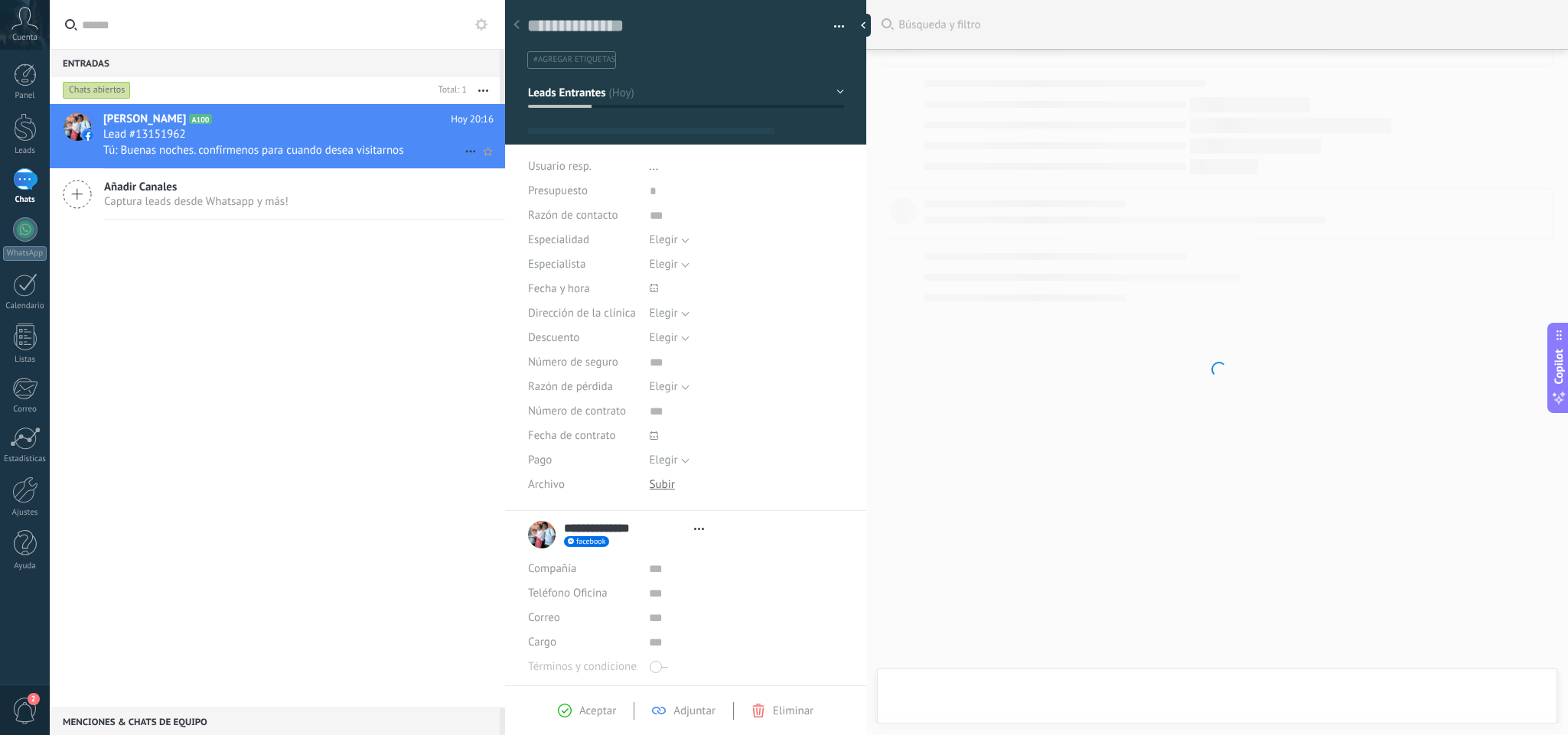
type textarea "**********"
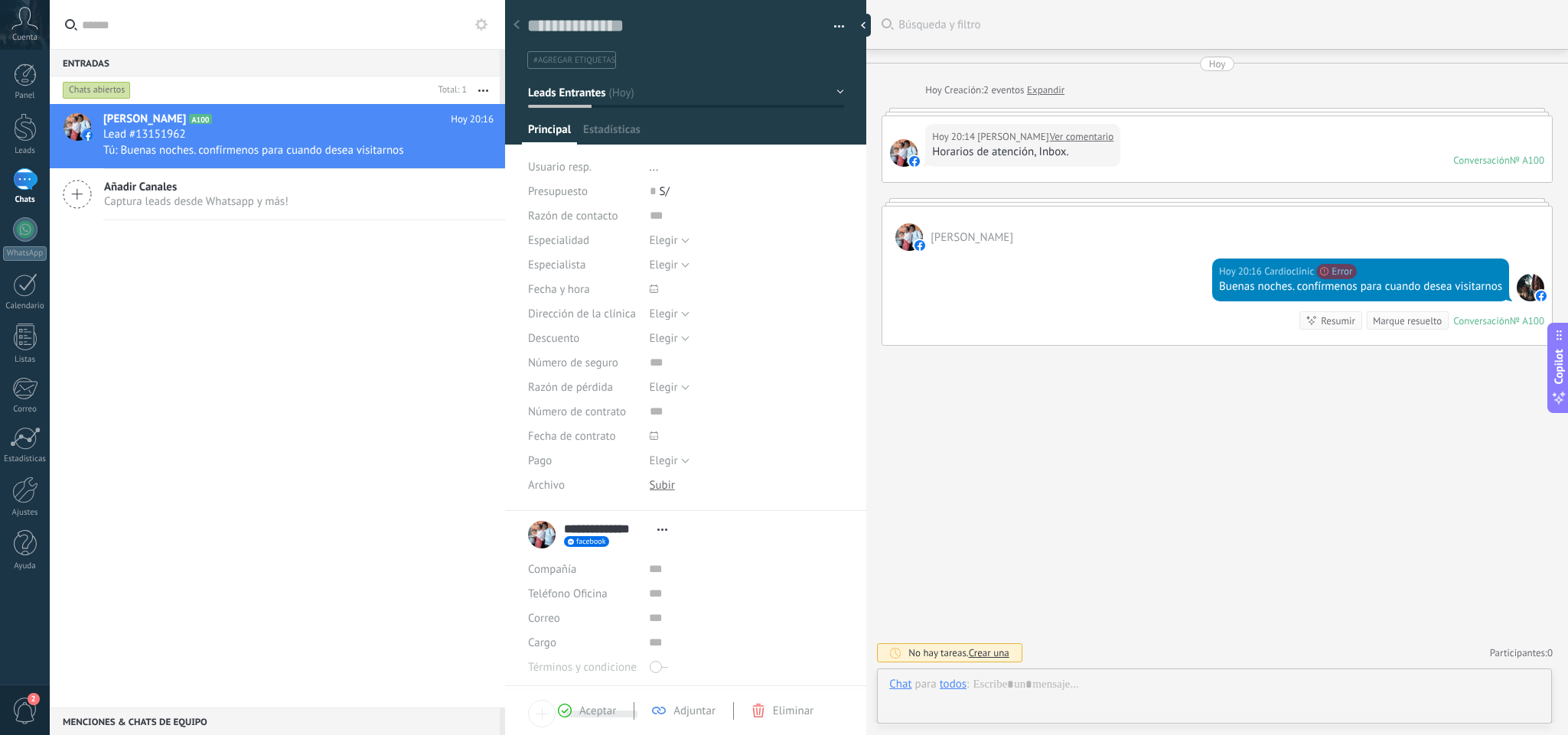
scroll to position [23, 0]
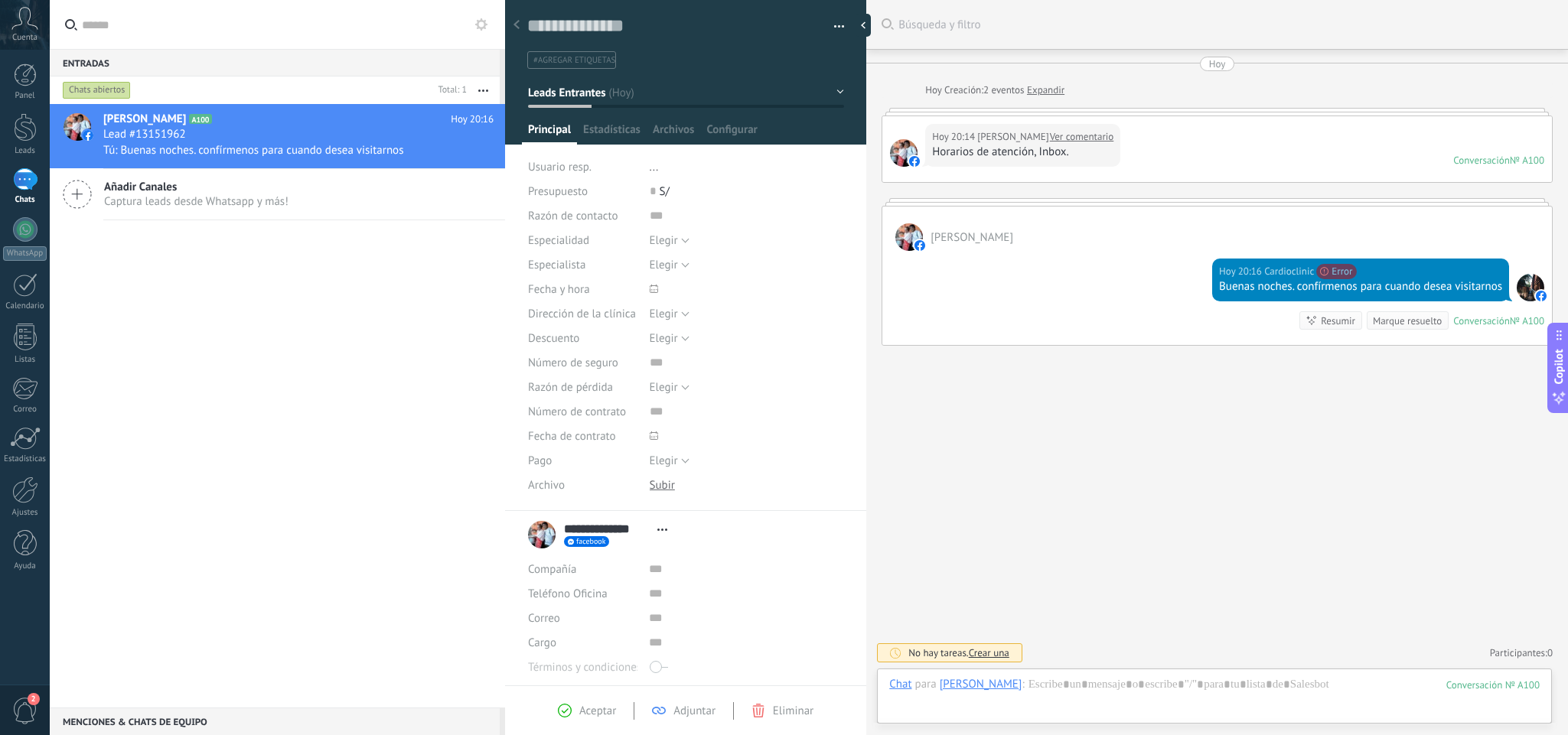
click at [1043, 269] on div "Hoy 20:16 Cardioclinic Error interno del servidor Error Buenas noches. confírme…" at bounding box center [1217, 298] width 670 height 94
click at [1056, 652] on div at bounding box center [1215, 700] width 650 height 46
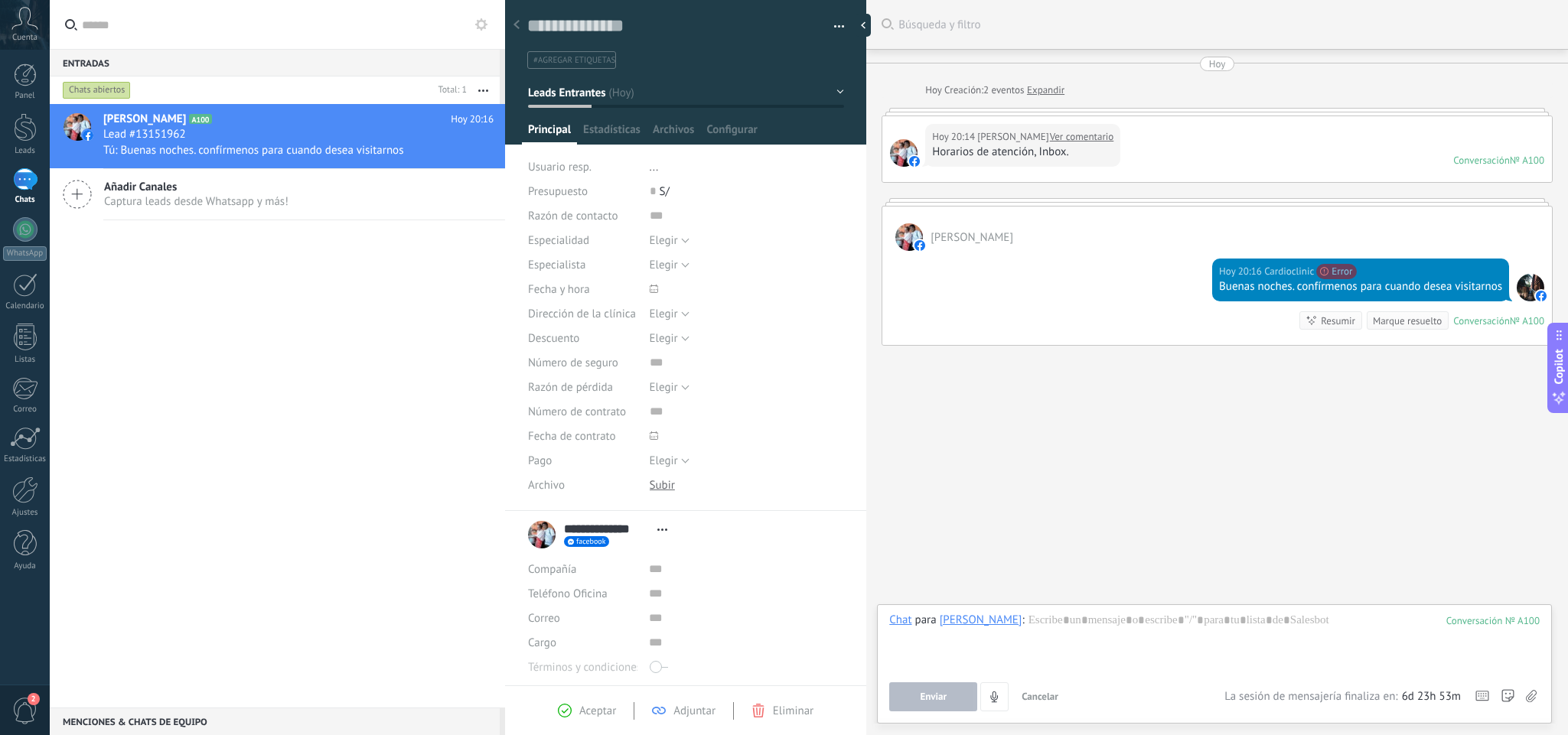
click at [1392, 283] on div "Buenas noches. confírmenos para cuando desea visitarnos" at bounding box center [1361, 286] width 283 height 15
copy div "Buenas noches. confírmenos para cuando desea visitarnos"
click at [1055, 626] on div at bounding box center [1215, 642] width 650 height 58
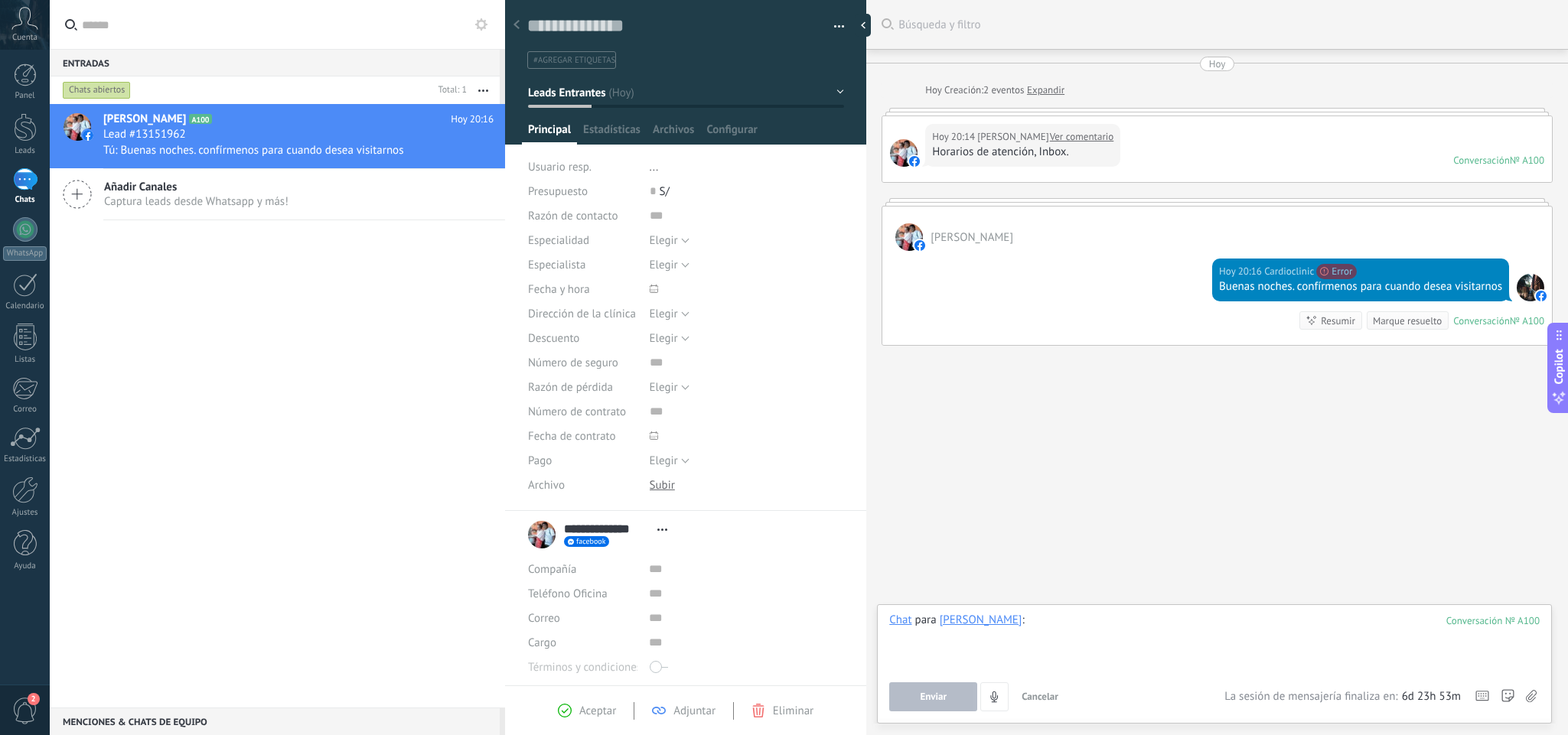
click at [1056, 619] on div at bounding box center [1215, 642] width 650 height 58
paste div
click at [957, 652] on button "Enviar" at bounding box center [934, 696] width 88 height 29
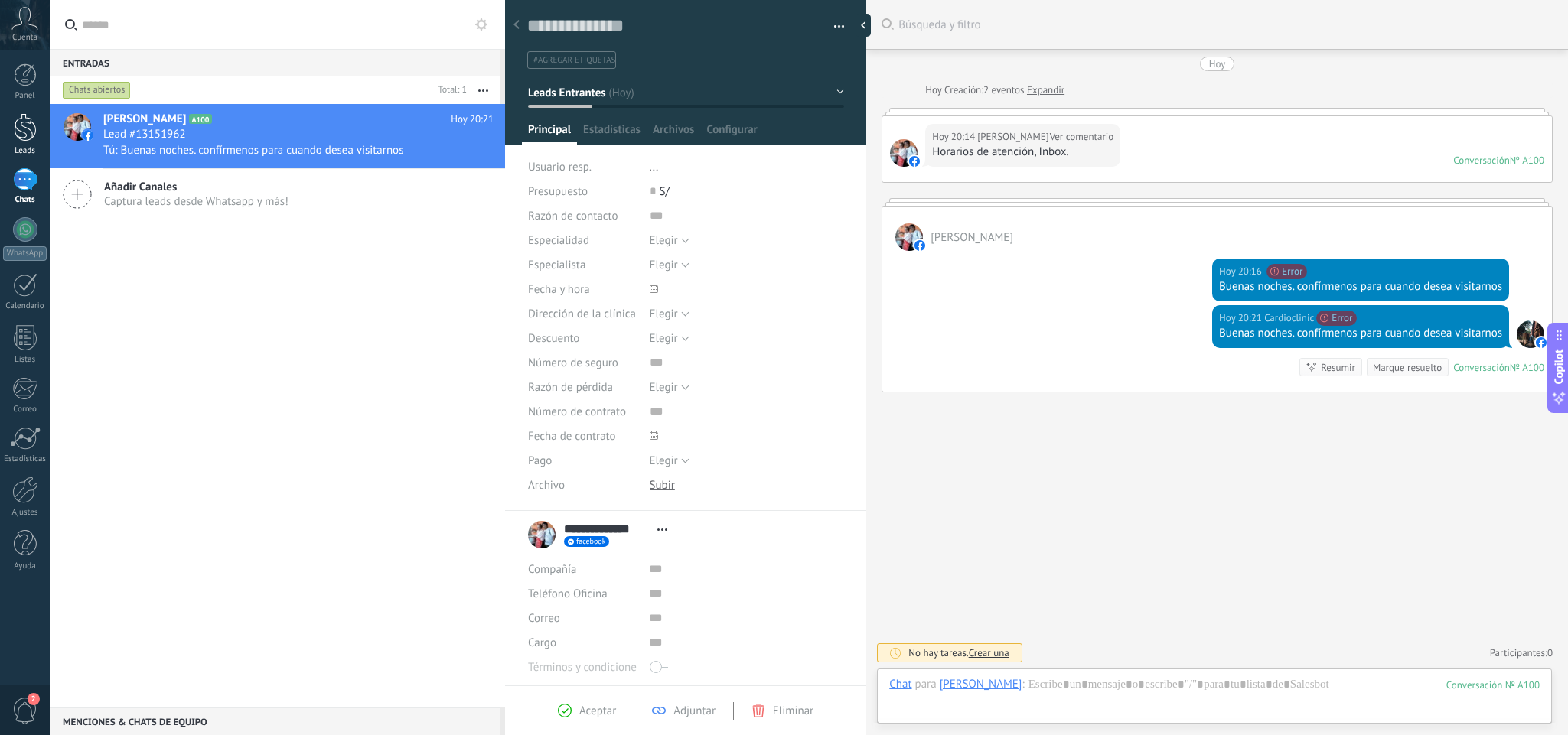
click at [24, 124] on div at bounding box center [24, 127] width 23 height 28
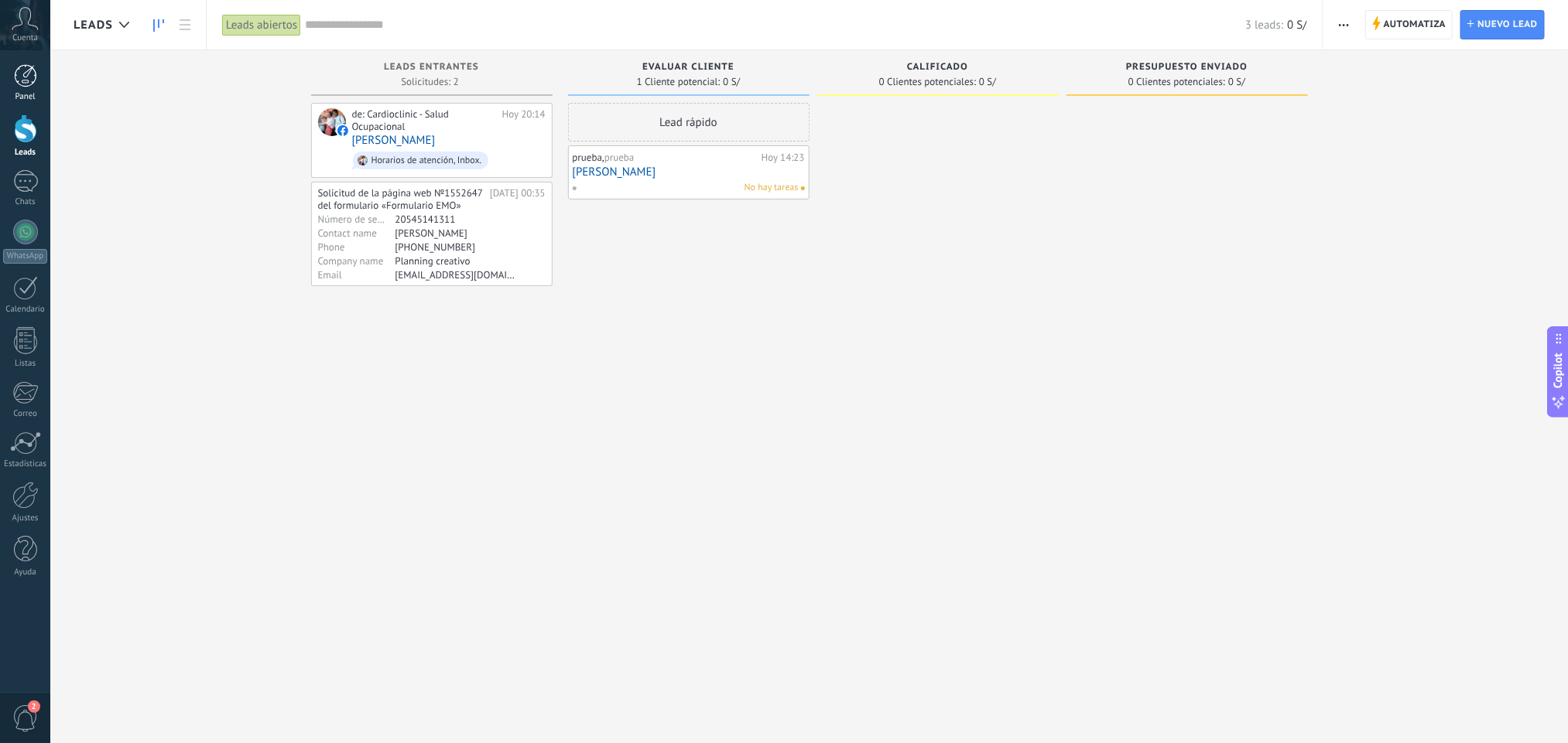
click at [28, 89] on link "Panel" at bounding box center [25, 84] width 50 height 38
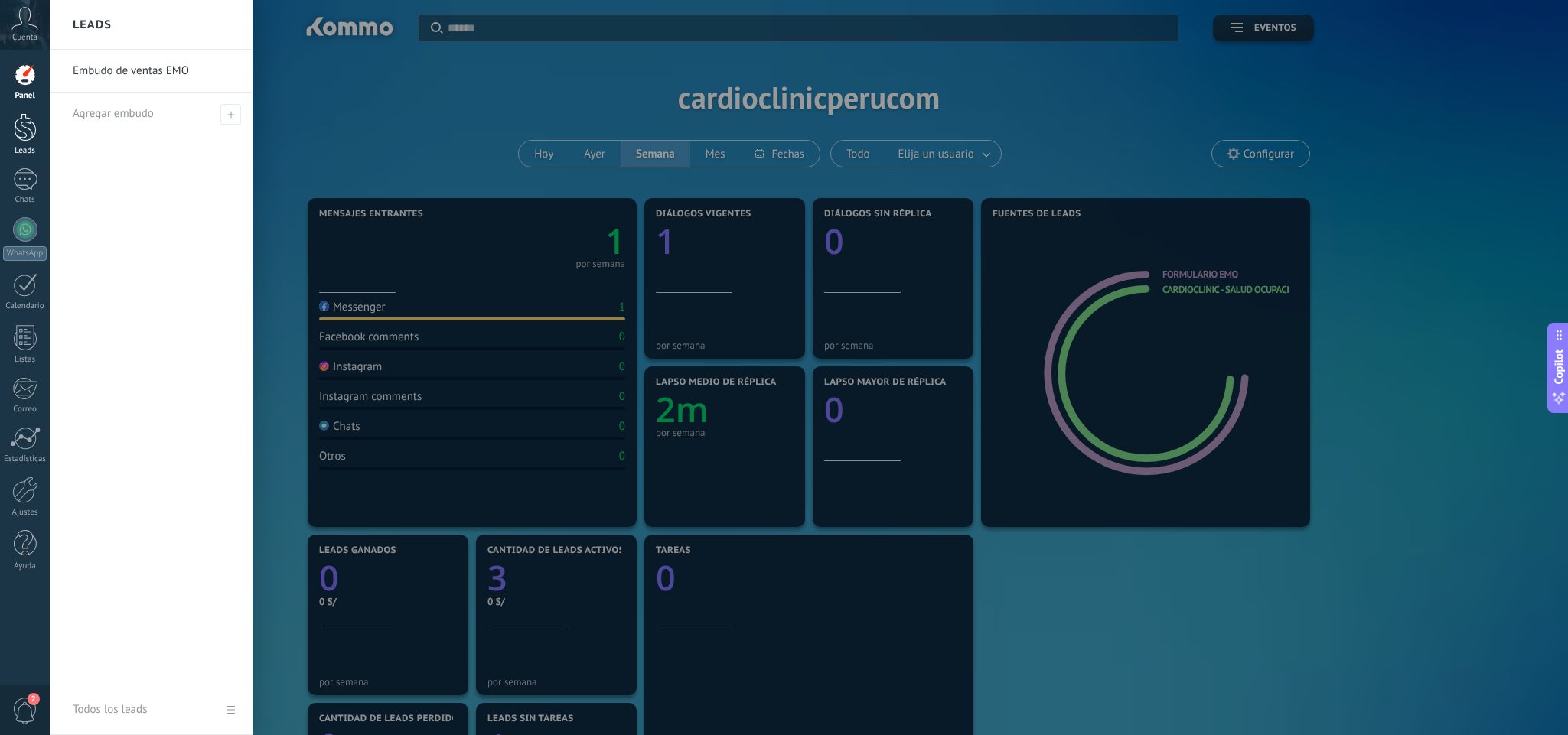
click at [28, 139] on div at bounding box center [24, 127] width 23 height 28
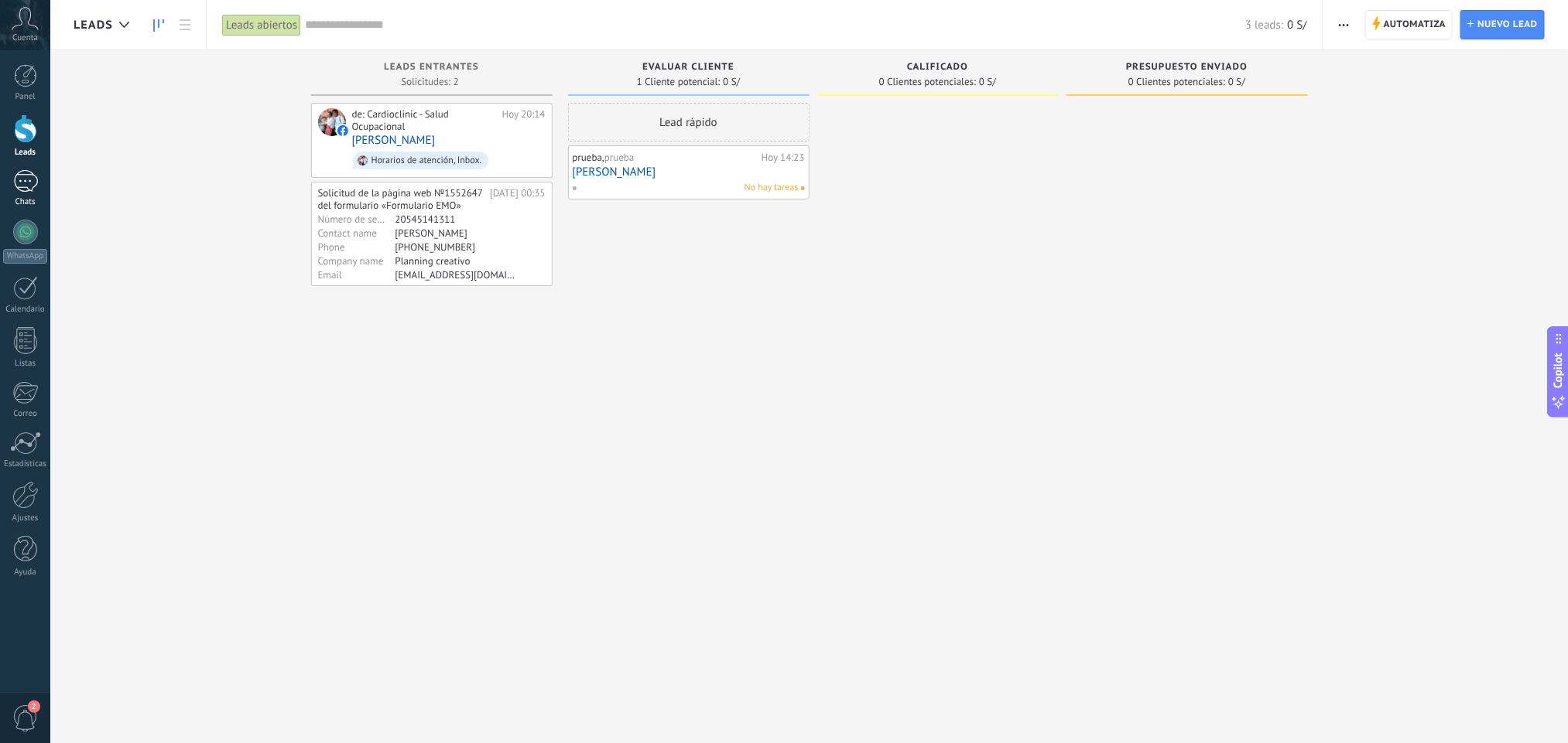
click at [21, 181] on div "1" at bounding box center [25, 181] width 25 height 22
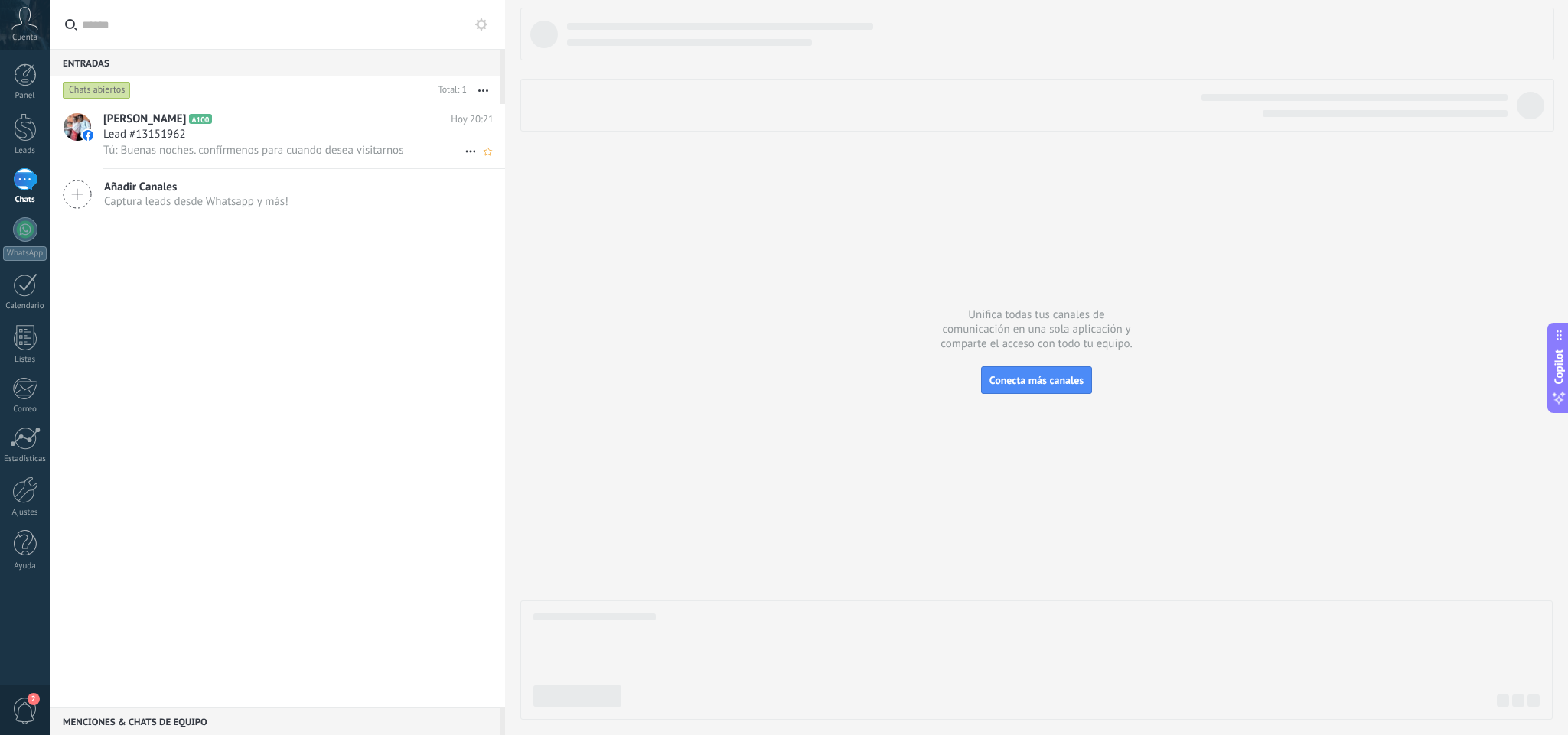
click at [326, 142] on div "Lead #13151962" at bounding box center [298, 134] width 390 height 15
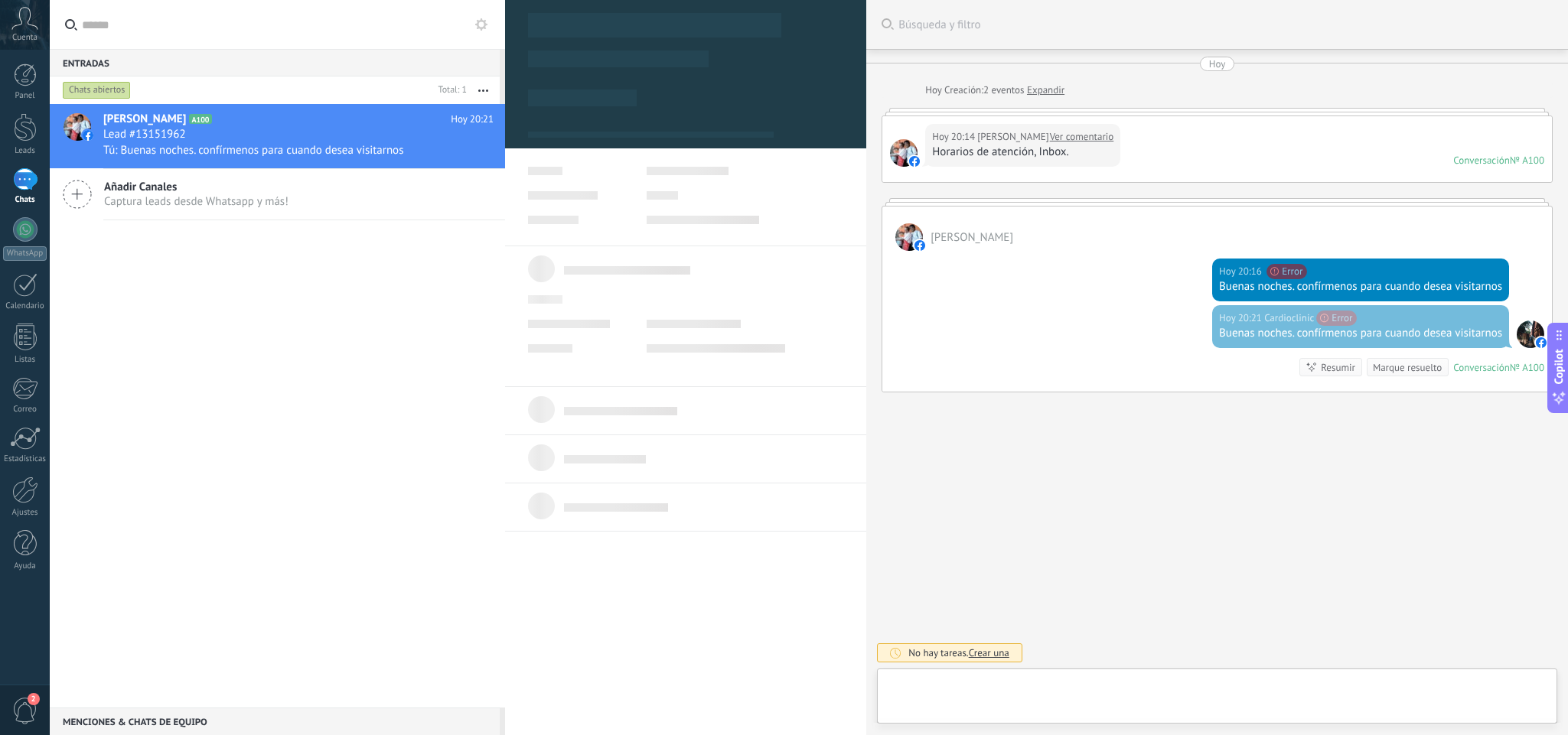
type textarea "**********"
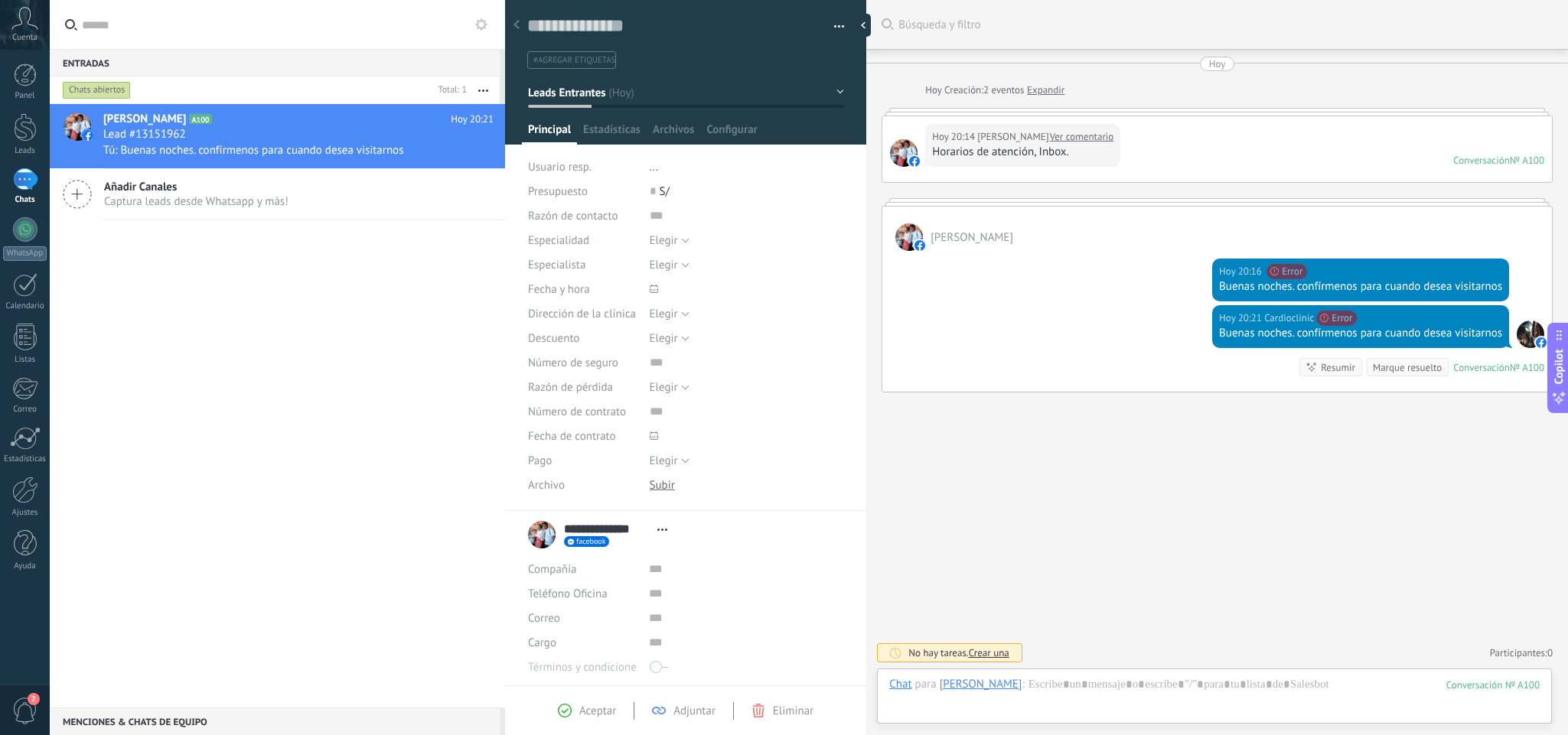
click at [1268, 239] on div "[PERSON_NAME]" at bounding box center [1217, 228] width 670 height 44
click at [1256, 161] on div "[DATE] 20:14 [PERSON_NAME] Ver comentario Horarios de atención, Inbox. Conversa…" at bounding box center [1217, 150] width 670 height 66
click at [30, 184] on div "1" at bounding box center [25, 179] width 24 height 22
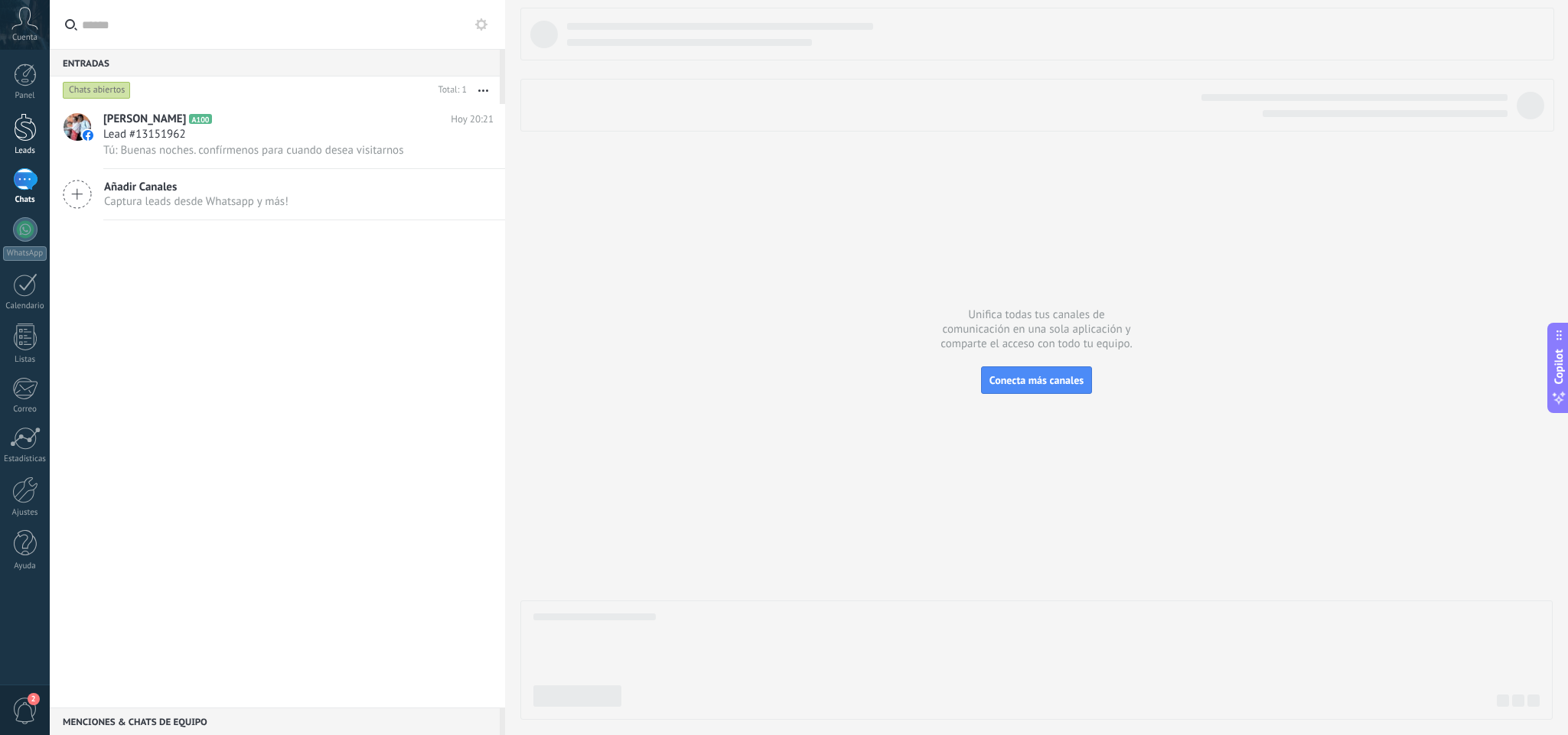
click at [30, 150] on div "Leads" at bounding box center [25, 151] width 44 height 10
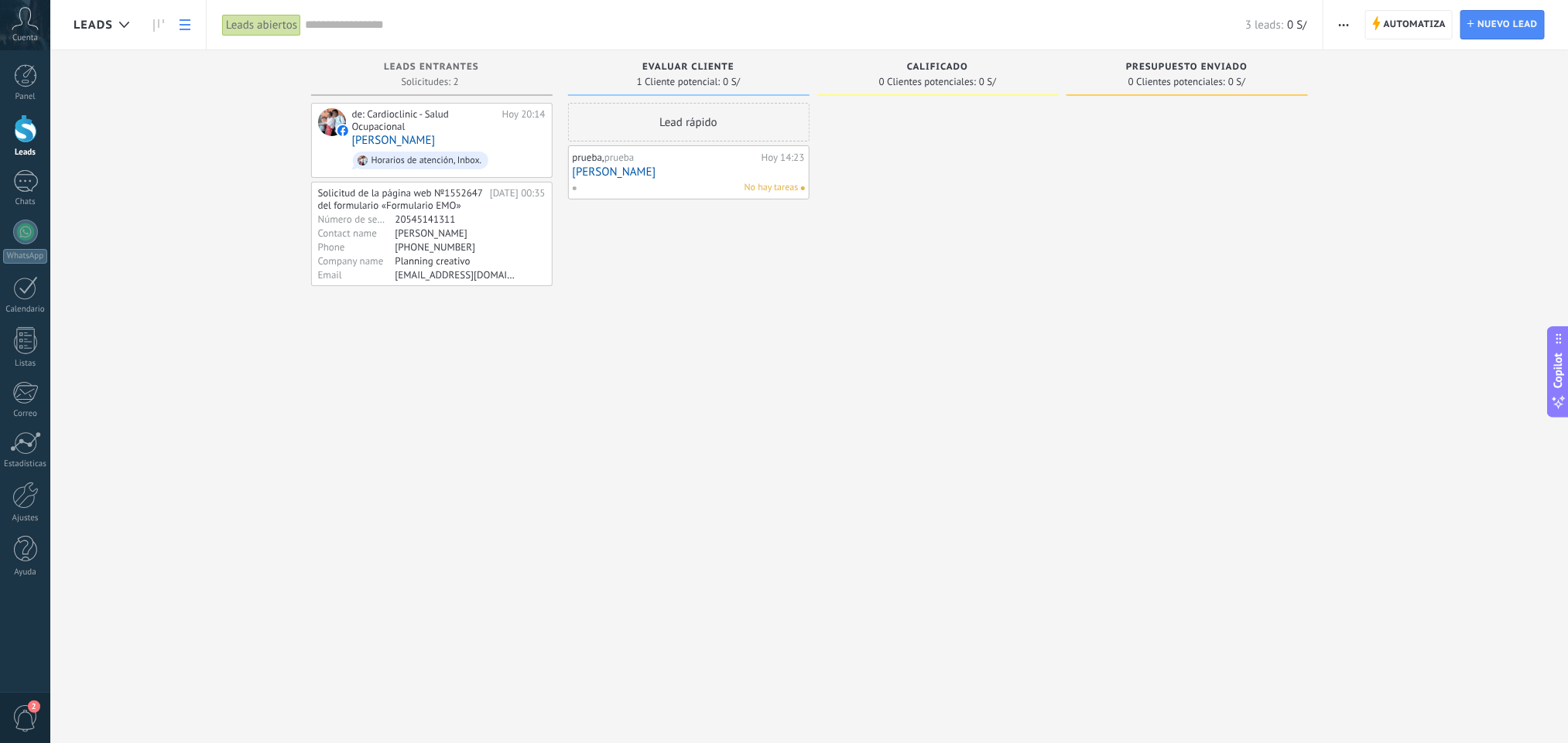
click at [185, 26] on icon at bounding box center [185, 25] width 11 height 11
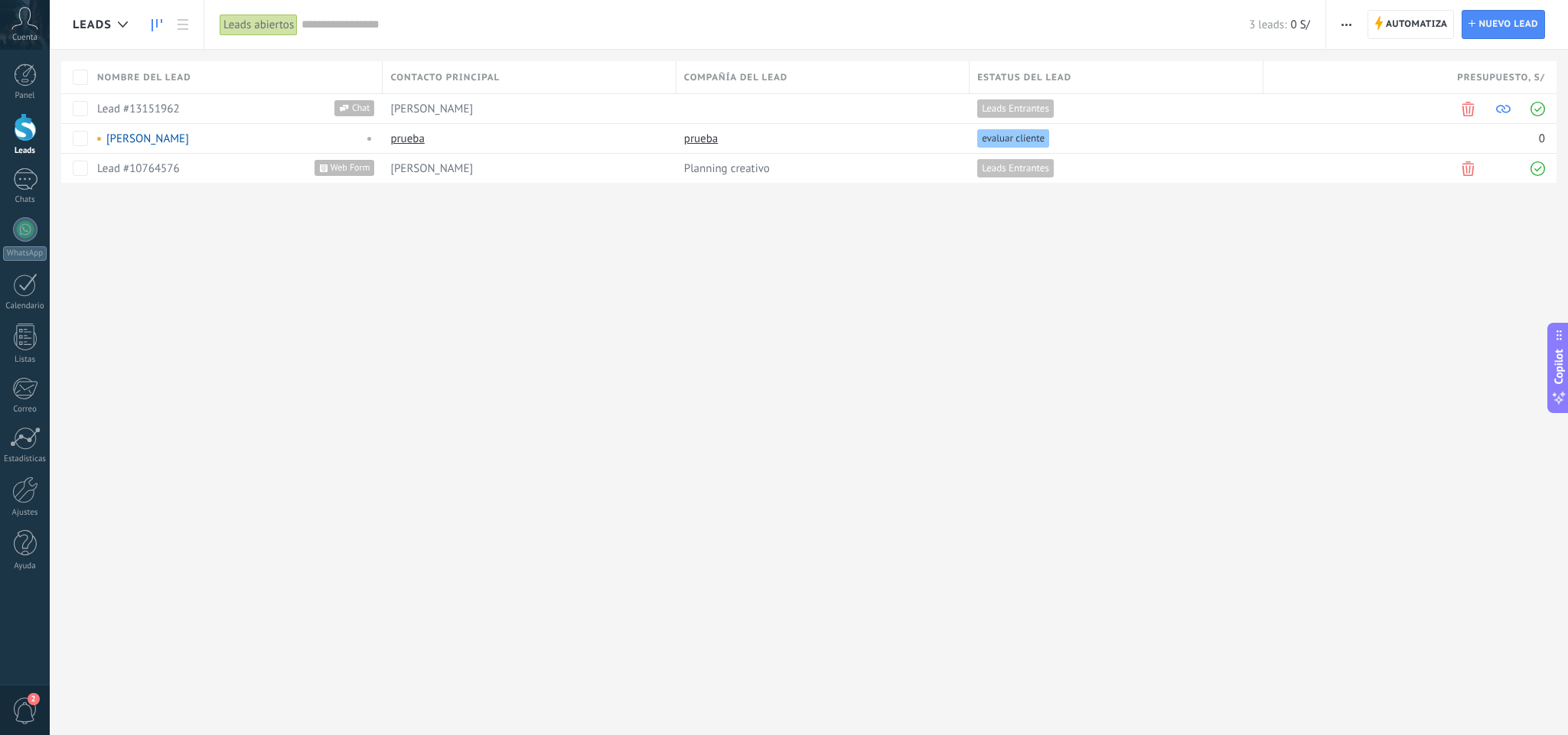
click at [156, 26] on use at bounding box center [157, 25] width 11 height 13
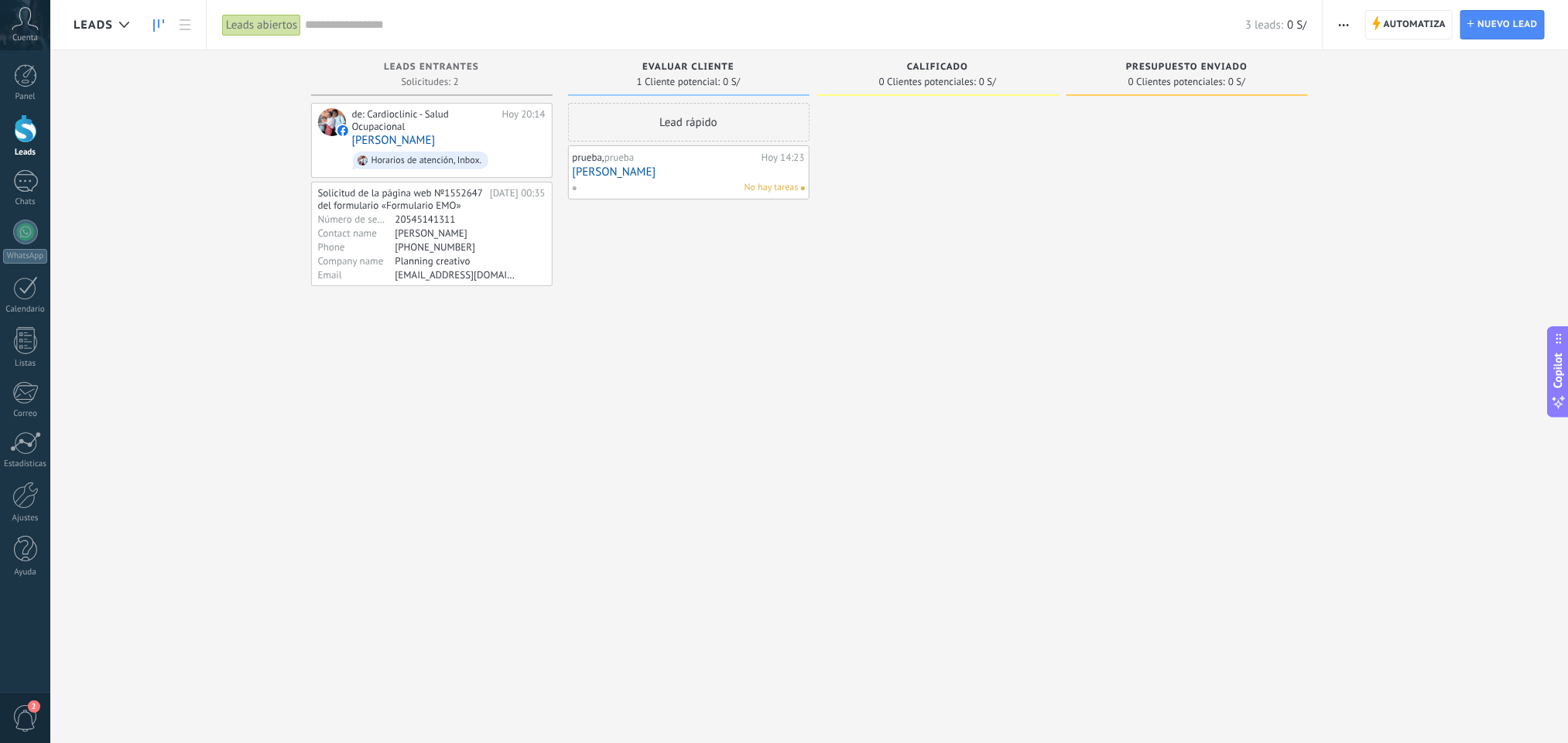
click at [1256, 81] on div "0 Clientes potenciales: 0 S/" at bounding box center [1187, 81] width 226 height 14
click at [1408, 19] on span "Automatiza" at bounding box center [1414, 25] width 63 height 28
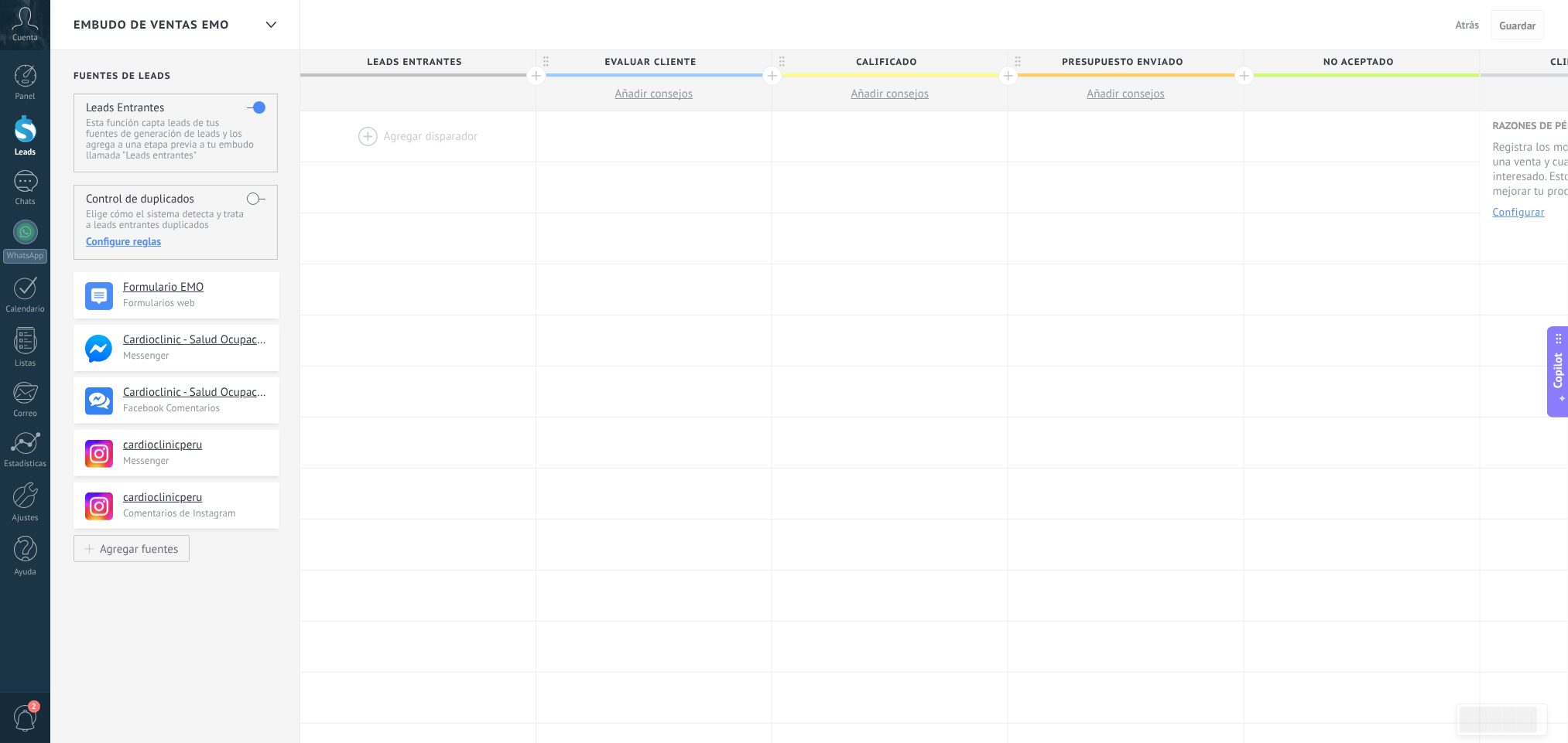
click at [1408, 24] on span "Guardar" at bounding box center [1518, 25] width 37 height 11
click at [25, 235] on div at bounding box center [25, 231] width 25 height 25
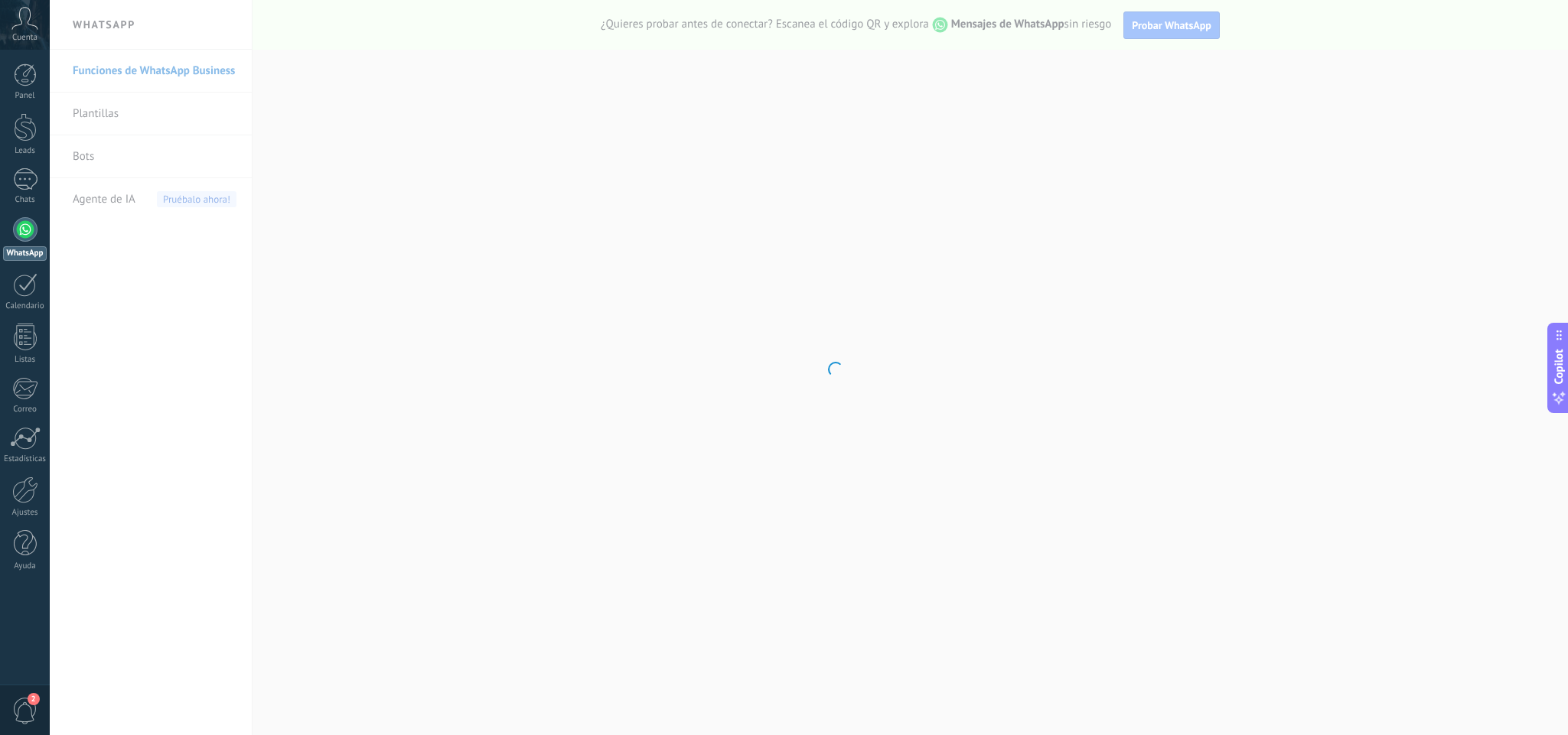
scroll to position [23, 0]
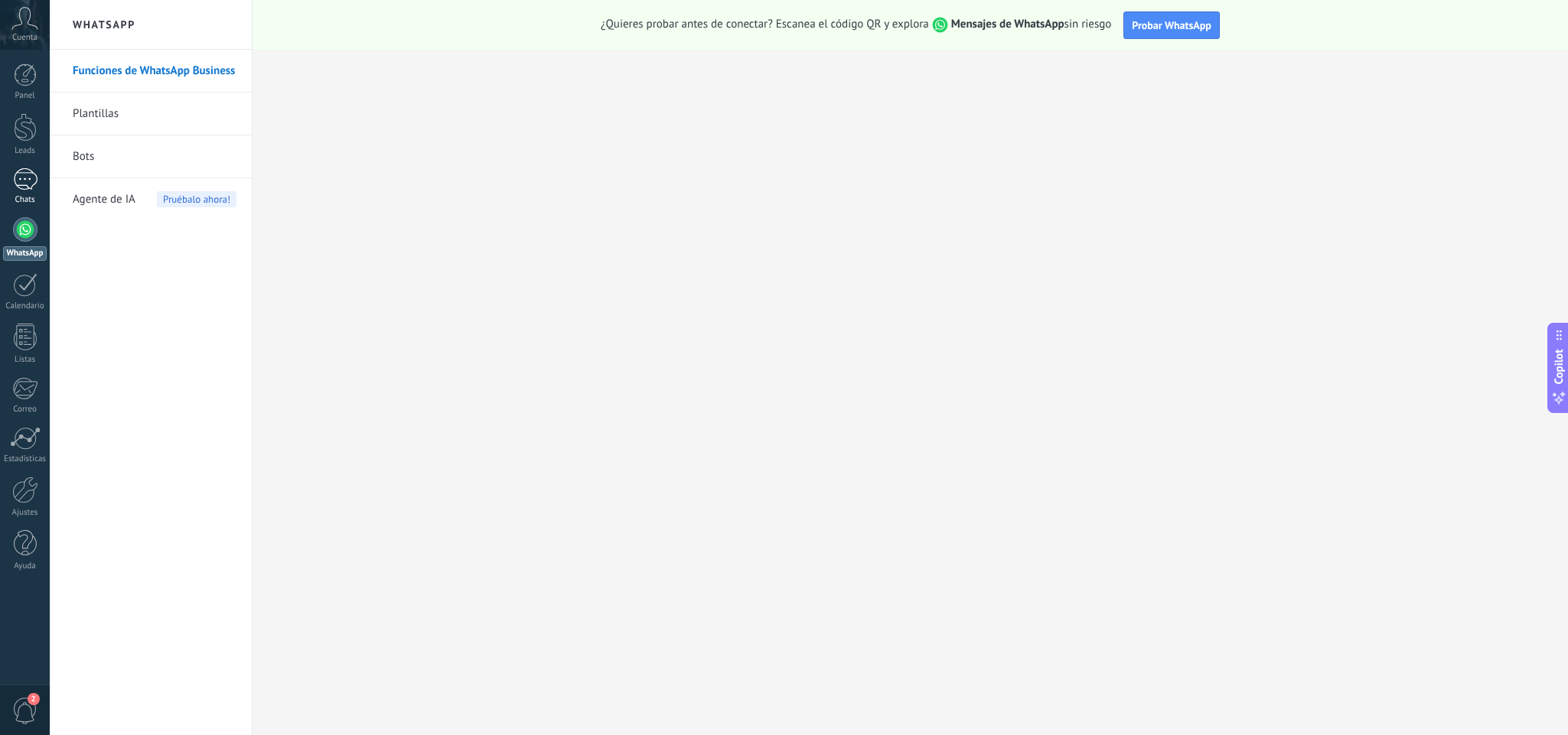
click at [25, 183] on div "1" at bounding box center [25, 179] width 24 height 22
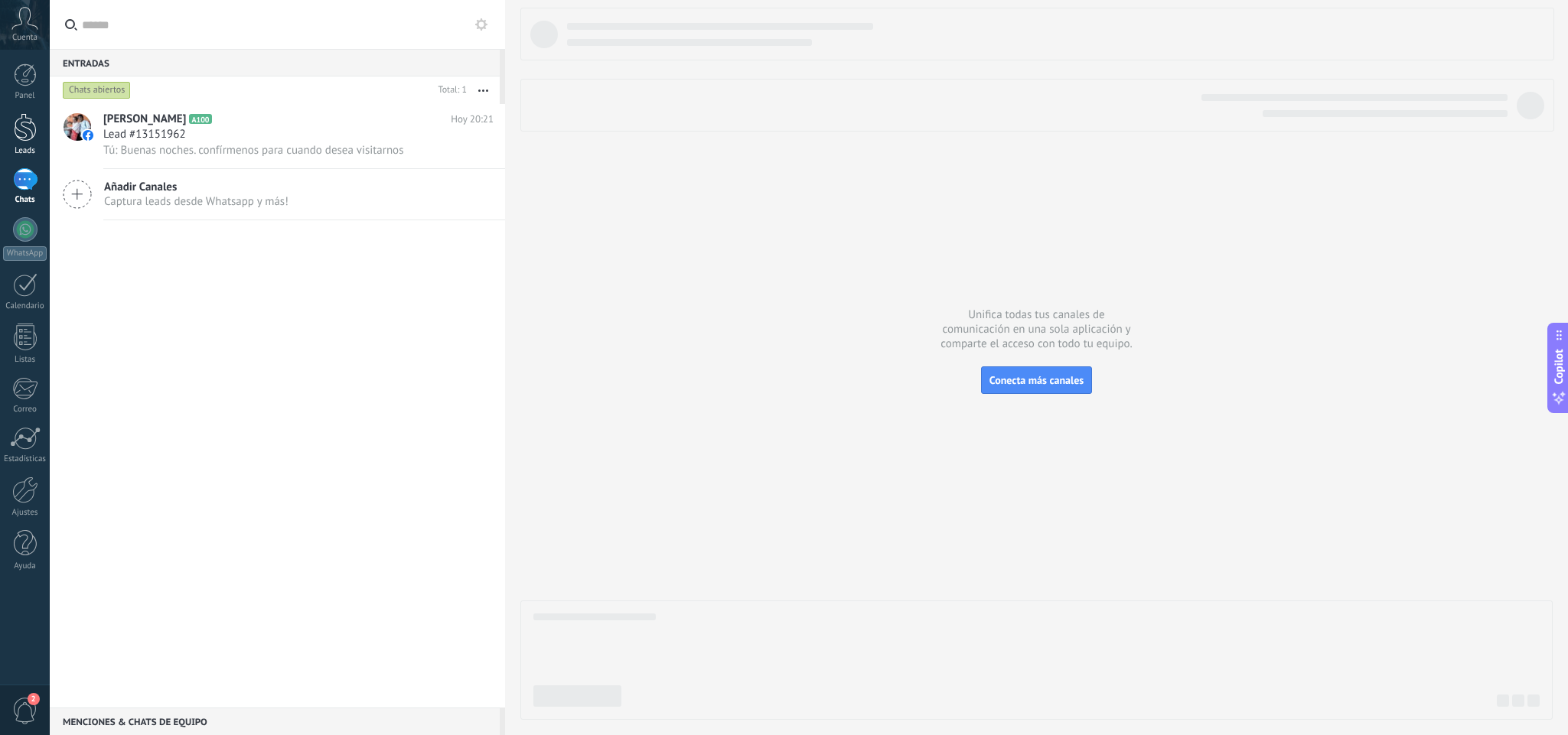
click at [25, 126] on div at bounding box center [24, 127] width 23 height 28
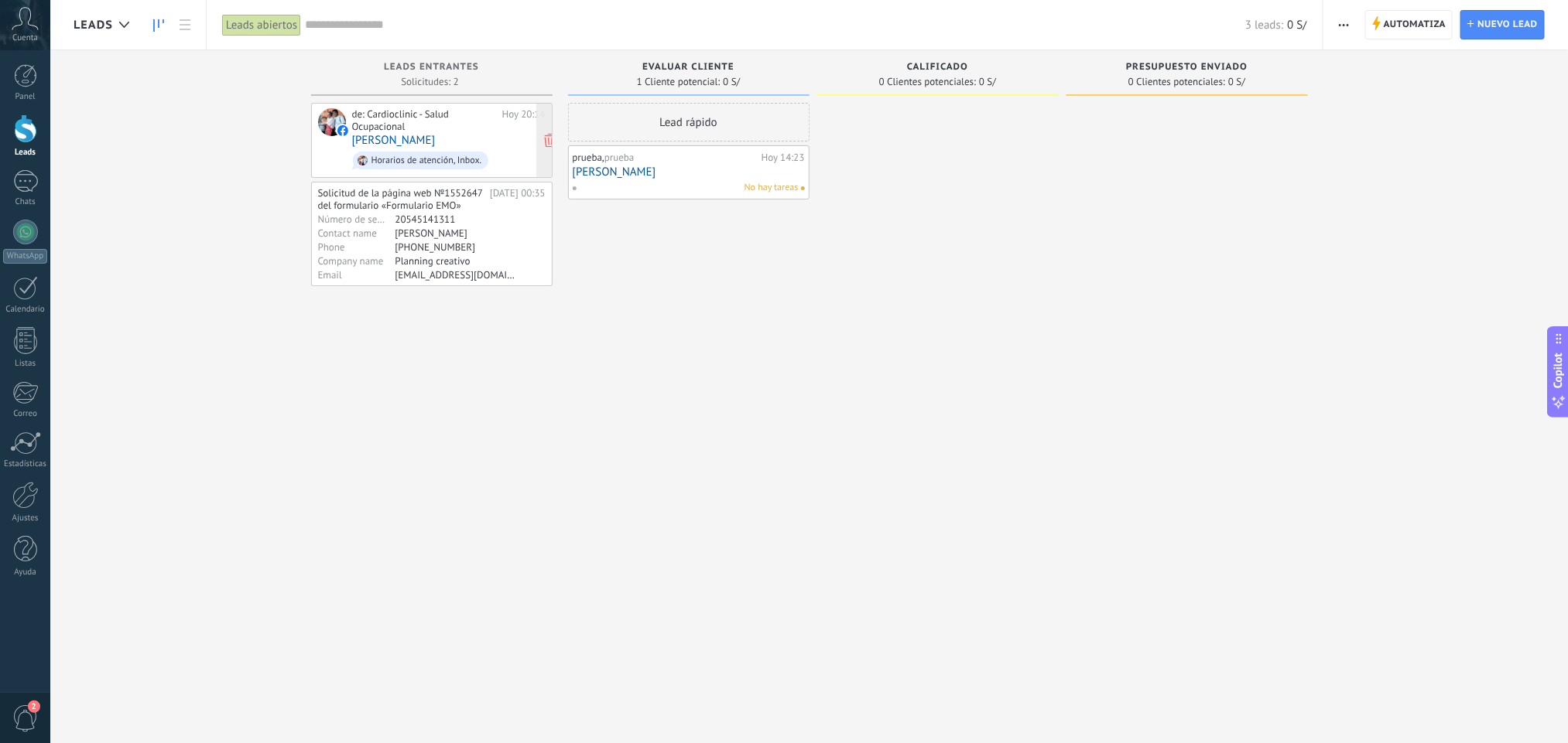
click at [456, 134] on div "de: Cardioclinic - Salud Ocupacional [DATE] 20:14 [PERSON_NAME] de atención, In…" at bounding box center [448, 140] width 193 height 64
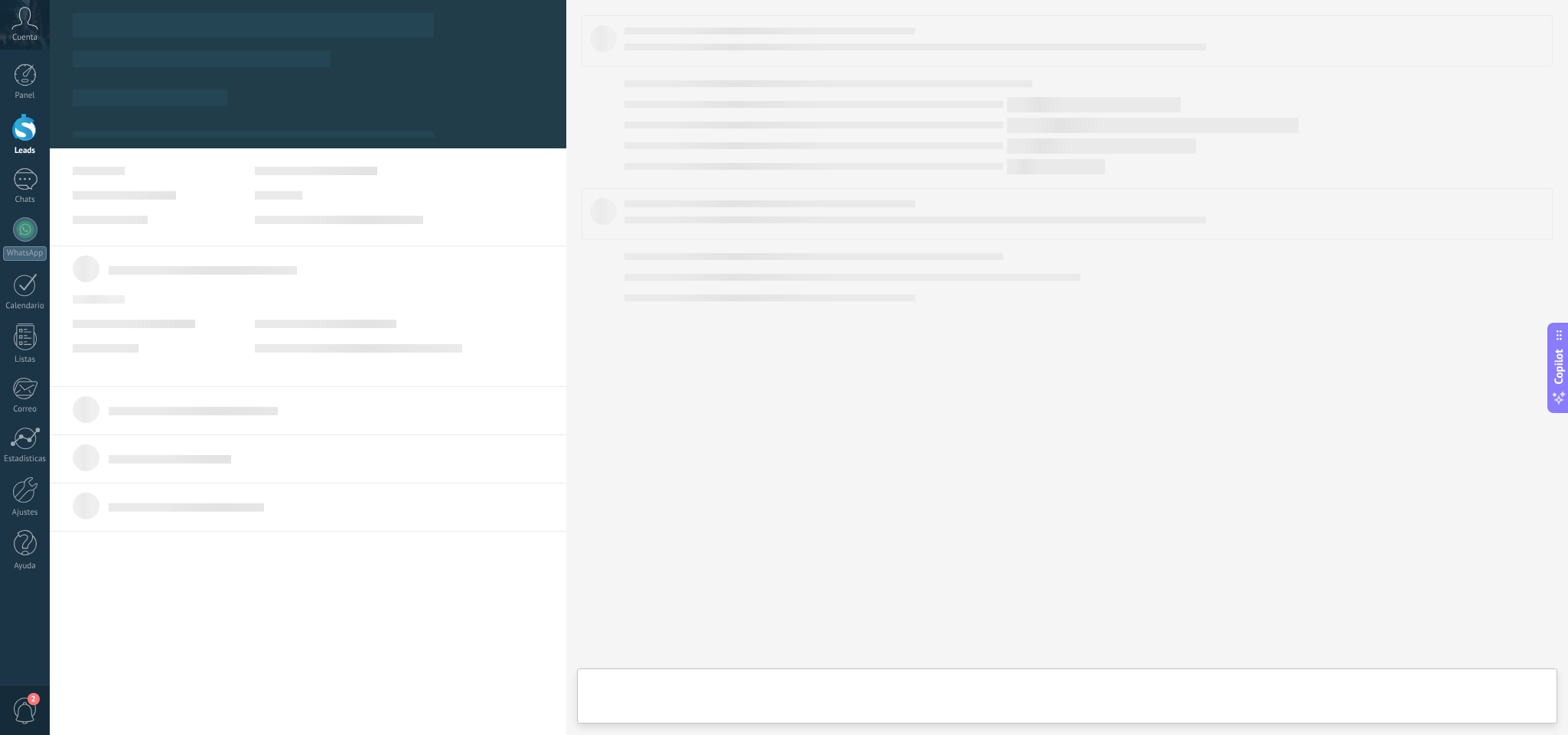
type textarea "**********"
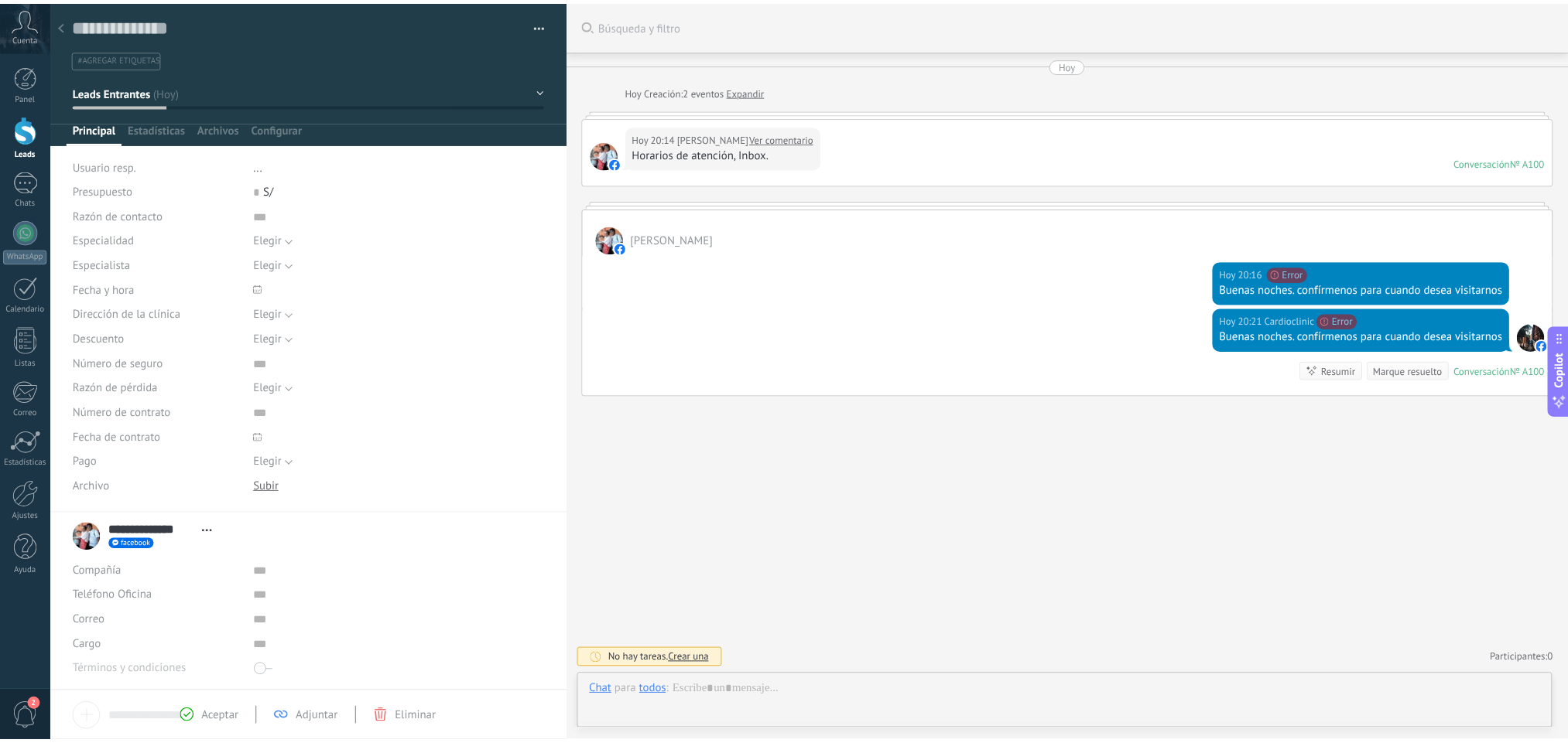
scroll to position [23, 0]
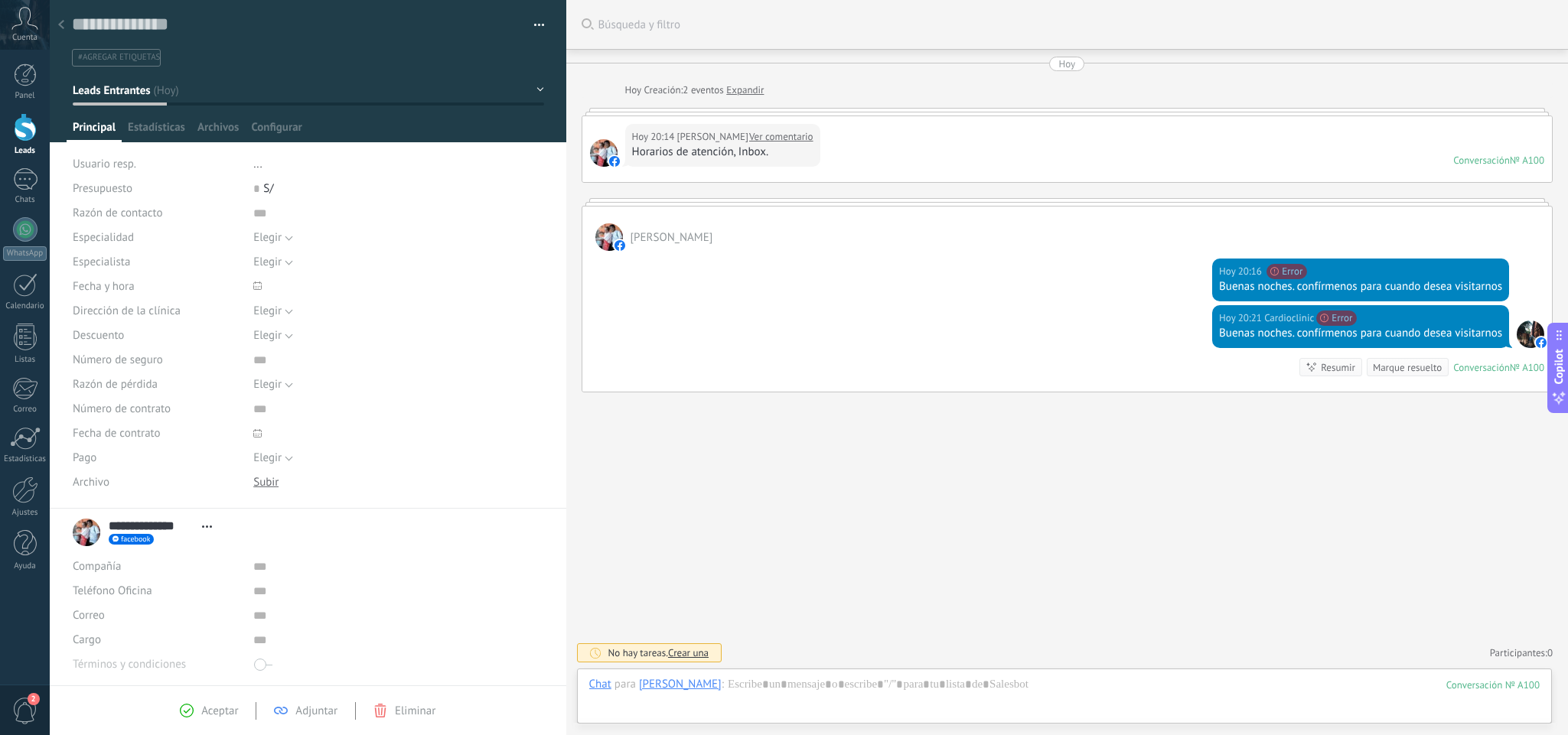
click at [63, 28] on use at bounding box center [61, 24] width 6 height 9
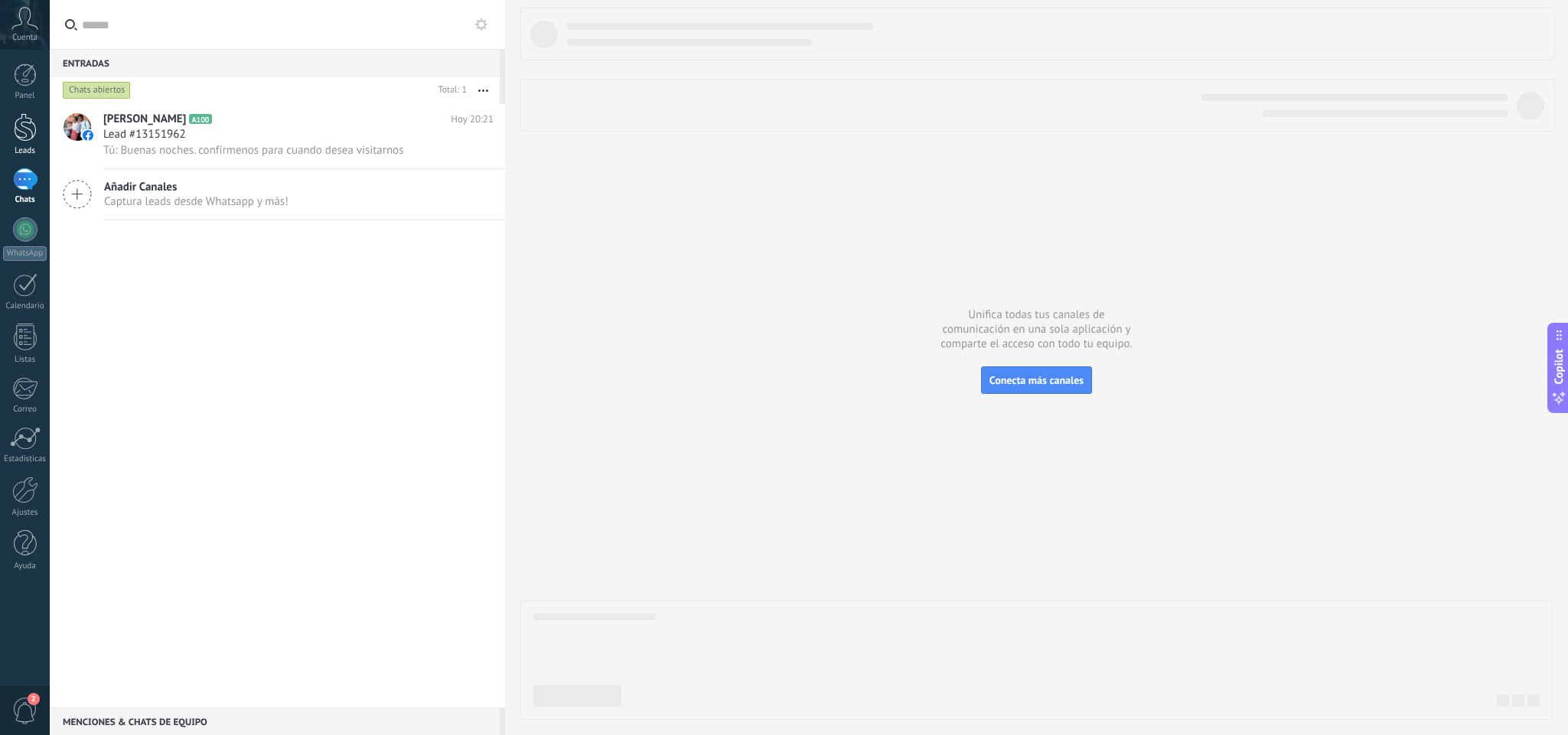
click at [40, 124] on link "Leads" at bounding box center [24, 135] width 50 height 42
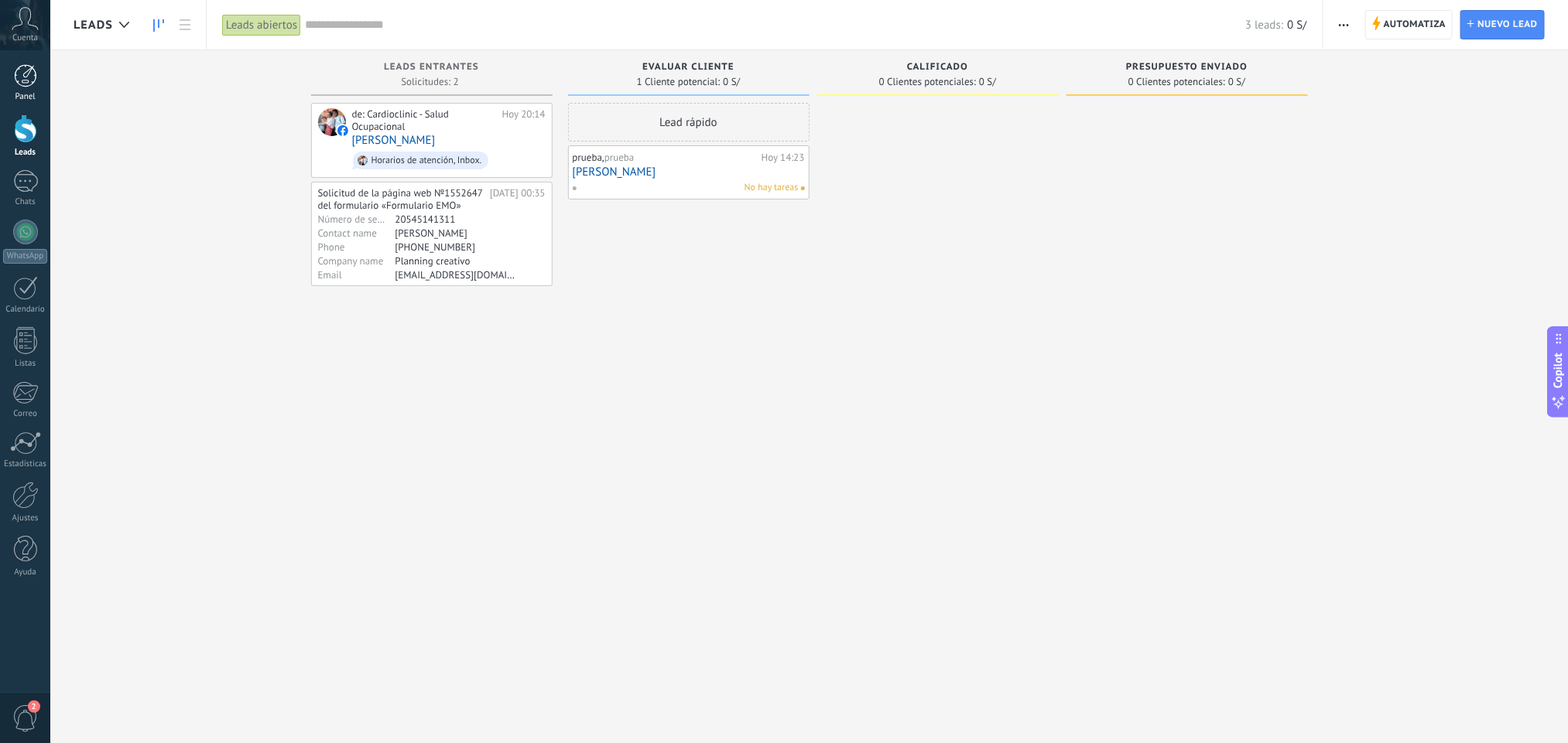
click at [40, 91] on link "Panel" at bounding box center [25, 84] width 50 height 38
